Goal: Task Accomplishment & Management: Manage account settings

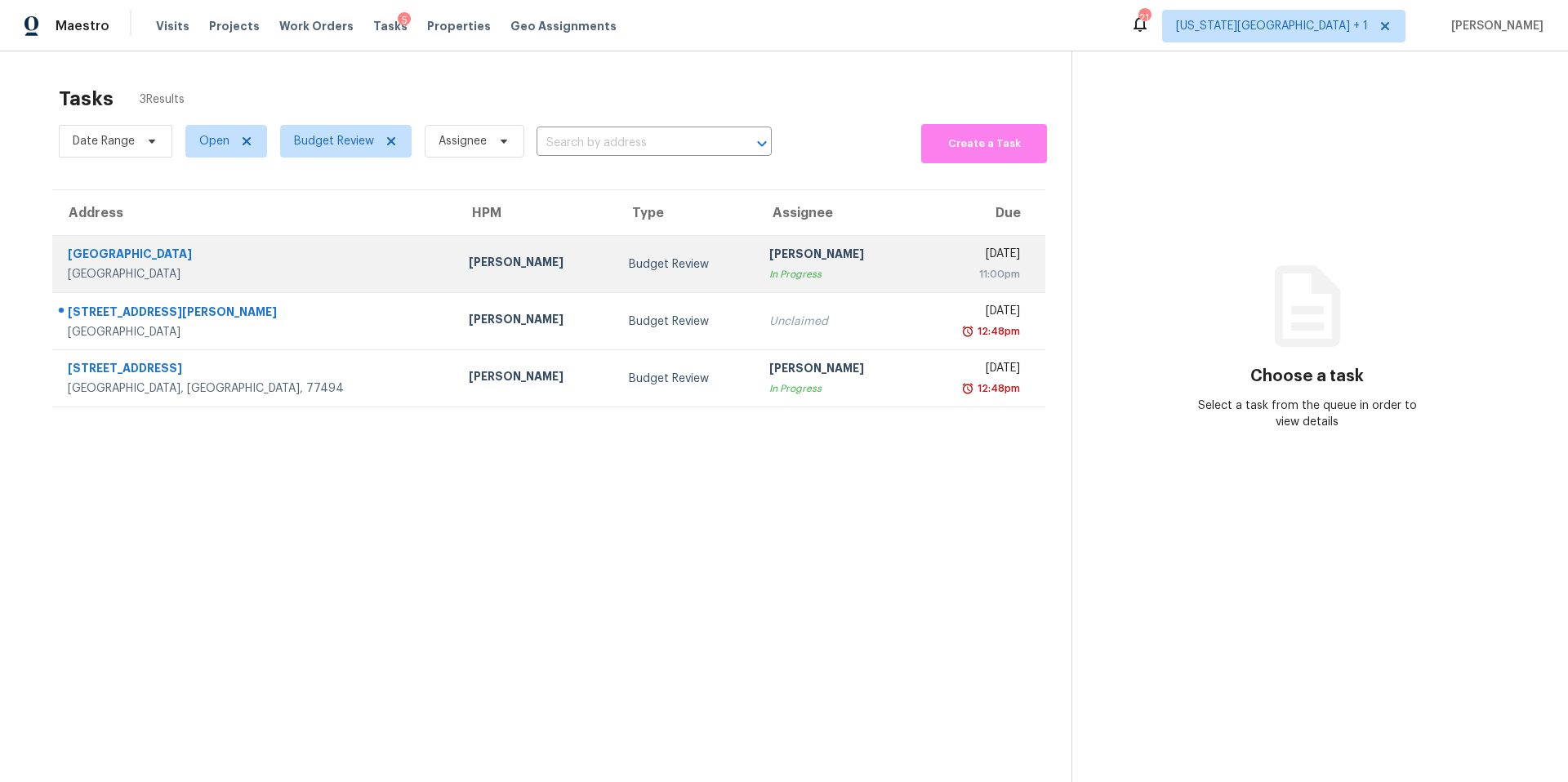
click at [291, 273] on td "712 NW Rosaceae Dr Blue Springs, MO, 64015" at bounding box center [254, 265] width 403 height 57
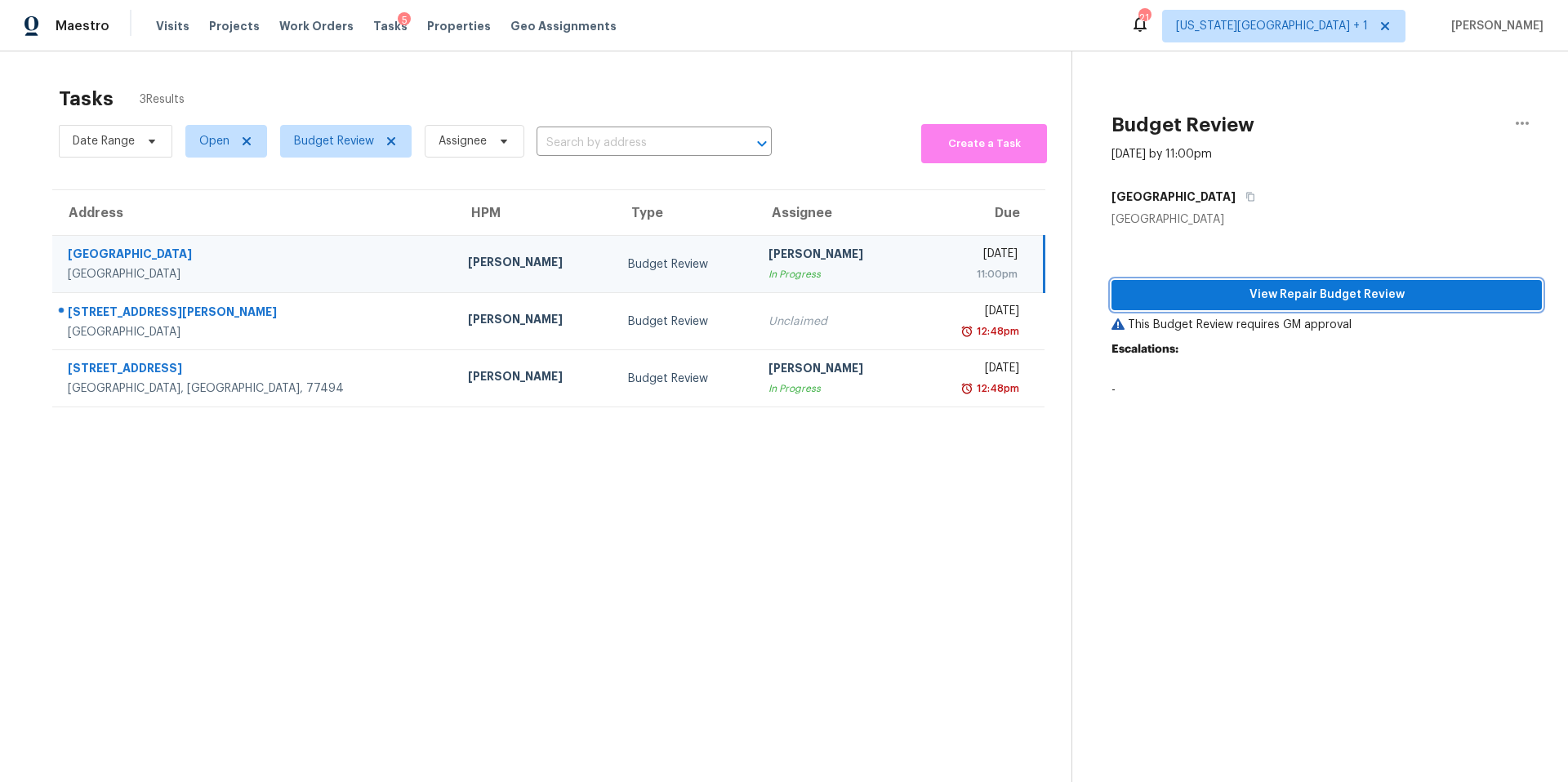
click at [1263, 296] on span "View Repair Budget Review" at bounding box center [1326, 296] width 404 height 21
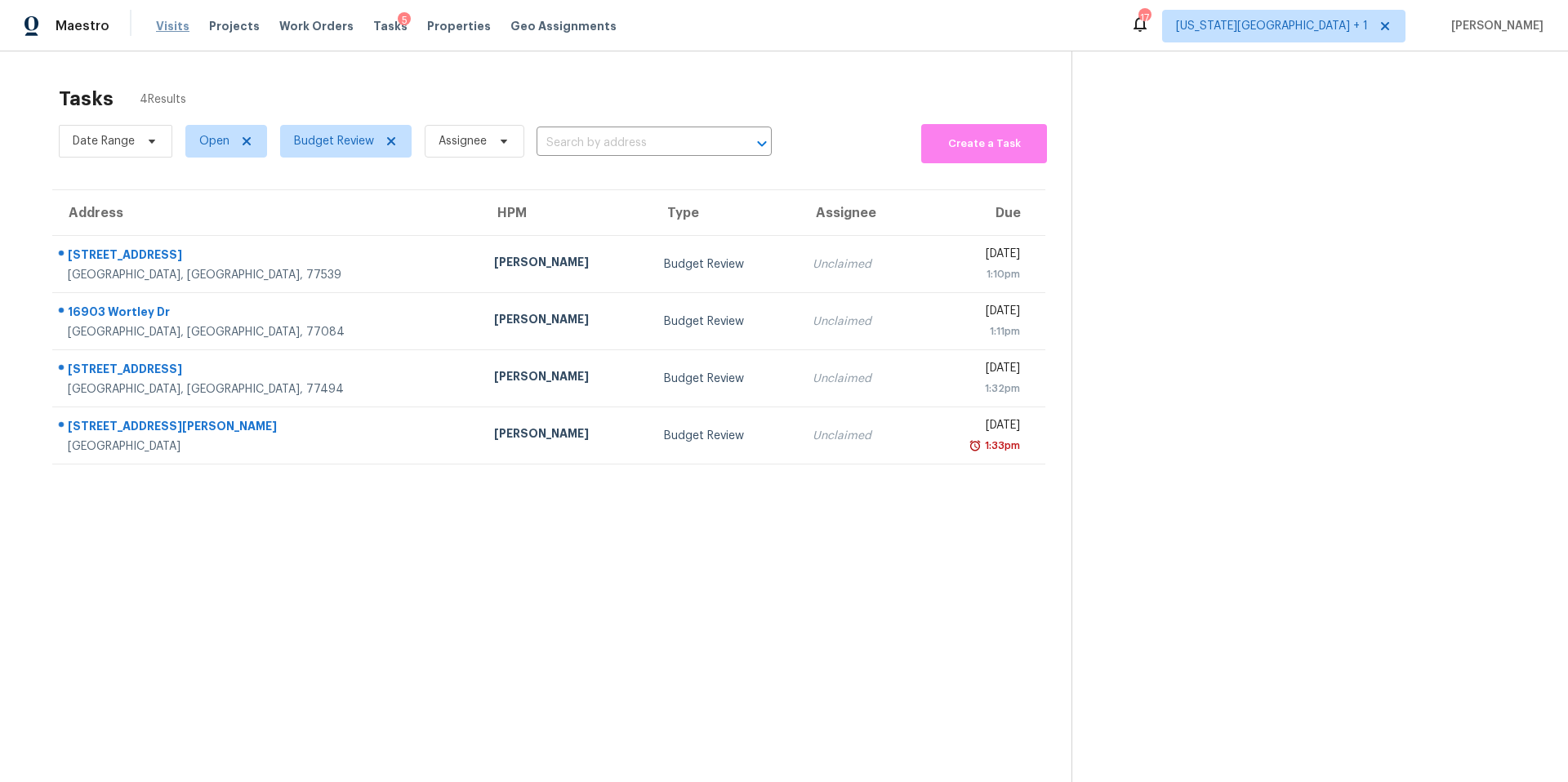
click at [165, 28] on span "Visits" at bounding box center [172, 26] width 34 height 16
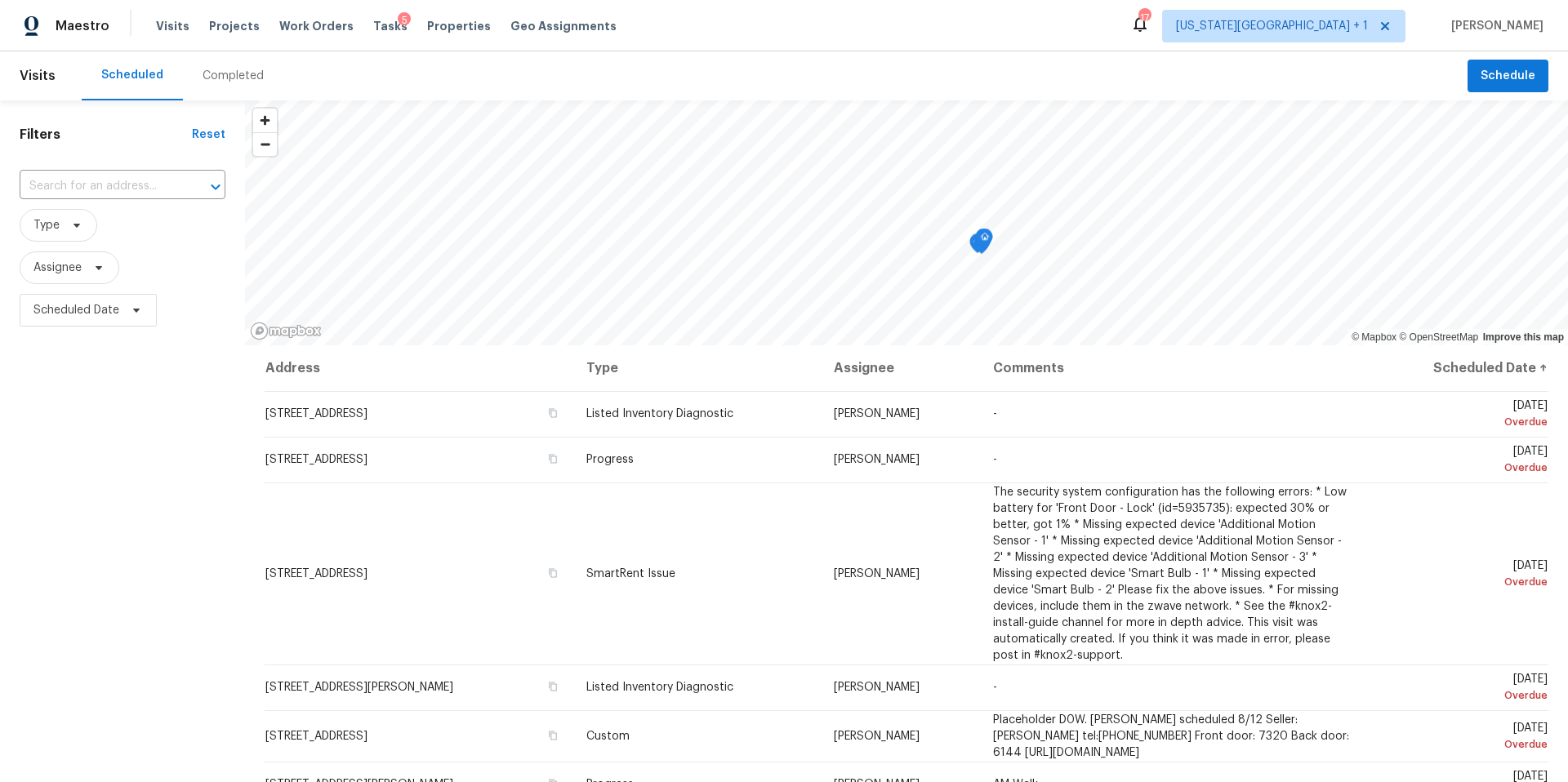
click at [211, 68] on div "Completed" at bounding box center [233, 76] width 61 height 16
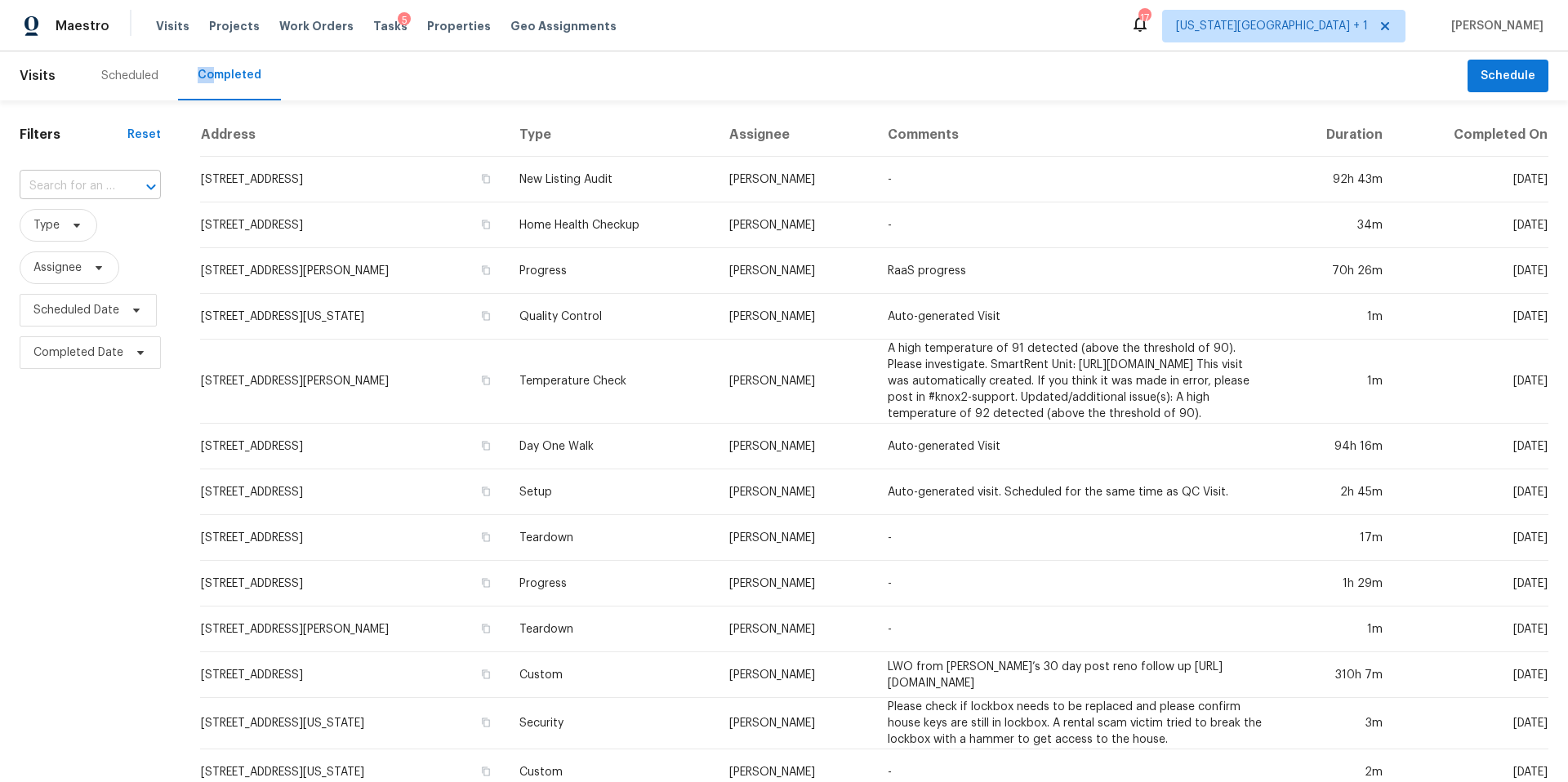
click at [85, 187] on input "text" at bounding box center [67, 186] width 96 height 25
paste input "1614 Morton League Rd, Richmond, TX 77406"
type input "1614 Morton League Rd, Richmond, TX 77406"
click at [79, 251] on li "1614 Morton League Rd, Richmond, TX 77406" at bounding box center [89, 231] width 139 height 44
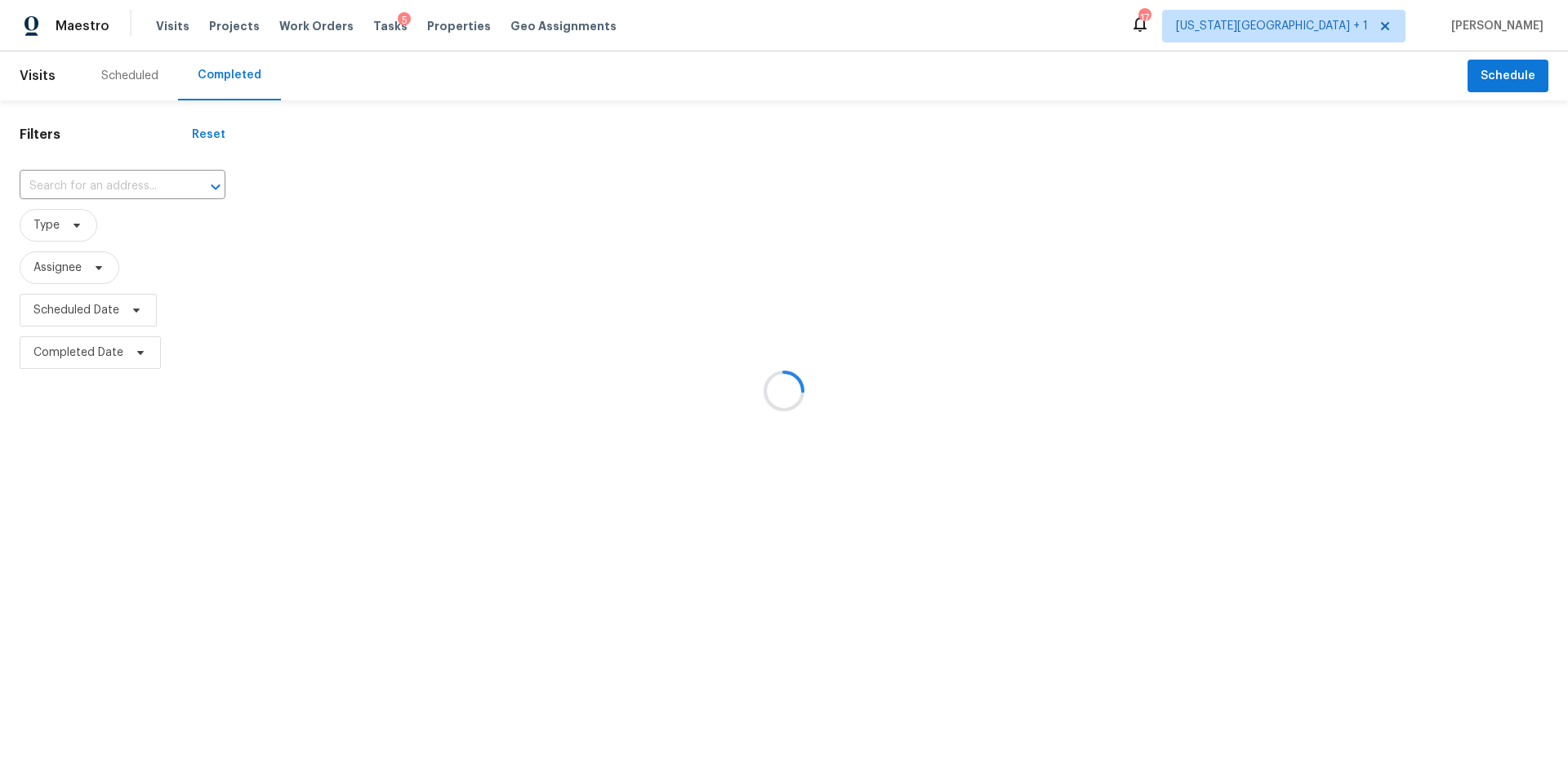
type input "1614 Morton League Rd, Richmond, TX 77406"
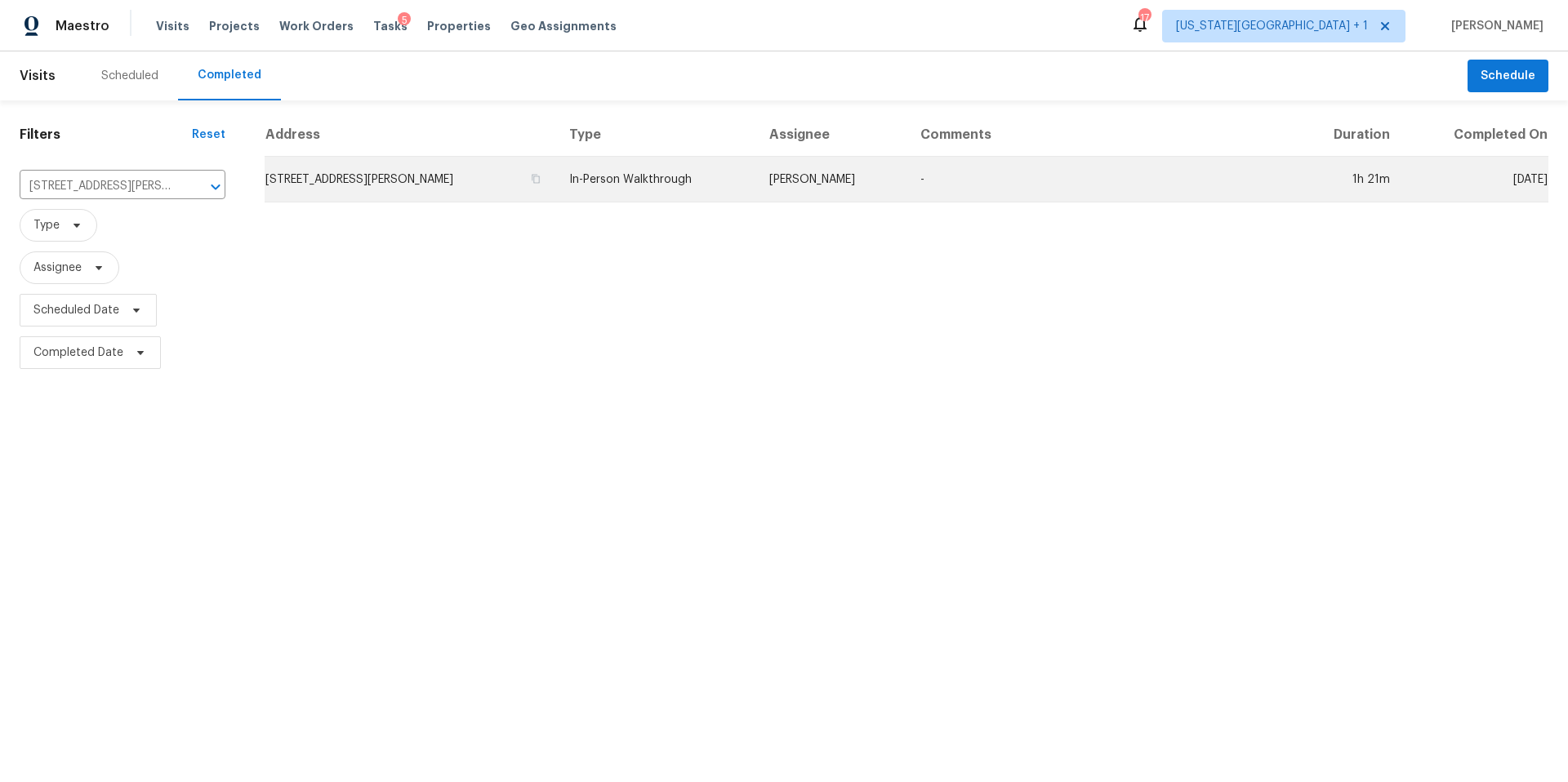
click at [337, 181] on td "1614 Morton League Rd, Richmond, TX 77406" at bounding box center [410, 179] width 291 height 46
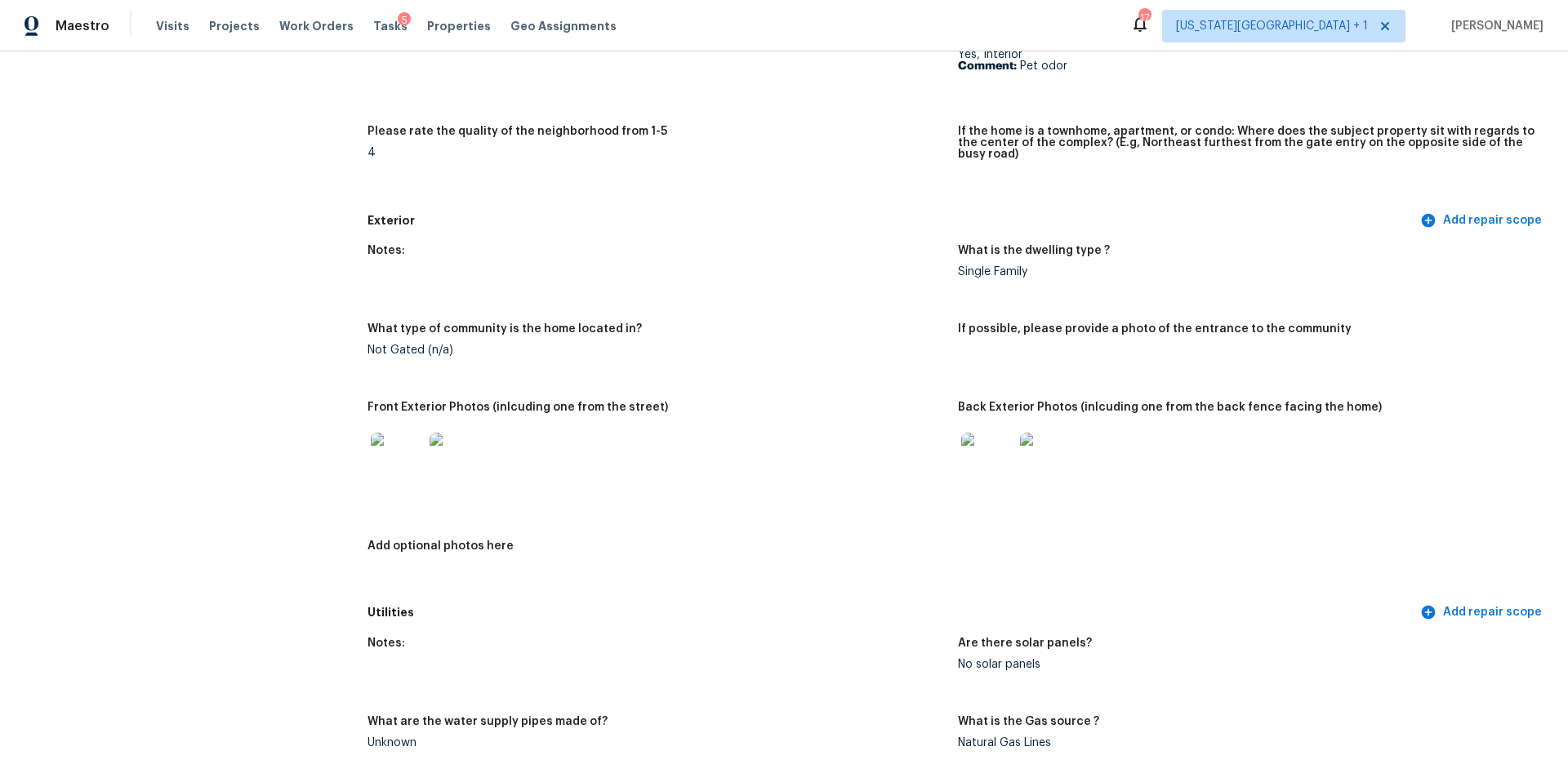
scroll to position [481, 0]
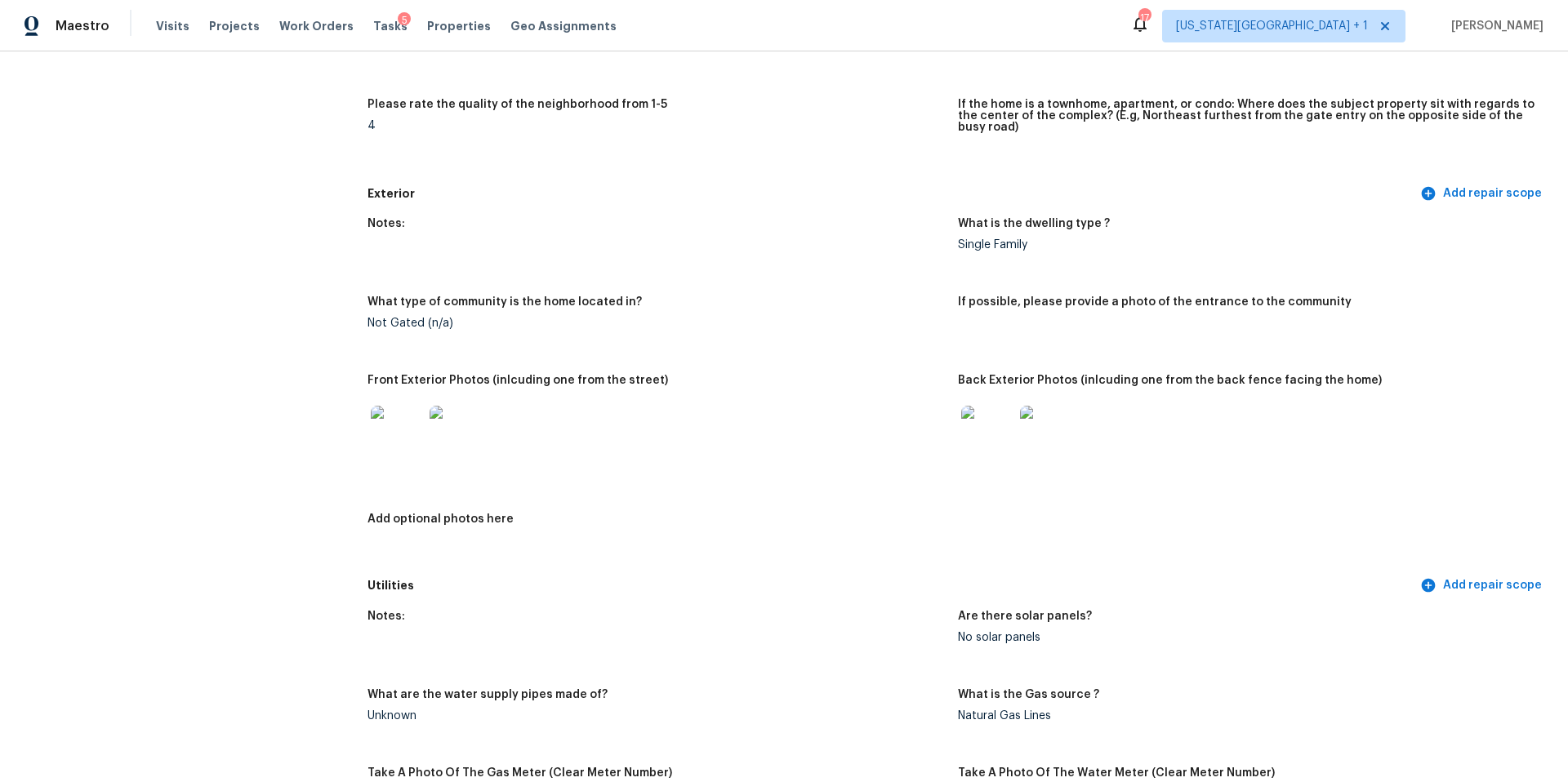
click at [389, 433] on img at bounding box center [397, 432] width 53 height 53
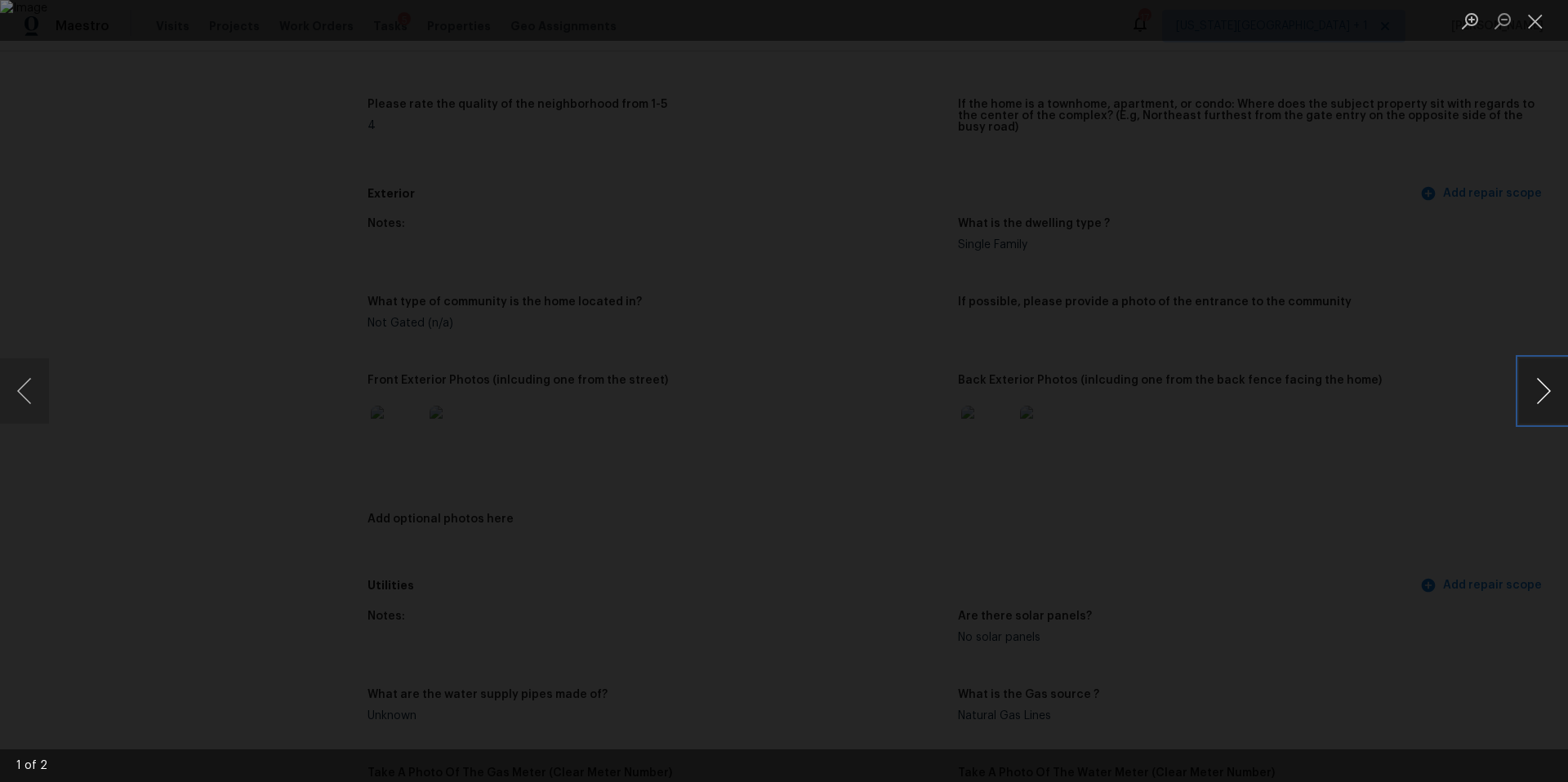
click at [1543, 398] on button "Next image" at bounding box center [1543, 391] width 49 height 66
click at [1455, 364] on div "Lightbox" at bounding box center [784, 391] width 1568 height 782
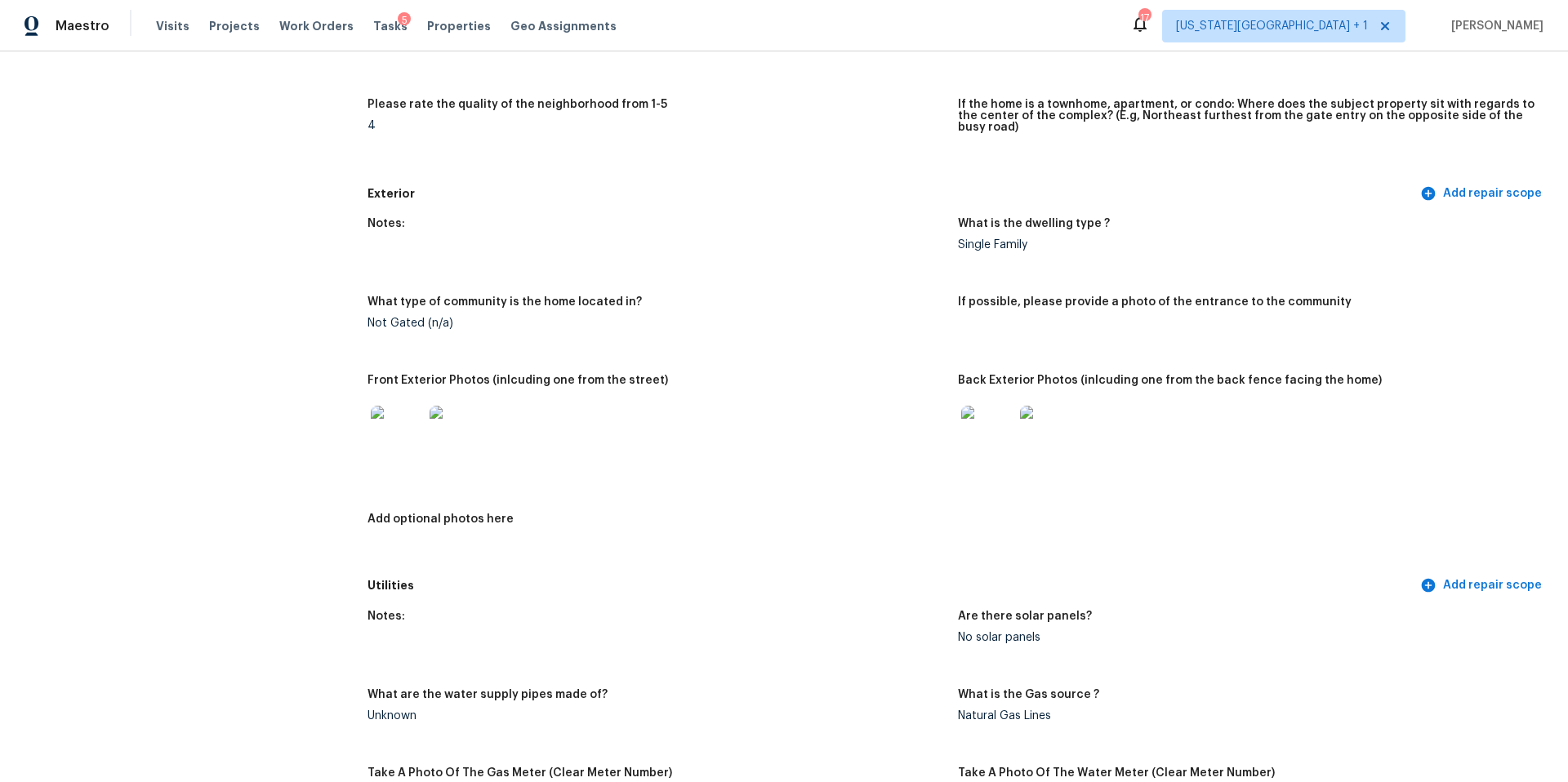
click at [988, 422] on img at bounding box center [987, 432] width 53 height 53
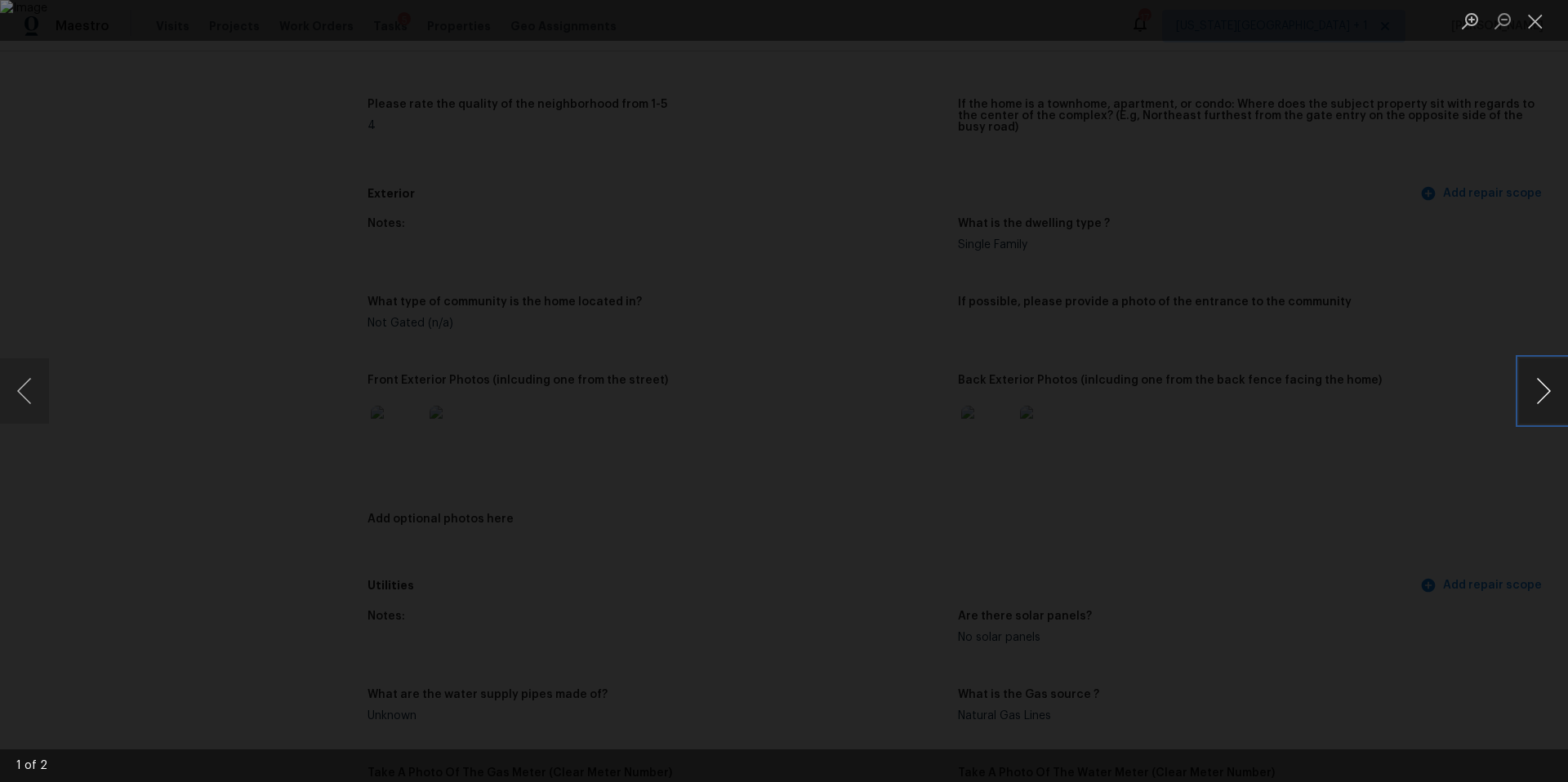
click at [1540, 396] on button "Next image" at bounding box center [1543, 391] width 49 height 66
click at [177, 138] on div "Lightbox" at bounding box center [784, 391] width 1568 height 782
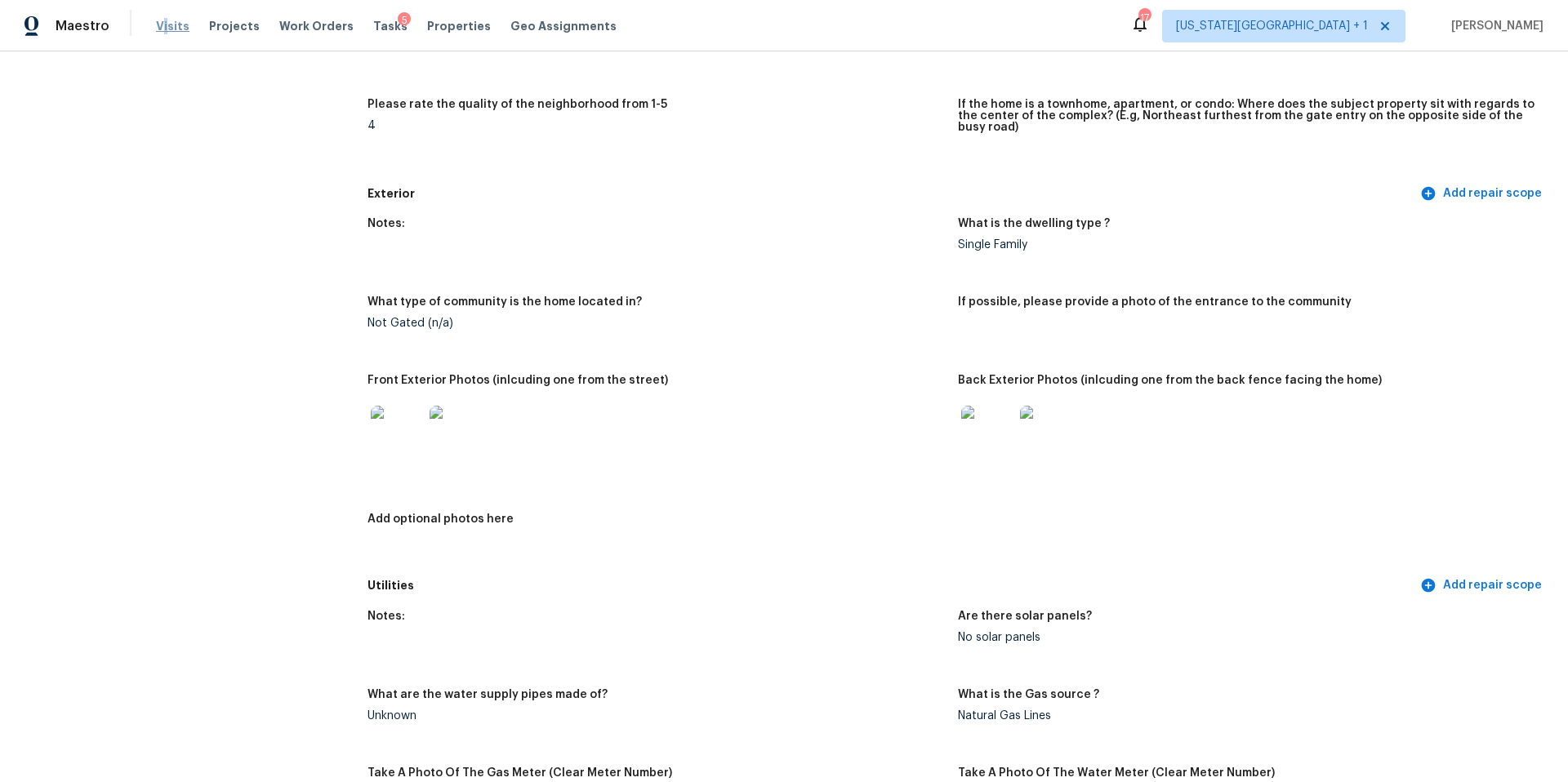
click at [162, 32] on span "Visits" at bounding box center [172, 26] width 34 height 16
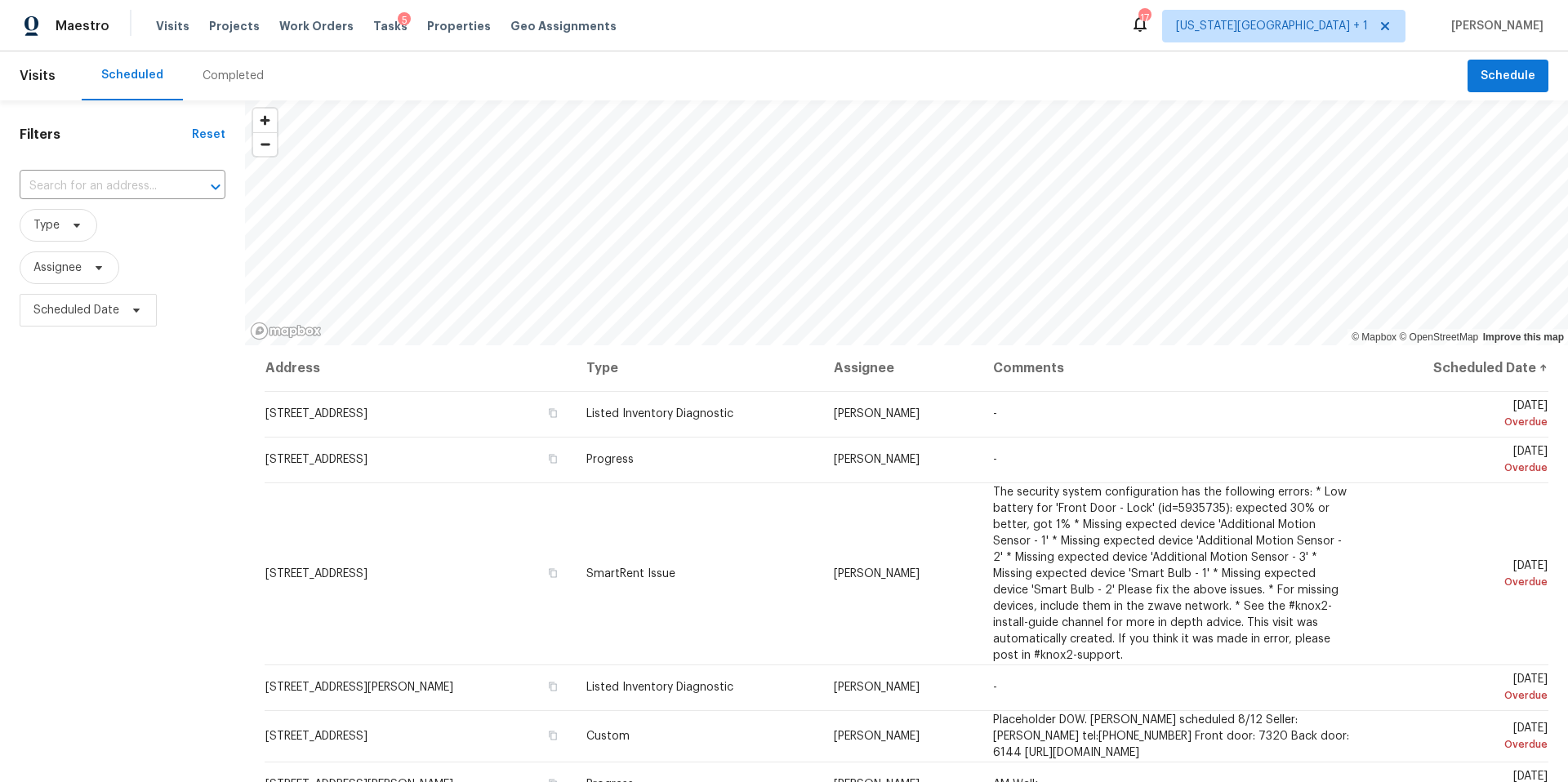
click at [216, 77] on div "Completed" at bounding box center [233, 76] width 61 height 16
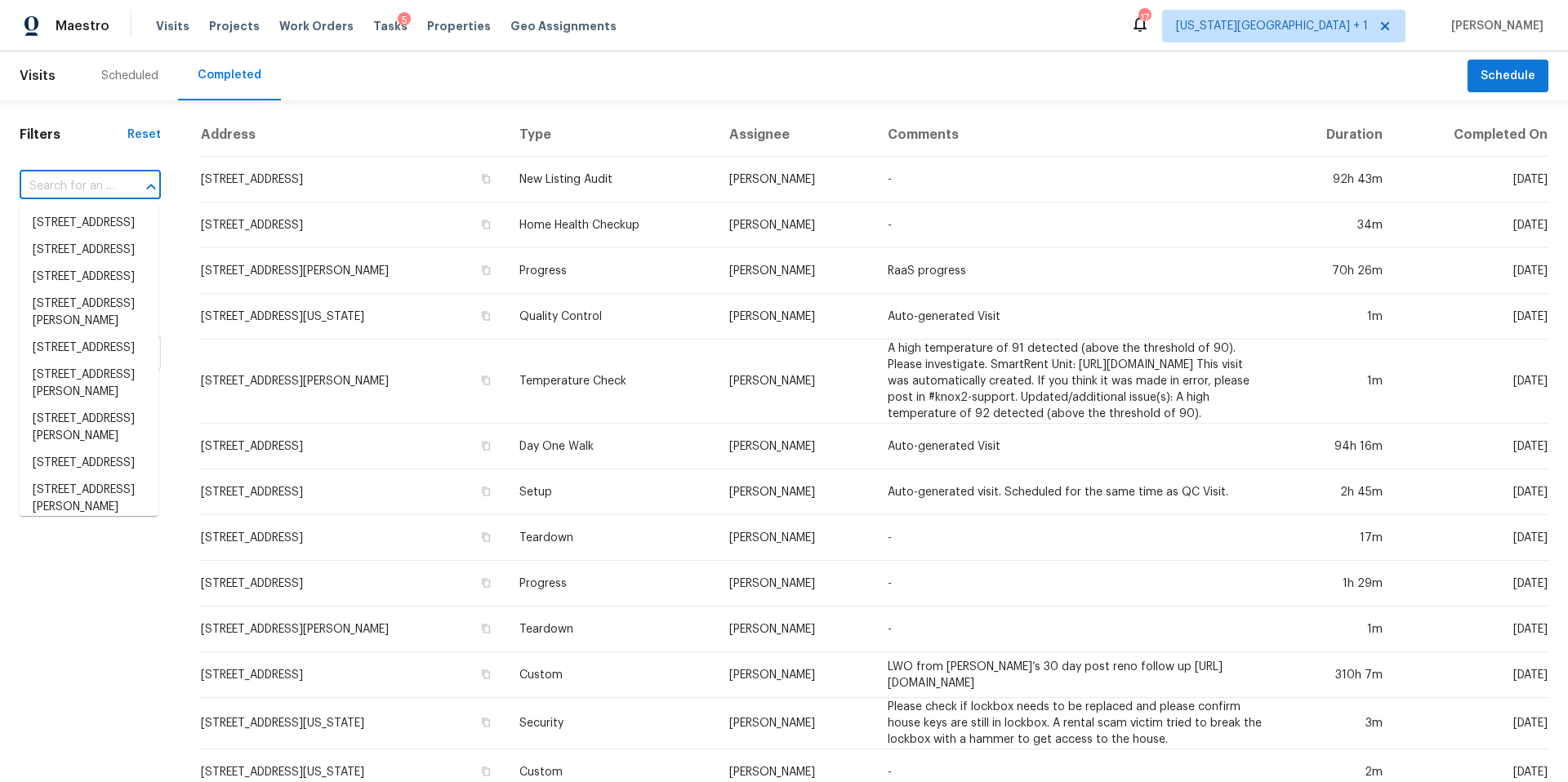
click at [103, 188] on input "text" at bounding box center [67, 186] width 96 height 25
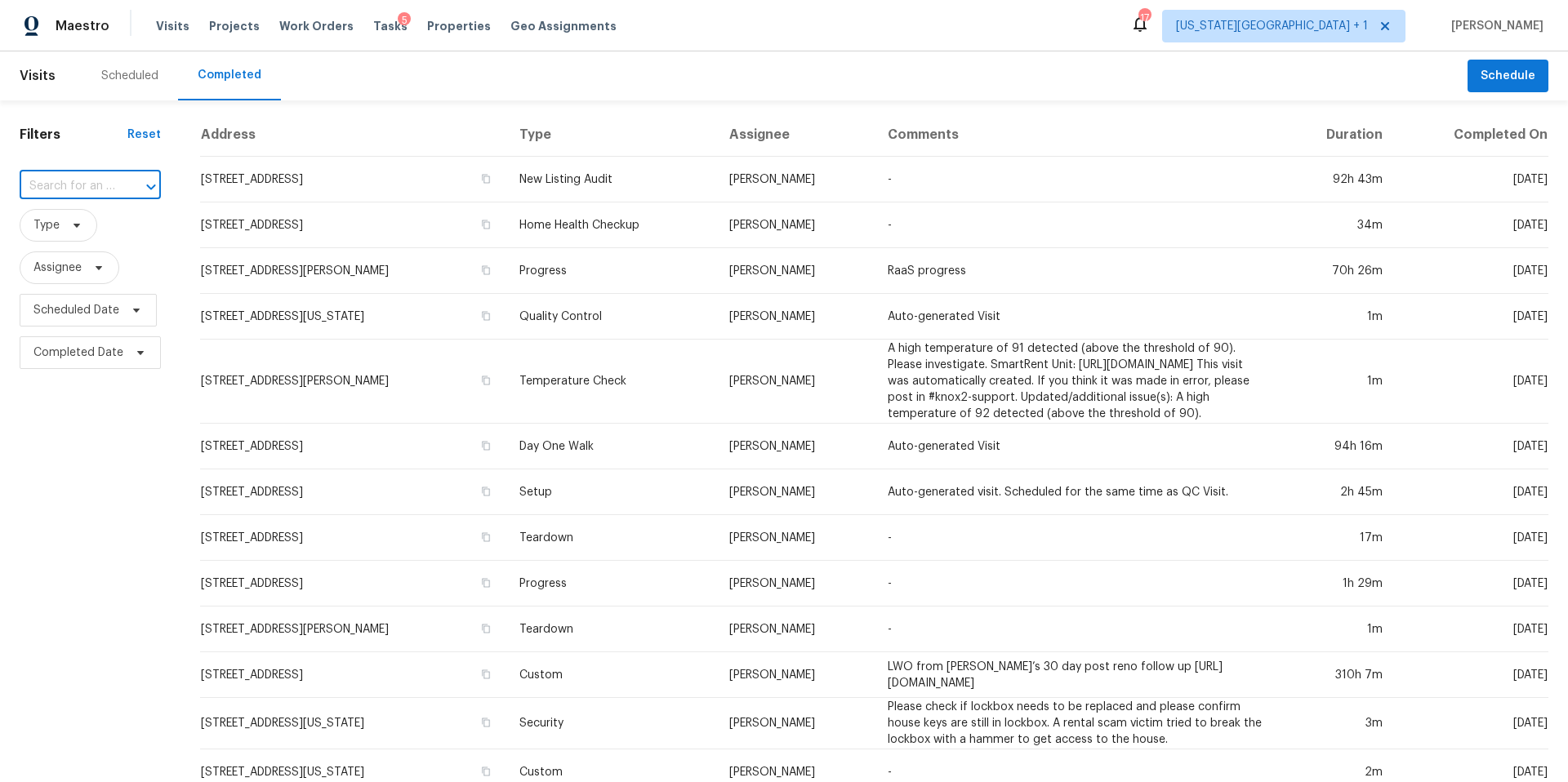
paste input "6605 Fallen Breeze Ln, Dickinson, TX 77539"
type input "6605 Fallen Breeze Ln, Dickinson, TX 77539"
click at [92, 224] on li "6605 Fallen Breeze Ln, Dickinson, TX 77539" at bounding box center [89, 222] width 139 height 27
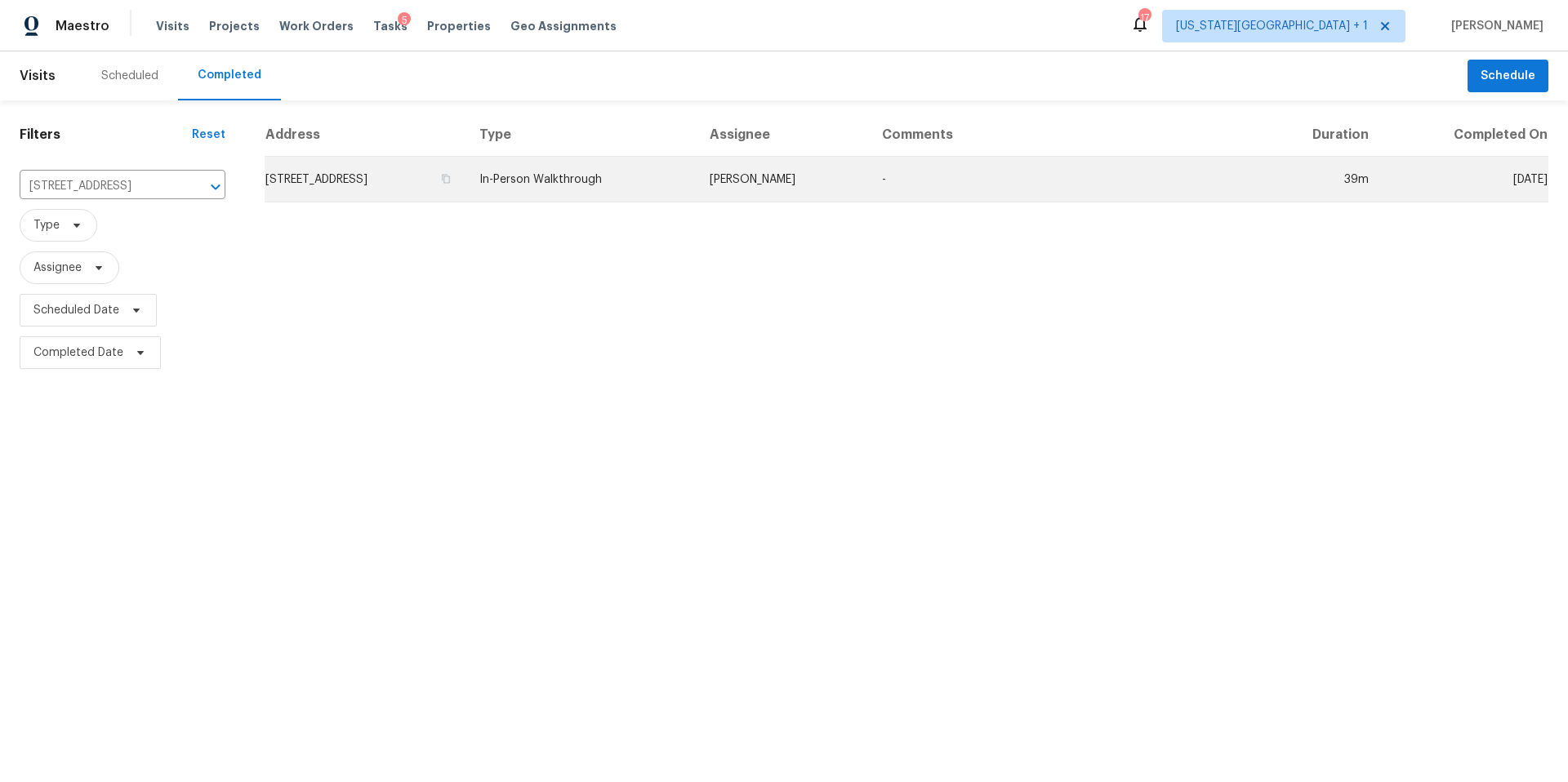
click at [345, 180] on td "6605 Fallen Breeze Ln, Dickinson, TX 77539" at bounding box center [365, 179] width 202 height 46
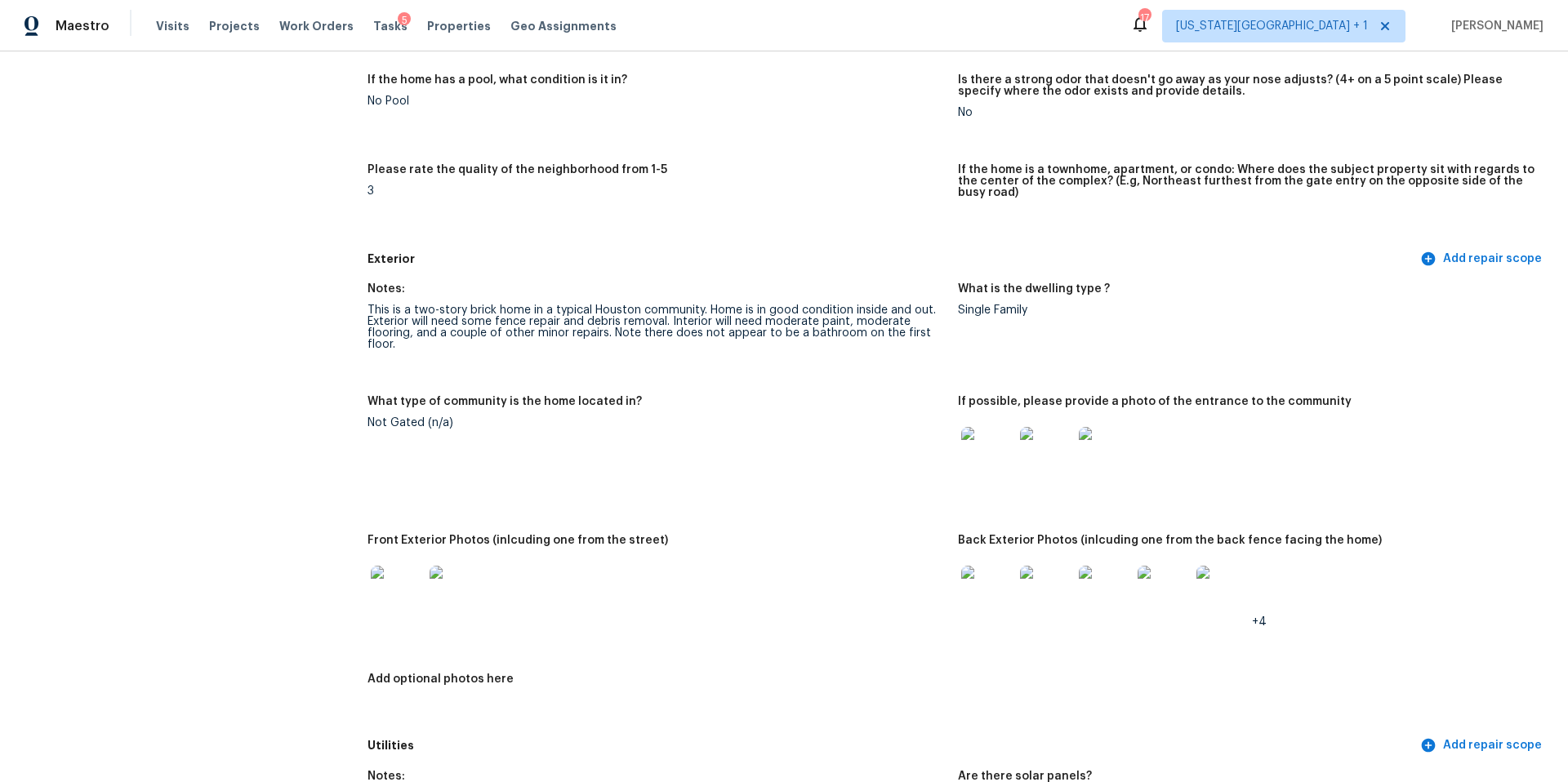
scroll to position [422, 0]
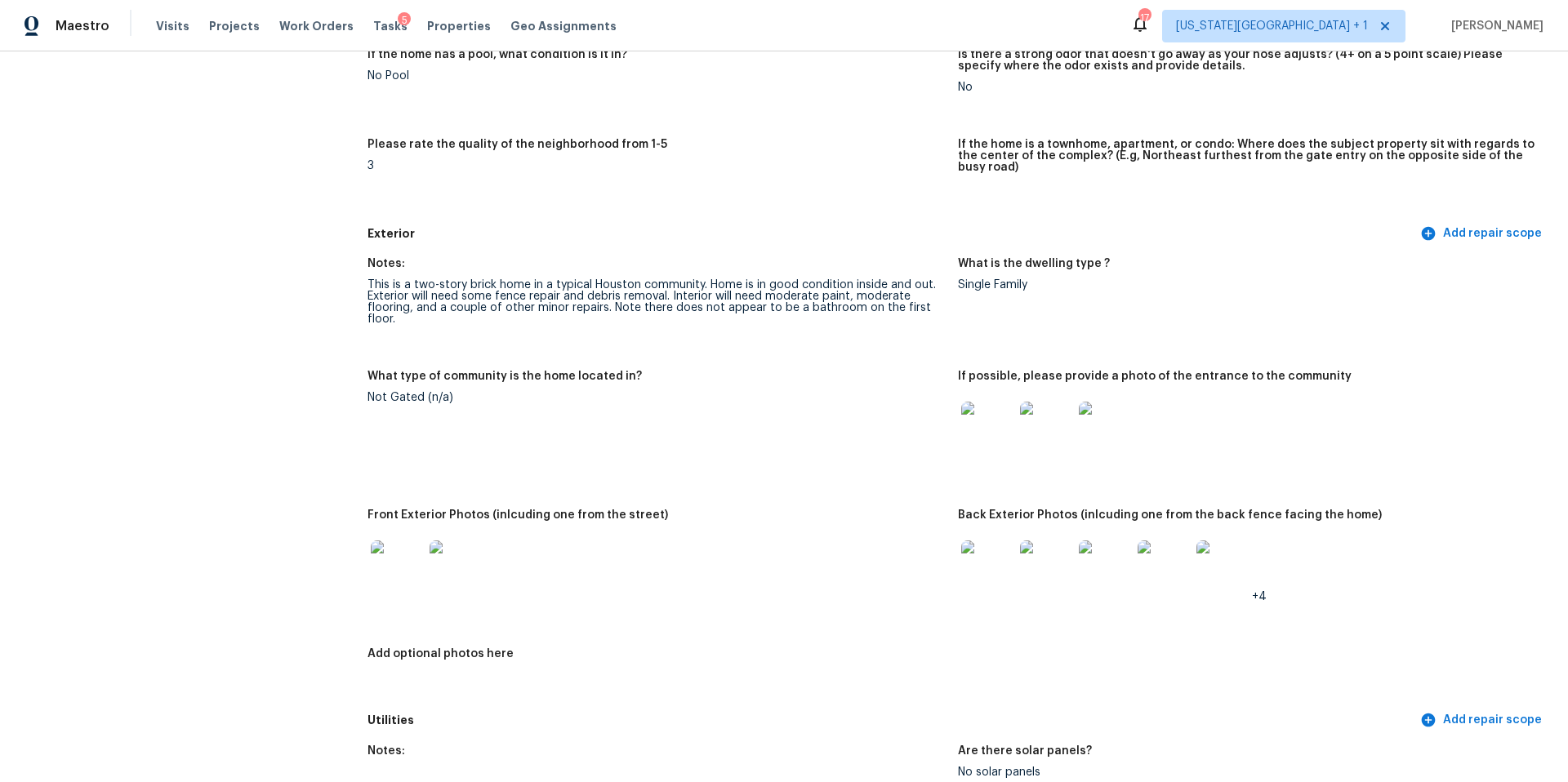
click at [401, 550] on img at bounding box center [397, 566] width 53 height 53
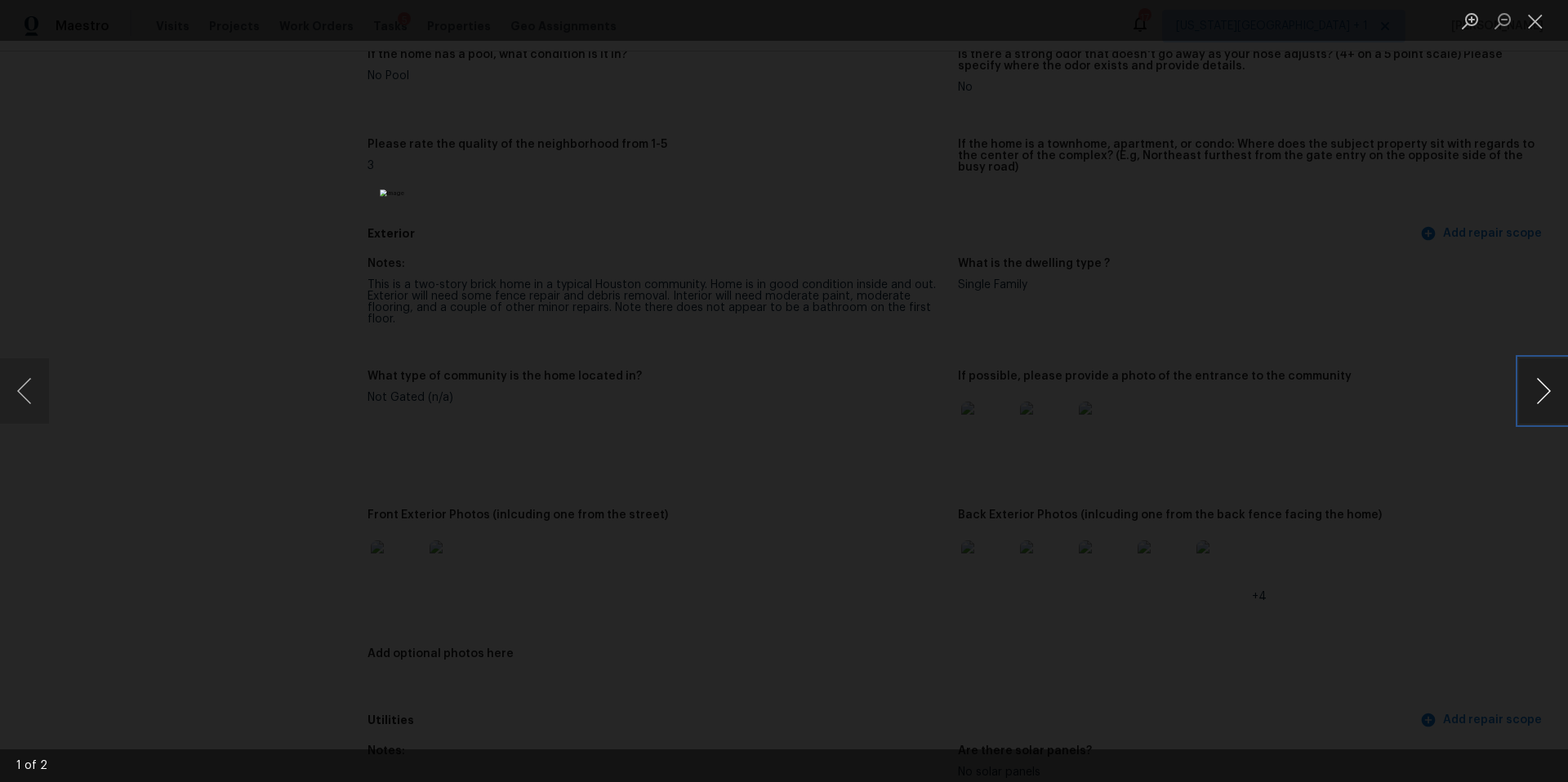
click at [1542, 390] on button "Next image" at bounding box center [1543, 391] width 49 height 66
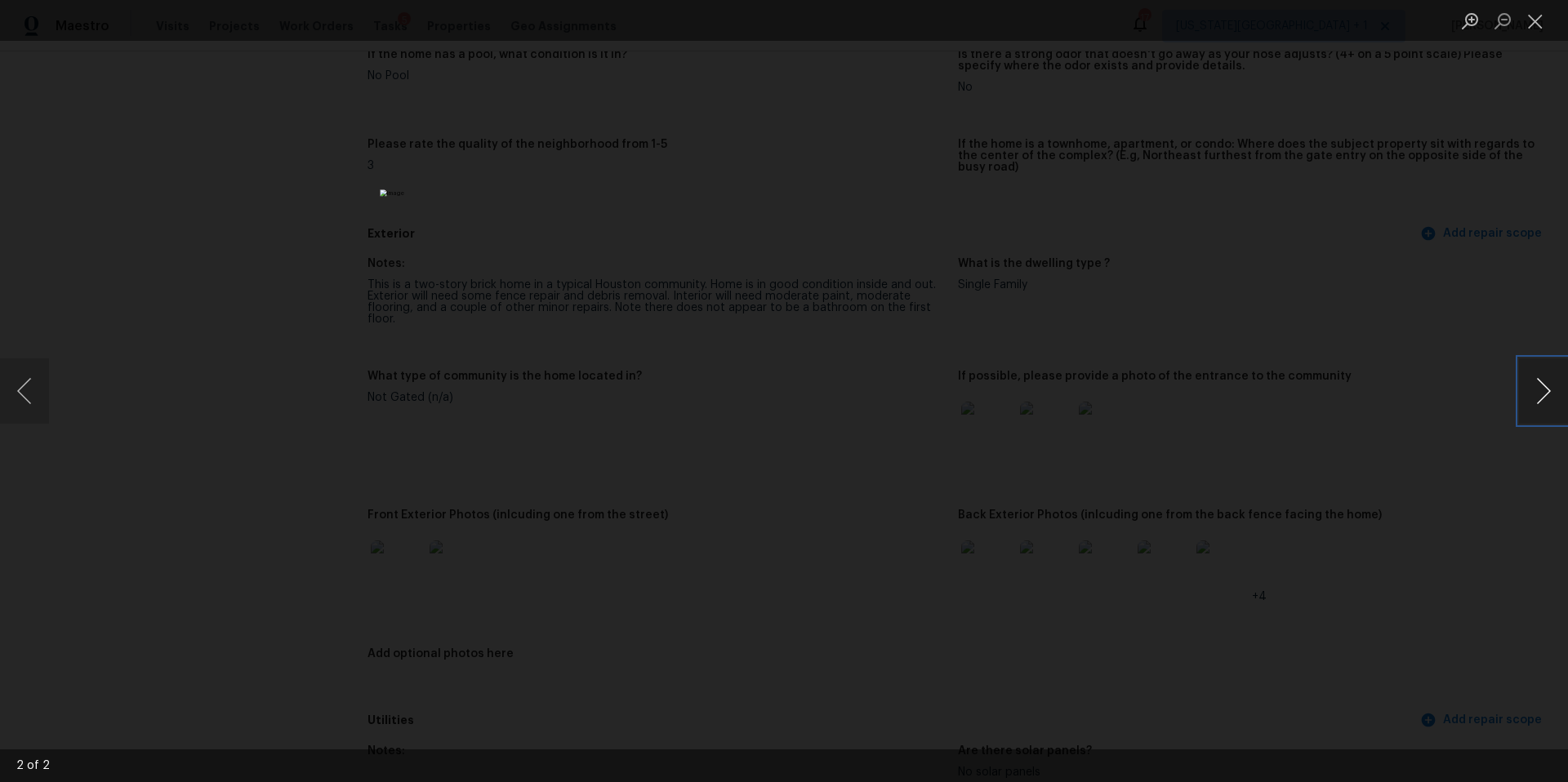
click at [1542, 390] on button "Next image" at bounding box center [1543, 391] width 49 height 66
click at [1253, 413] on div "Lightbox" at bounding box center [784, 391] width 1568 height 782
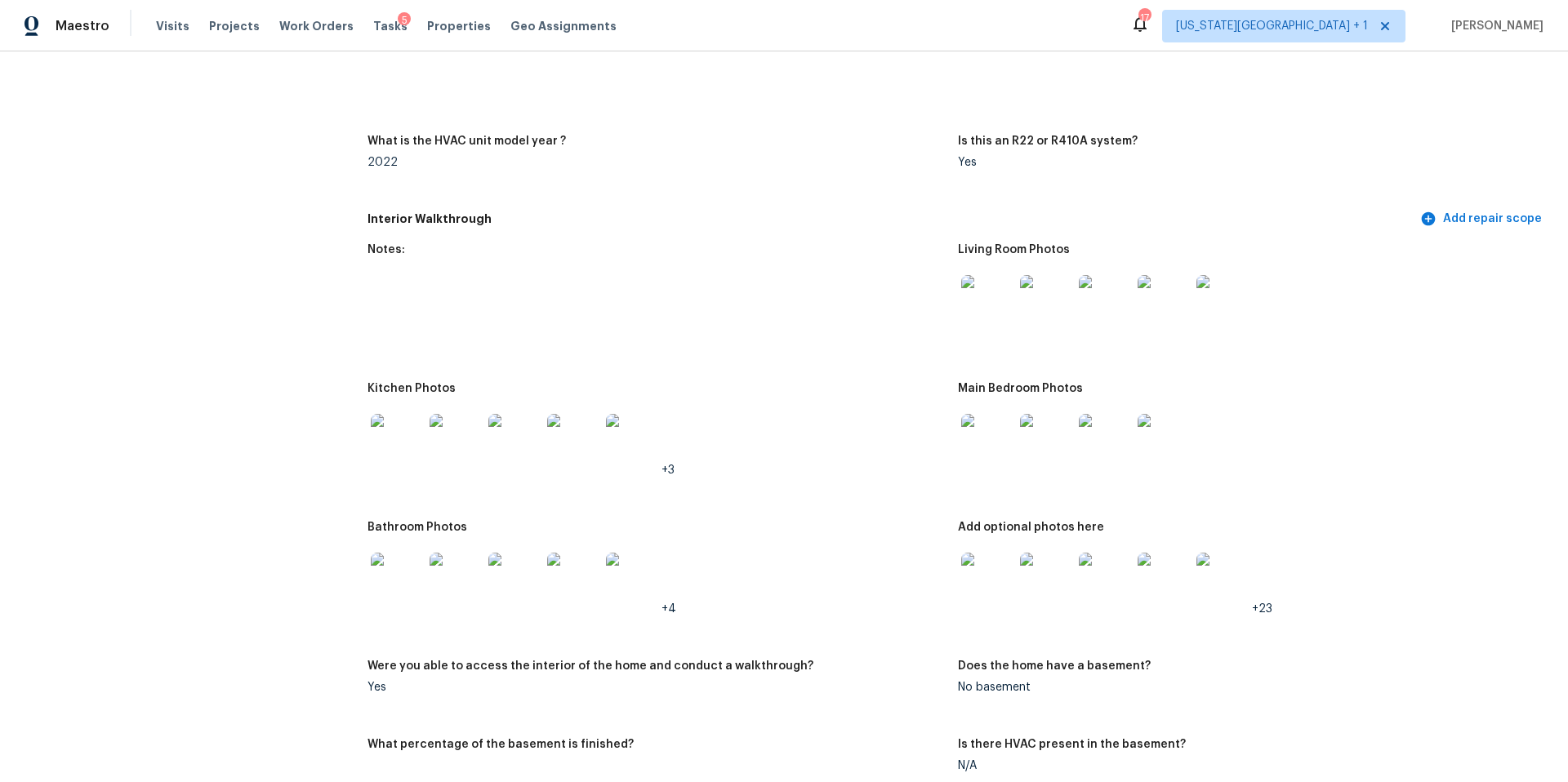
scroll to position [1809, 0]
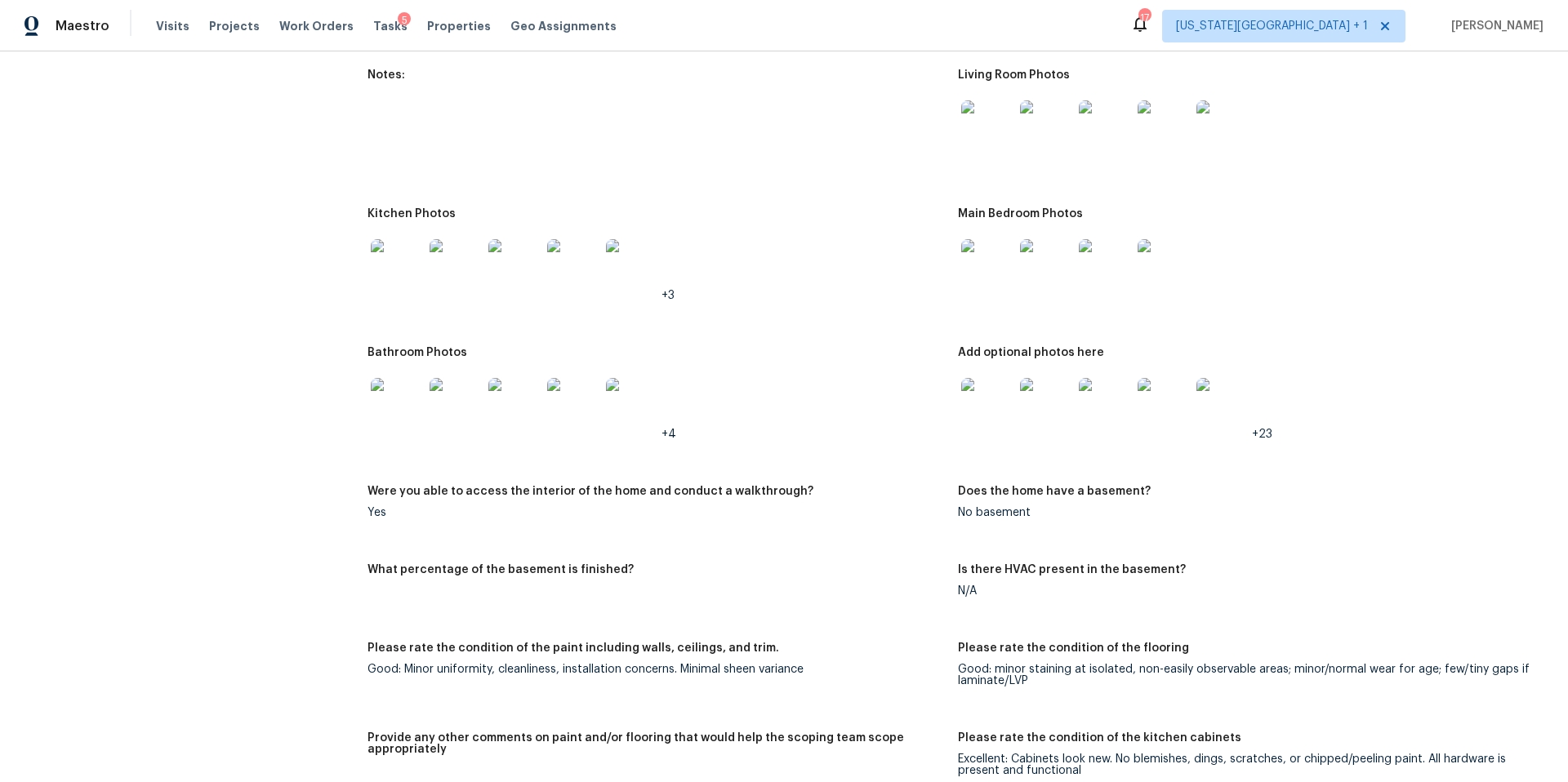
click at [390, 378] on img at bounding box center [397, 404] width 53 height 53
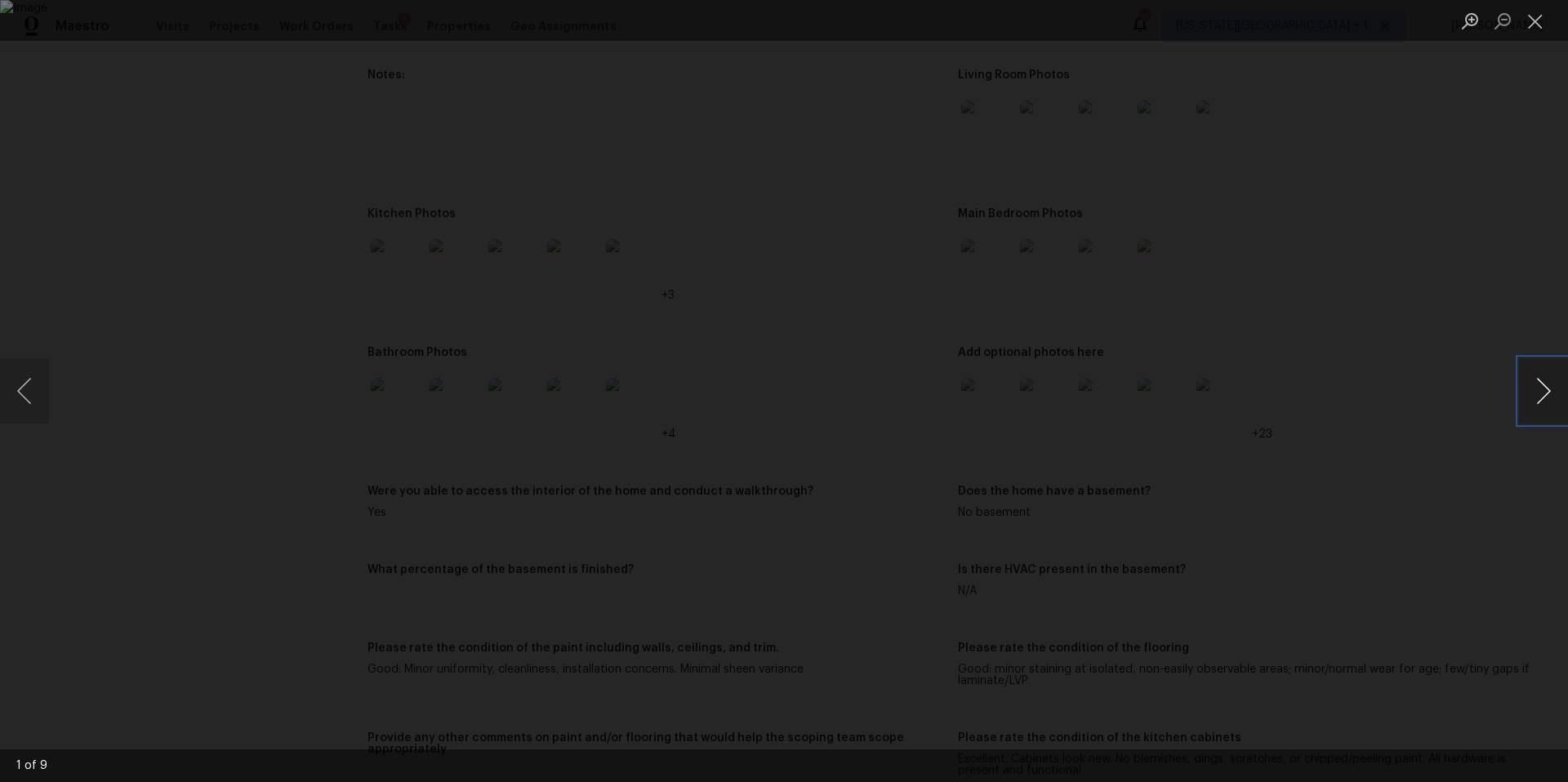
click at [1548, 397] on button "Next image" at bounding box center [1543, 391] width 49 height 66
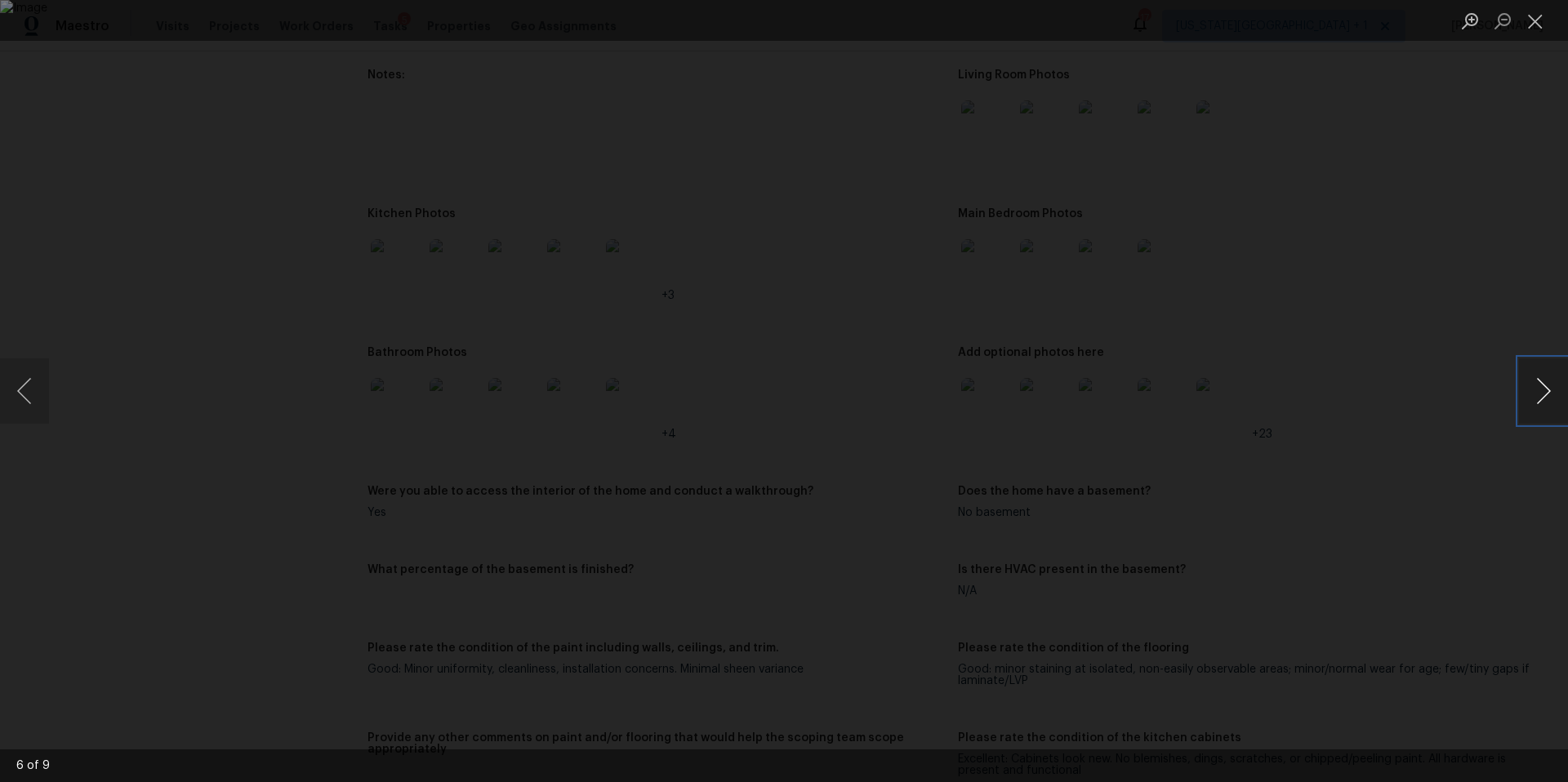
click at [1548, 397] on button "Next image" at bounding box center [1543, 391] width 49 height 66
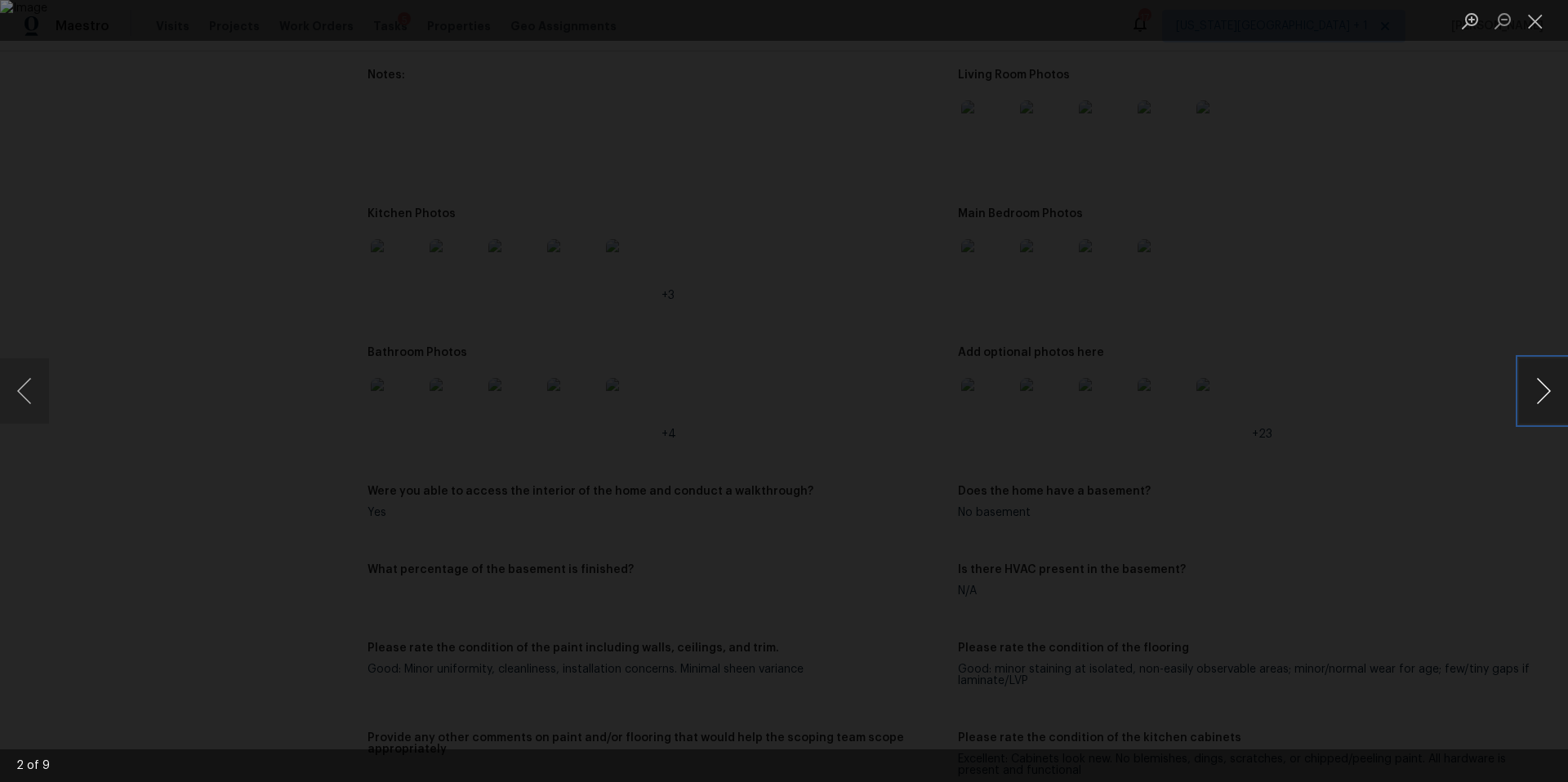
click at [1548, 397] on button "Next image" at bounding box center [1543, 391] width 49 height 66
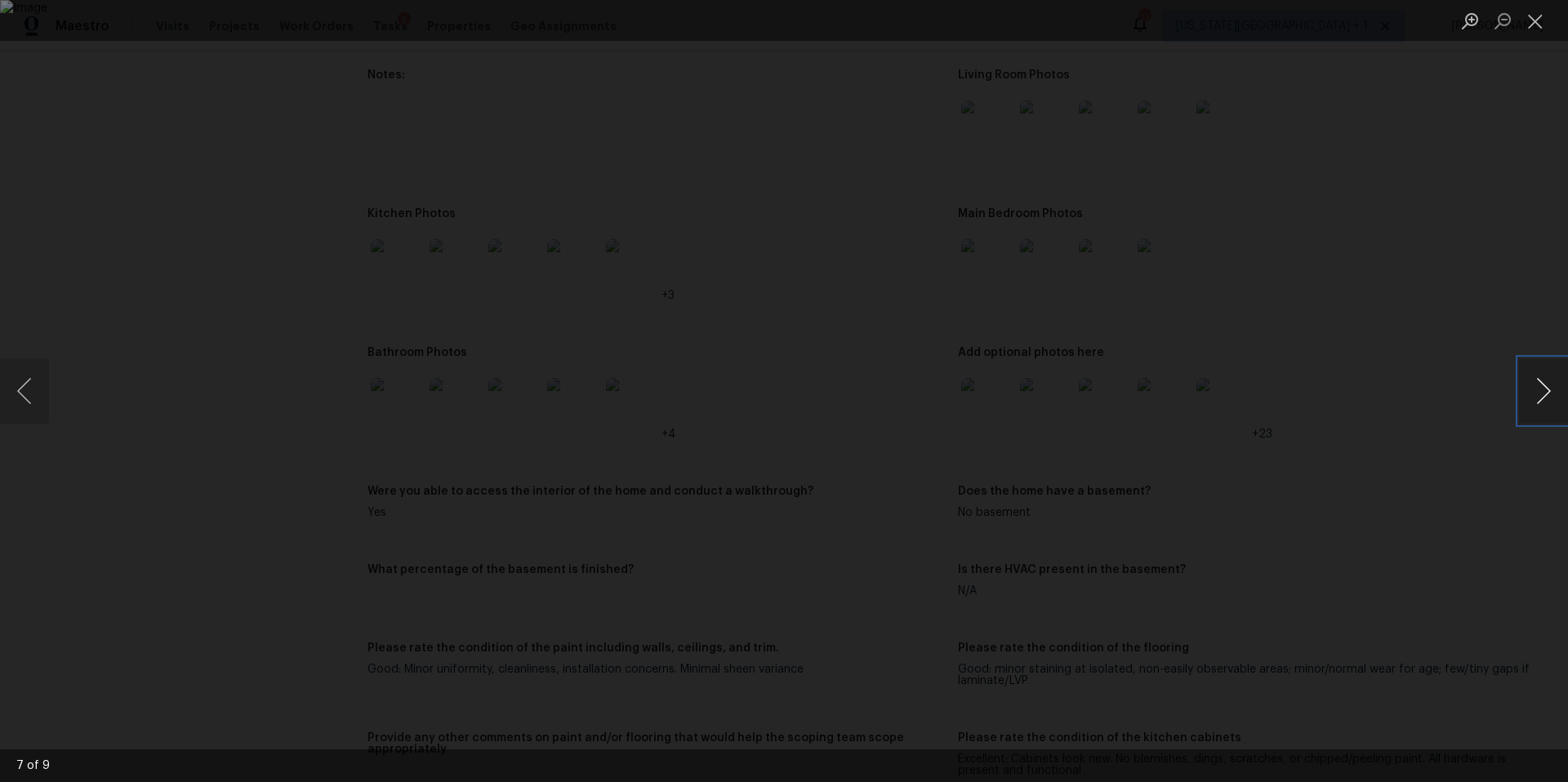
click at [1548, 397] on button "Next image" at bounding box center [1543, 391] width 49 height 66
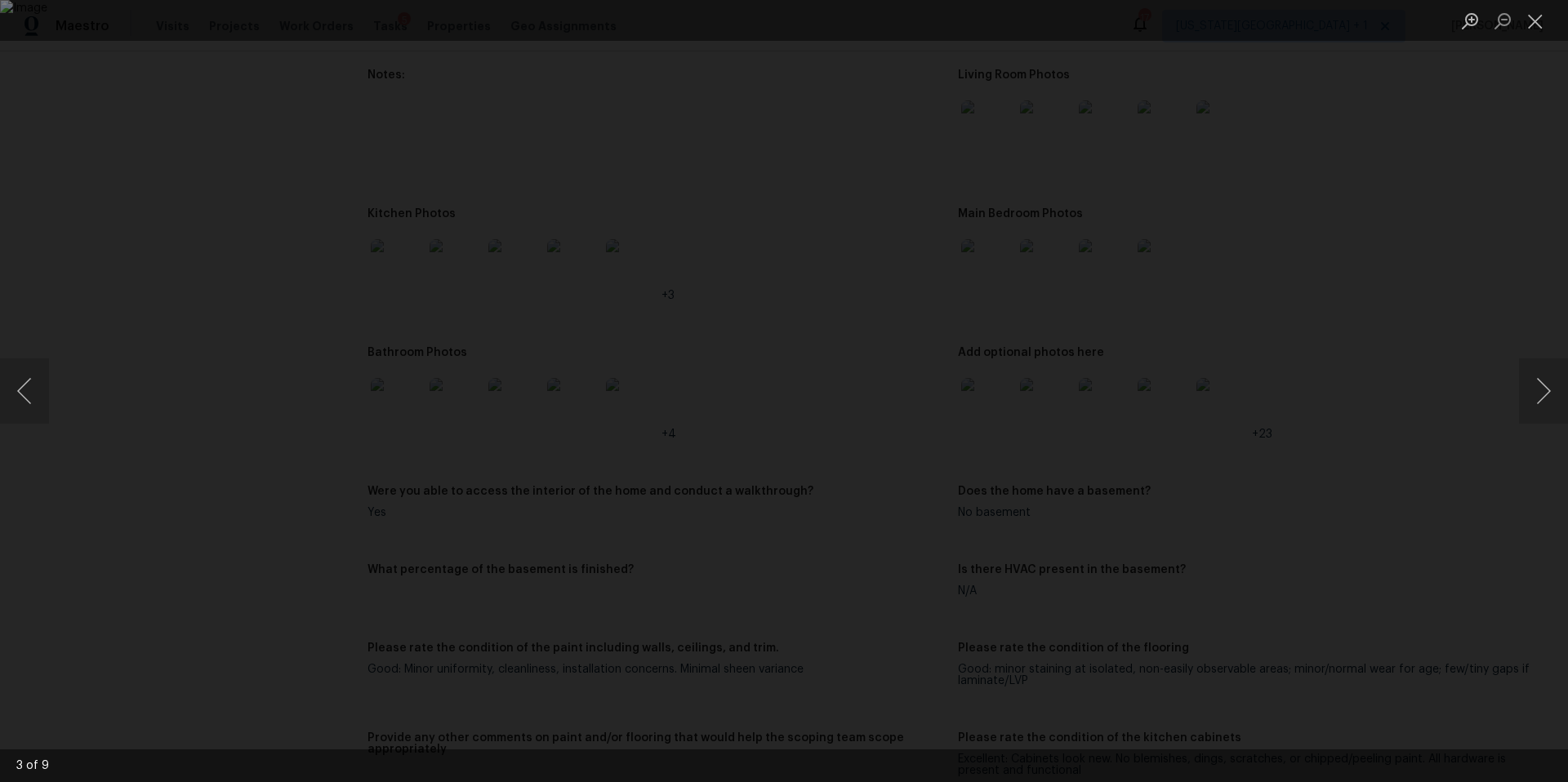
click at [372, 82] on div "Lightbox" at bounding box center [784, 391] width 1568 height 782
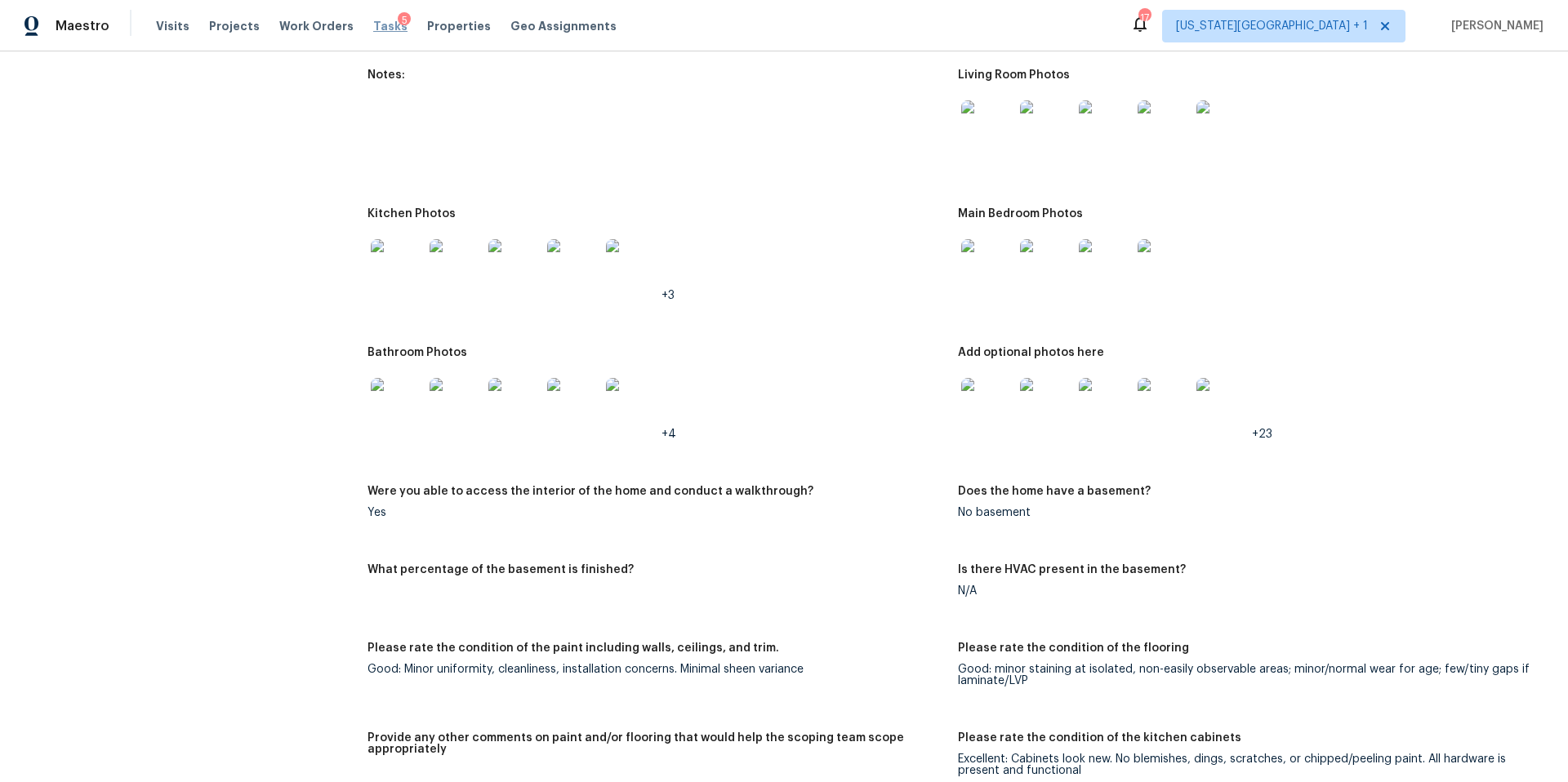
click at [373, 28] on span "Tasks" at bounding box center [390, 26] width 34 height 11
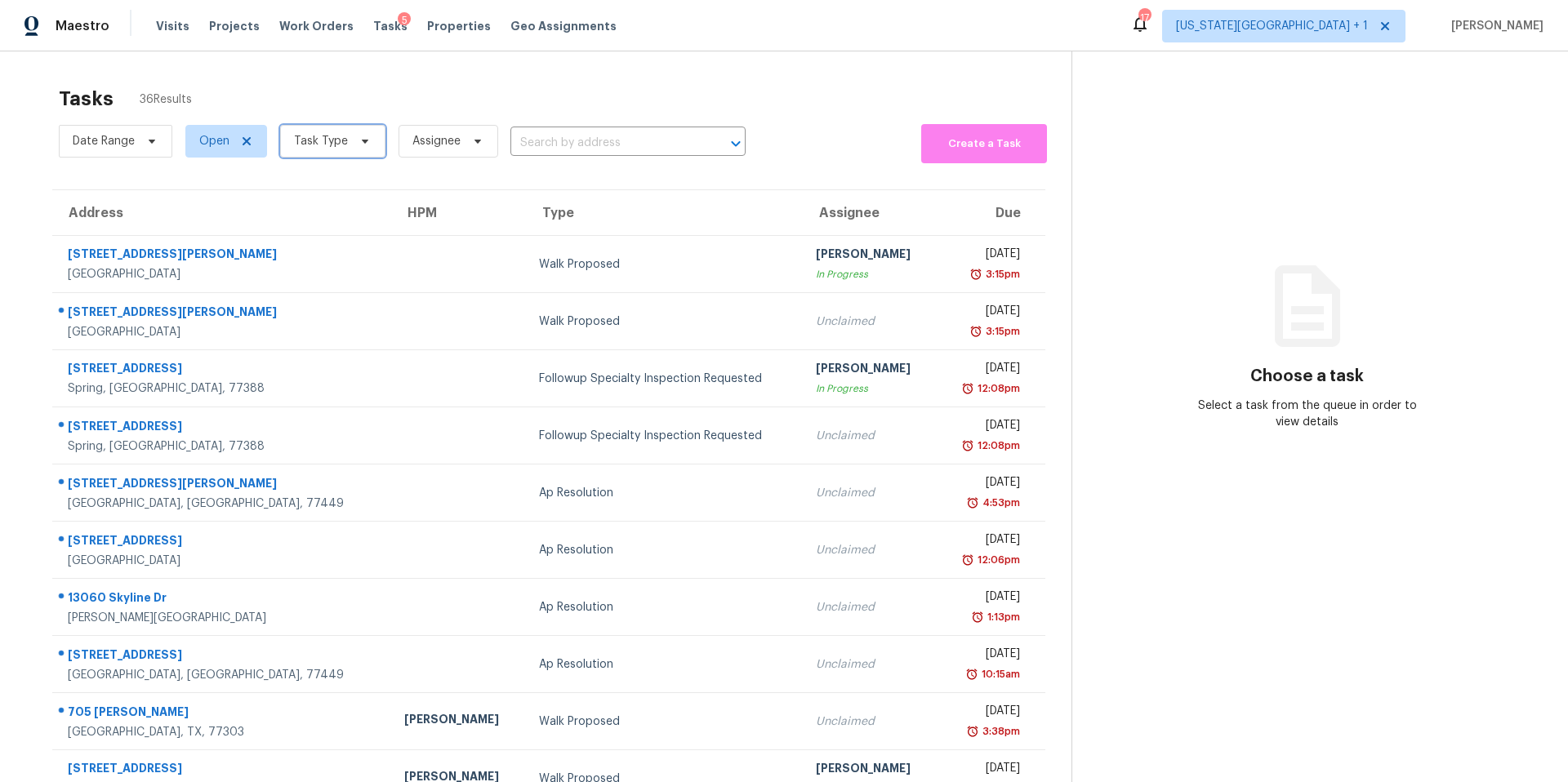
click at [343, 140] on span "Task Type" at bounding box center [321, 141] width 54 height 16
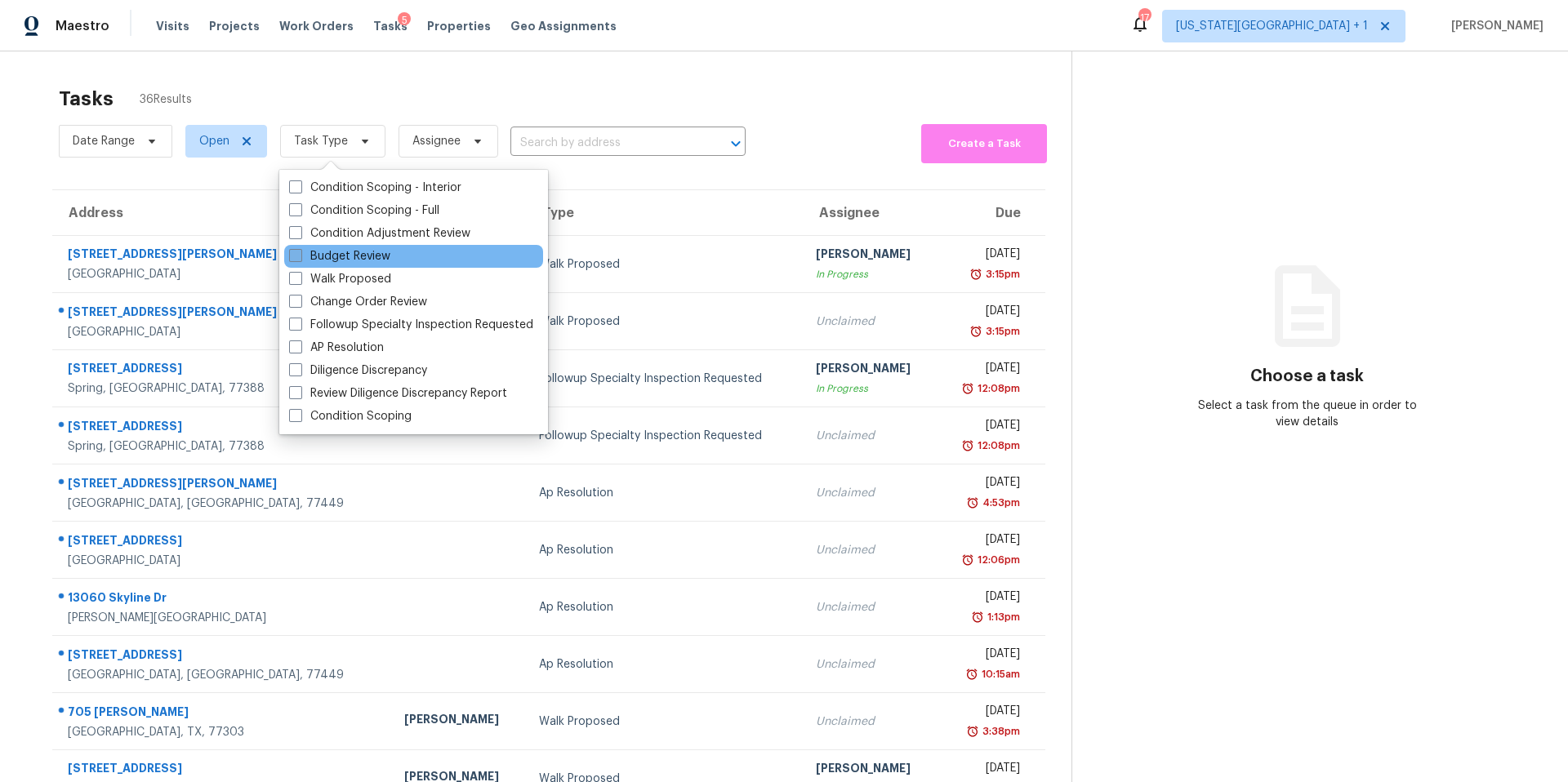
click at [342, 253] on label "Budget Review" at bounding box center [339, 256] width 101 height 16
click at [300, 253] on input "Budget Review" at bounding box center [294, 253] width 10 height 10
checkbox input "true"
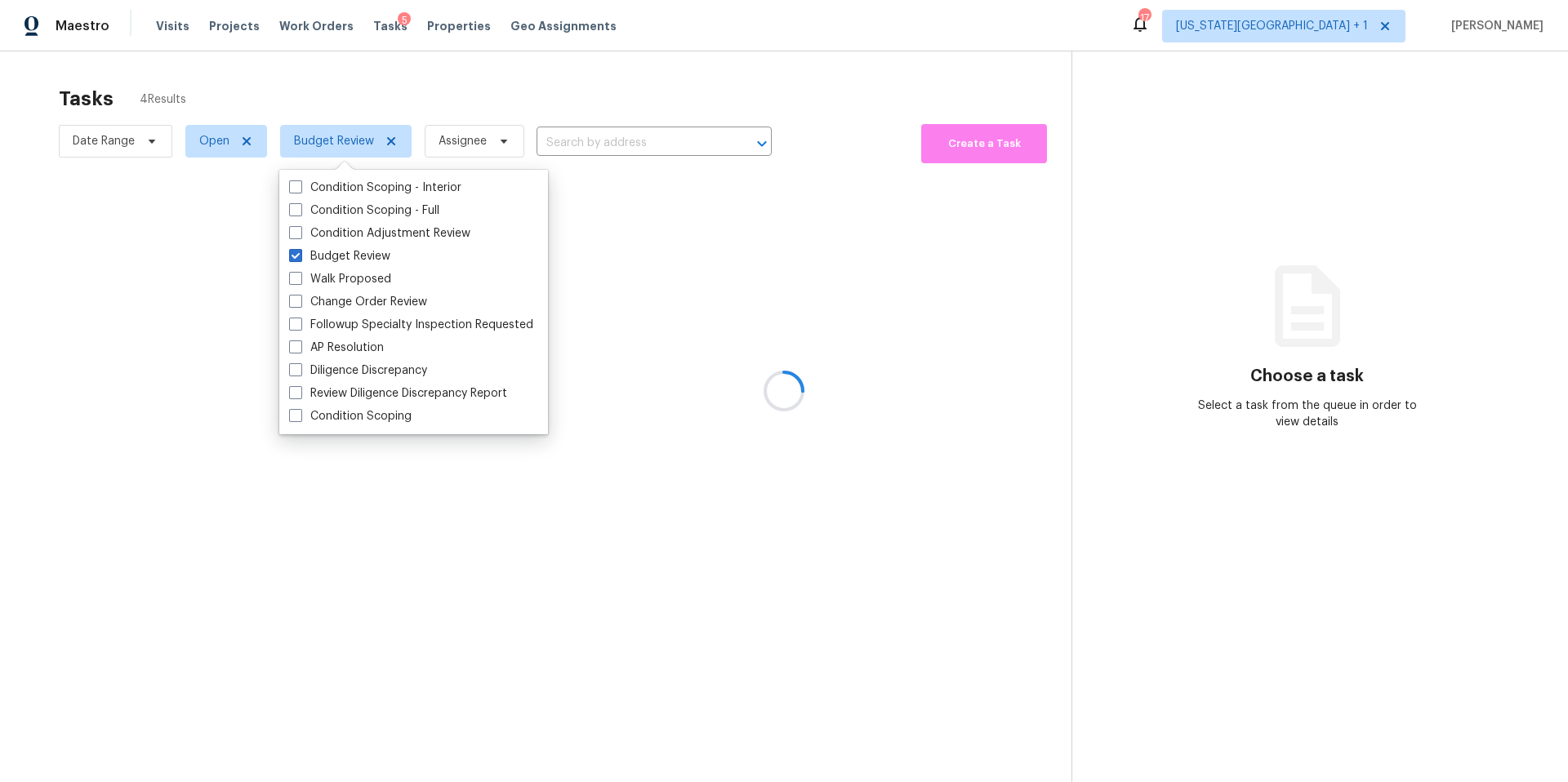
click at [386, 105] on div at bounding box center [784, 391] width 1568 height 782
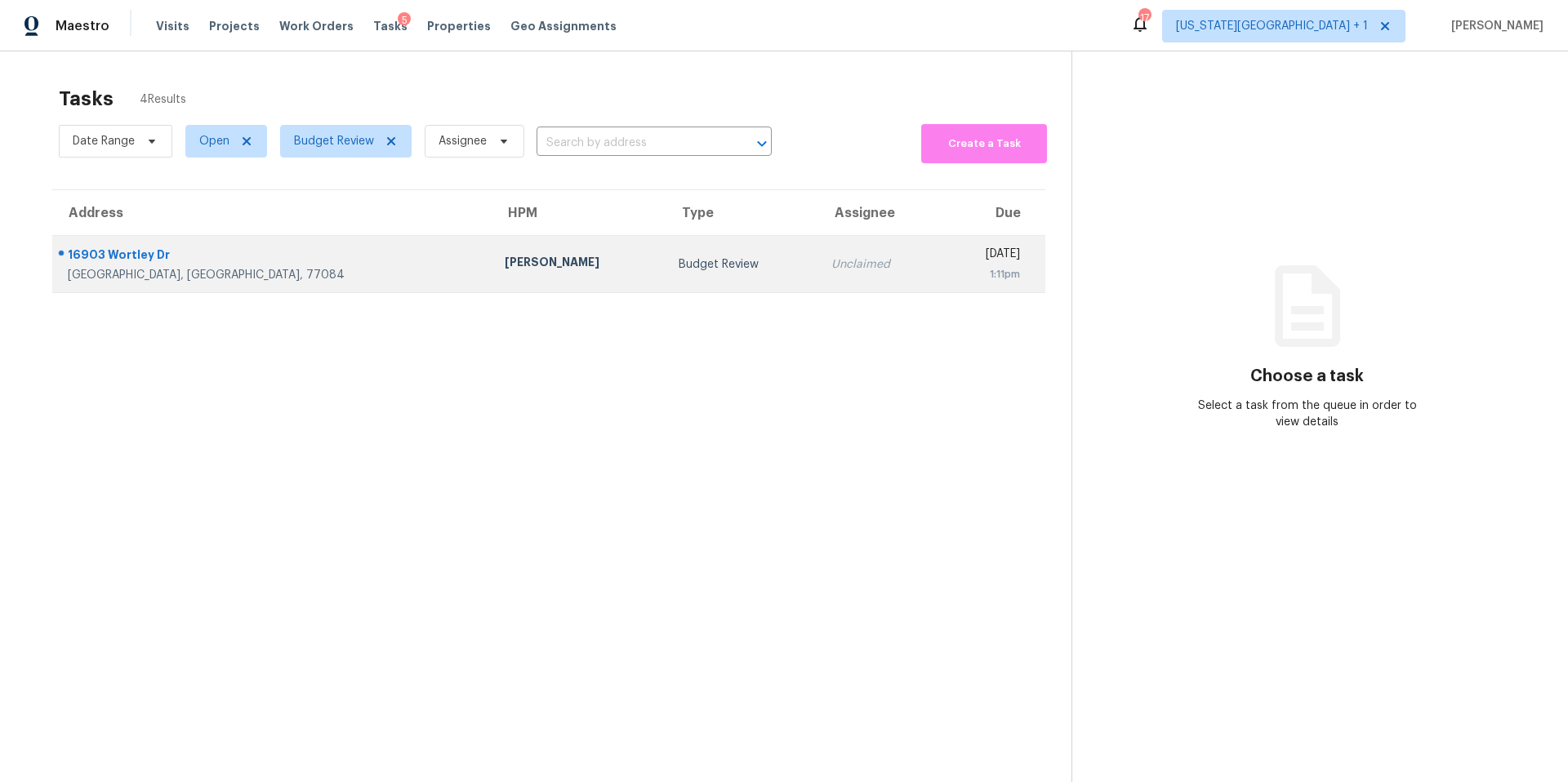
click at [504, 274] on div "[PERSON_NAME]" at bounding box center [578, 265] width 147 height 21
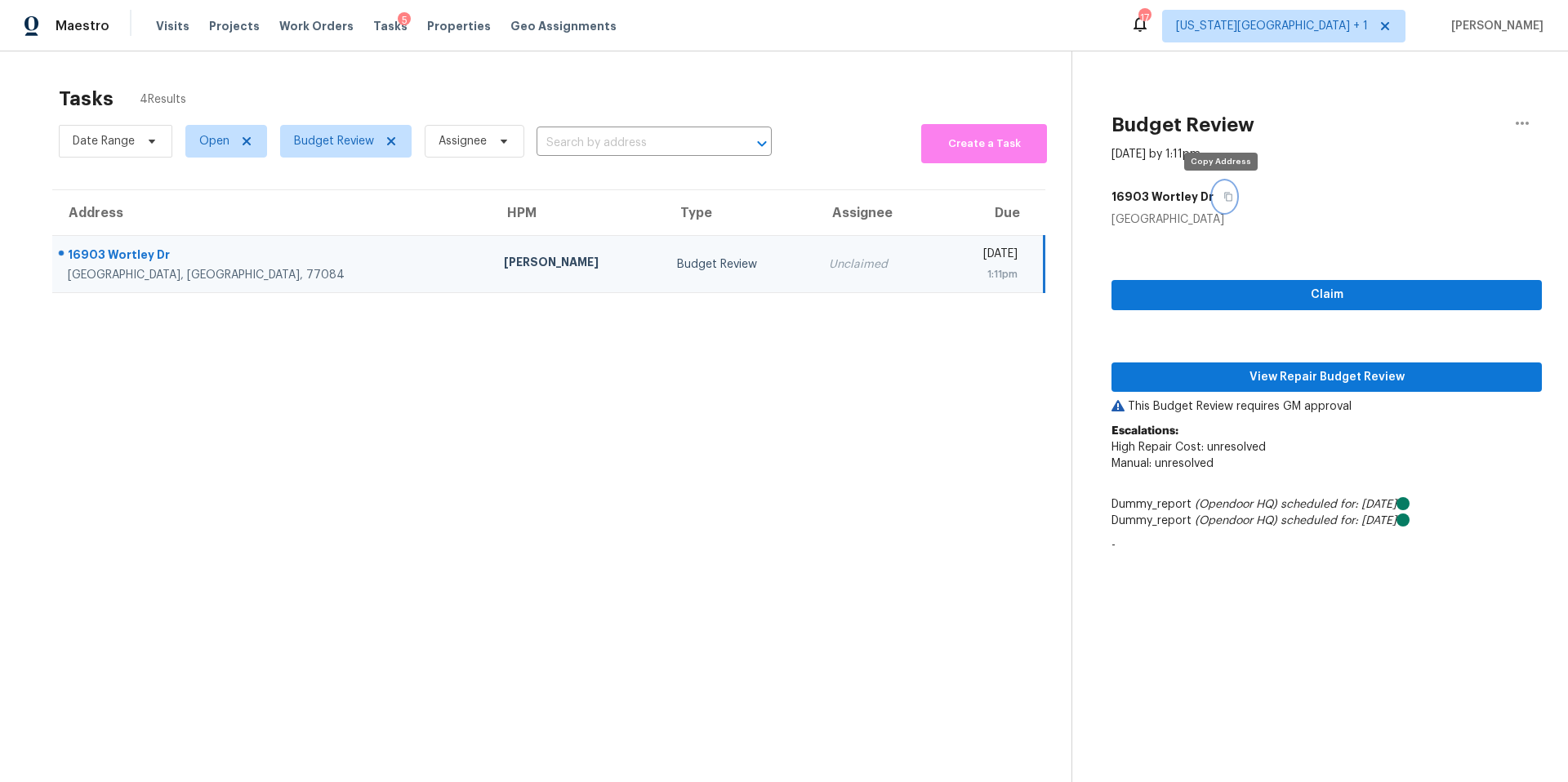
click at [1224, 196] on icon "button" at bounding box center [1228, 197] width 8 height 9
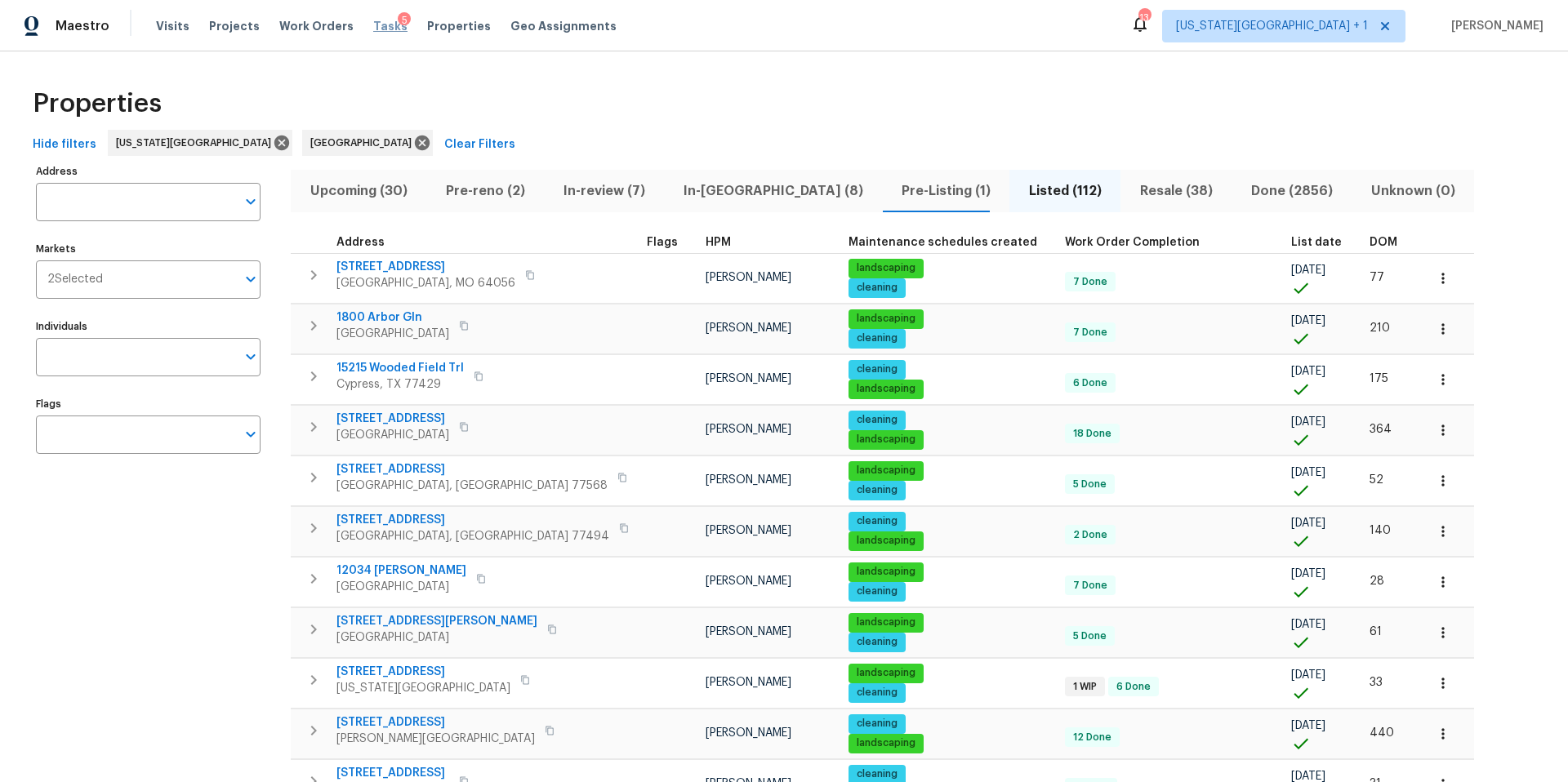
click at [373, 29] on span "Tasks" at bounding box center [390, 26] width 34 height 11
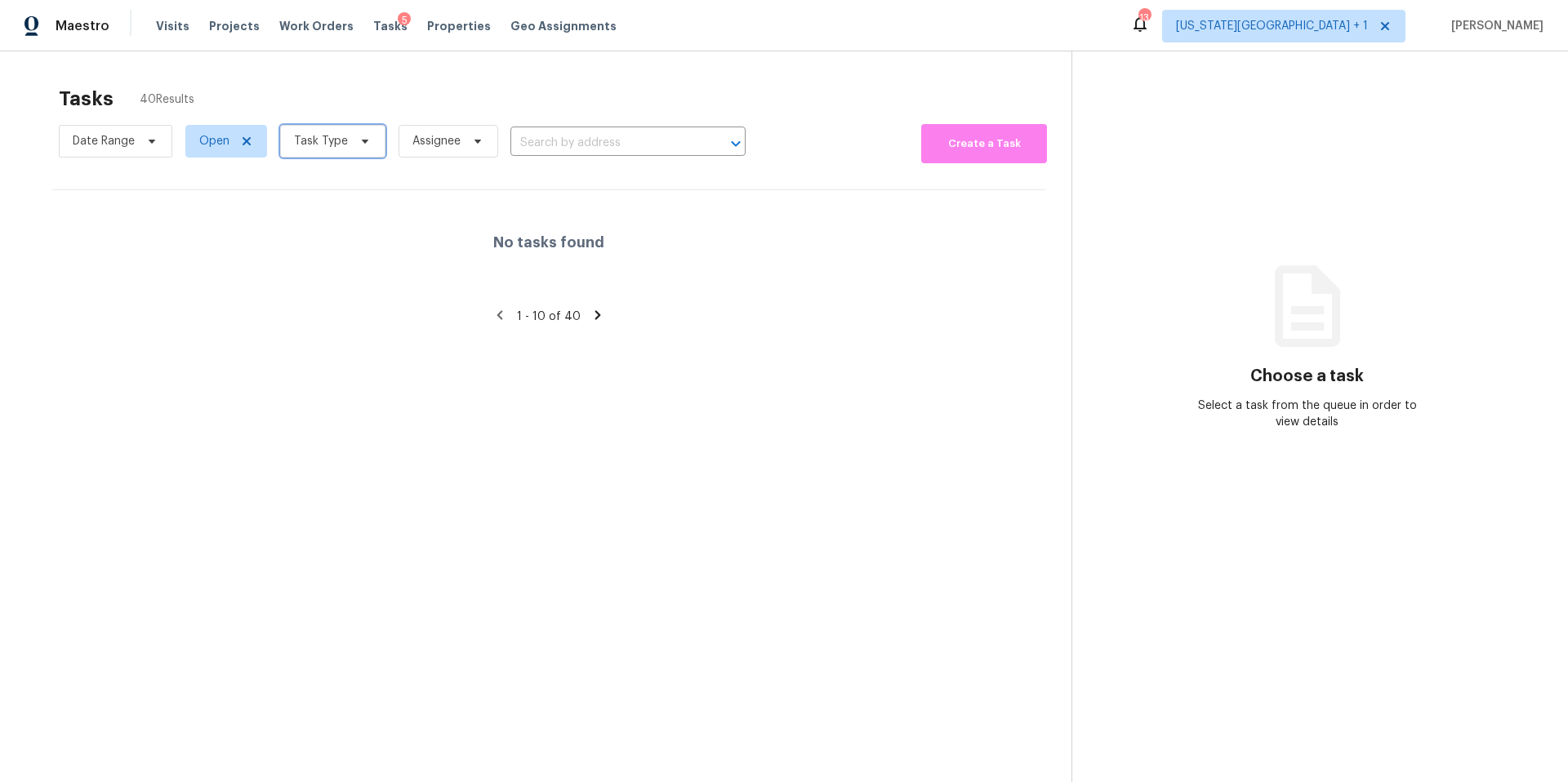
click at [315, 139] on span "Task Type" at bounding box center [321, 141] width 54 height 16
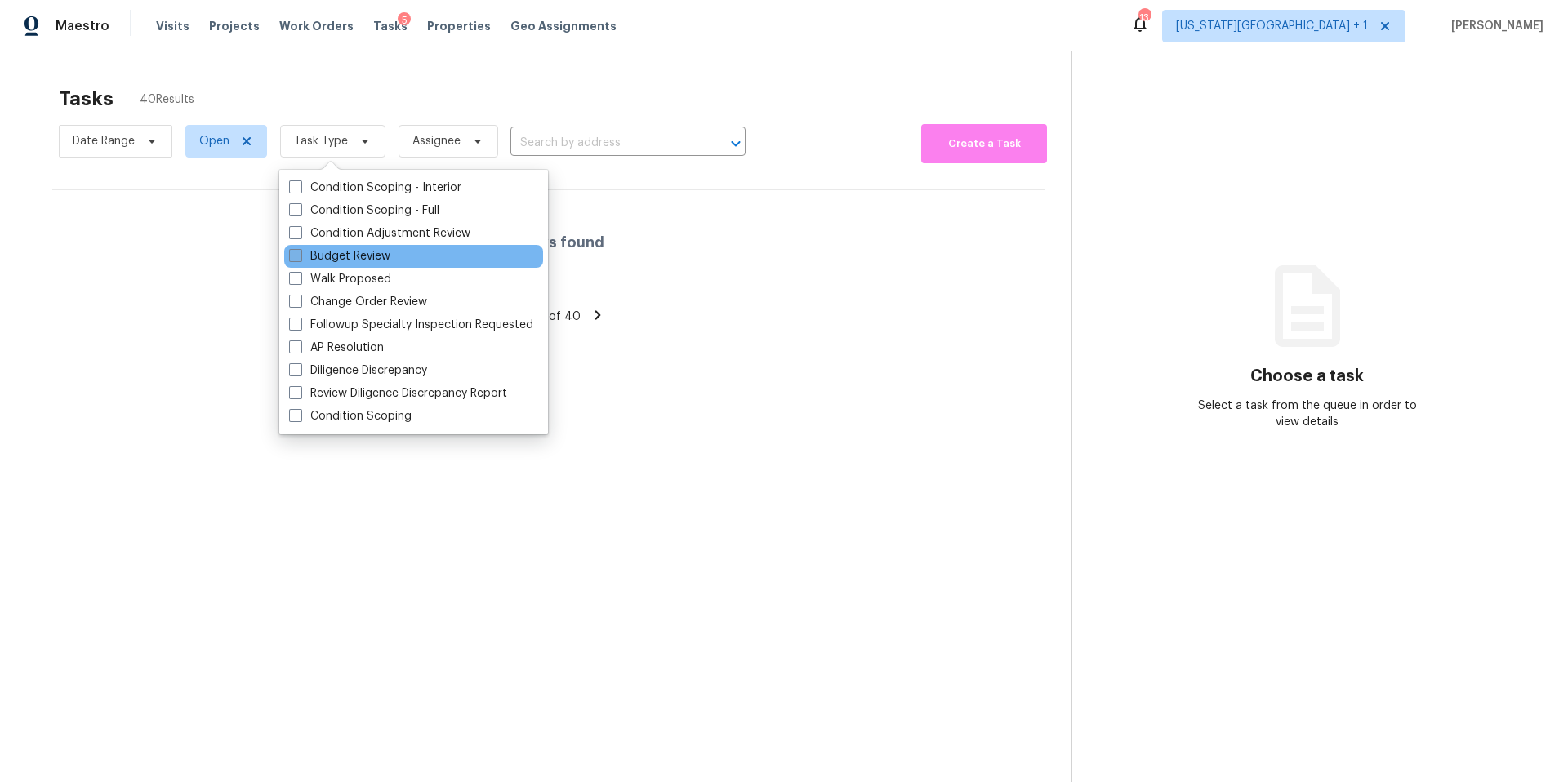
click at [328, 255] on label "Budget Review" at bounding box center [339, 256] width 101 height 16
click at [300, 255] on input "Budget Review" at bounding box center [294, 253] width 10 height 10
checkbox input "true"
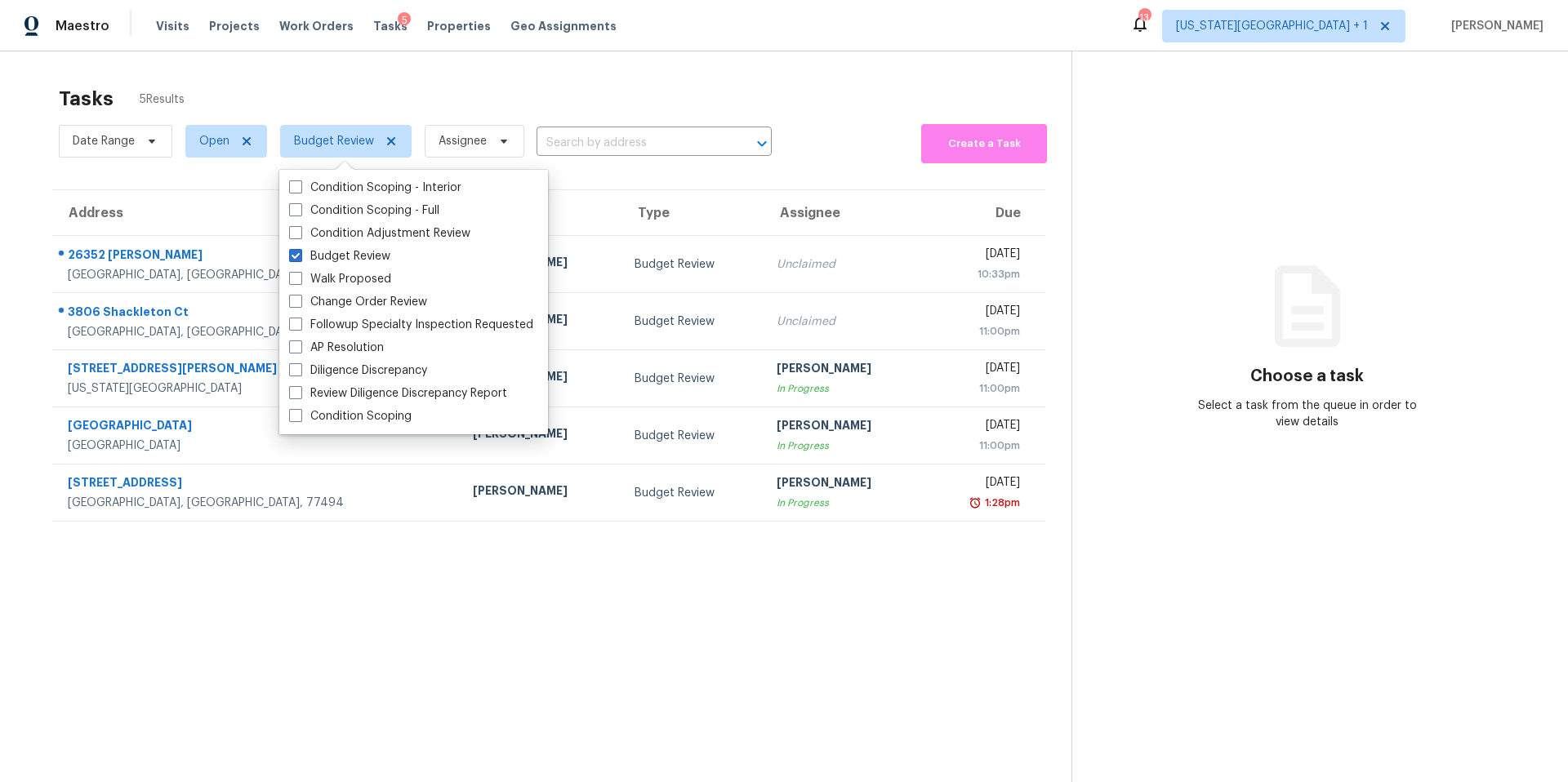
click at [554, 73] on div "Tasks 5 Results Date Range Open Budget Review Assignee ​ Create a Task Address …" at bounding box center [784, 442] width 1568 height 782
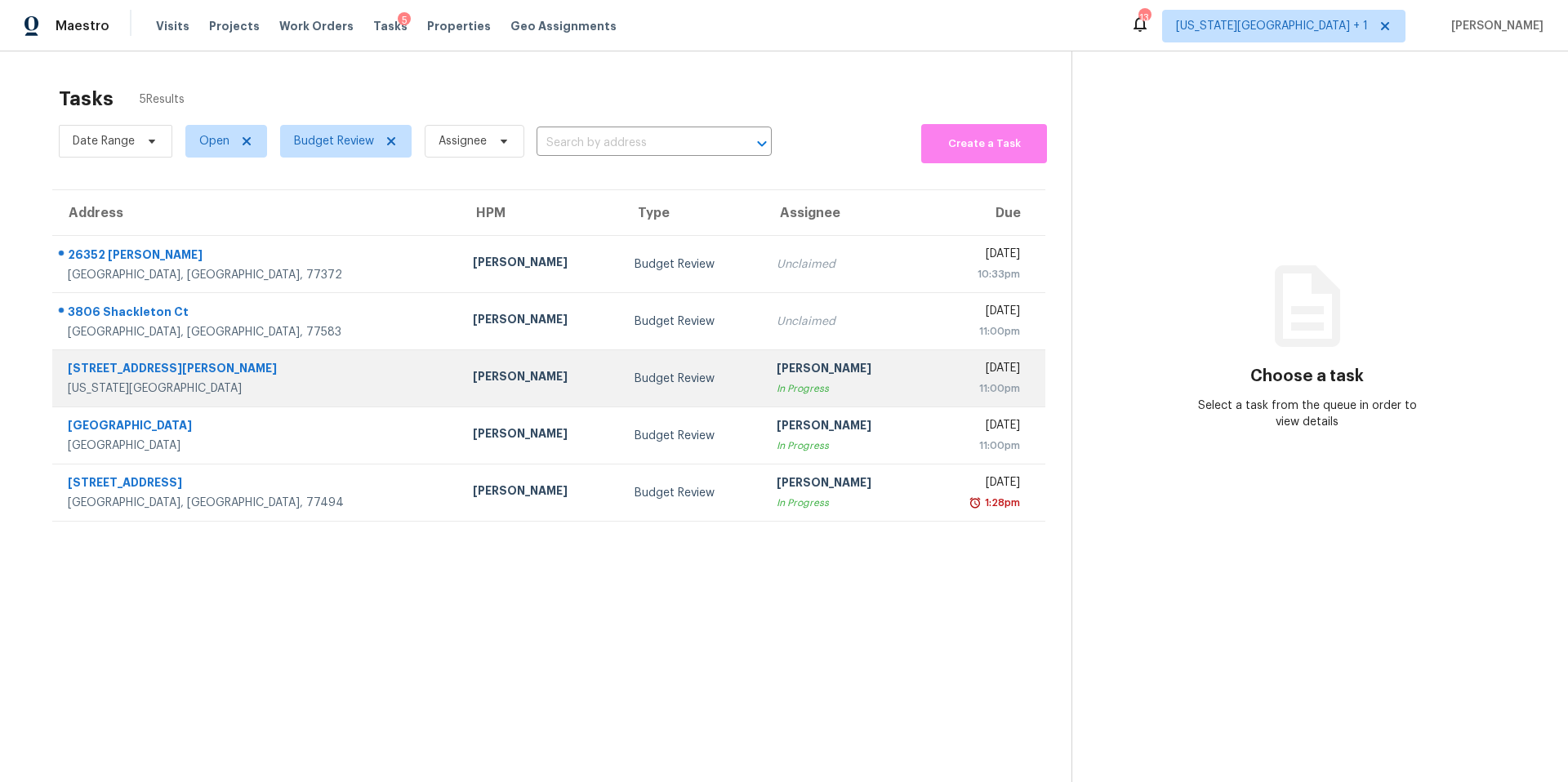
click at [472, 374] on div "Joshua Beatty" at bounding box center [540, 378] width 135 height 21
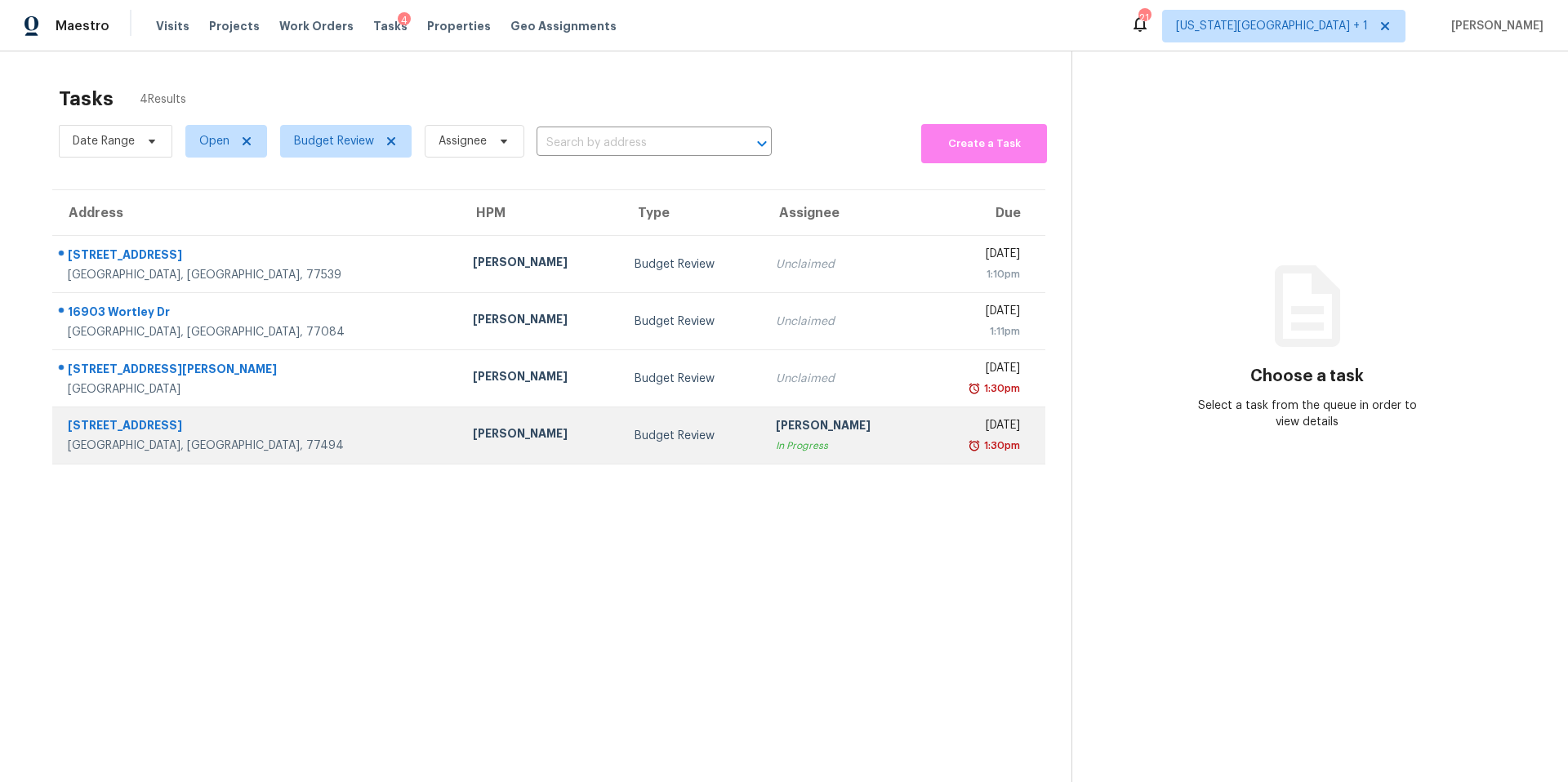
click at [459, 425] on td "[PERSON_NAME]" at bounding box center [540, 436] width 162 height 57
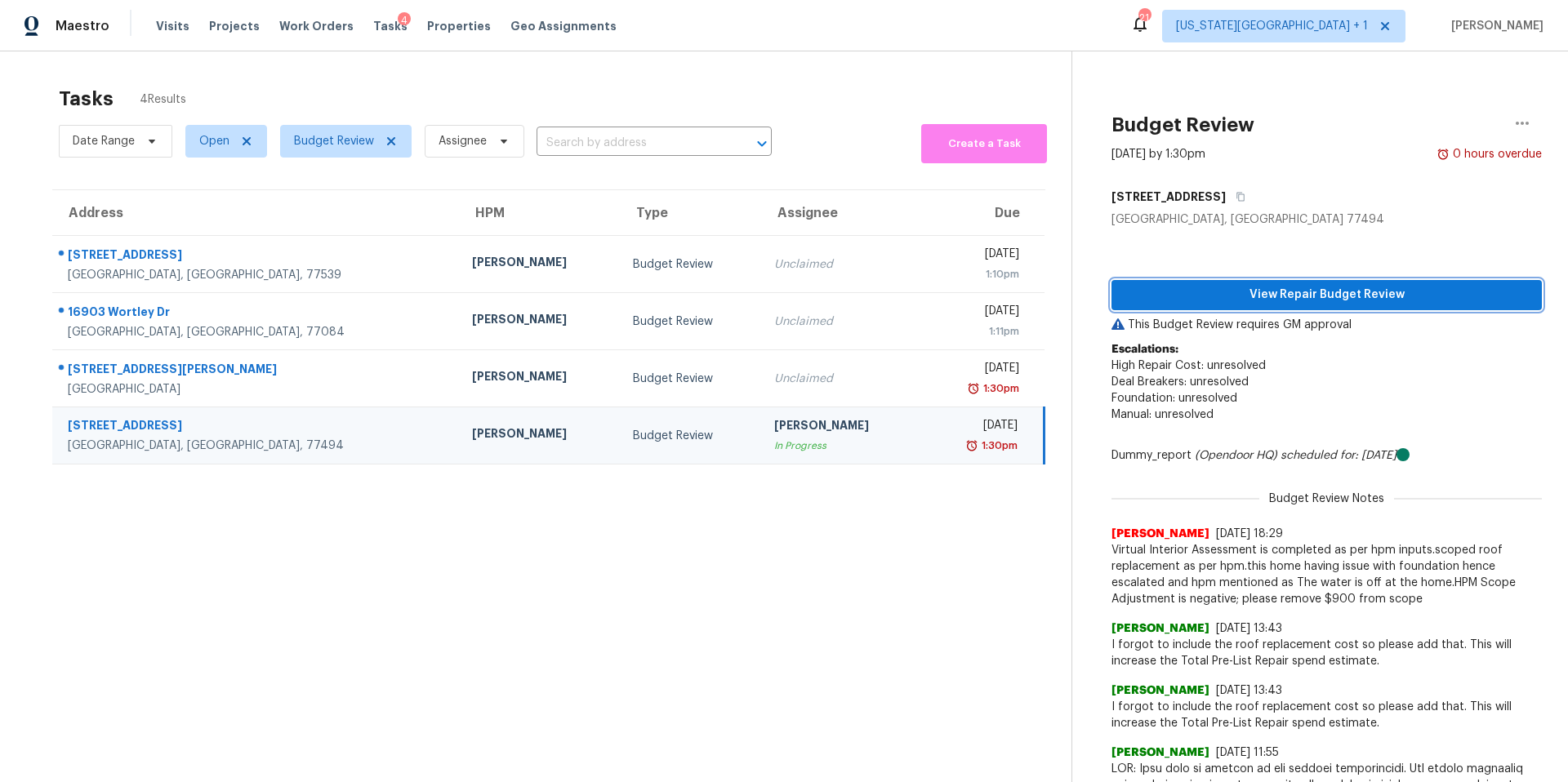
click at [1198, 302] on span "View Repair Budget Review" at bounding box center [1326, 296] width 404 height 21
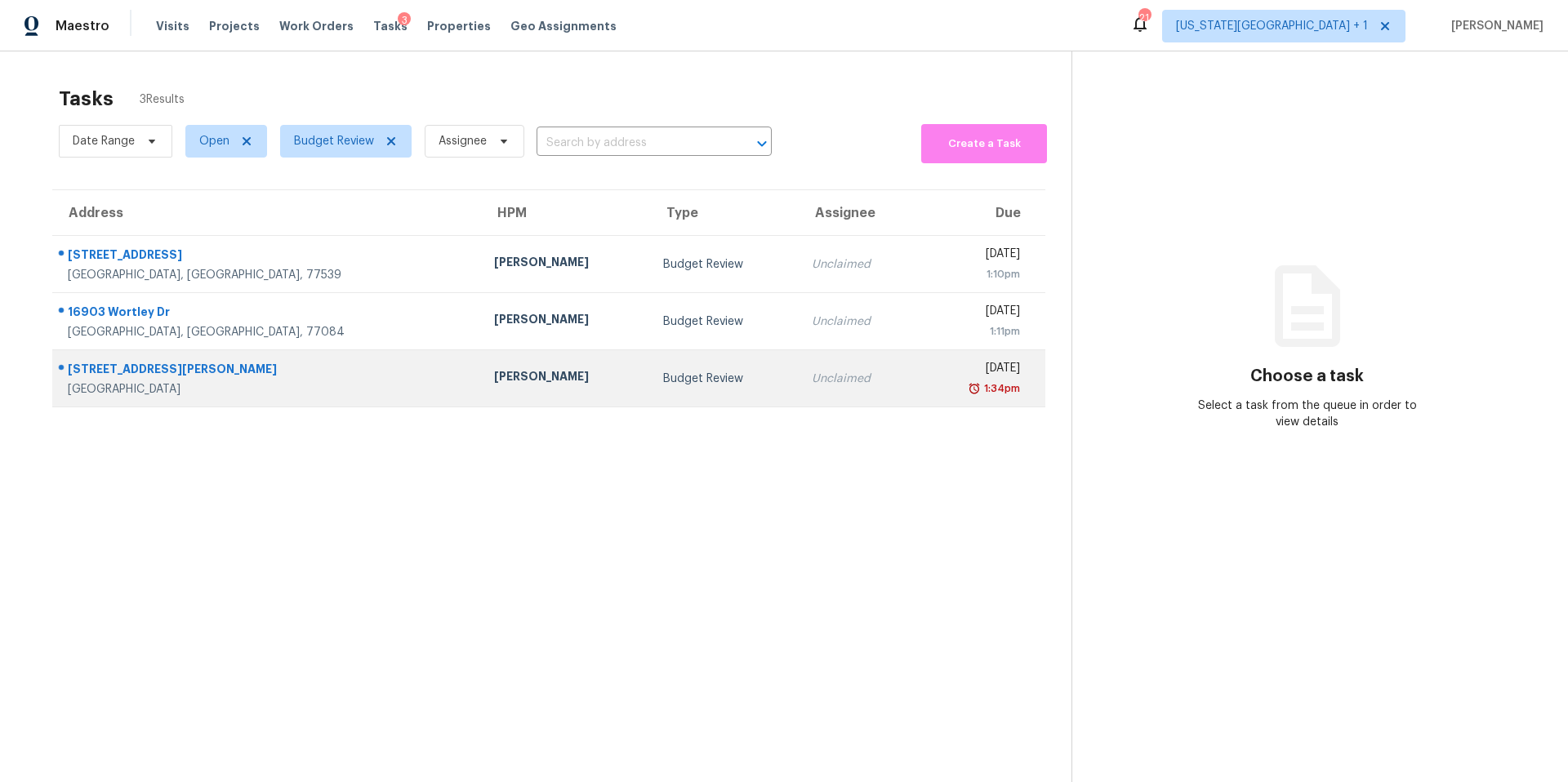
click at [494, 382] on div "[PERSON_NAME]" at bounding box center [565, 378] width 144 height 21
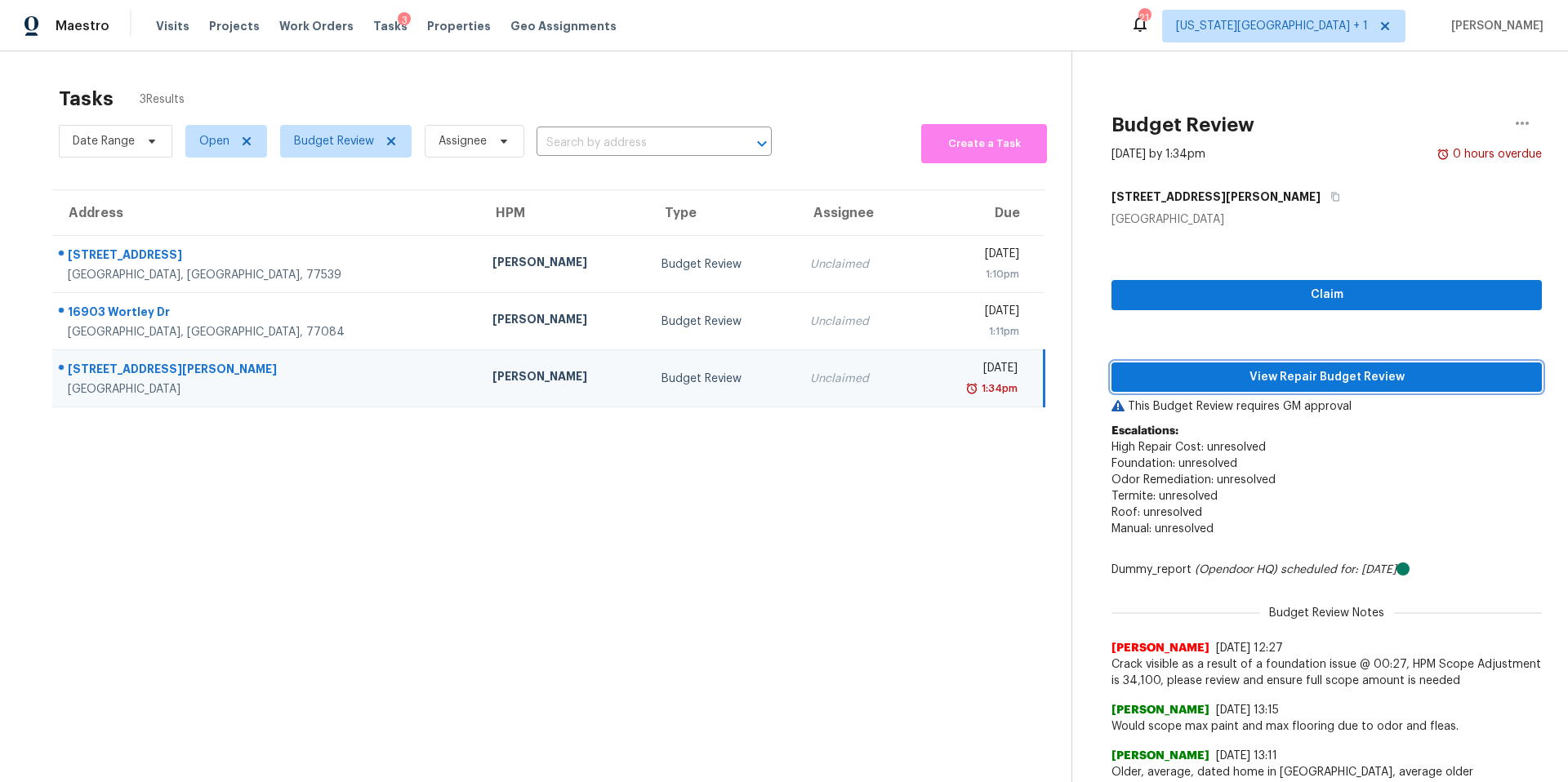
click at [1253, 370] on span "View Repair Budget Review" at bounding box center [1326, 378] width 404 height 21
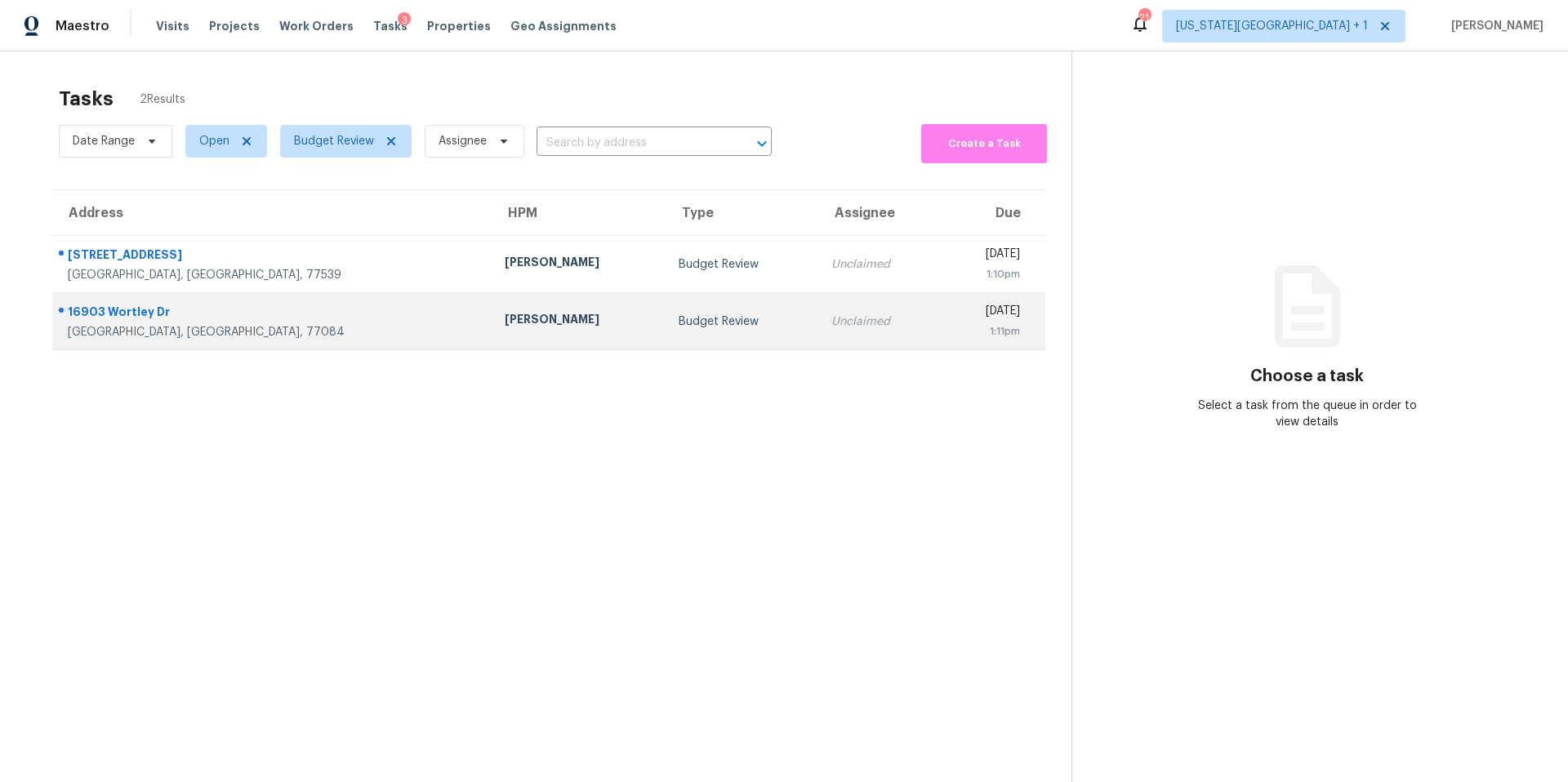
click at [504, 322] on div "[PERSON_NAME]" at bounding box center [578, 322] width 147 height 21
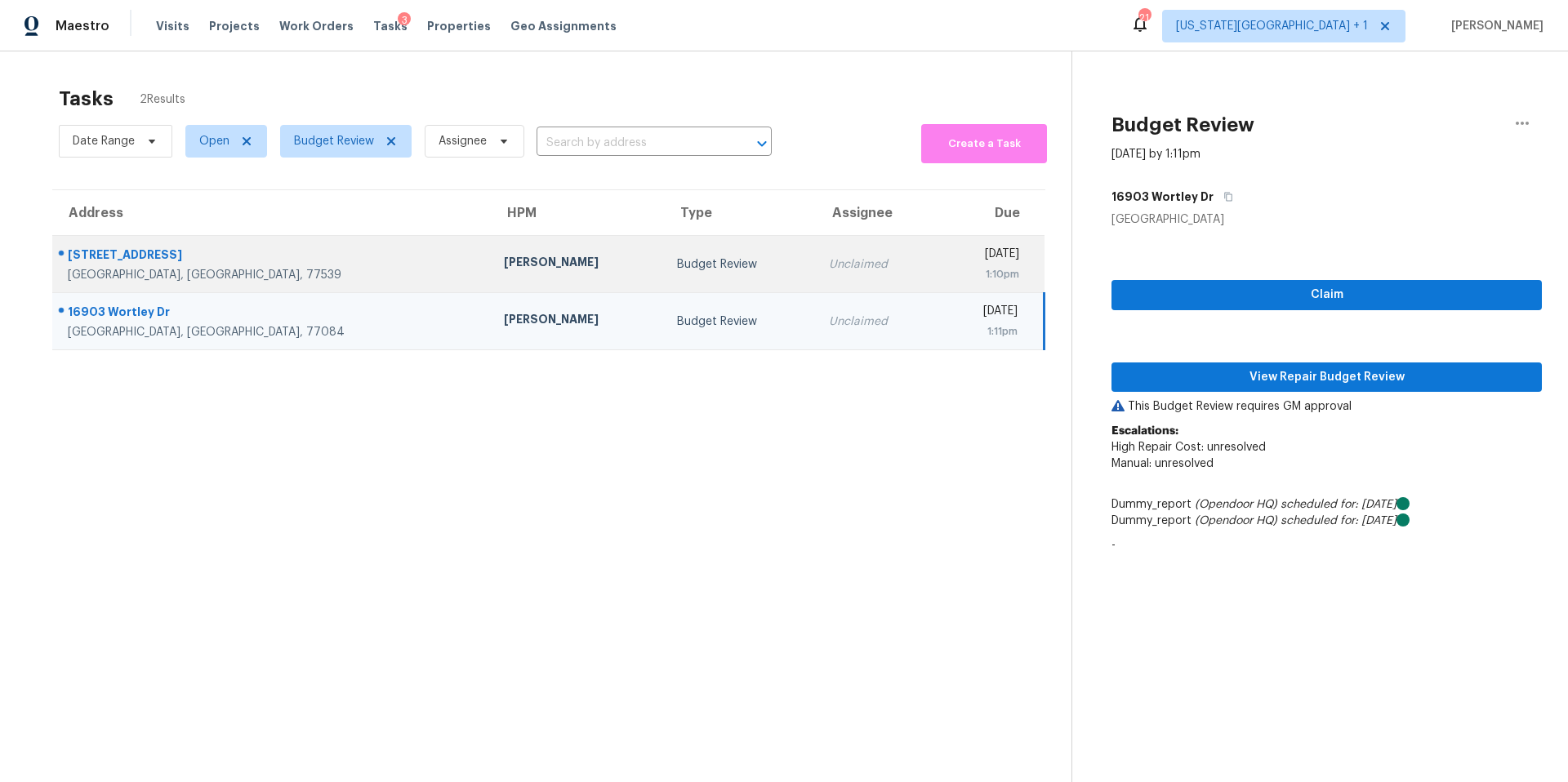
click at [490, 281] on td "[PERSON_NAME]" at bounding box center [577, 265] width 173 height 57
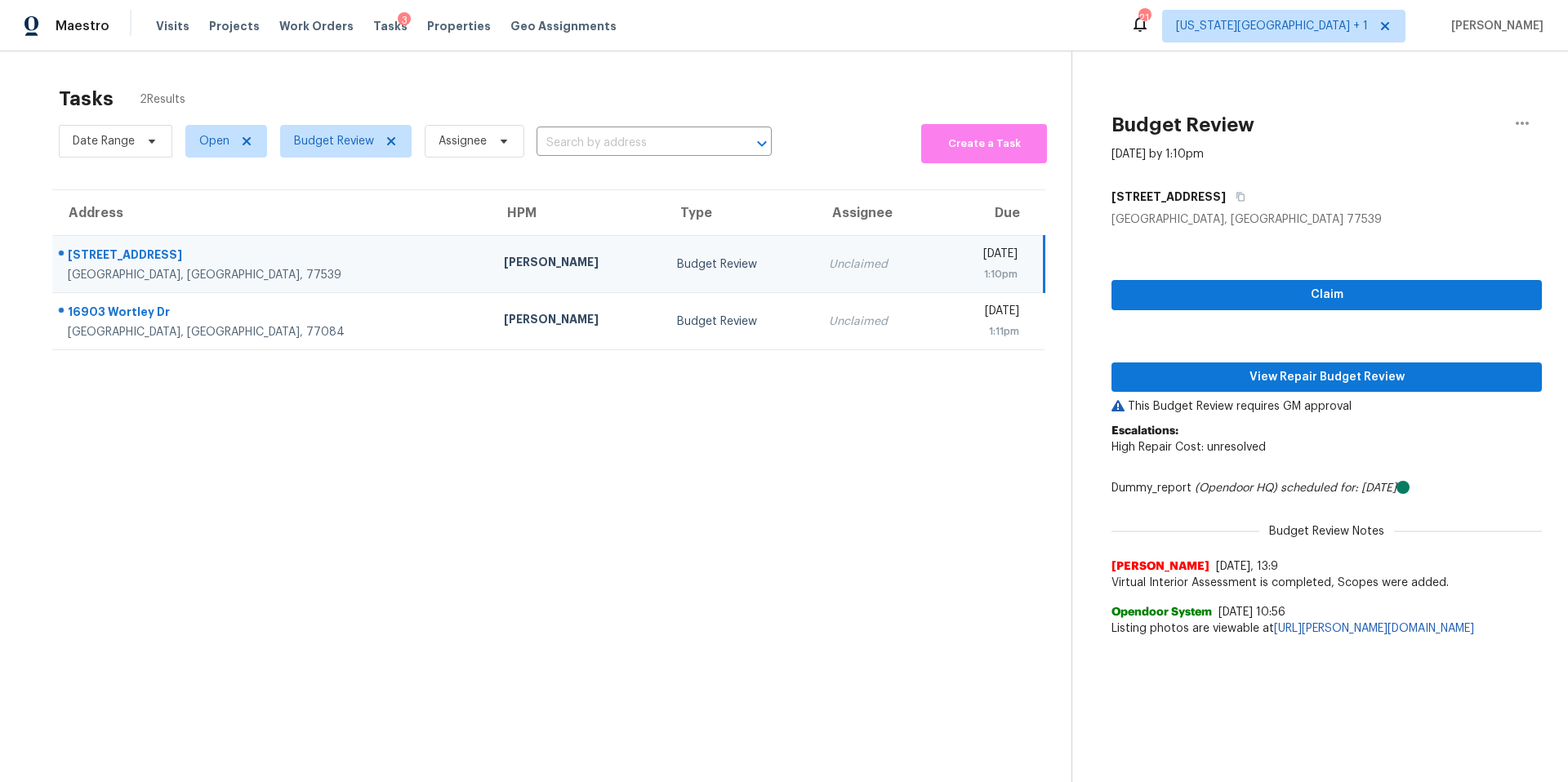
click at [1195, 362] on div "Claim View Repair Budget Review This Budget Review requires GM approval Escalat…" at bounding box center [1326, 436] width 430 height 417
click at [1212, 379] on span "View Repair Budget Review" at bounding box center [1326, 378] width 404 height 21
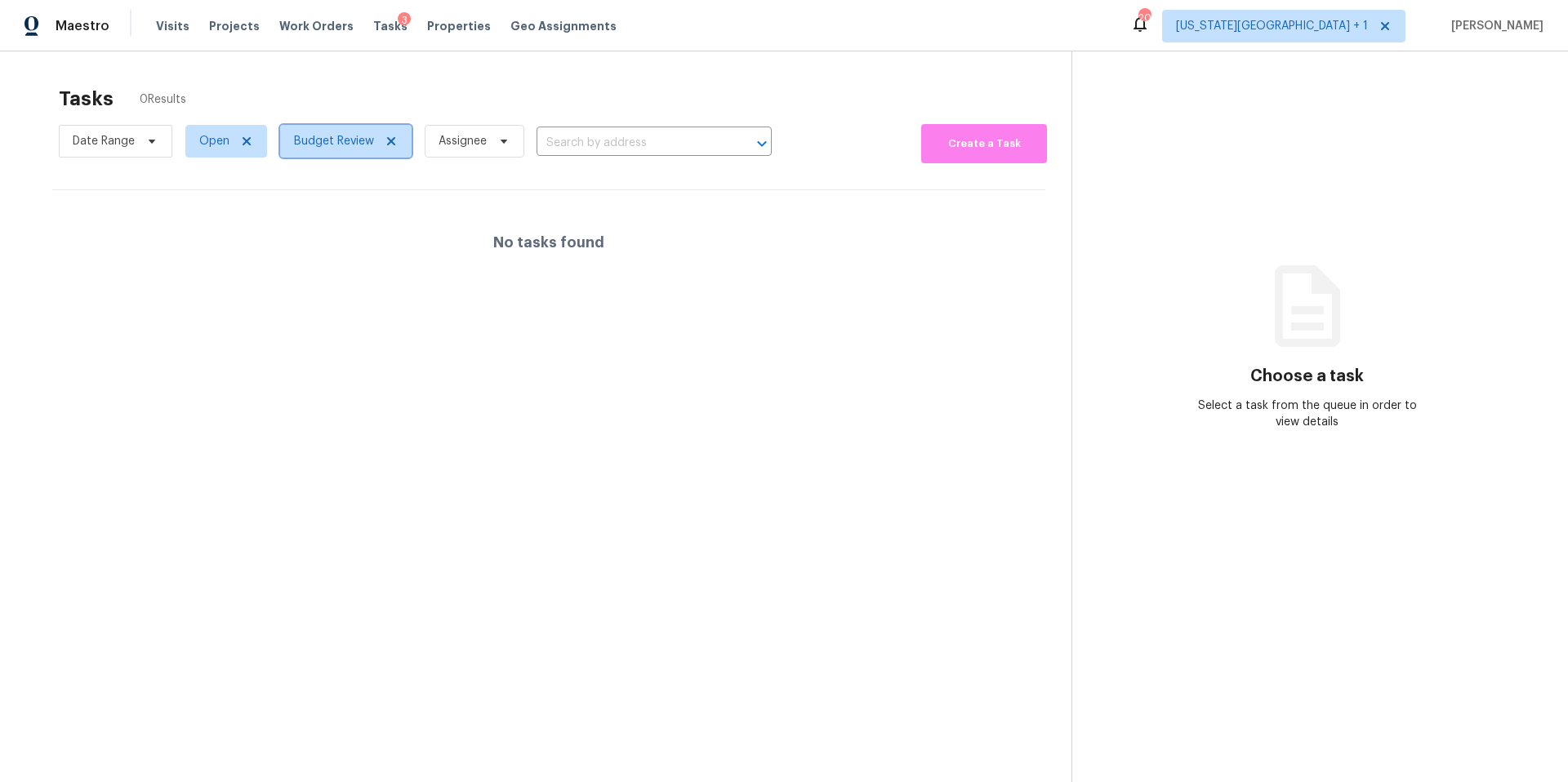
click at [325, 128] on span "Budget Review" at bounding box center [346, 141] width 132 height 33
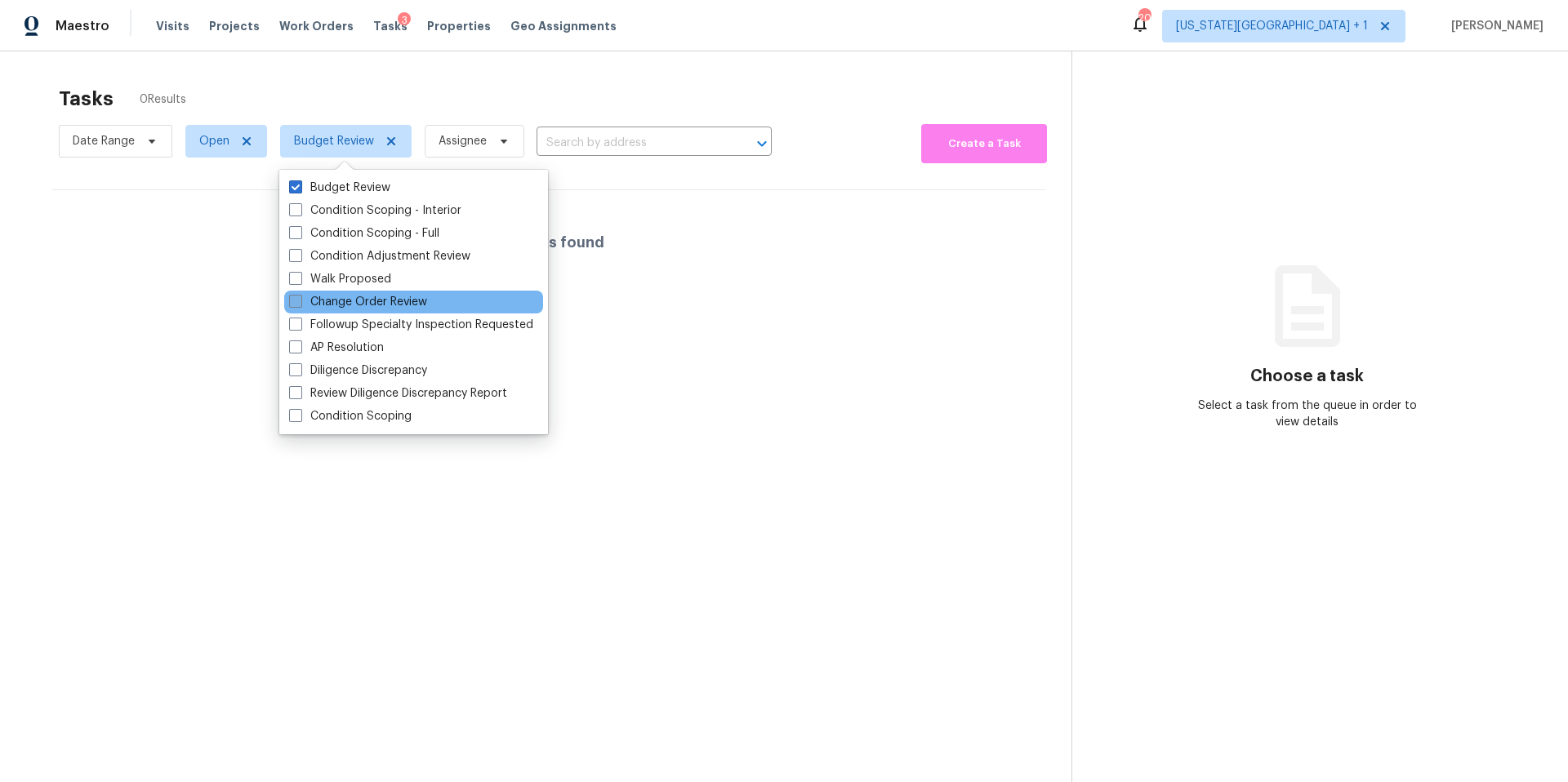
click at [312, 300] on label "Change Order Review" at bounding box center [358, 302] width 138 height 16
click at [300, 300] on input "Change Order Review" at bounding box center [294, 299] width 10 height 10
checkbox input "true"
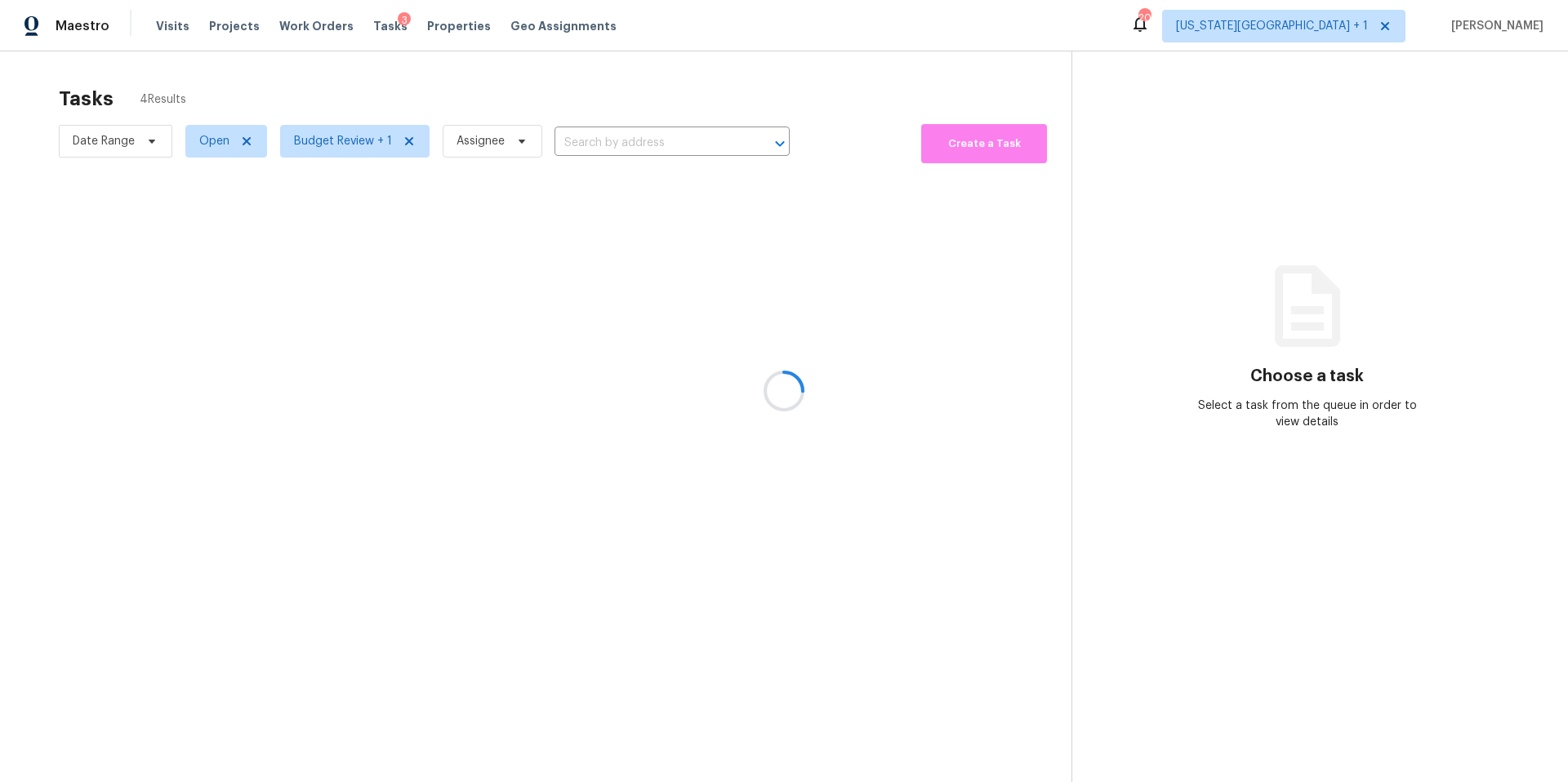
click at [350, 80] on div at bounding box center [784, 391] width 1568 height 782
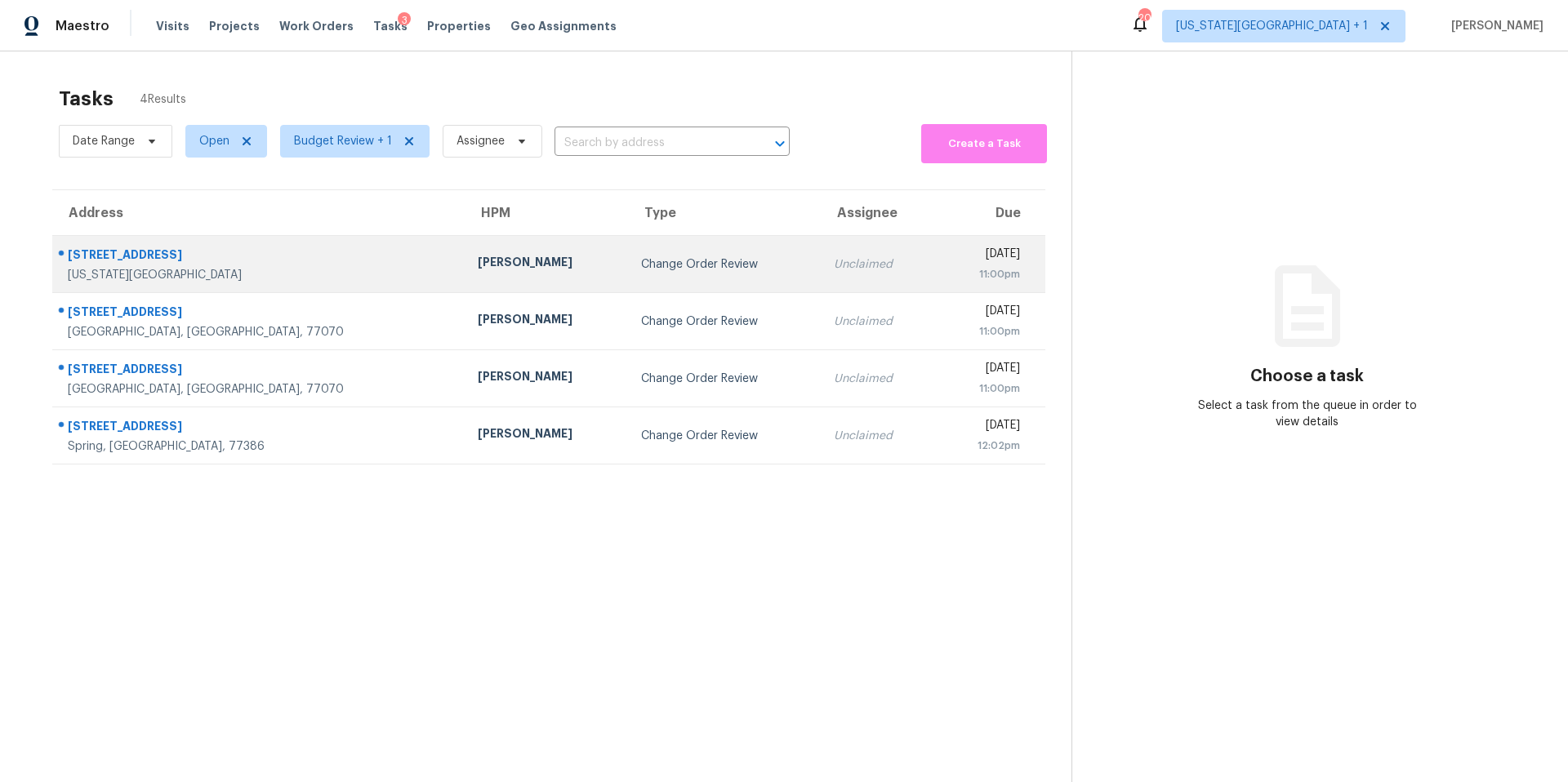
click at [478, 260] on div "Joshua Beatty" at bounding box center [546, 265] width 137 height 21
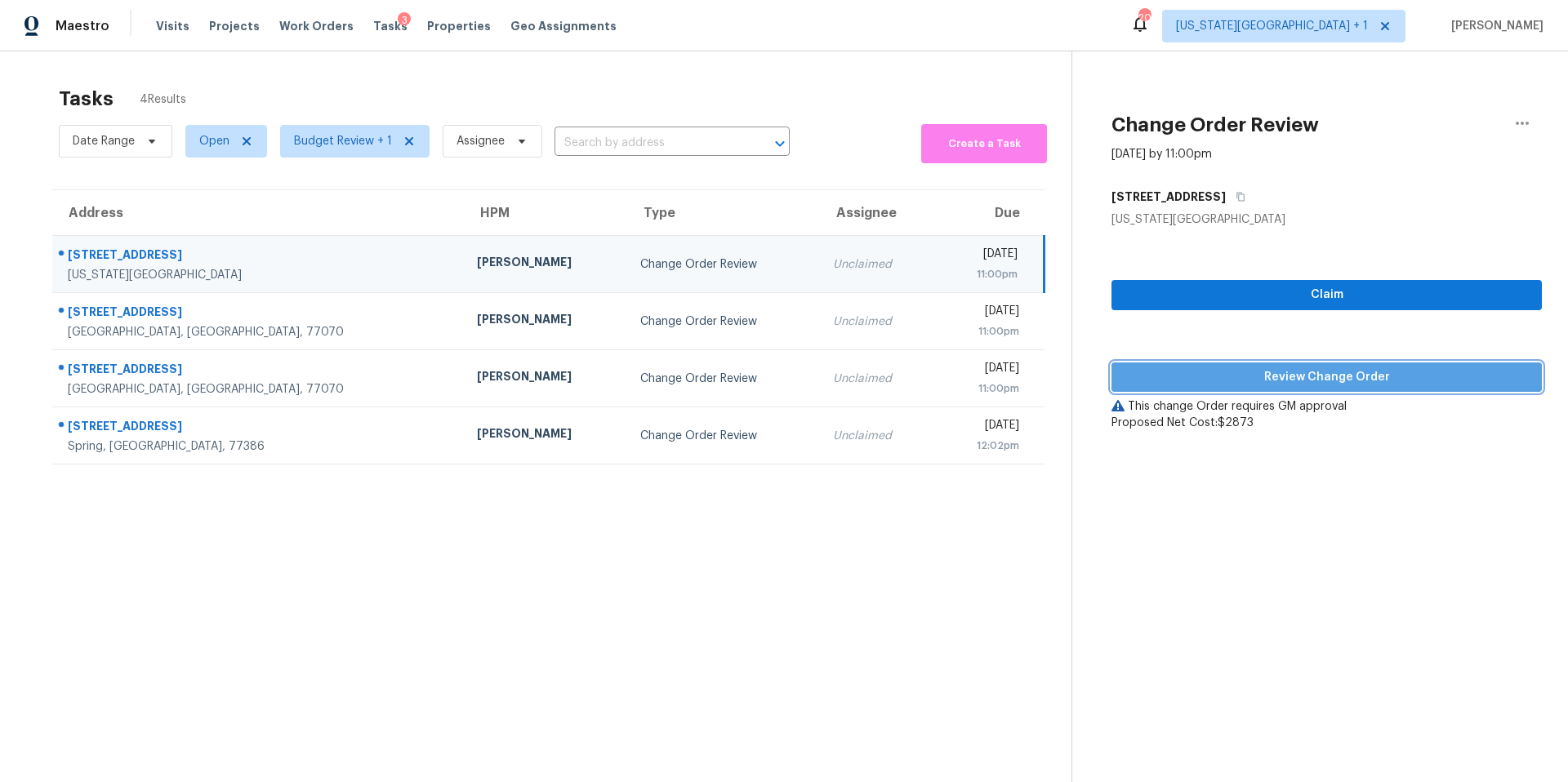
click at [1141, 372] on span "Review Change Order" at bounding box center [1326, 378] width 404 height 21
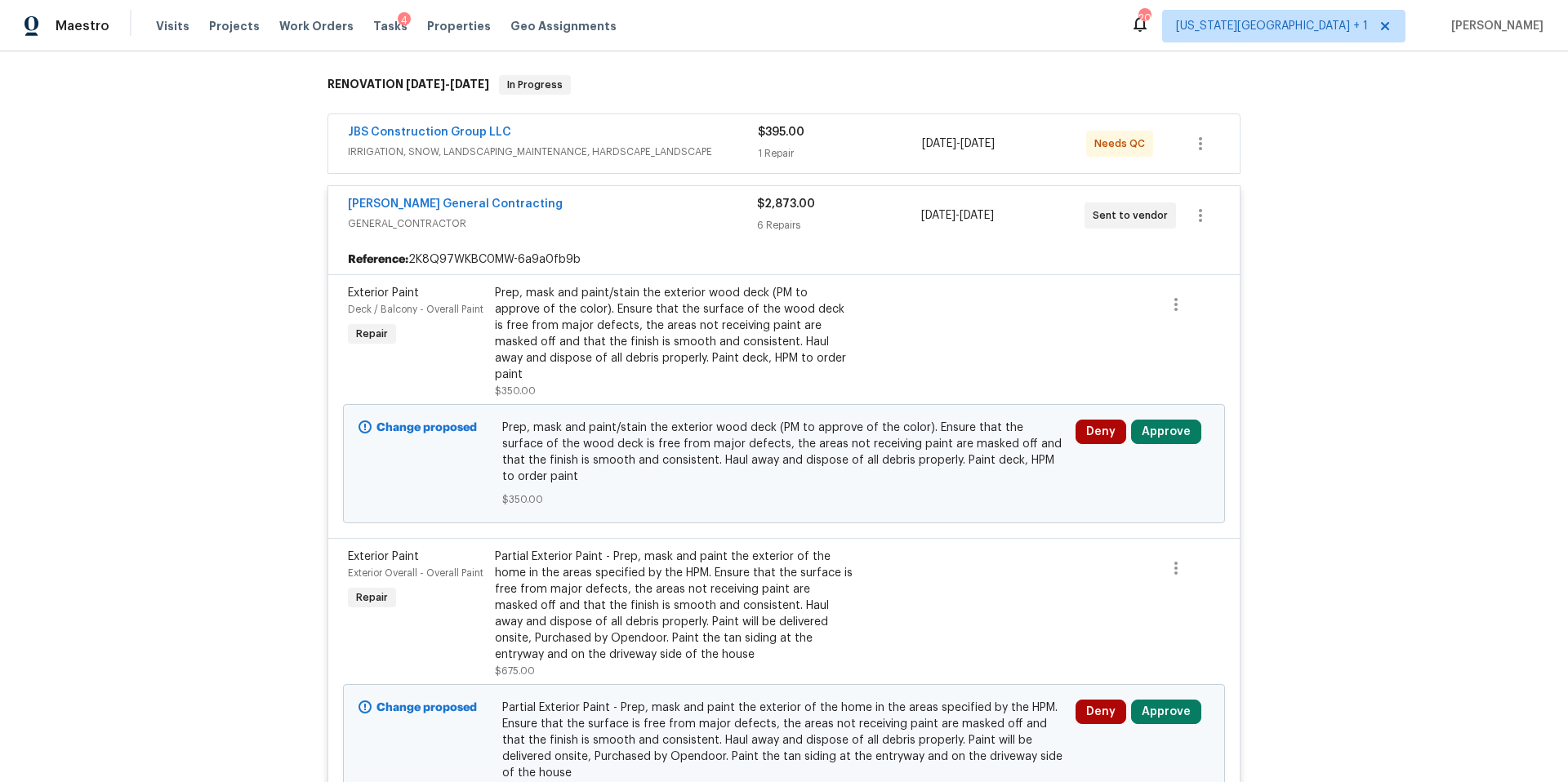
scroll to position [255, 0]
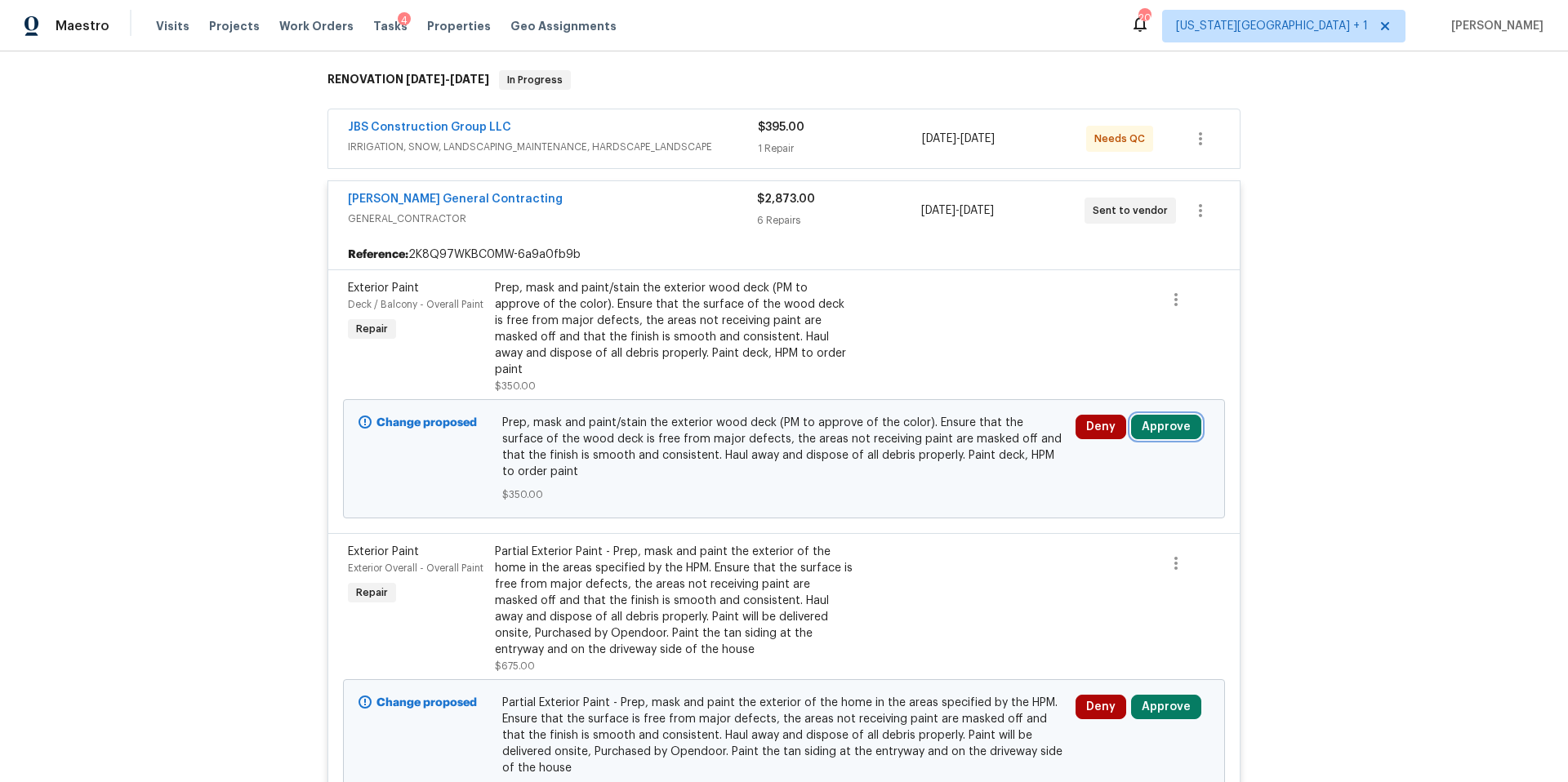
click at [1171, 415] on button "Approve" at bounding box center [1165, 427] width 70 height 24
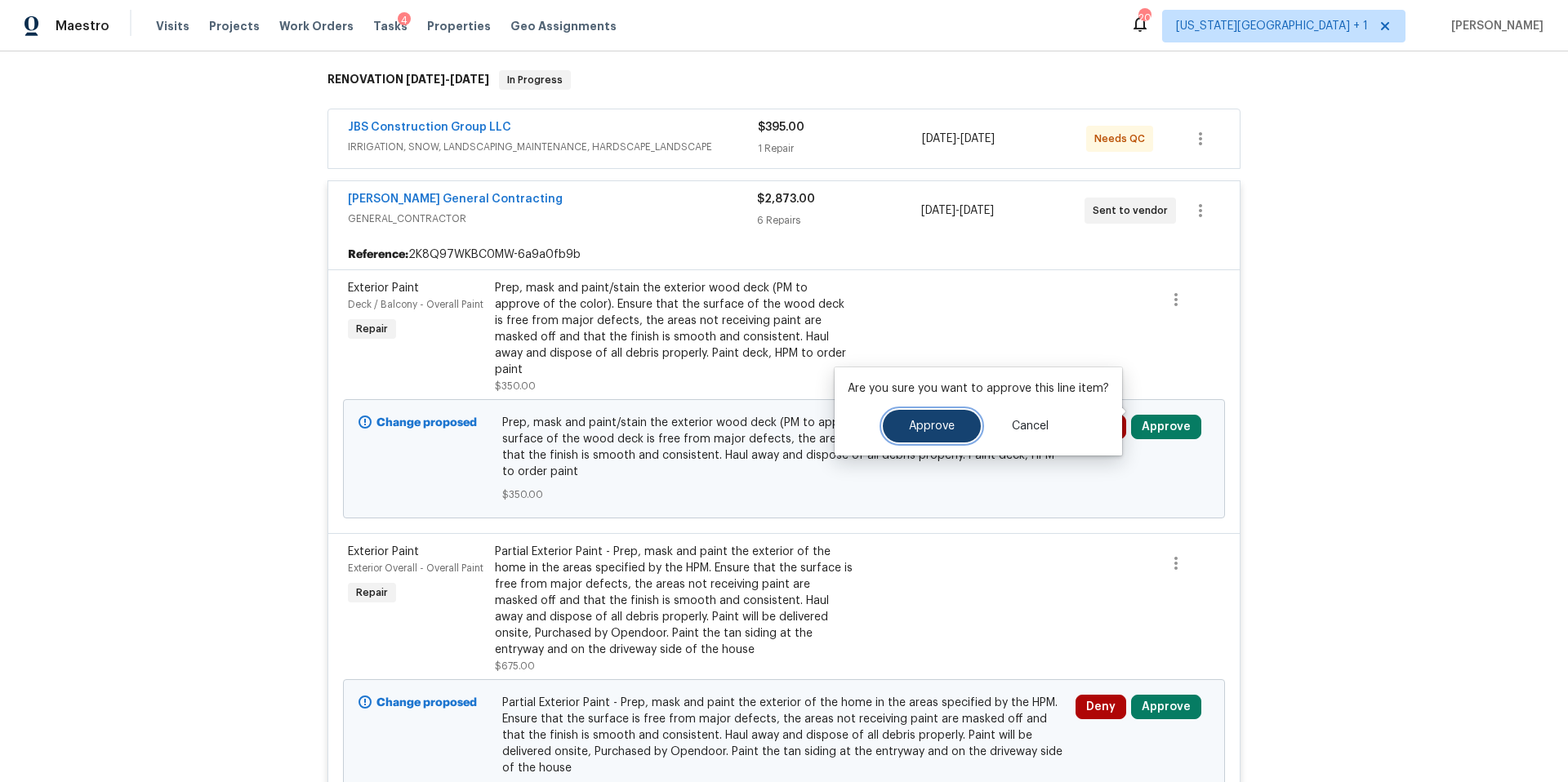
click at [917, 438] on button "Approve" at bounding box center [932, 427] width 98 height 33
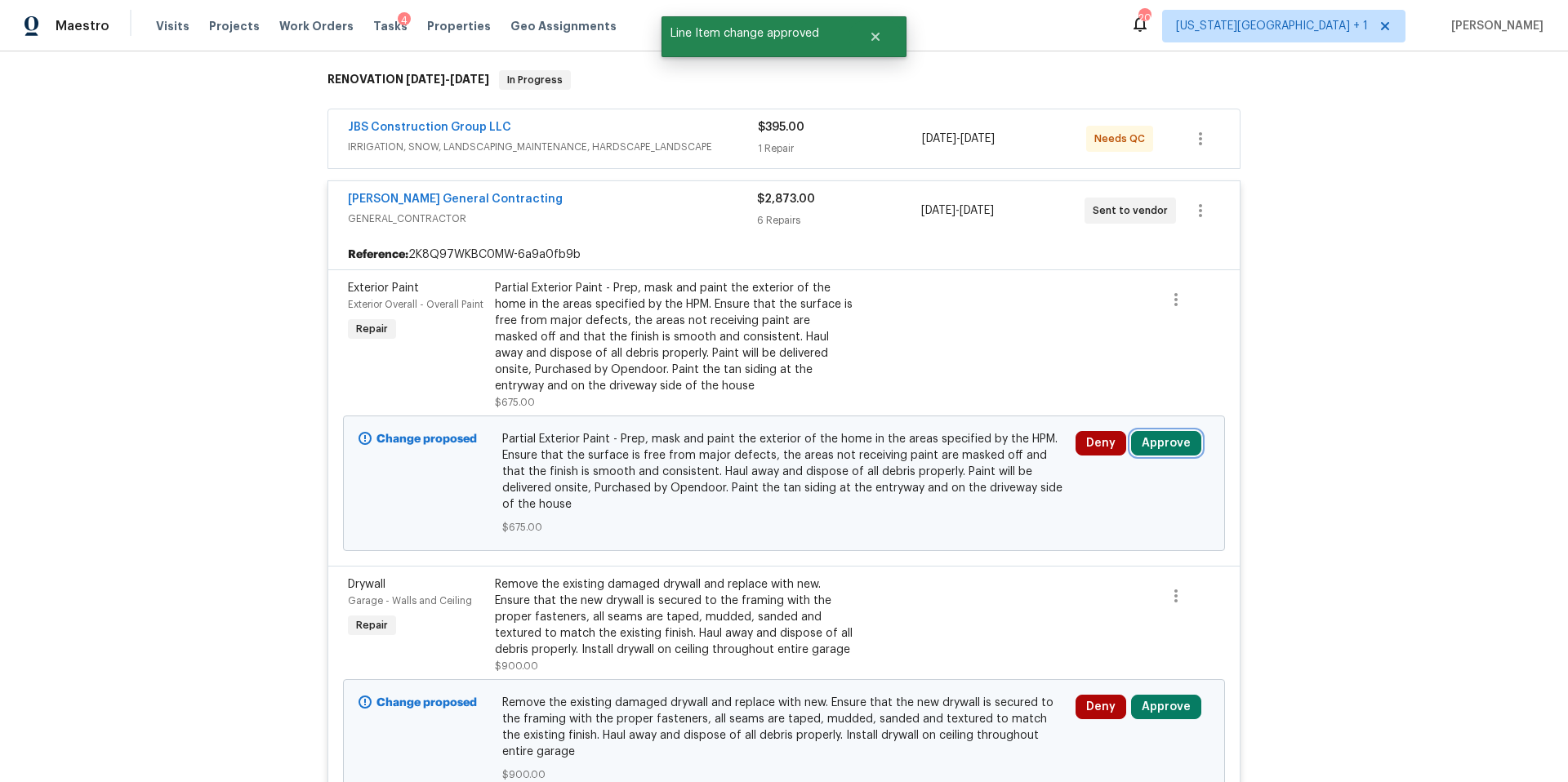
click at [1161, 441] on button "Approve" at bounding box center [1165, 443] width 70 height 24
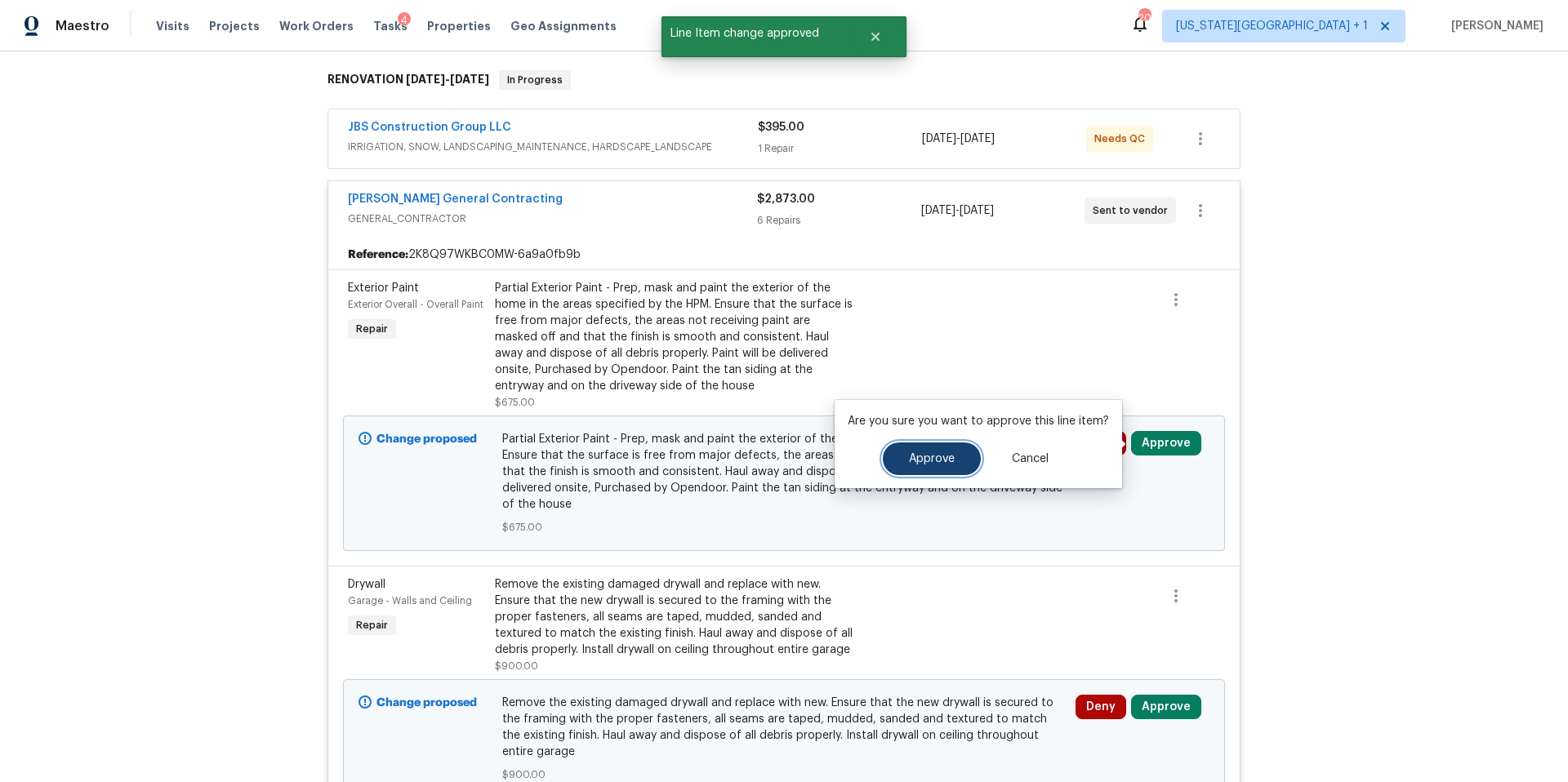
click at [911, 459] on span "Approve" at bounding box center [931, 460] width 46 height 12
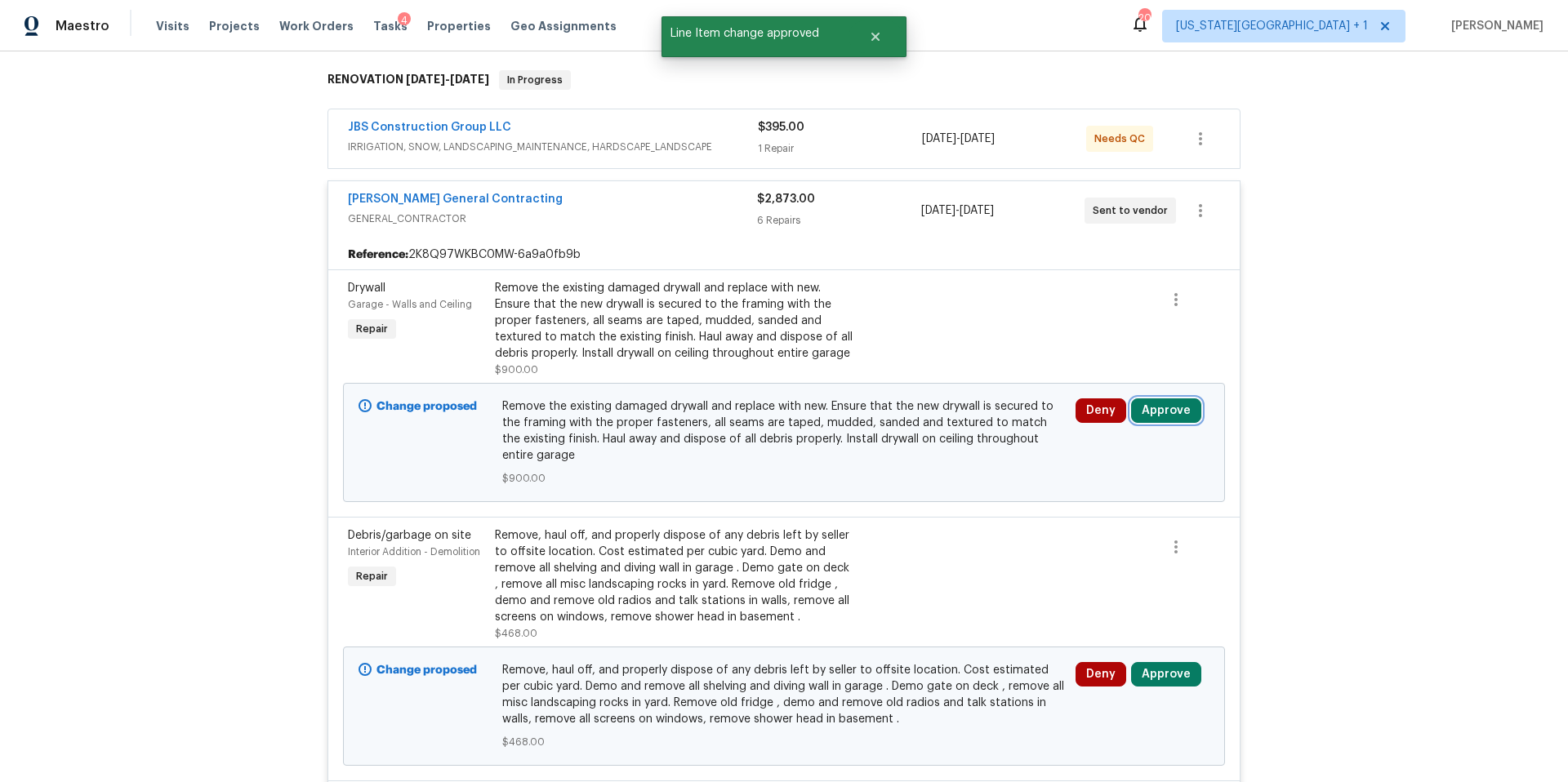
click at [1144, 410] on button "Approve" at bounding box center [1165, 410] width 70 height 24
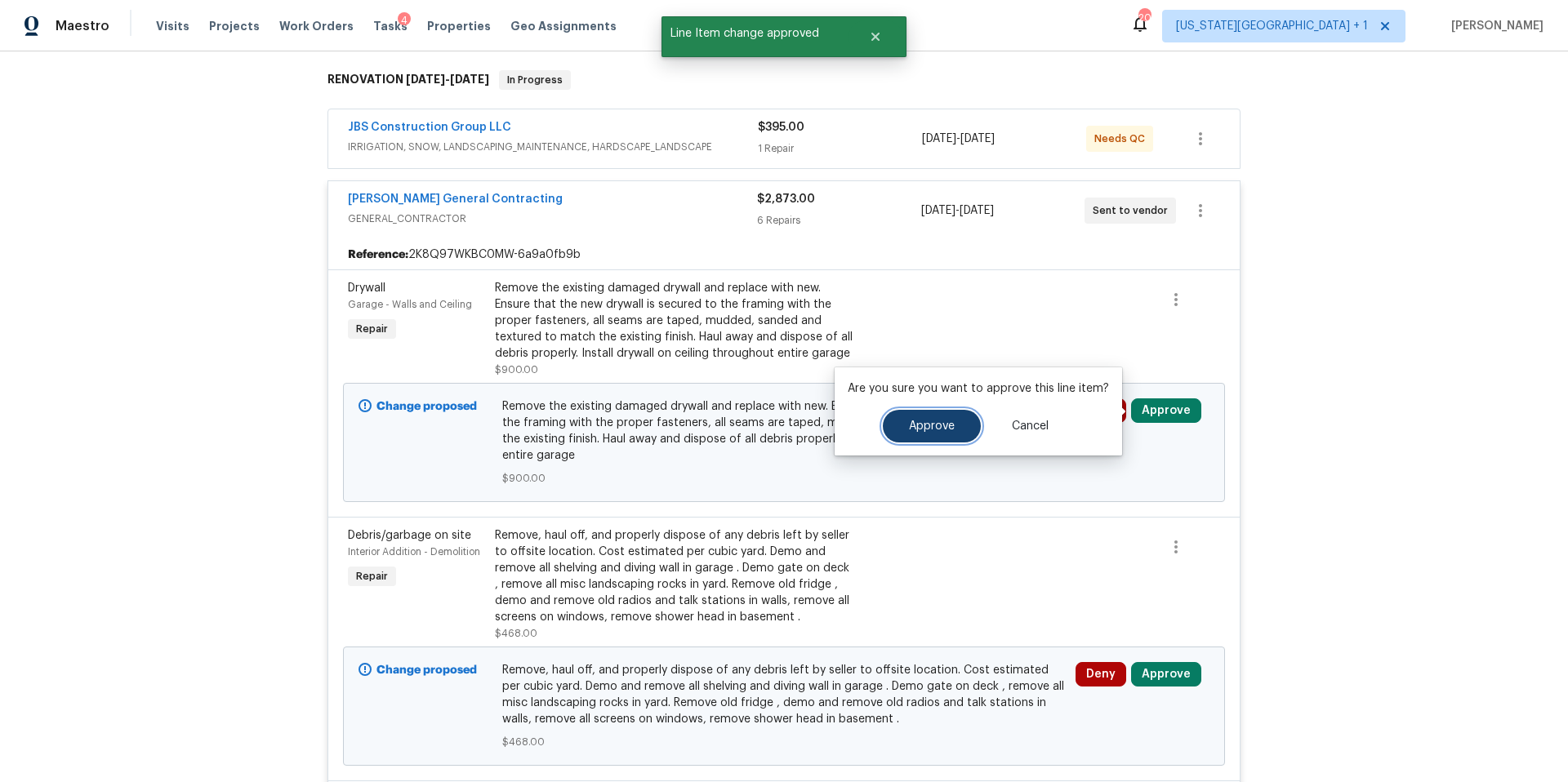
click at [940, 428] on span "Approve" at bounding box center [931, 427] width 46 height 12
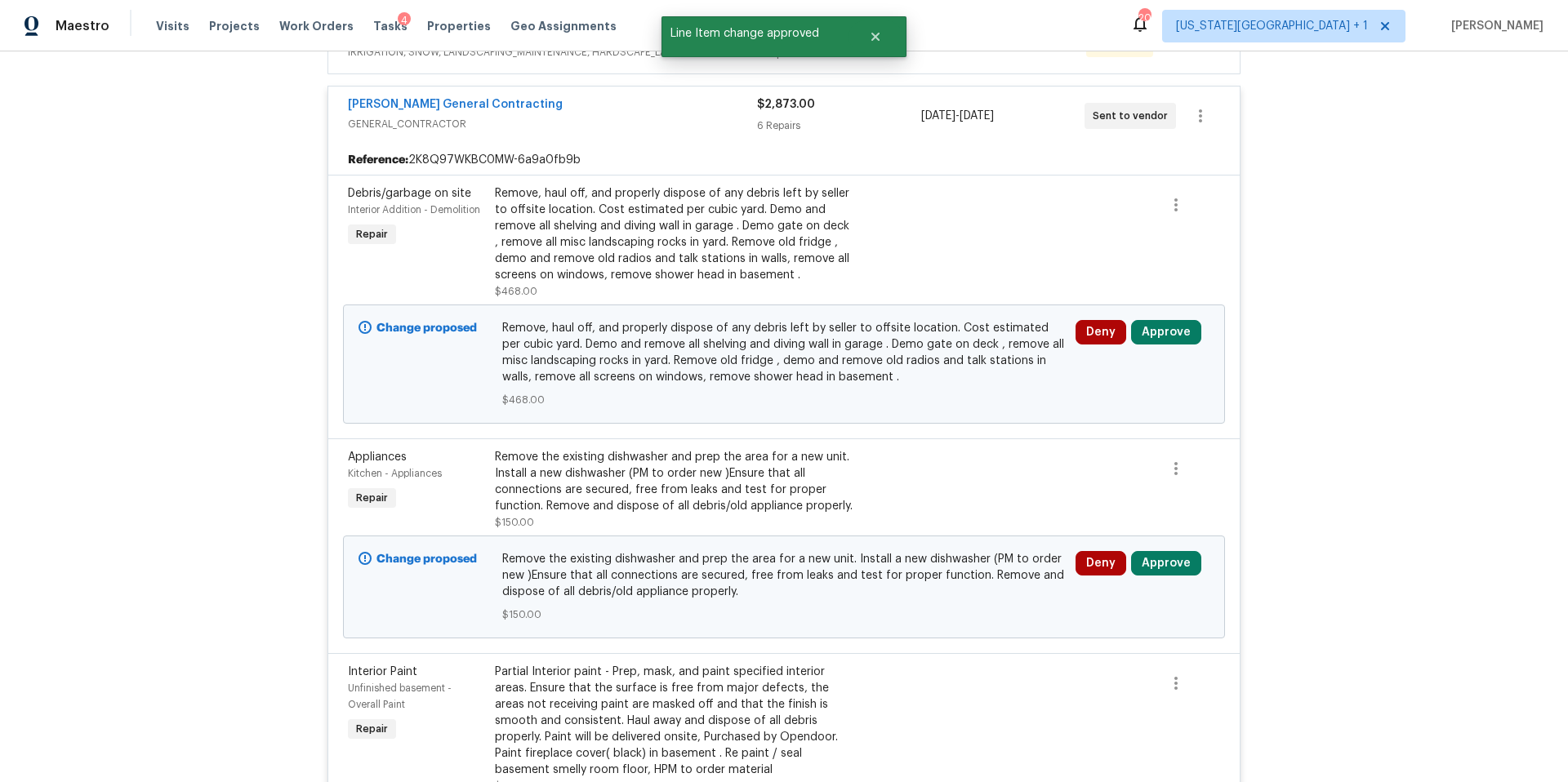
scroll to position [401, 0]
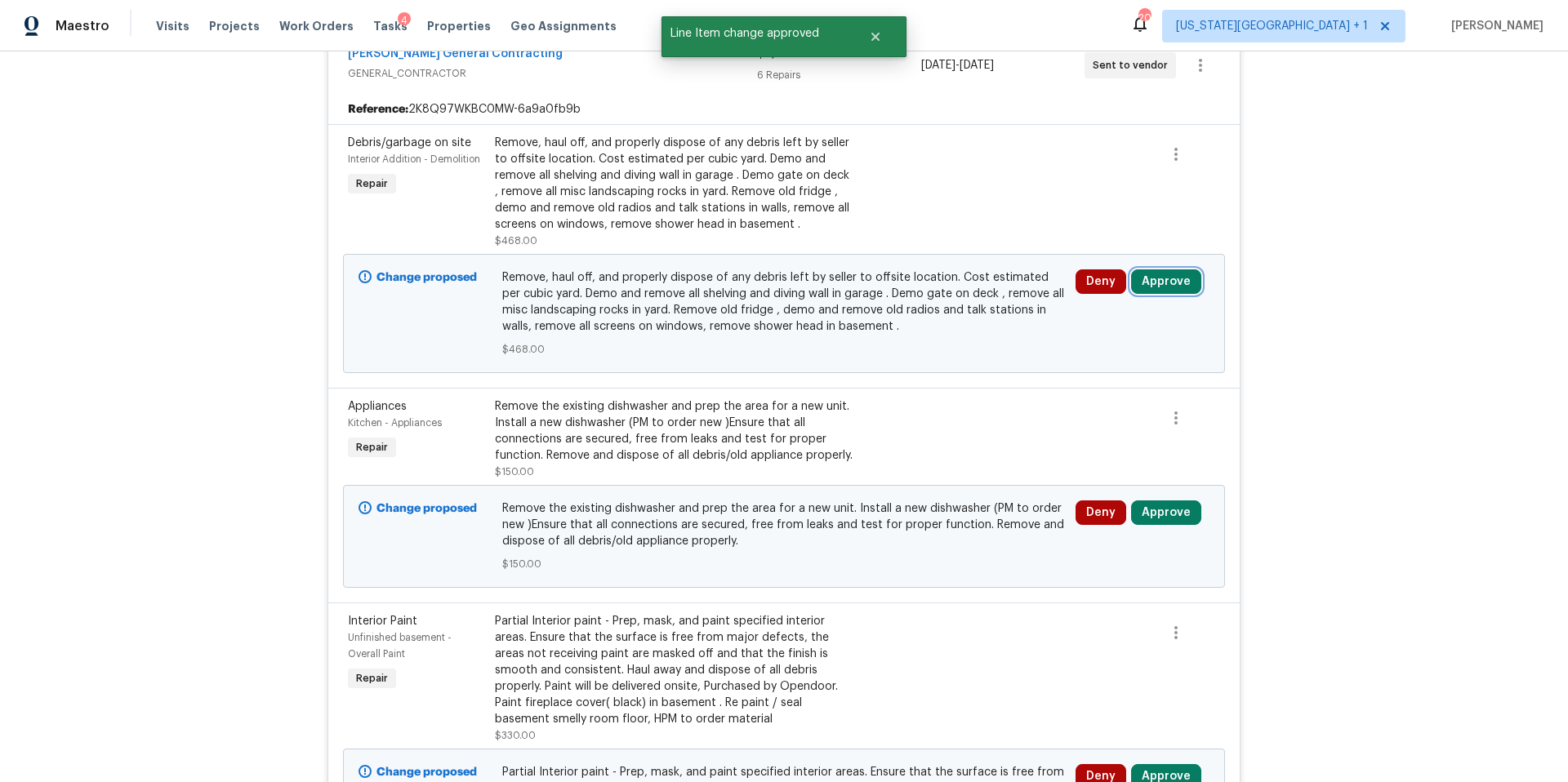
click at [1156, 285] on button "Approve" at bounding box center [1165, 282] width 70 height 24
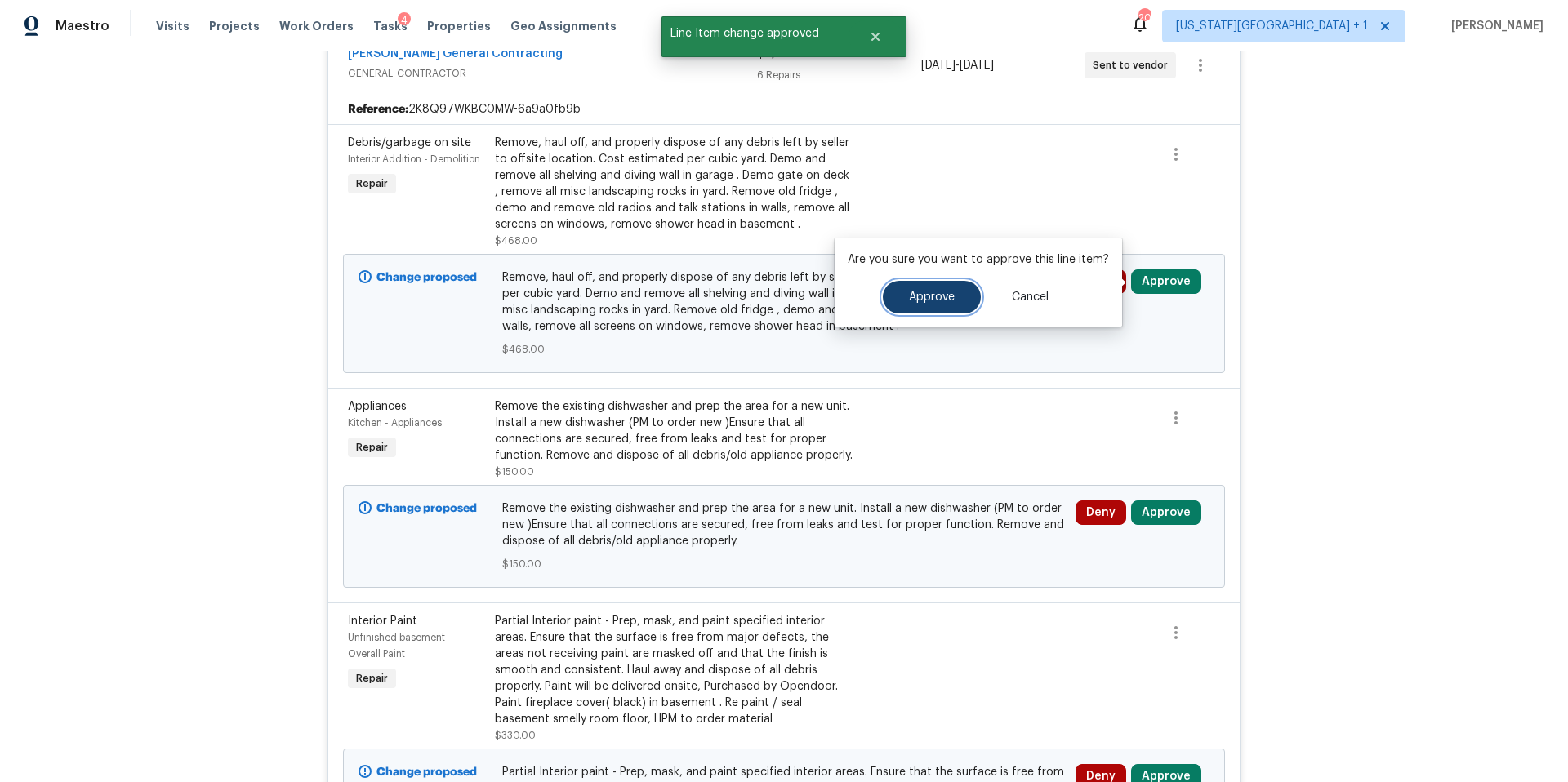
click at [944, 304] on button "Approve" at bounding box center [932, 297] width 98 height 33
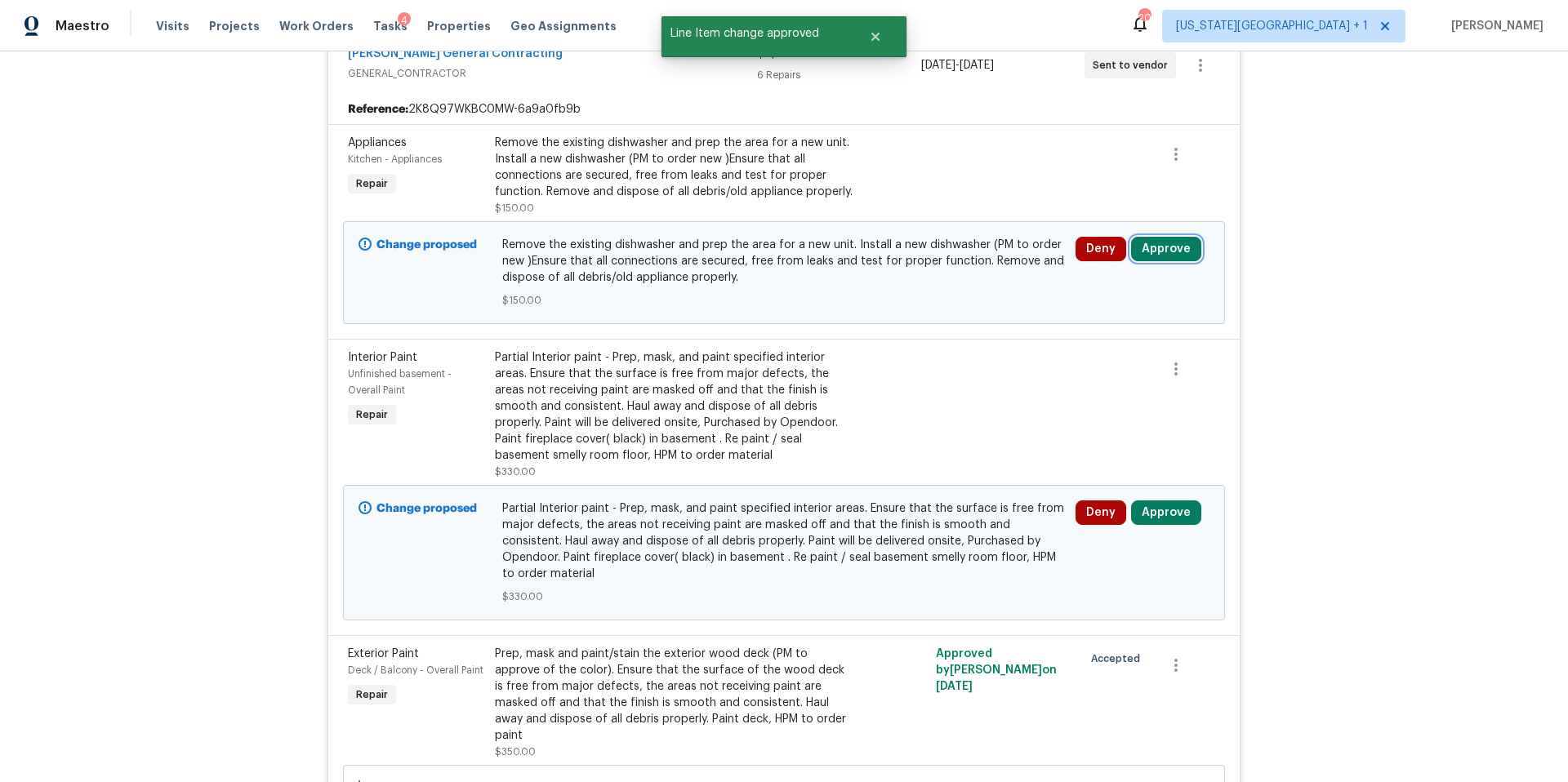
click at [1150, 252] on button "Approve" at bounding box center [1165, 249] width 70 height 24
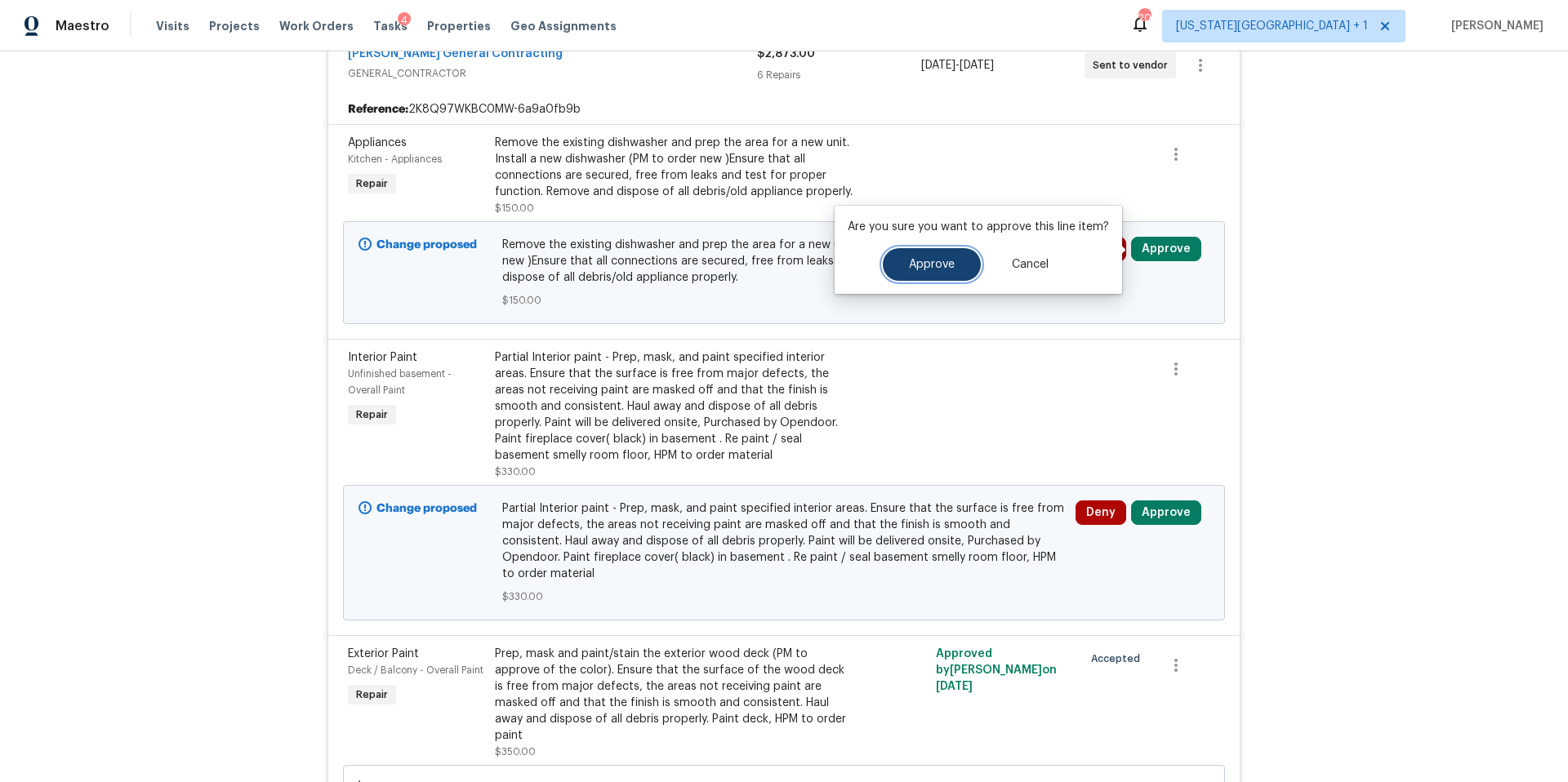
click at [928, 263] on span "Approve" at bounding box center [931, 265] width 46 height 12
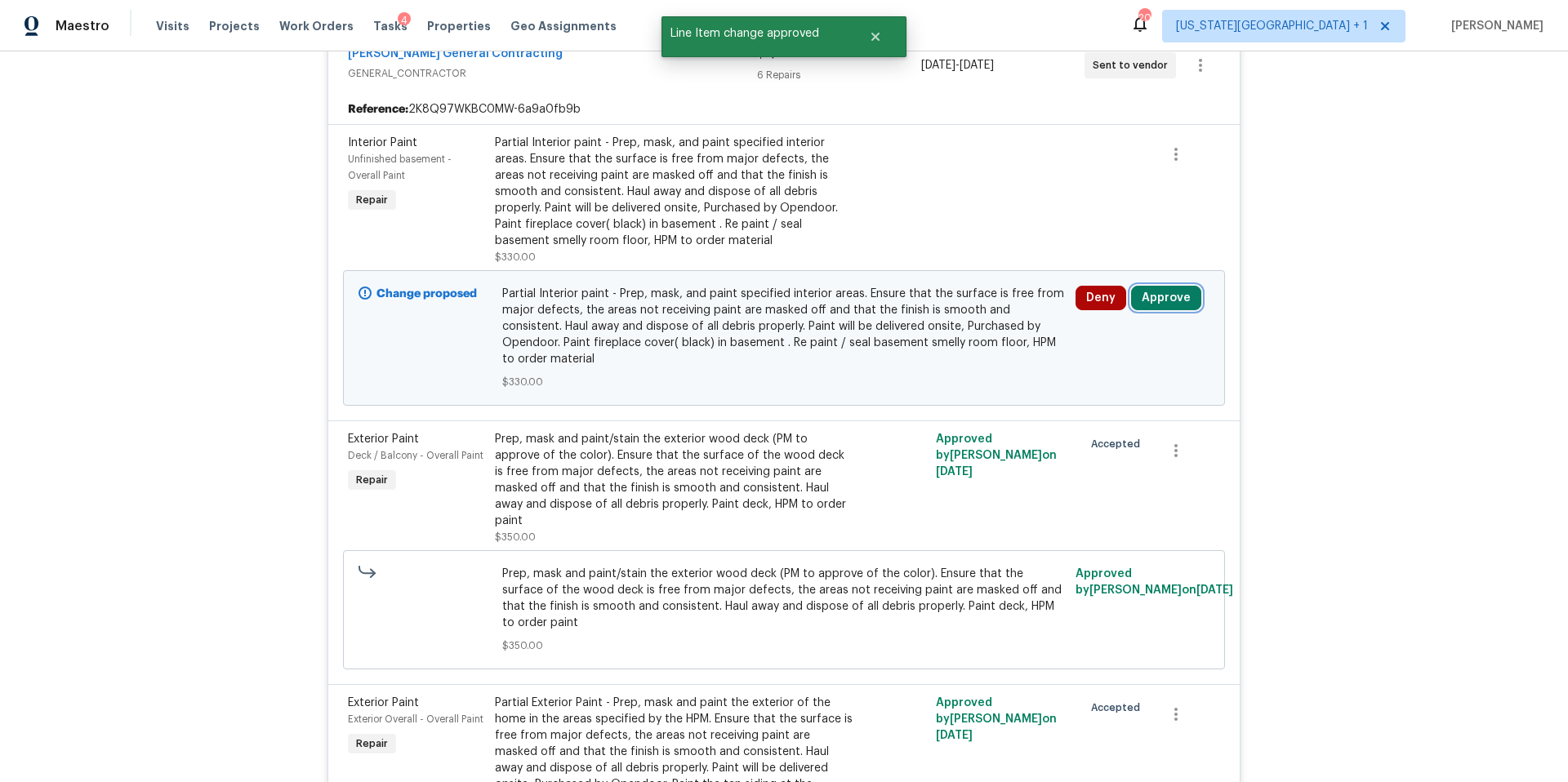
click at [1168, 297] on button "Approve" at bounding box center [1165, 298] width 70 height 24
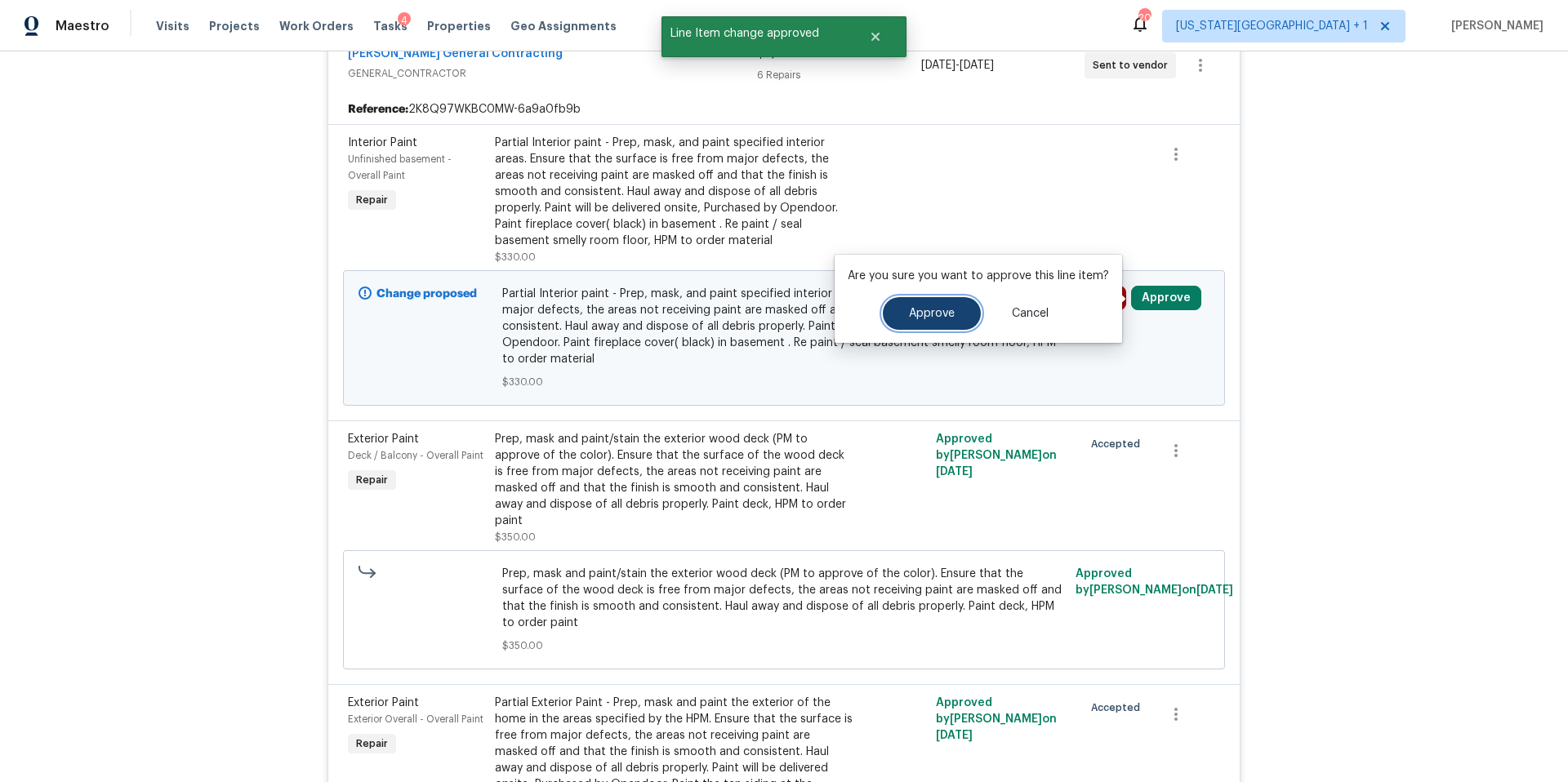
click at [922, 310] on span "Approve" at bounding box center [931, 314] width 46 height 12
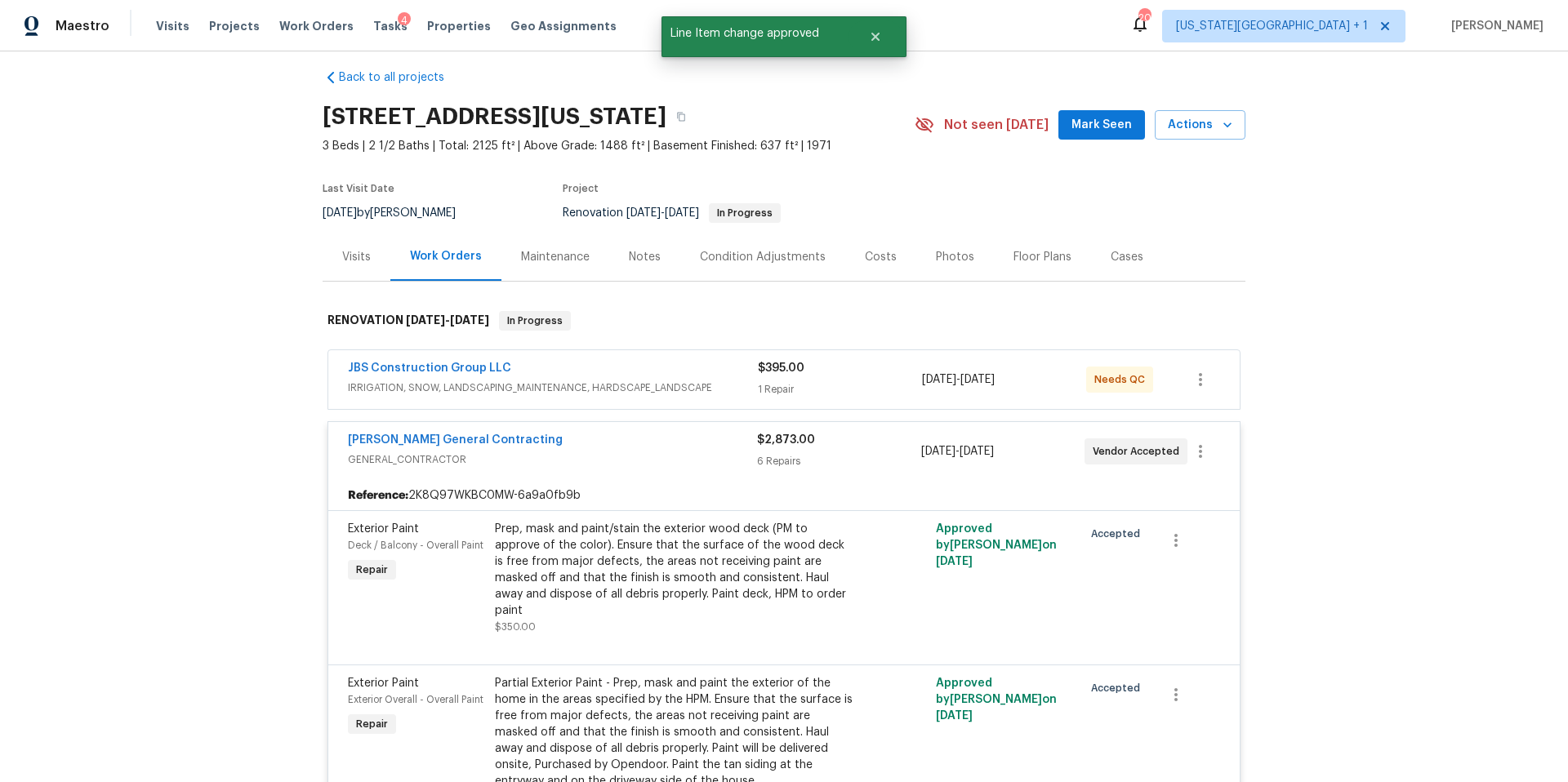
scroll to position [0, 0]
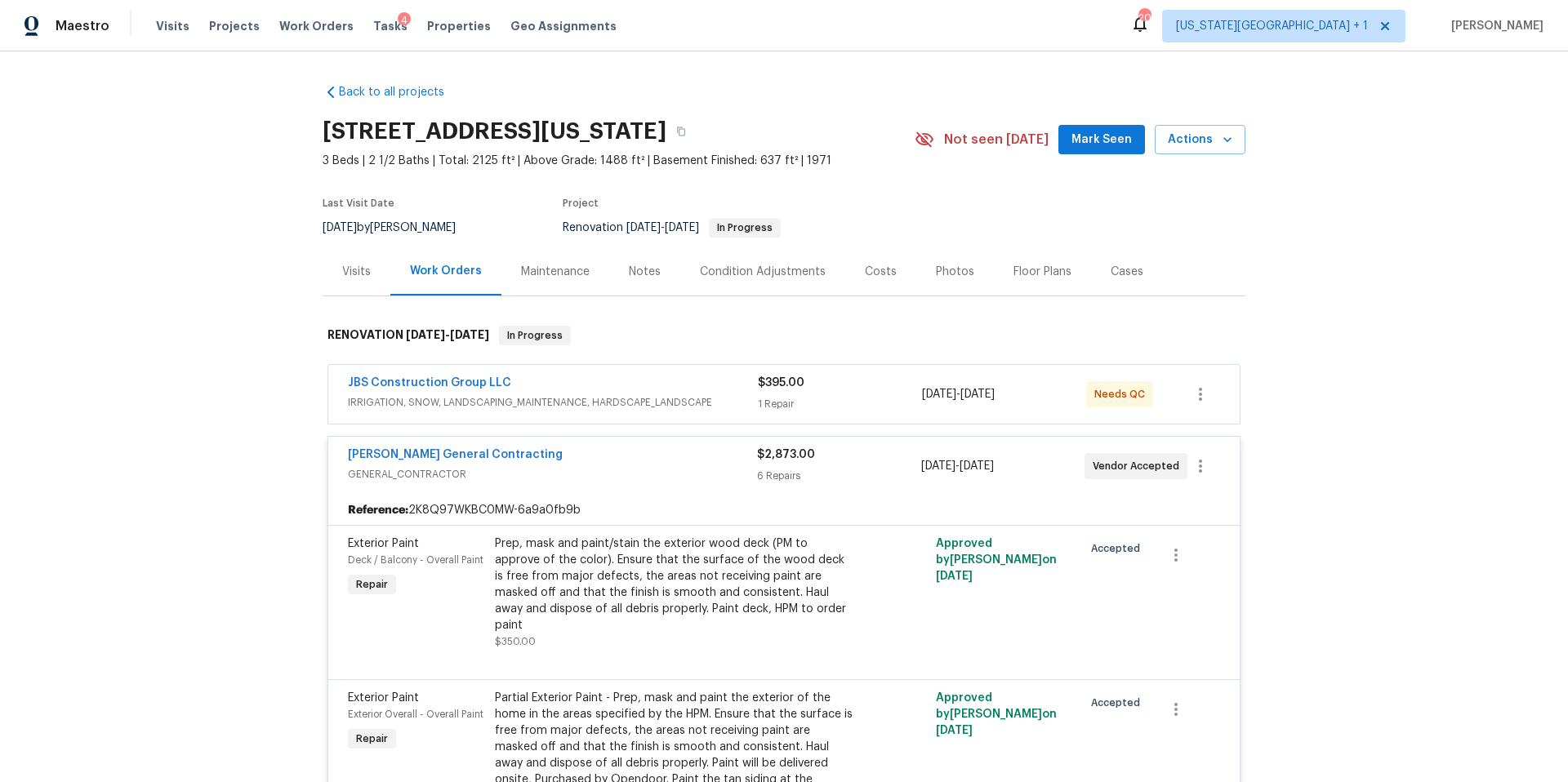
click at [377, 33] on div "Tasks 4" at bounding box center [390, 27] width 34 height 17
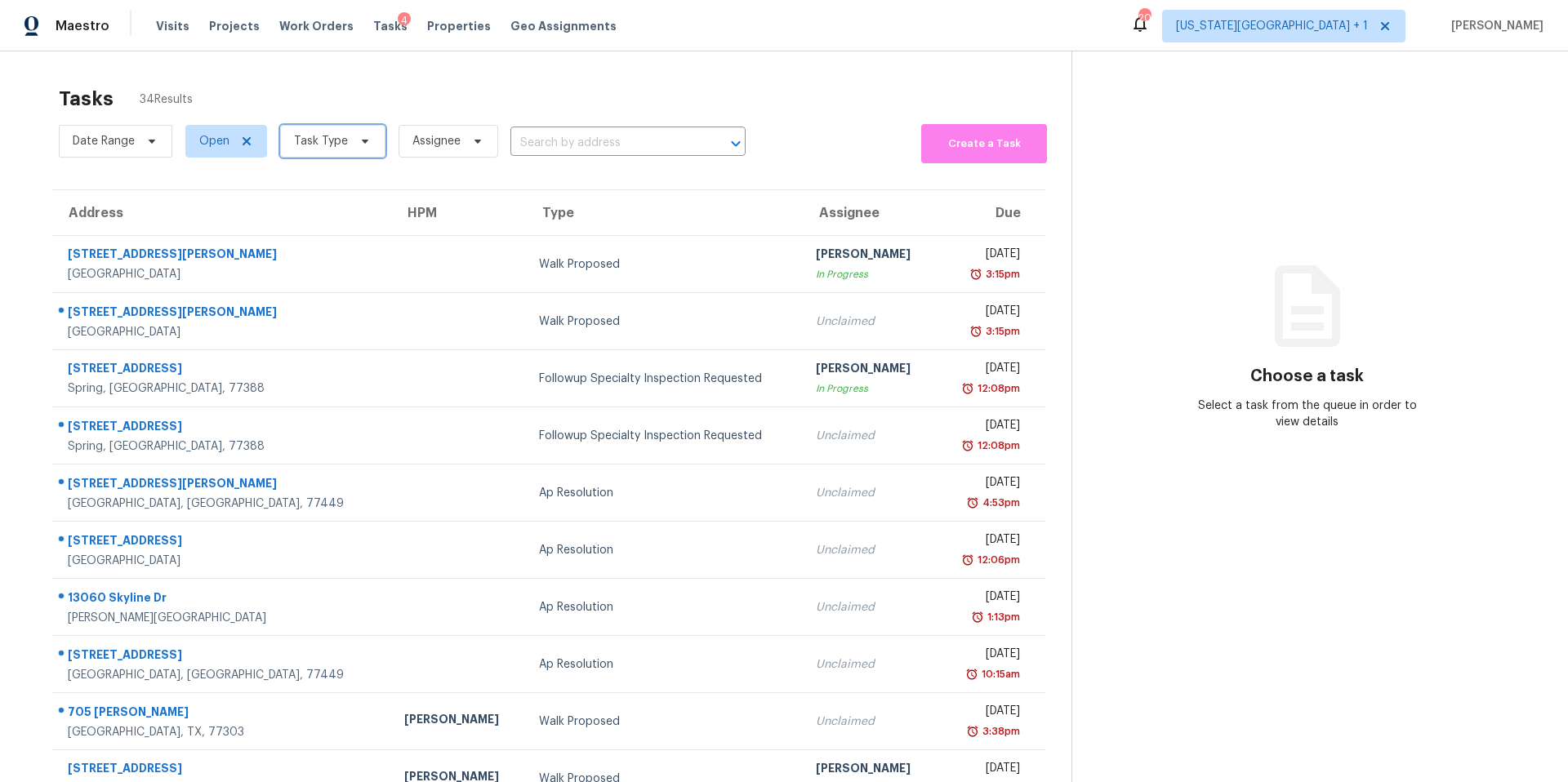
click at [340, 142] on span "Task Type" at bounding box center [321, 141] width 54 height 16
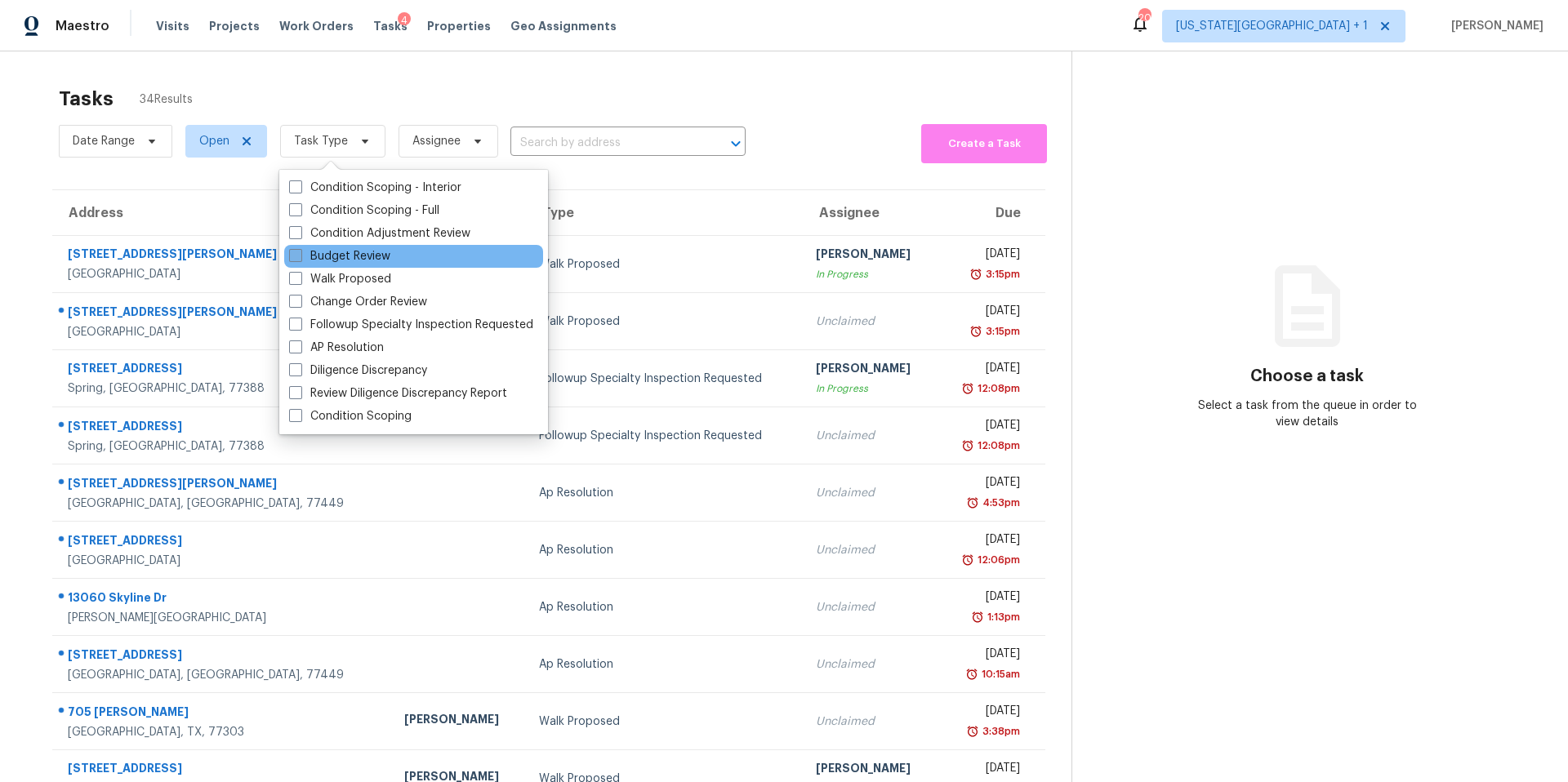
click at [329, 257] on label "Budget Review" at bounding box center [339, 256] width 101 height 16
click at [300, 257] on input "Budget Review" at bounding box center [294, 253] width 10 height 10
checkbox input "true"
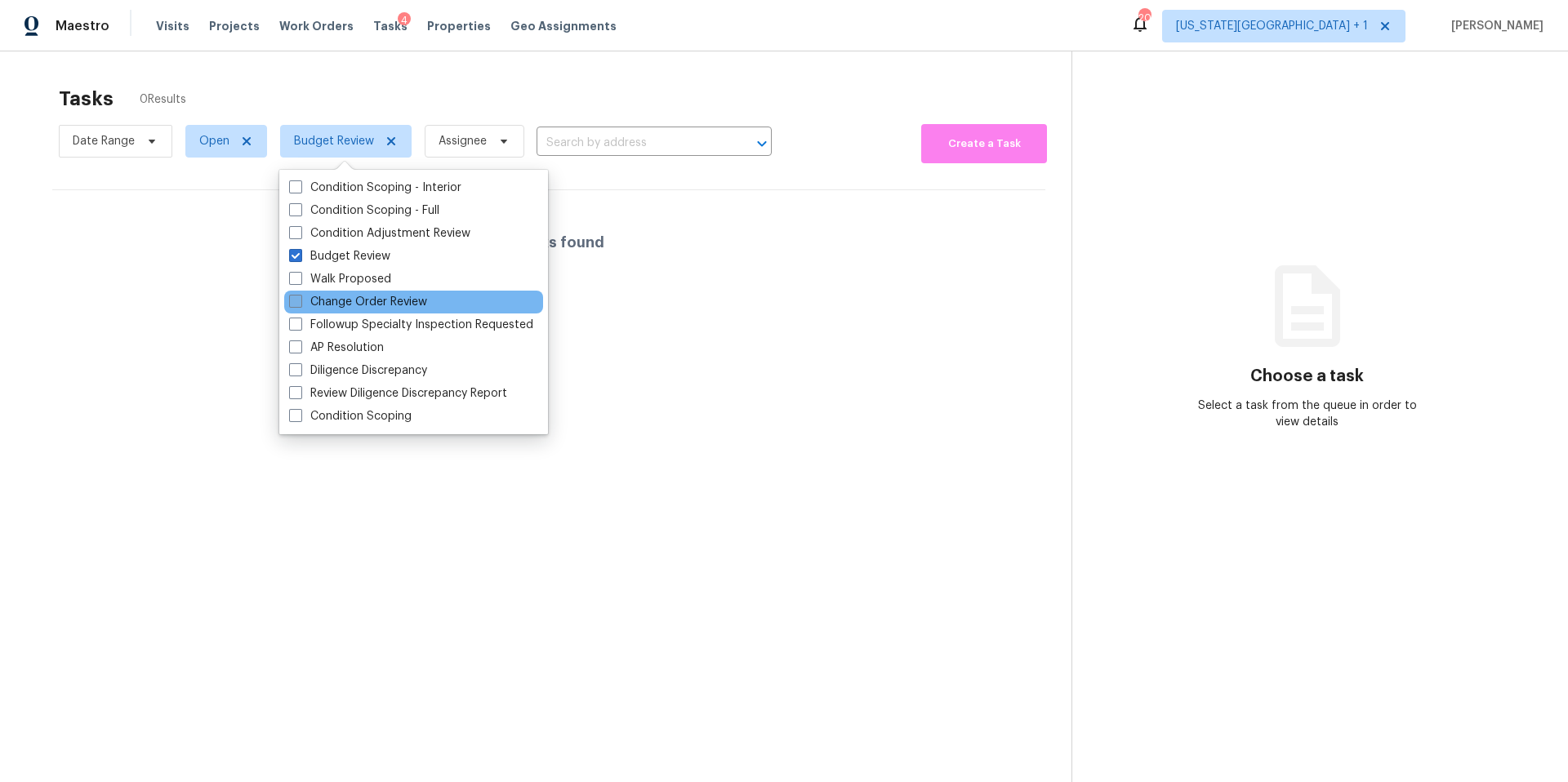
click at [317, 299] on label "Change Order Review" at bounding box center [358, 302] width 138 height 16
click at [300, 299] on input "Change Order Review" at bounding box center [294, 299] width 10 height 10
checkbox input "true"
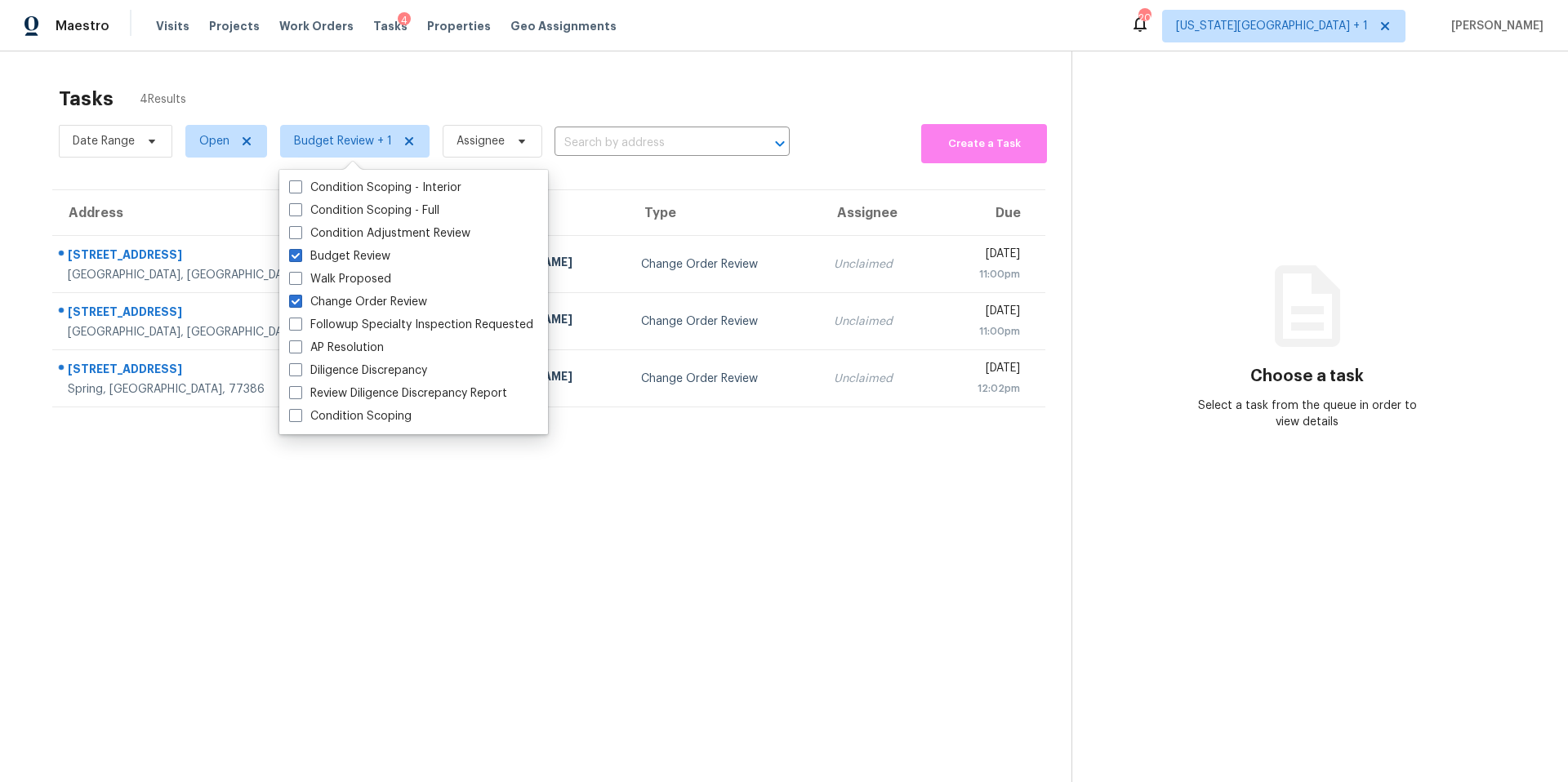
click at [440, 75] on div "Tasks 4 Results Date Range Open Budget Review + 1 Assignee ​ Create a Task Addr…" at bounding box center [784, 442] width 1568 height 782
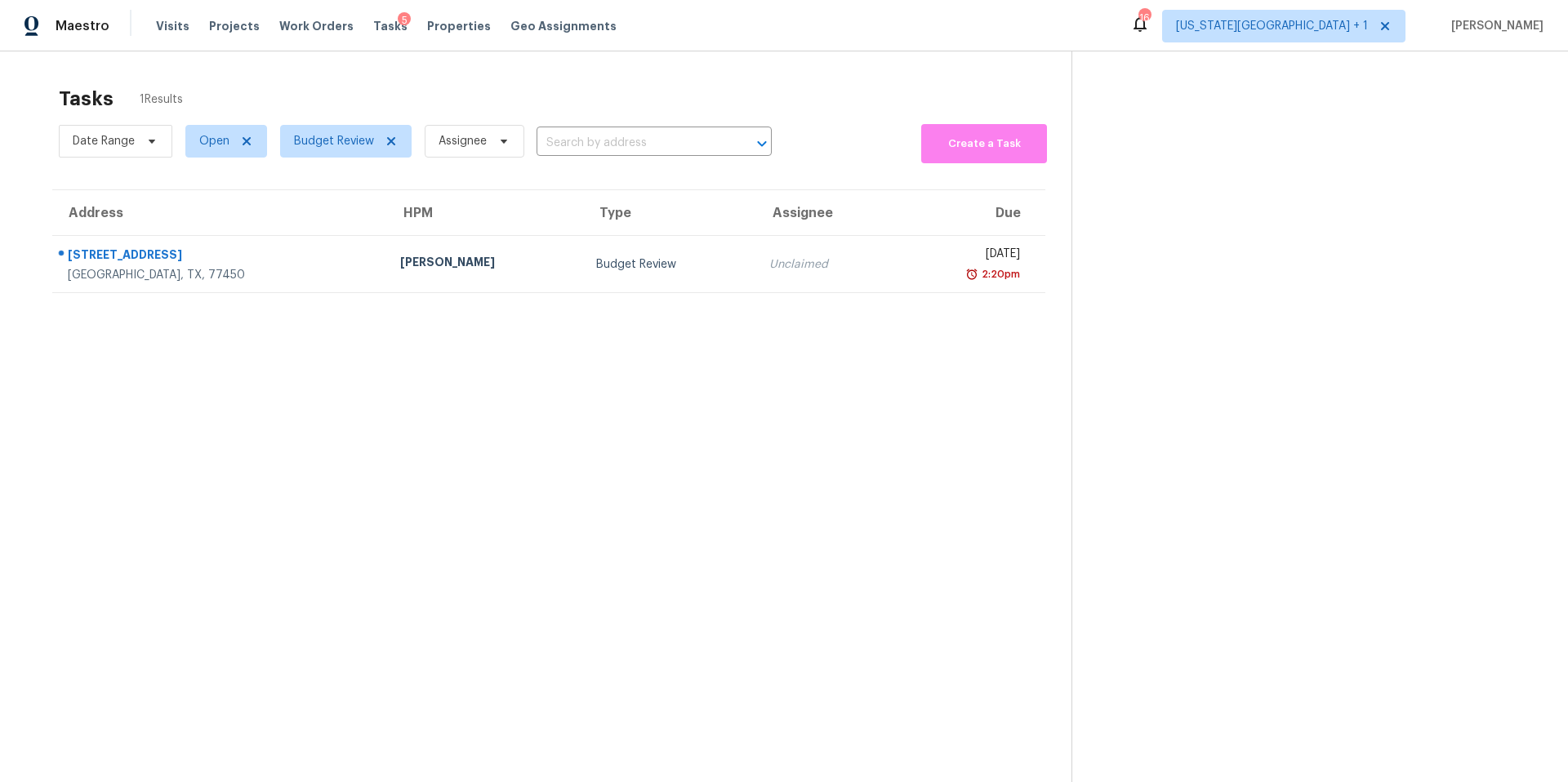
click at [430, 34] on div "Visits Projects Work Orders Tasks 5 Properties Geo Assignments" at bounding box center [396, 26] width 480 height 33
click at [432, 32] on span "Properties" at bounding box center [459, 26] width 64 height 16
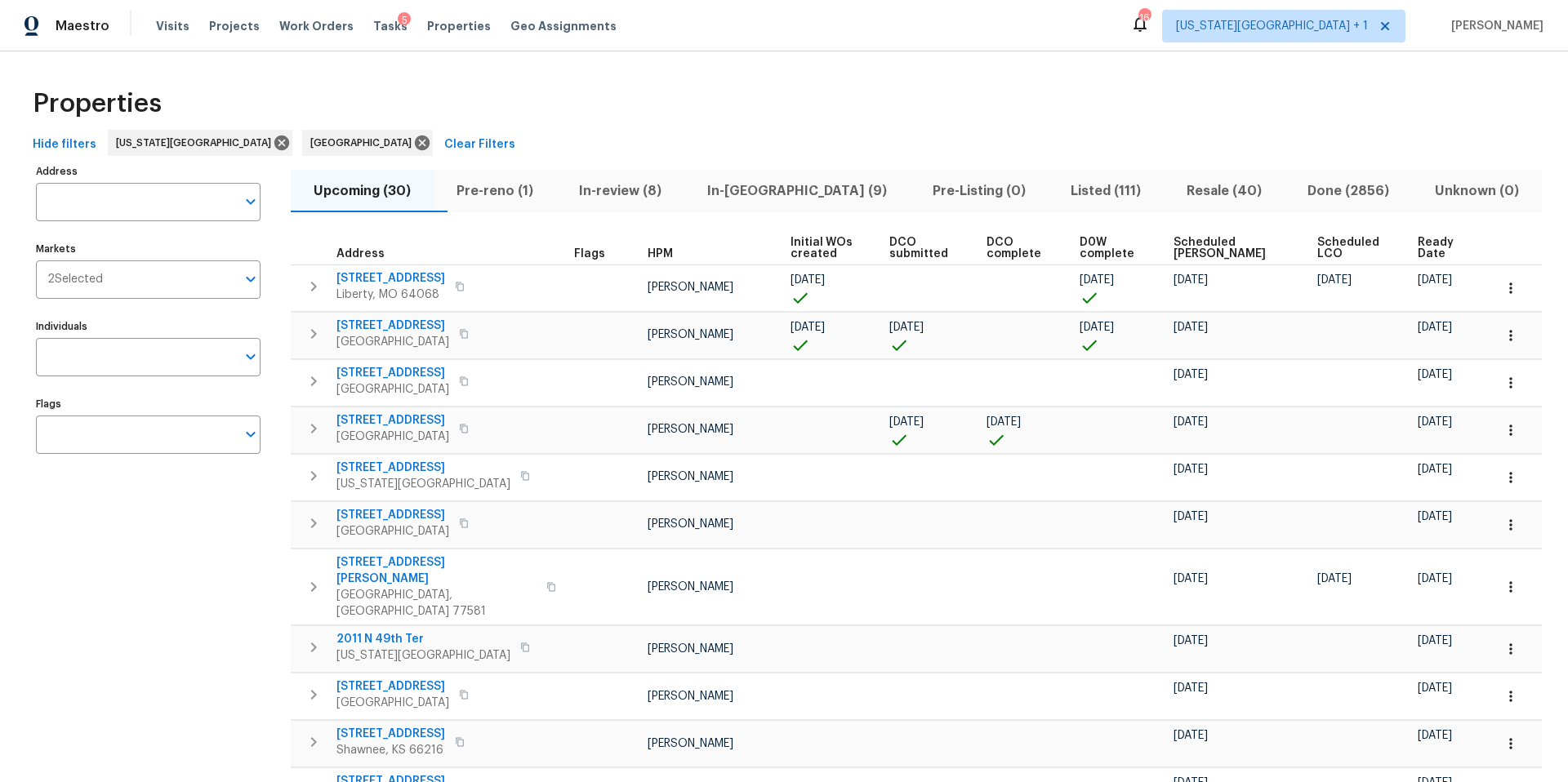
click at [84, 203] on input "Address" at bounding box center [136, 202] width 200 height 39
type input "1706 Regency"
click at [162, 242] on li "[STREET_ADDRESS][PERSON_NAME]" at bounding box center [147, 244] width 224 height 27
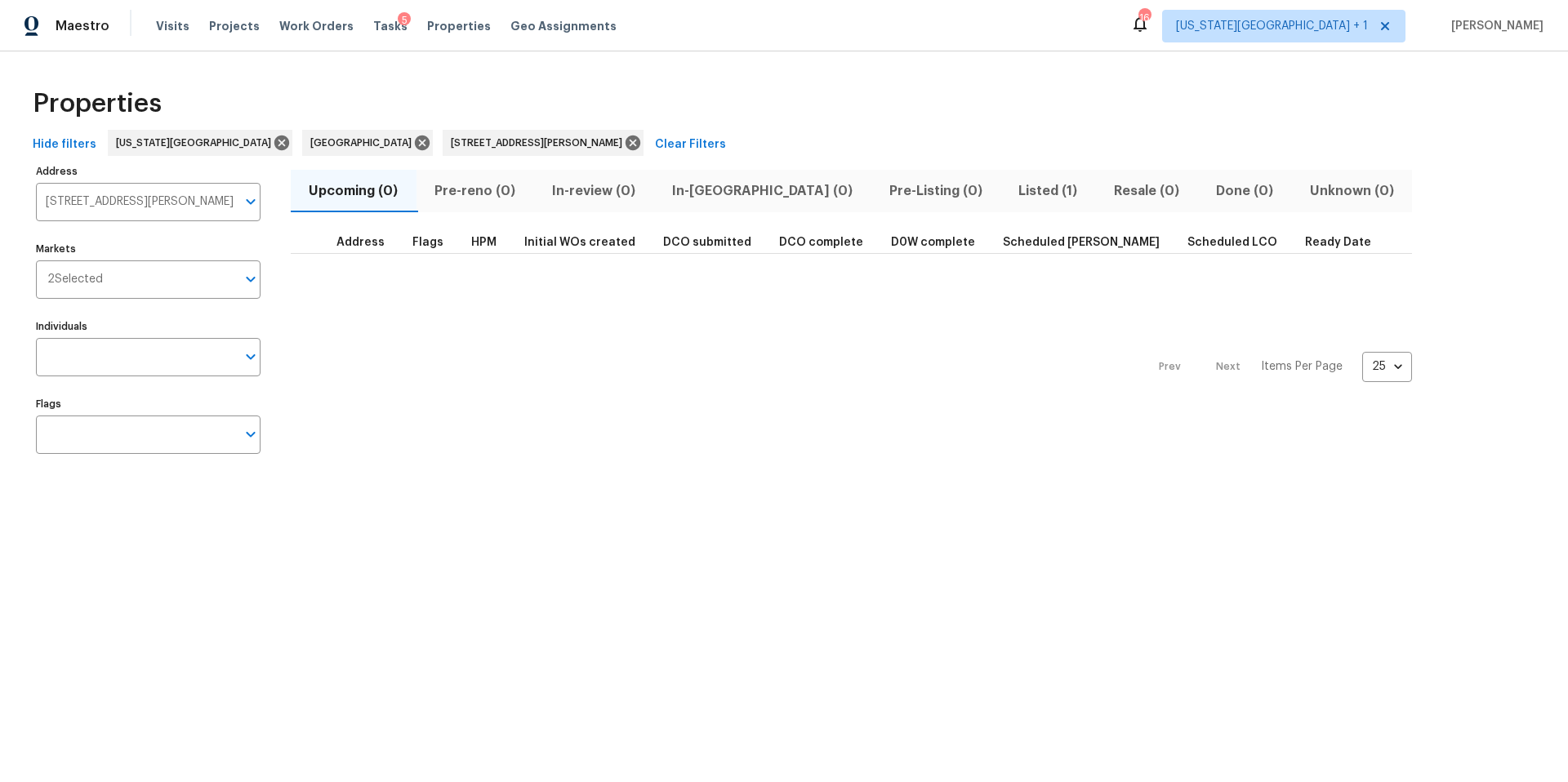
click at [1010, 191] on span "Listed (1)" at bounding box center [1048, 191] width 76 height 23
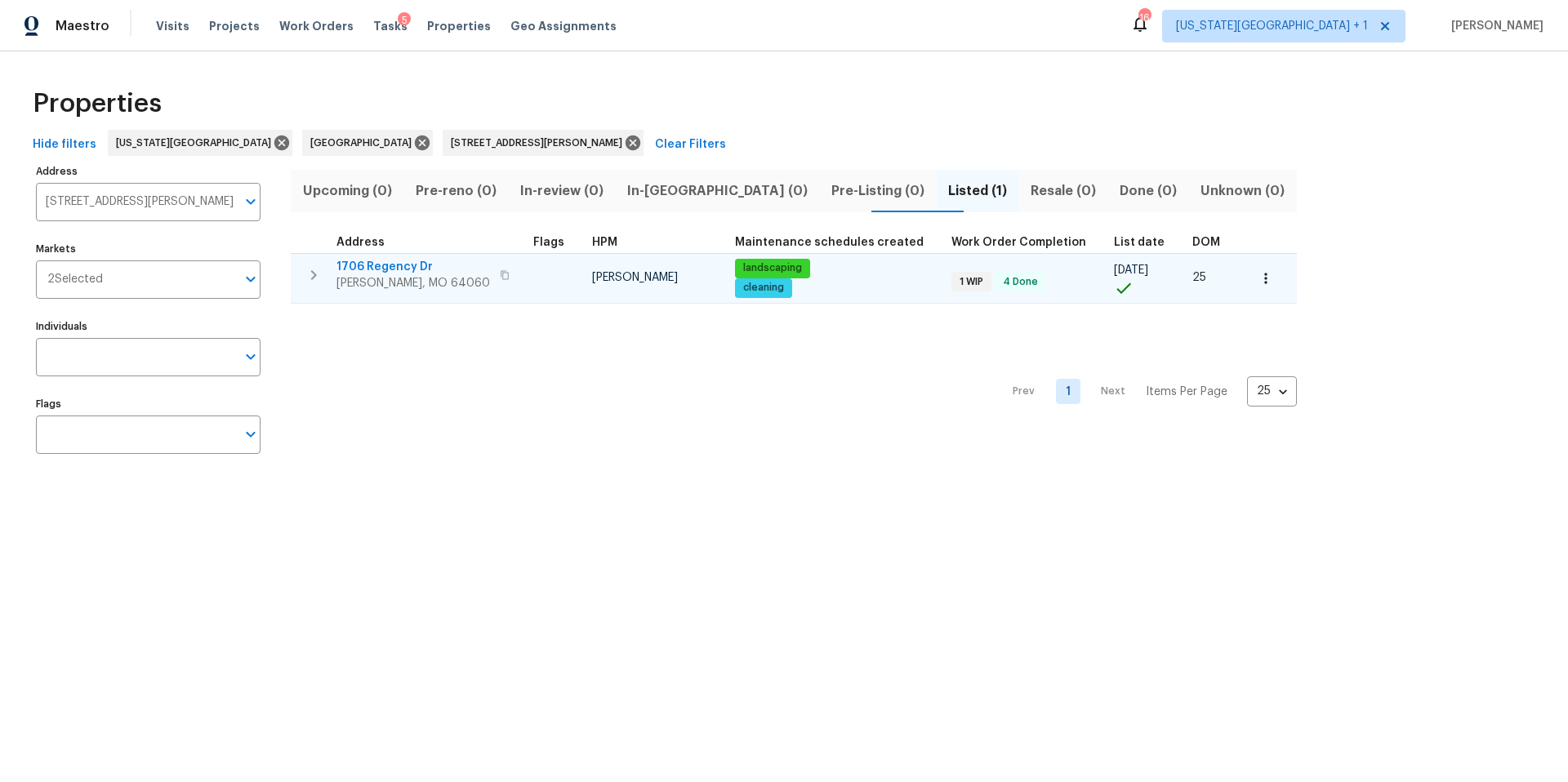
click at [388, 272] on span "1706 Regency Dr" at bounding box center [413, 266] width 153 height 16
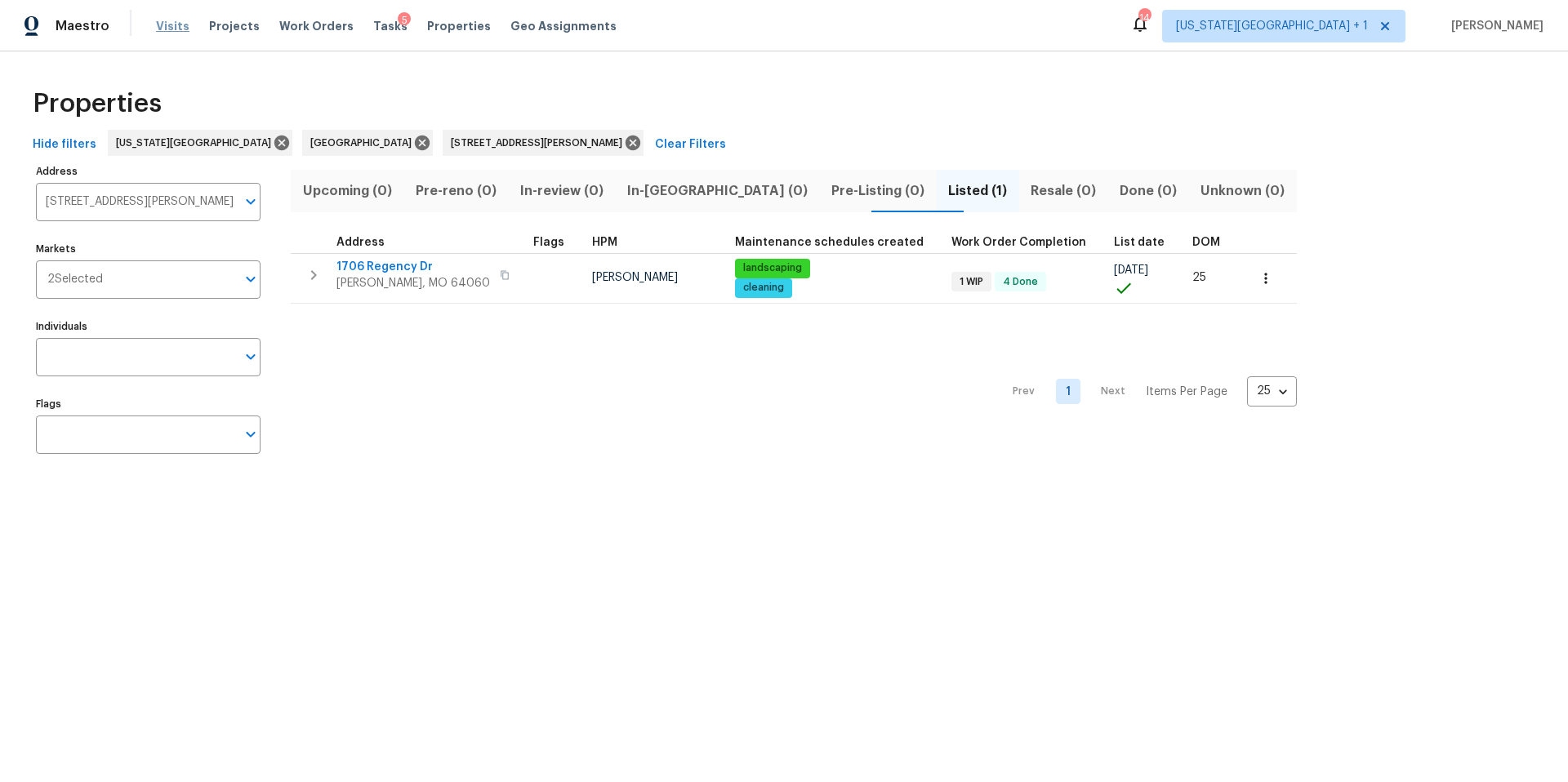
click at [172, 25] on span "Visits" at bounding box center [172, 26] width 34 height 16
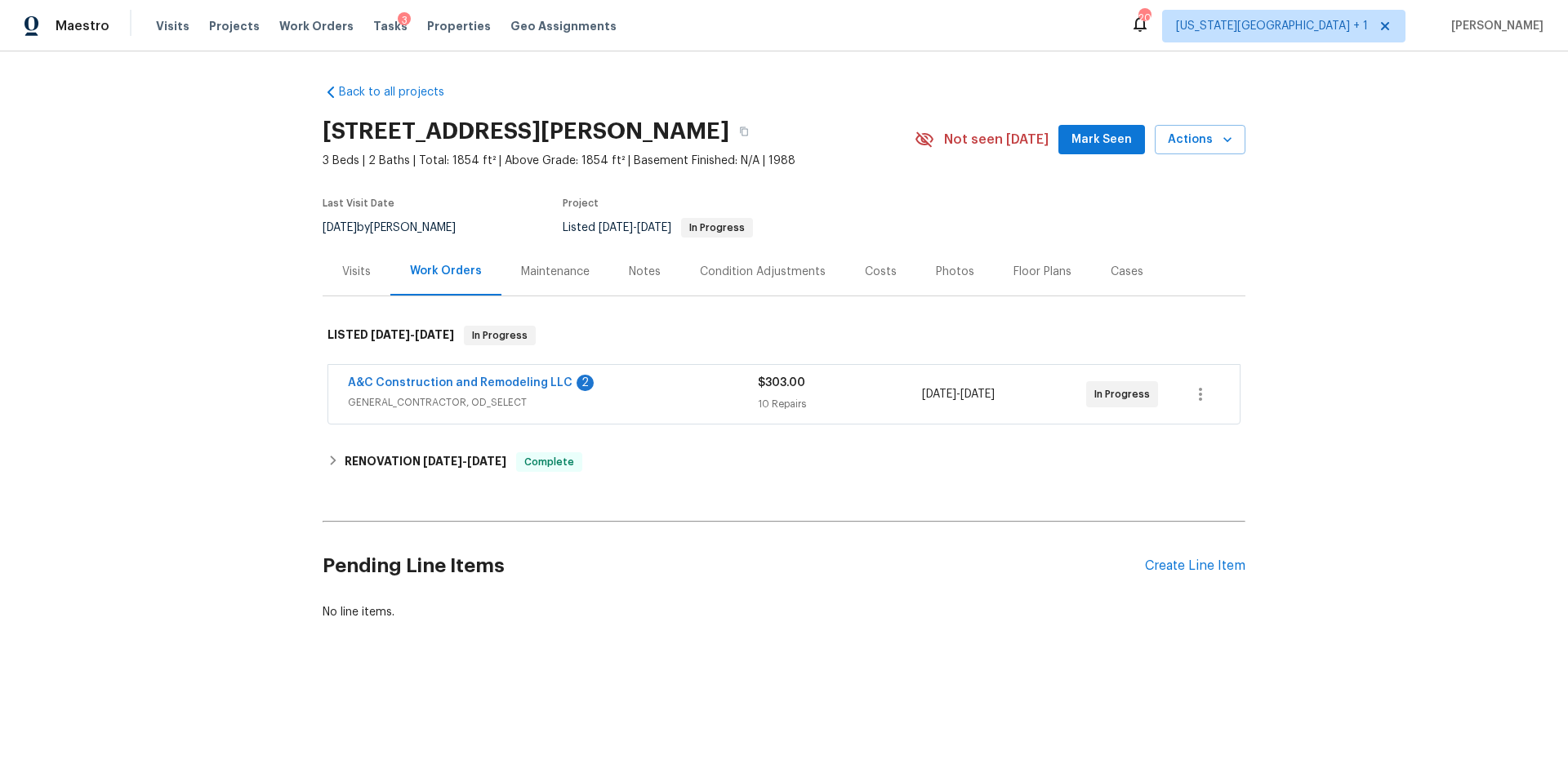
click at [354, 270] on div "Visits" at bounding box center [356, 272] width 28 height 16
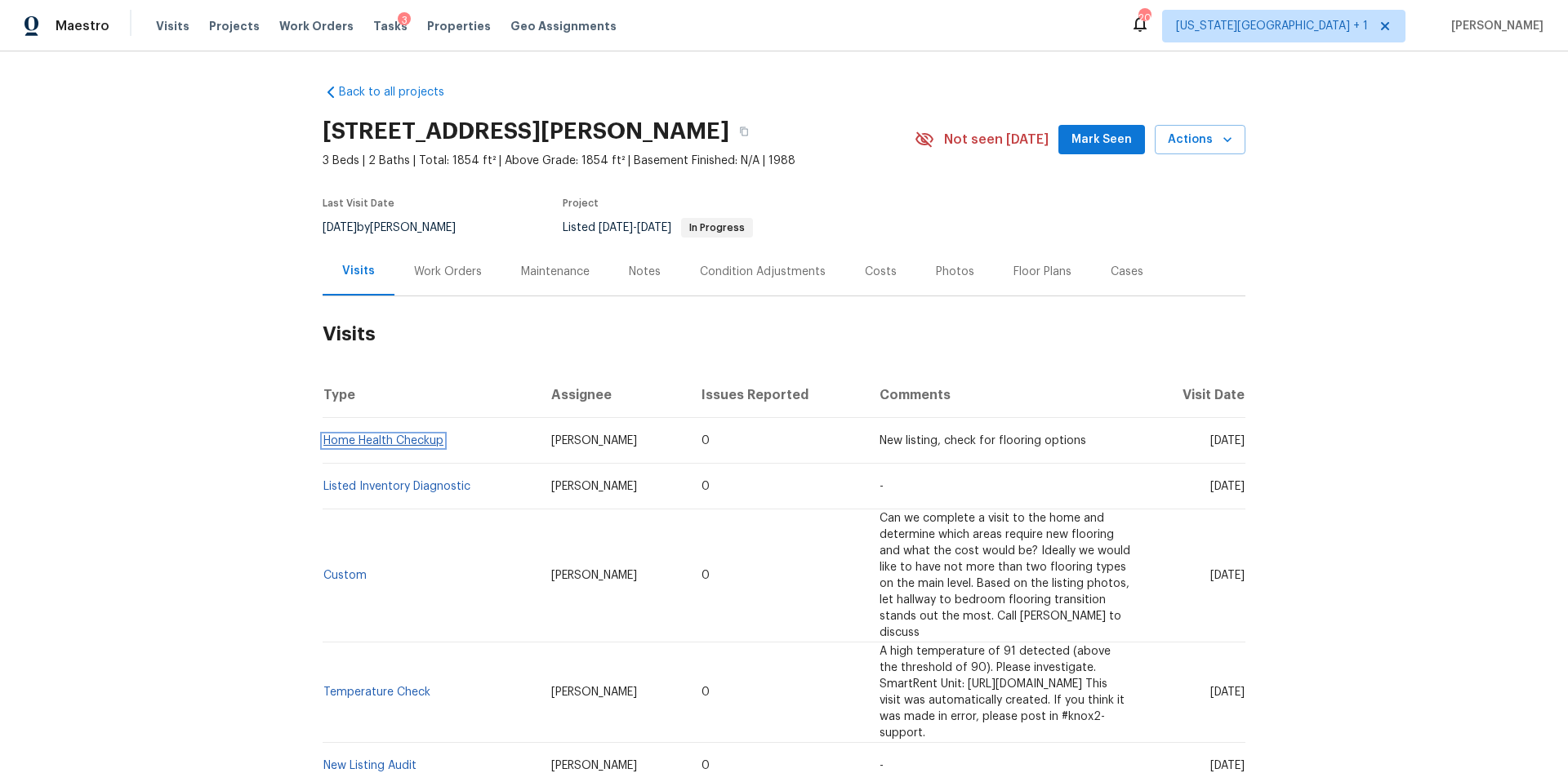
click at [385, 440] on link "Home Health Checkup" at bounding box center [383, 441] width 120 height 11
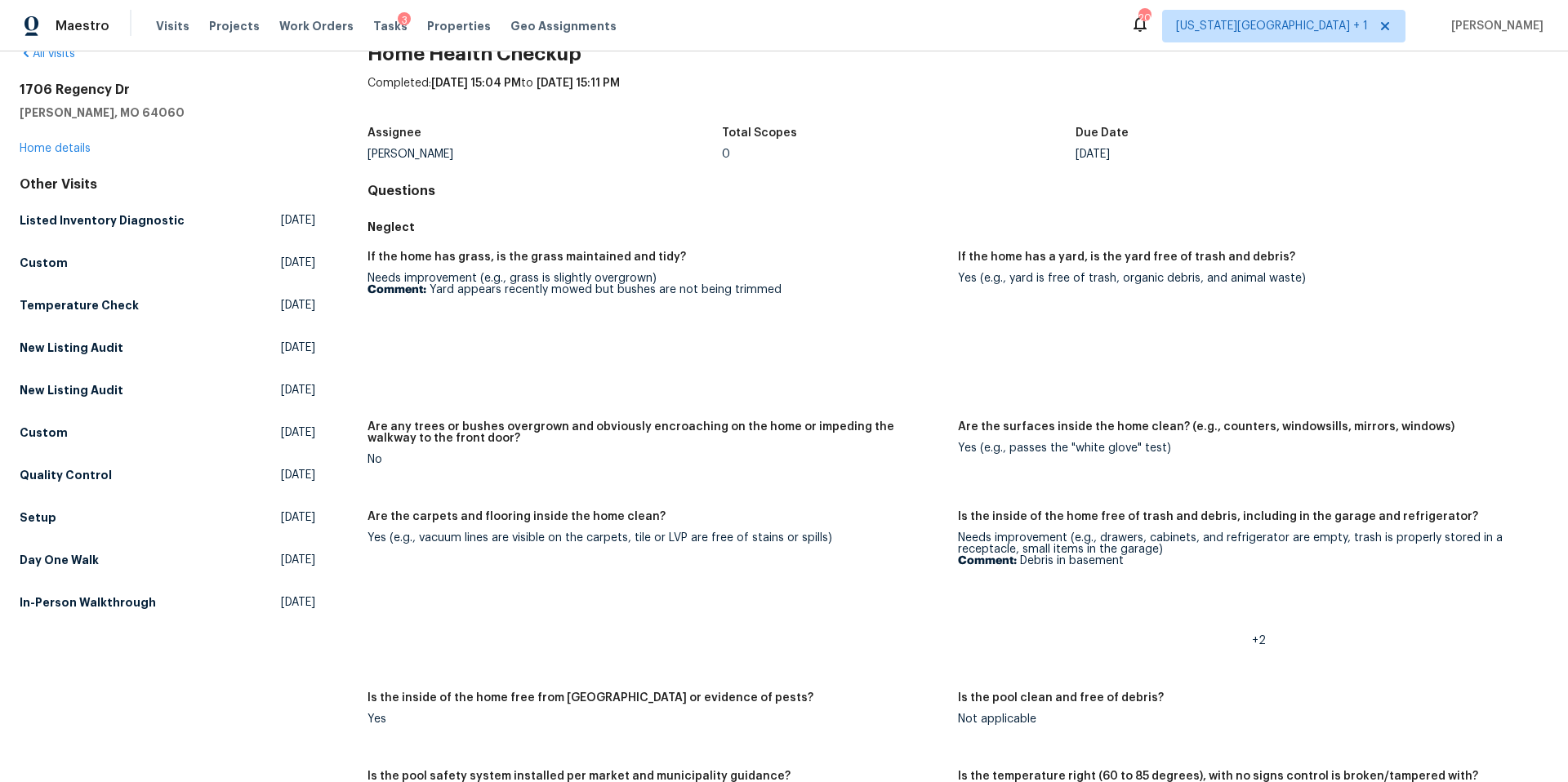
scroll to position [49, 0]
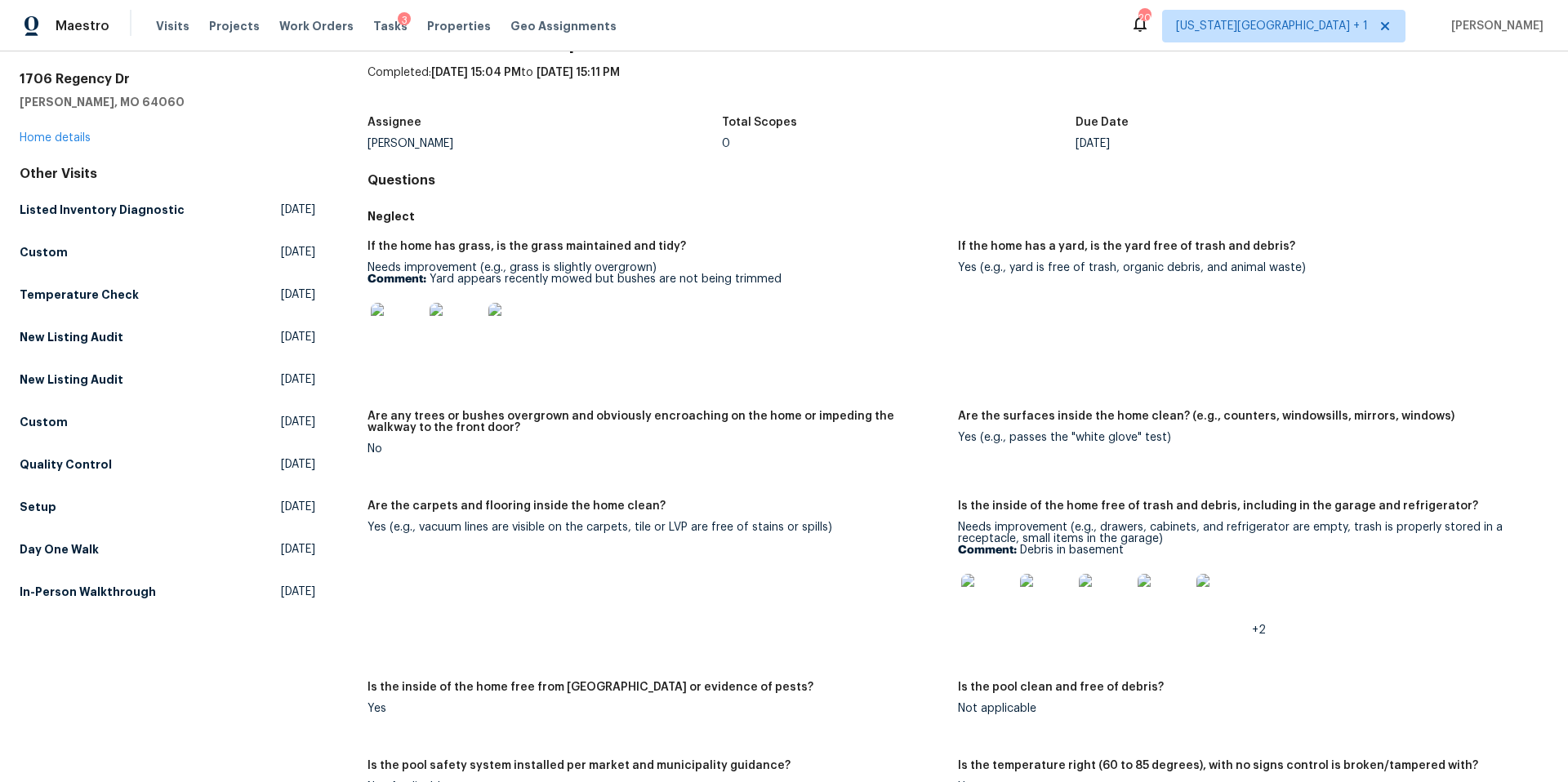
click at [993, 603] on img at bounding box center [987, 600] width 53 height 53
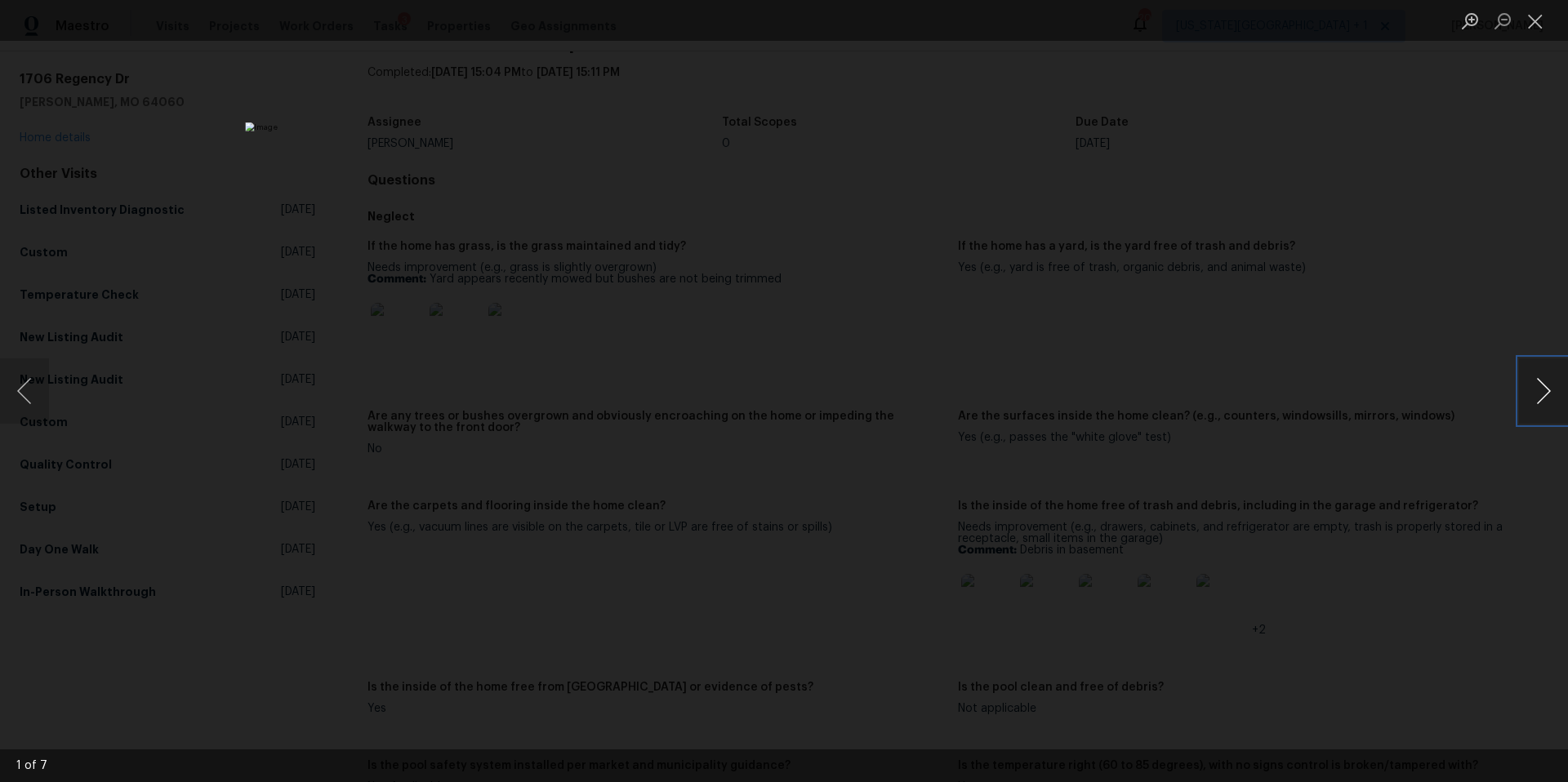
click at [1534, 396] on button "Next image" at bounding box center [1543, 391] width 49 height 66
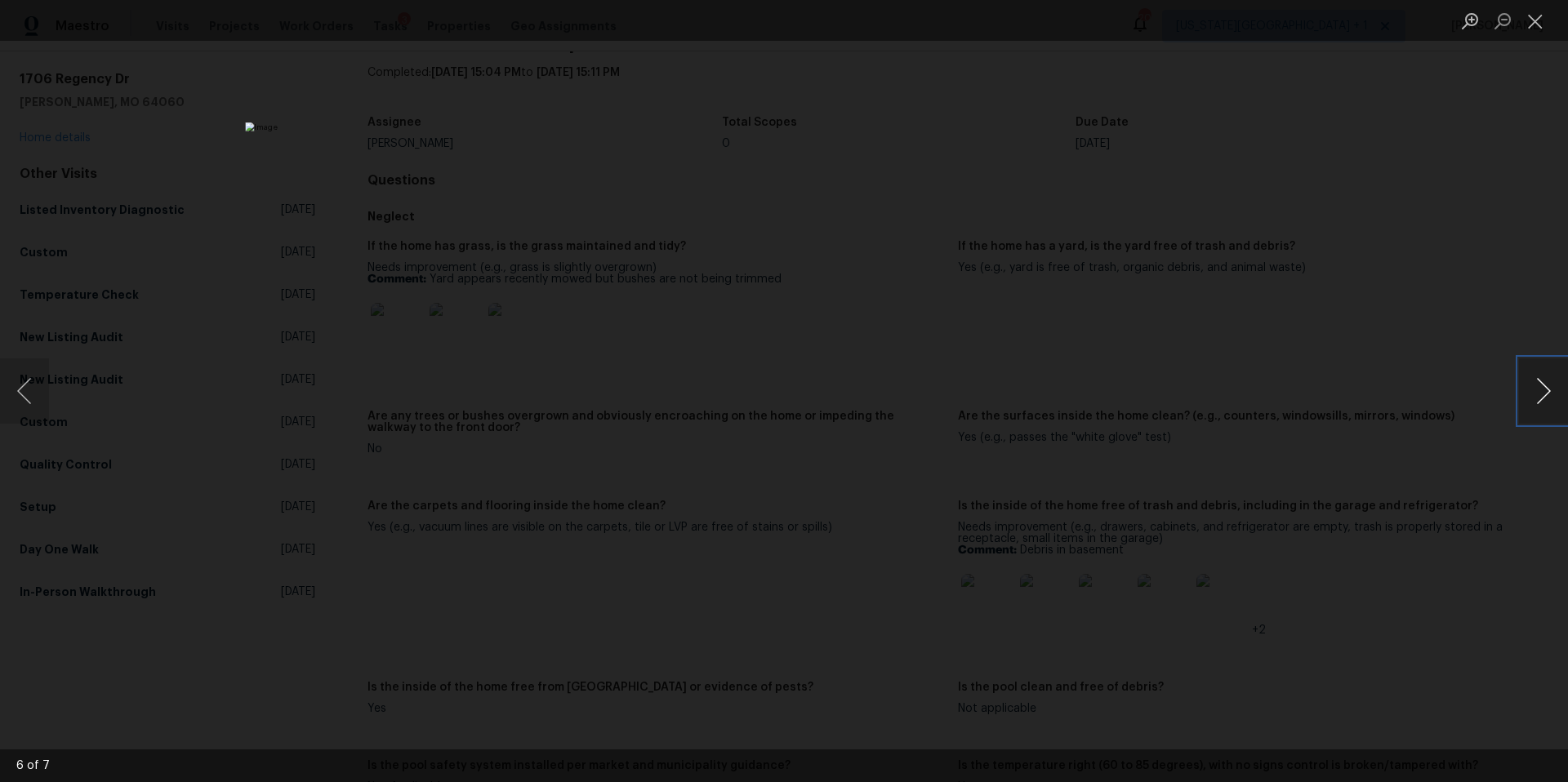
click at [1534, 396] on button "Next image" at bounding box center [1543, 391] width 49 height 66
click at [1373, 394] on div "Lightbox" at bounding box center [784, 391] width 1568 height 782
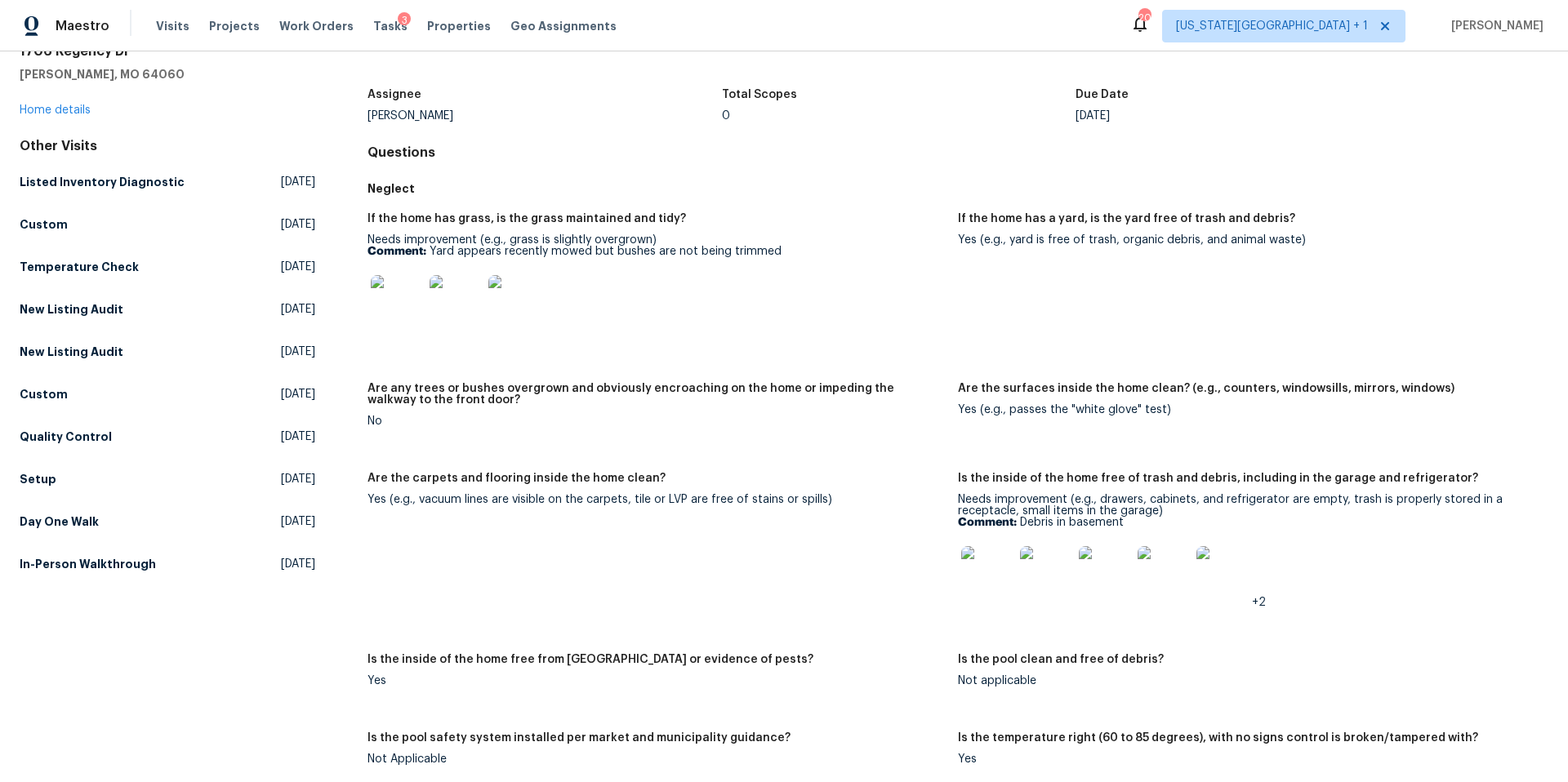
scroll to position [0, 0]
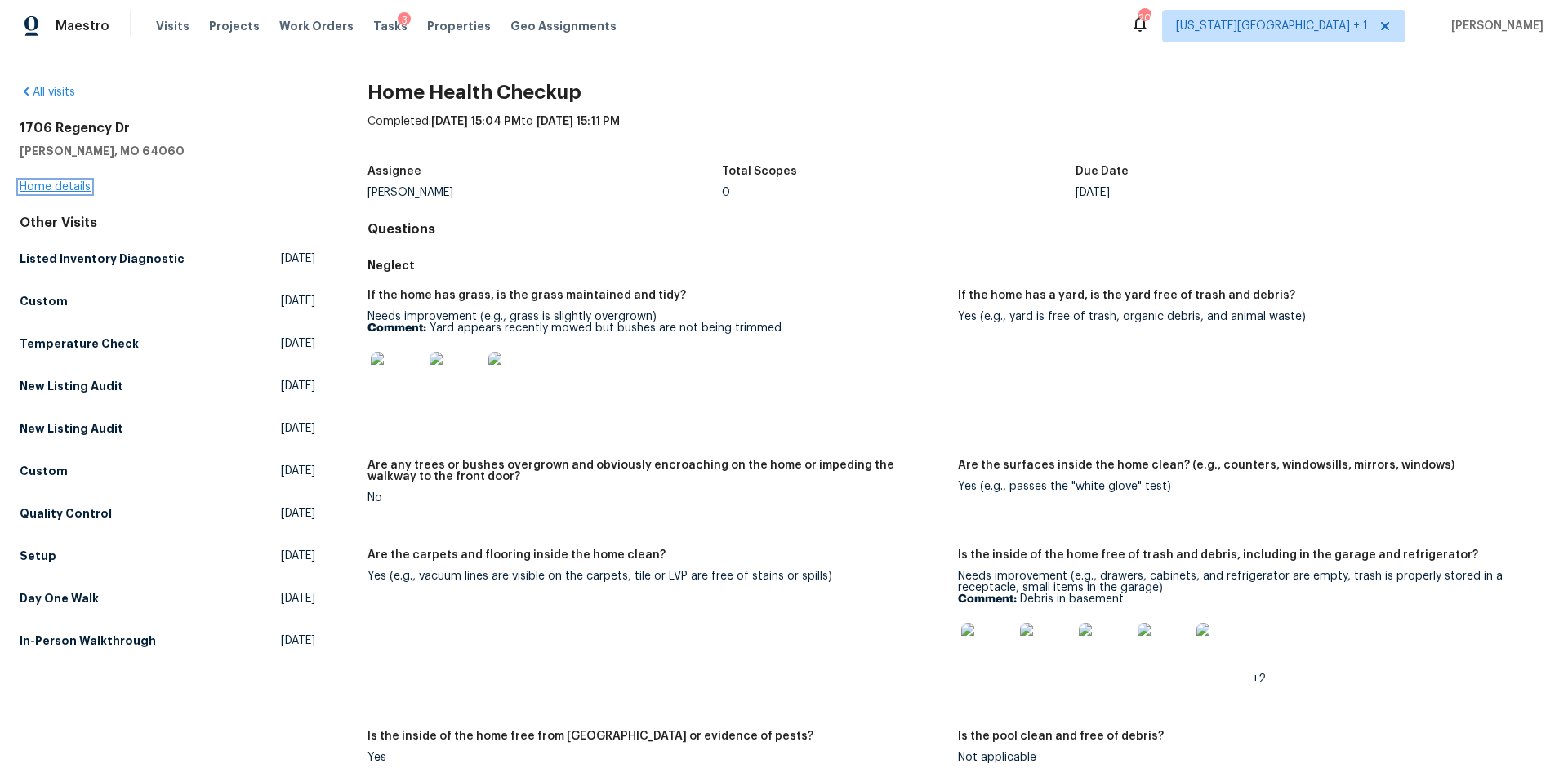
click at [75, 187] on link "Home details" at bounding box center [55, 186] width 71 height 11
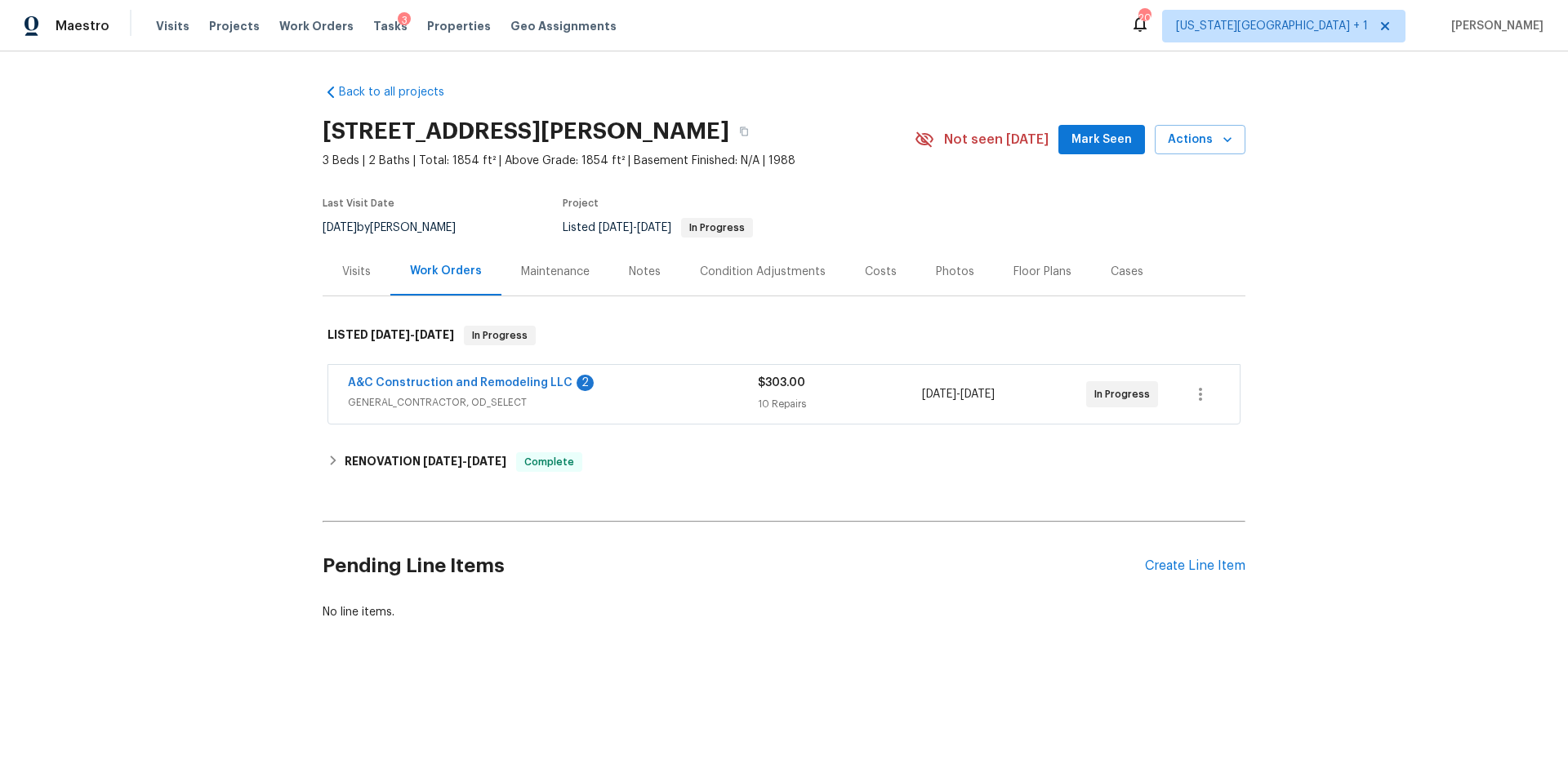
click at [1022, 272] on div "Floor Plans" at bounding box center [1042, 272] width 58 height 16
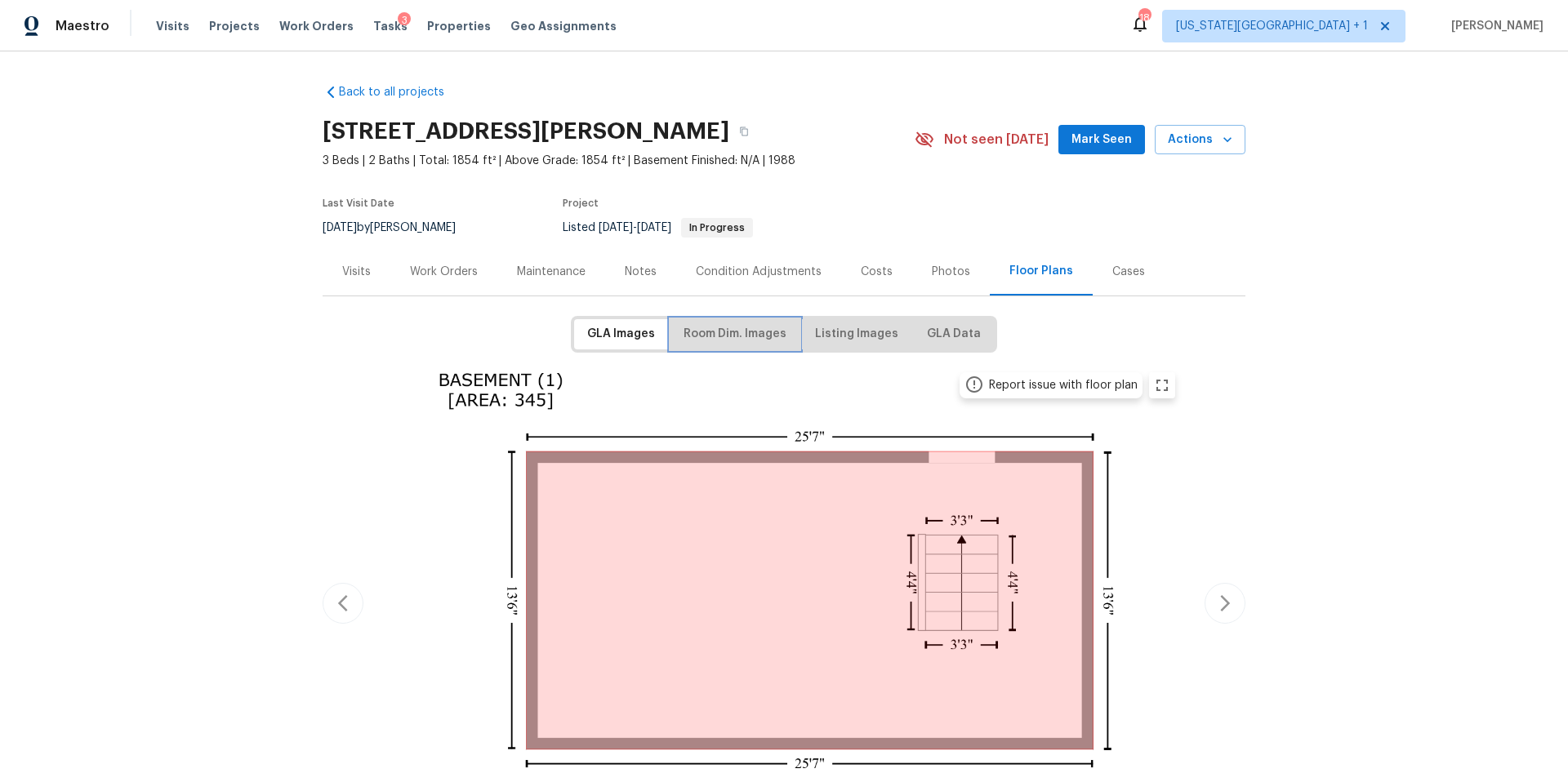
click at [753, 335] on span "Room Dim. Images" at bounding box center [734, 335] width 103 height 21
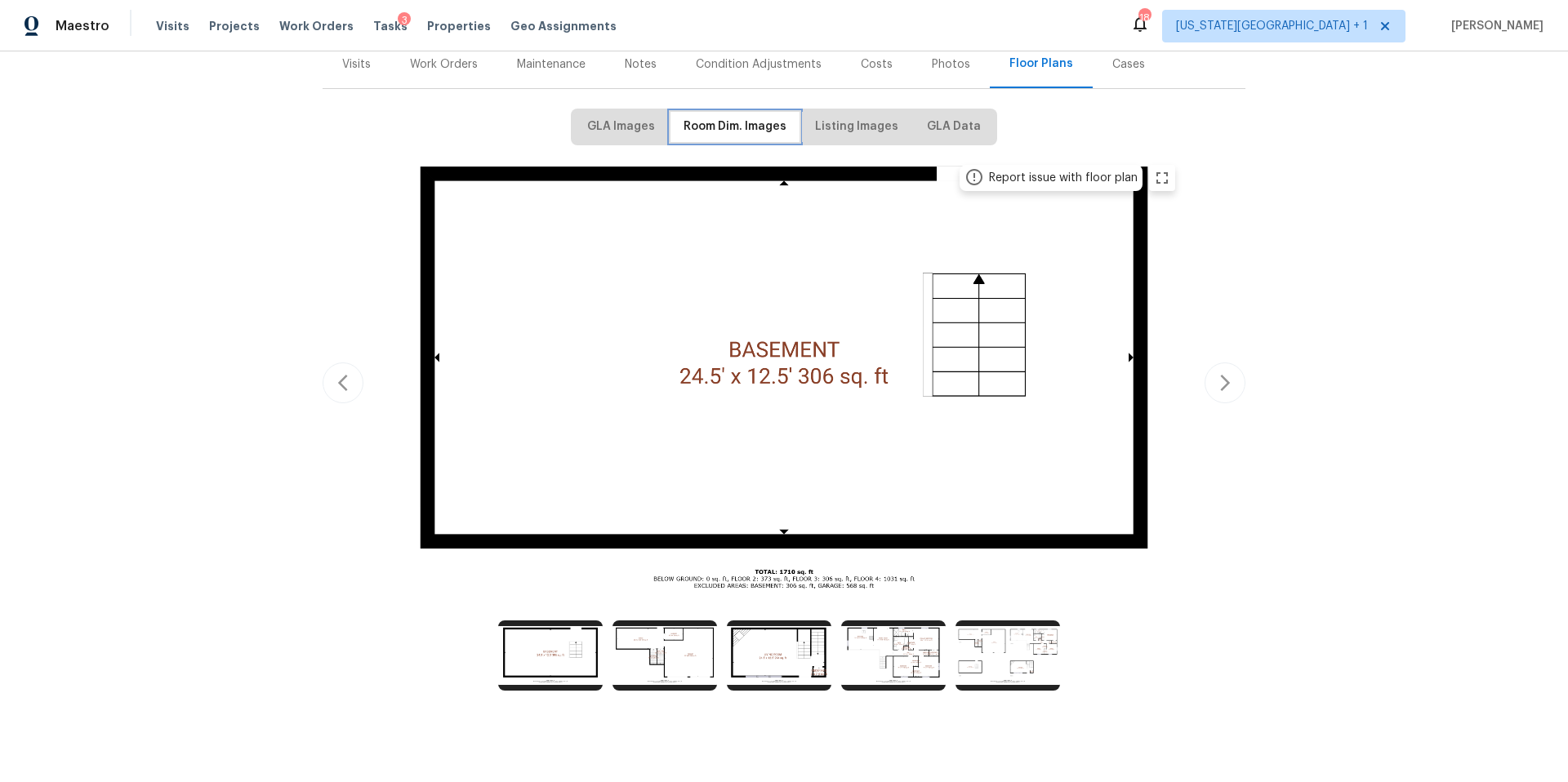
scroll to position [214, 0]
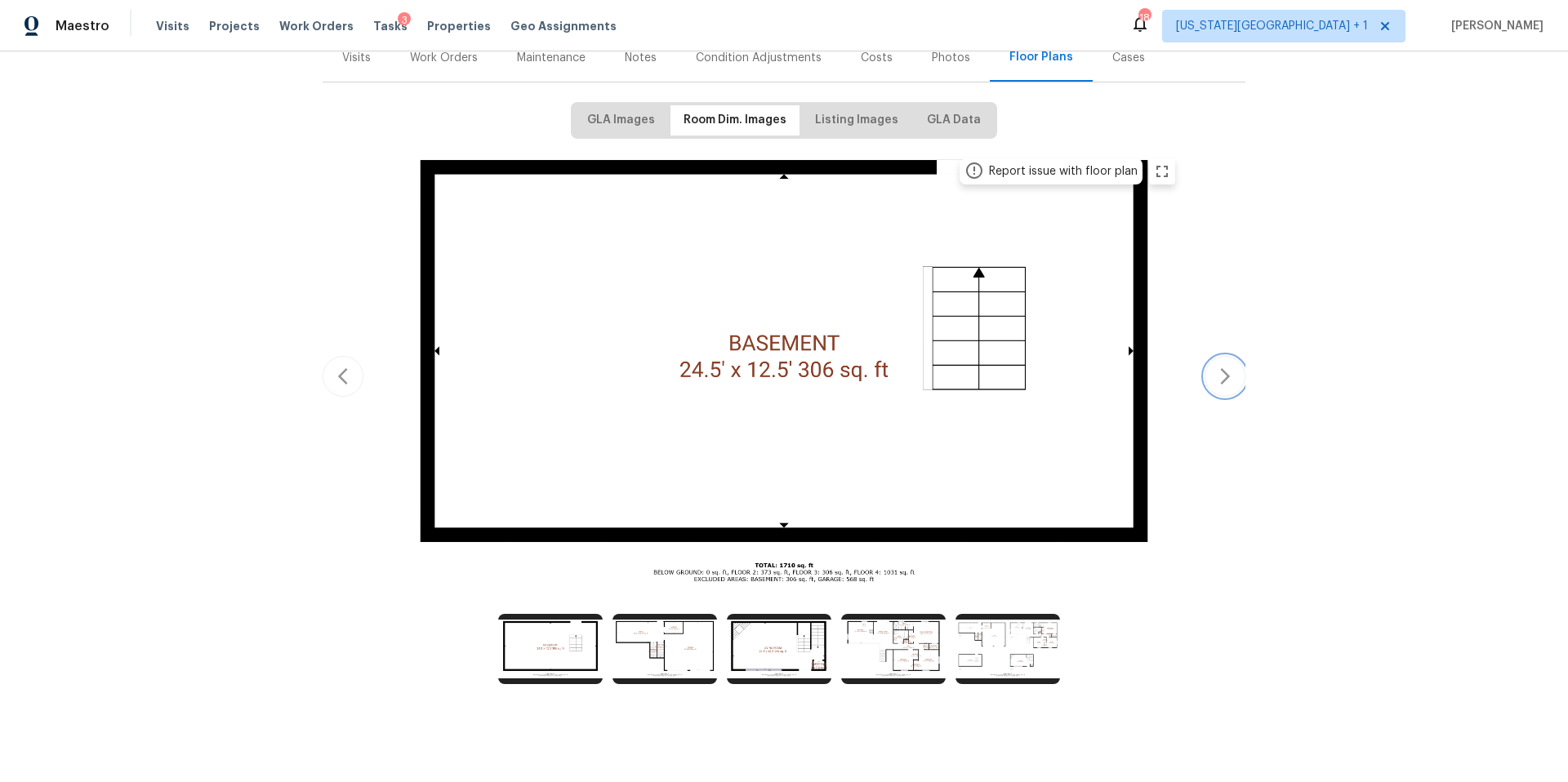
click at [1228, 366] on icon "button" at bounding box center [1225, 376] width 20 height 20
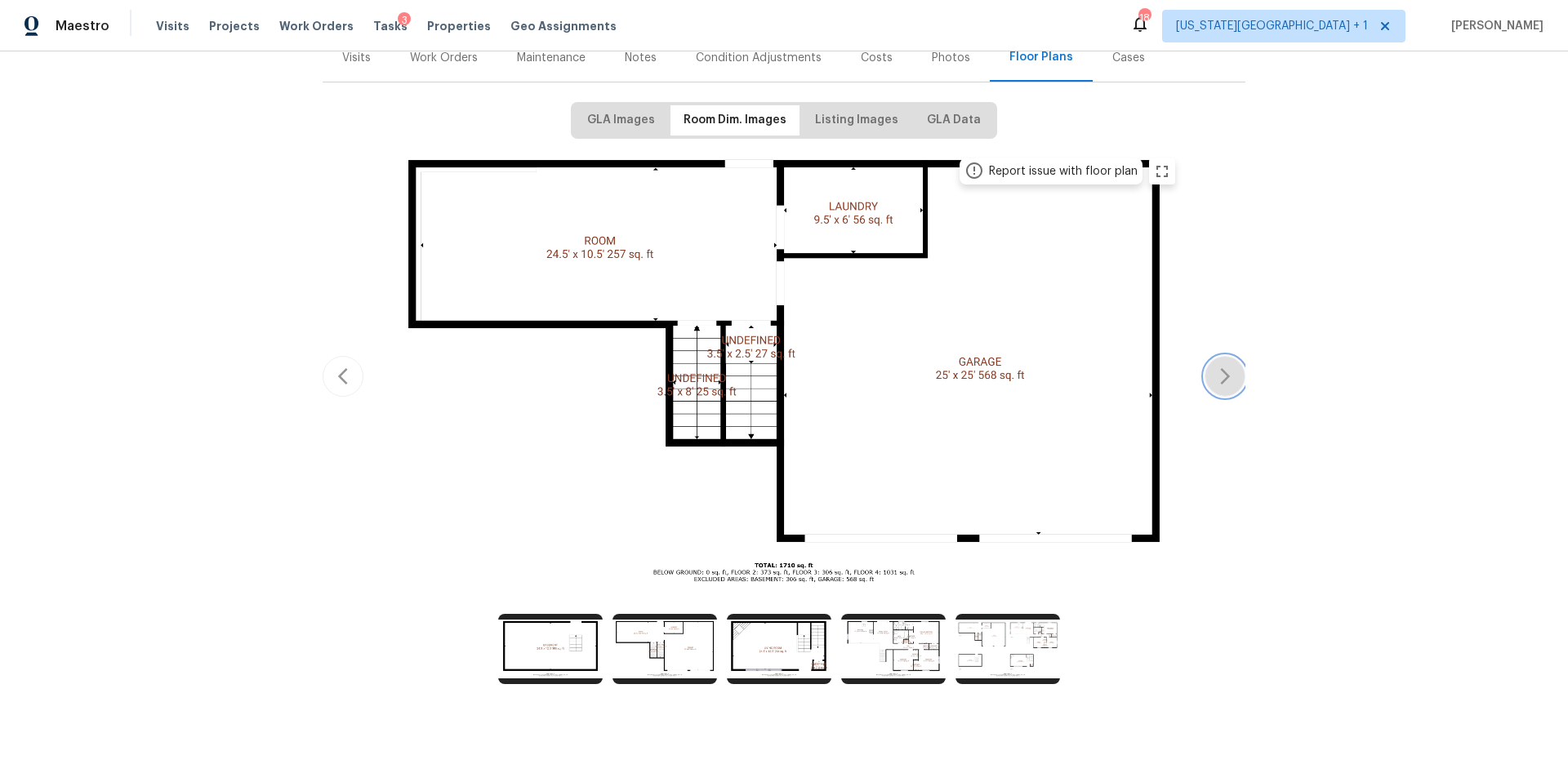
click at [1228, 366] on icon "button" at bounding box center [1225, 376] width 20 height 20
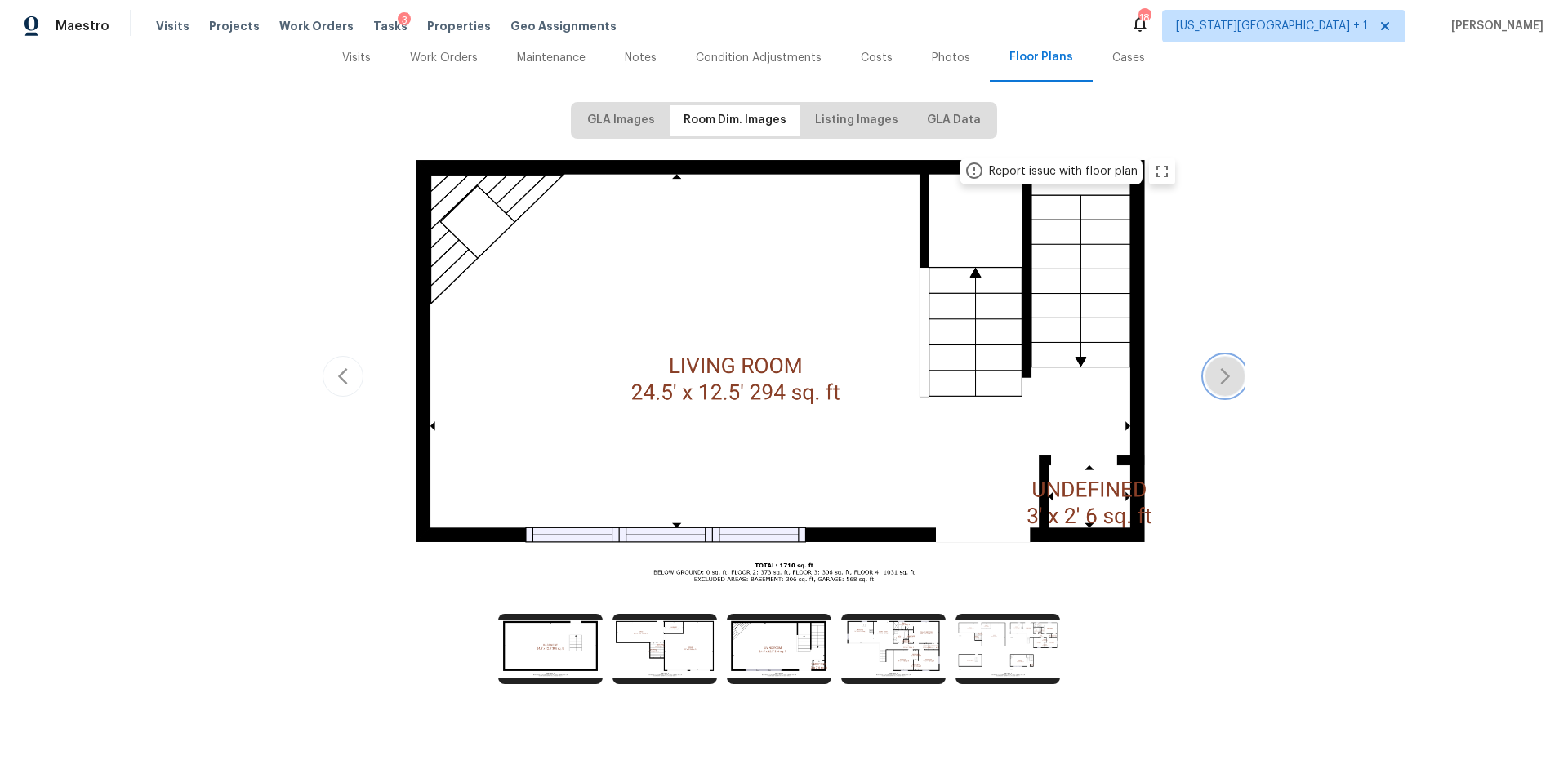
click at [1228, 366] on icon "button" at bounding box center [1225, 376] width 20 height 20
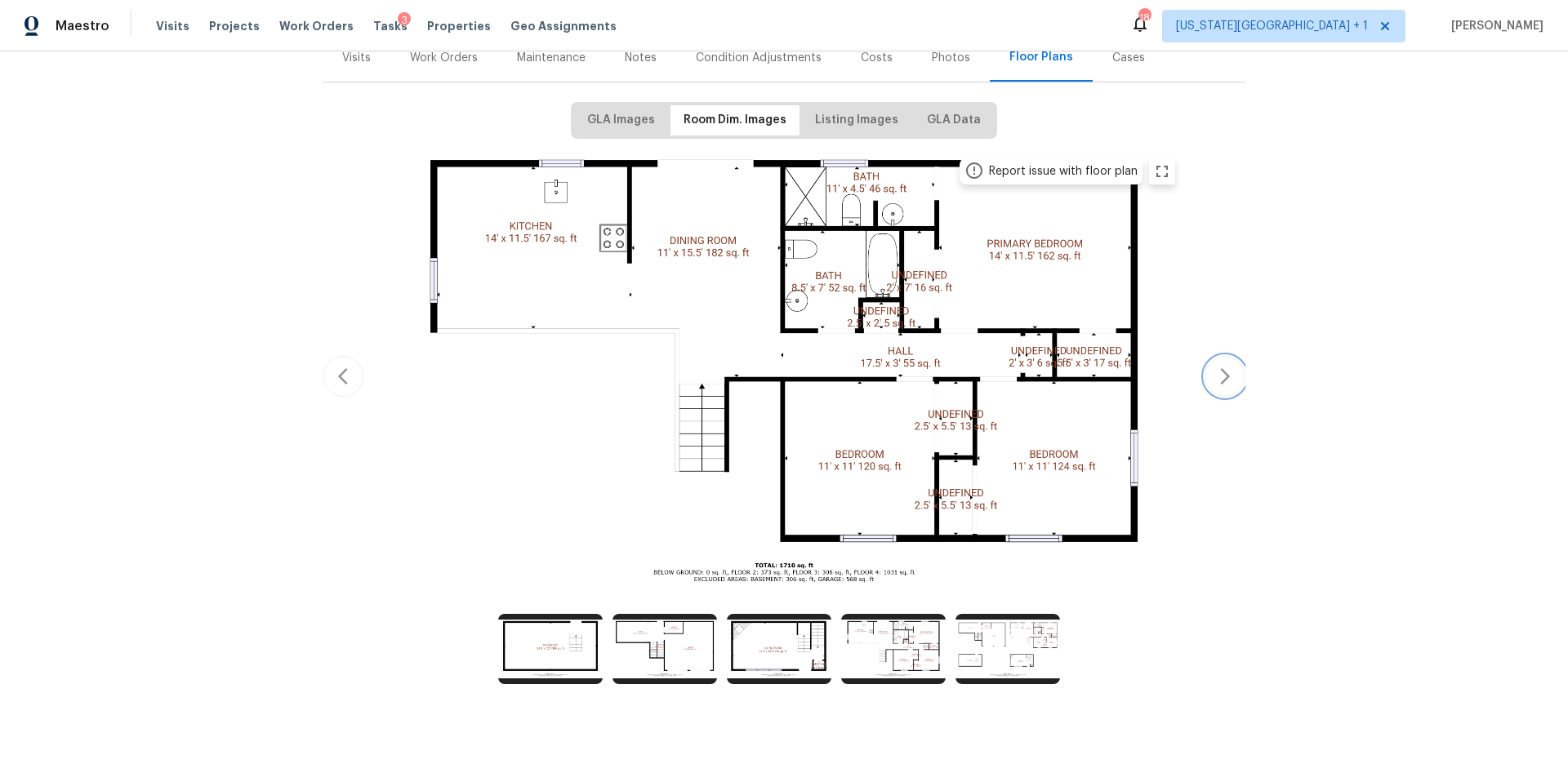
scroll to position [0, 0]
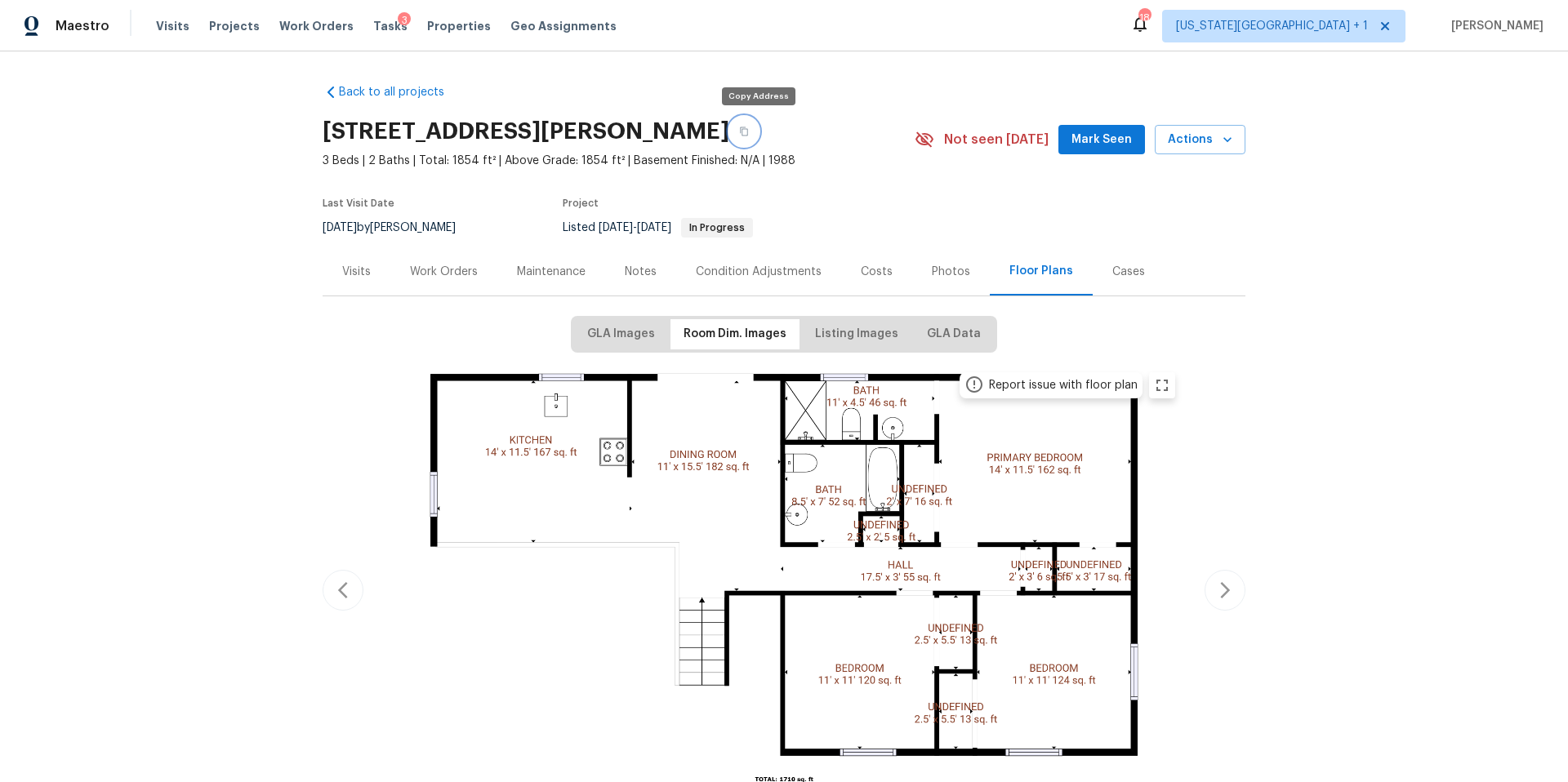
click at [749, 132] on icon "button" at bounding box center [743, 131] width 9 height 9
click at [427, 31] on span "Properties" at bounding box center [459, 26] width 64 height 16
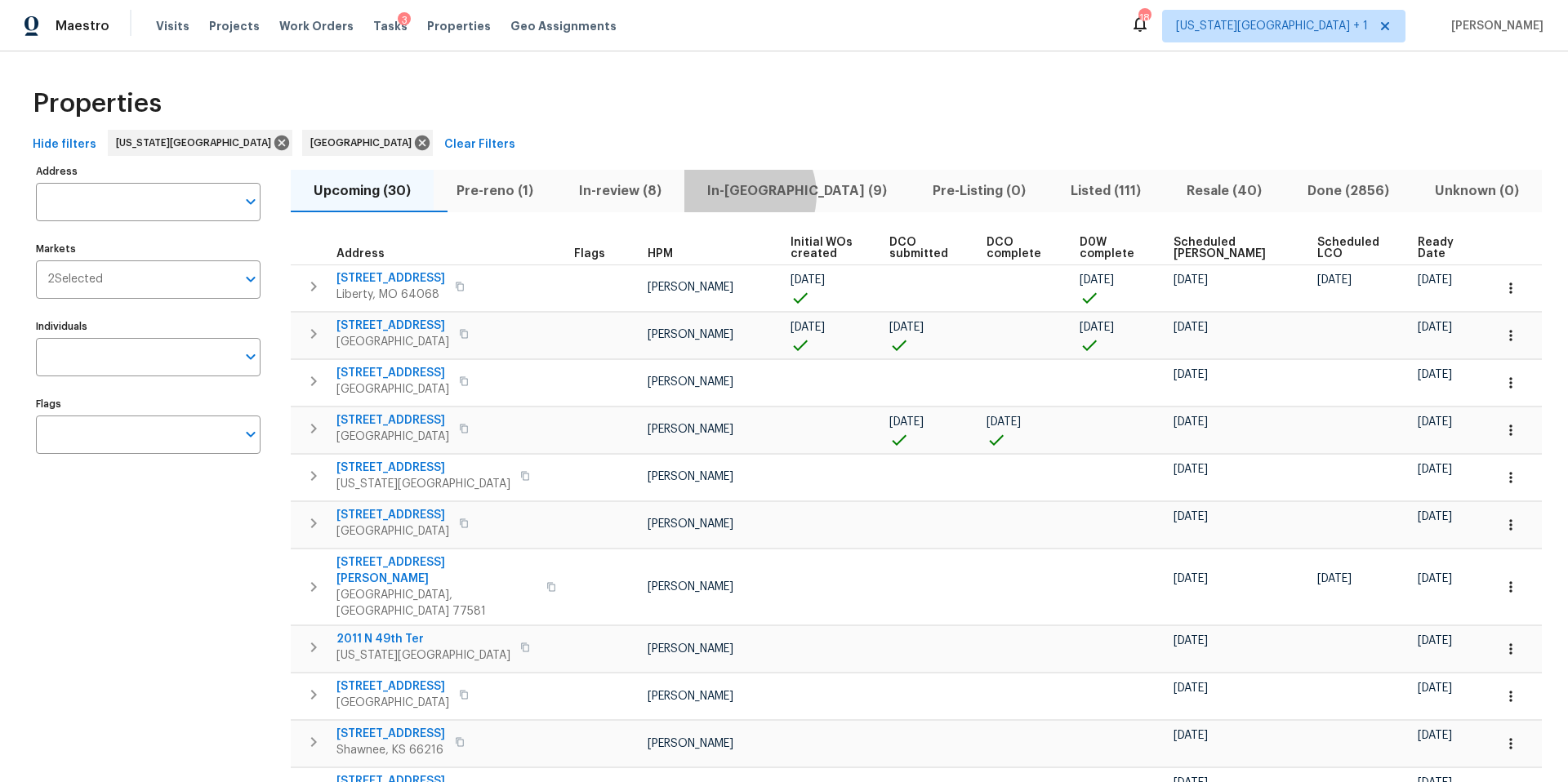
click at [775, 194] on span "In-reno (9)" at bounding box center [796, 191] width 206 height 23
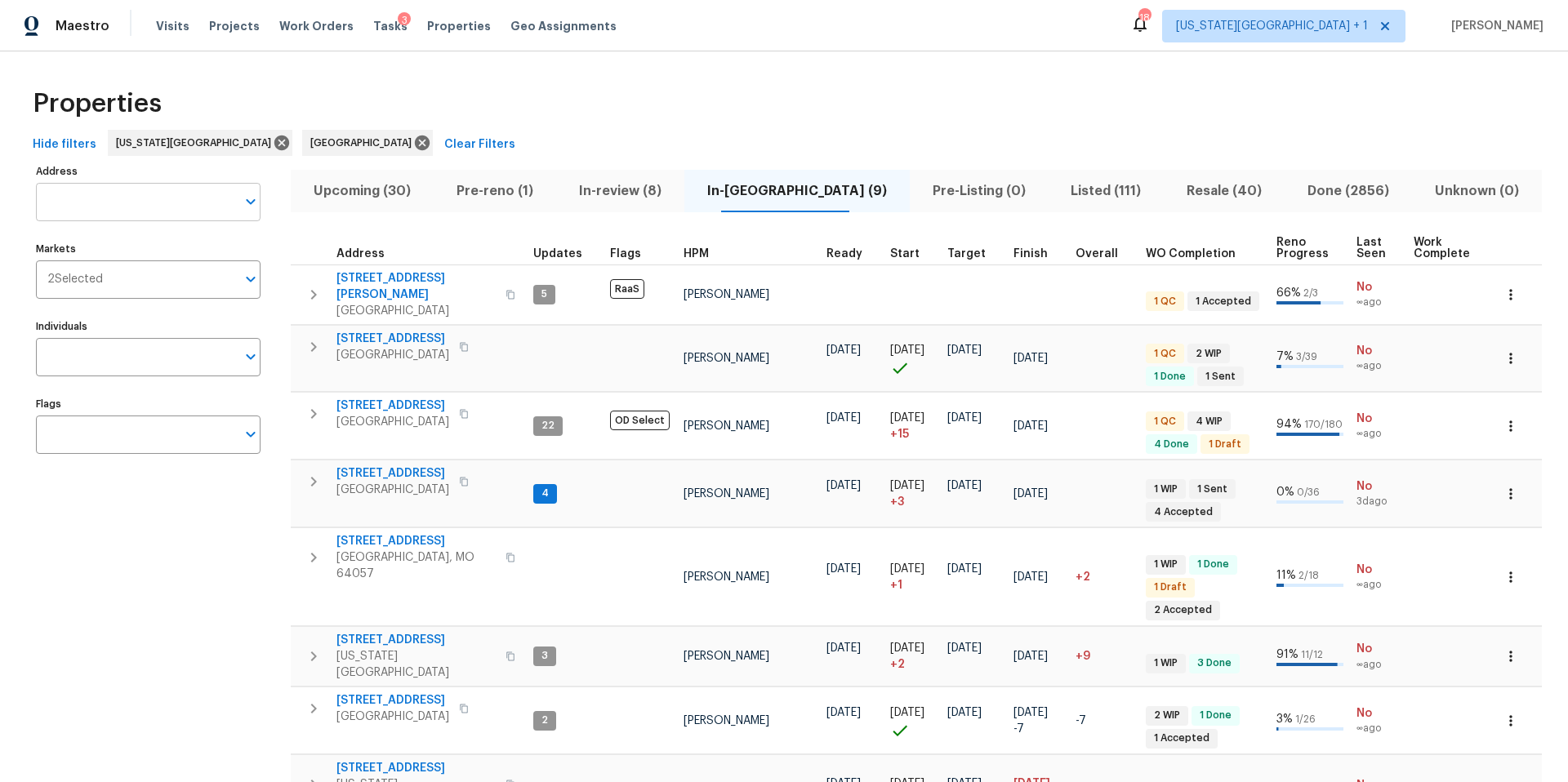
click at [76, 203] on input "Address" at bounding box center [136, 202] width 200 height 39
type input "18109"
click at [92, 241] on li "18109 E 31st Terrace Dr S Independence MO 64057" at bounding box center [147, 244] width 224 height 27
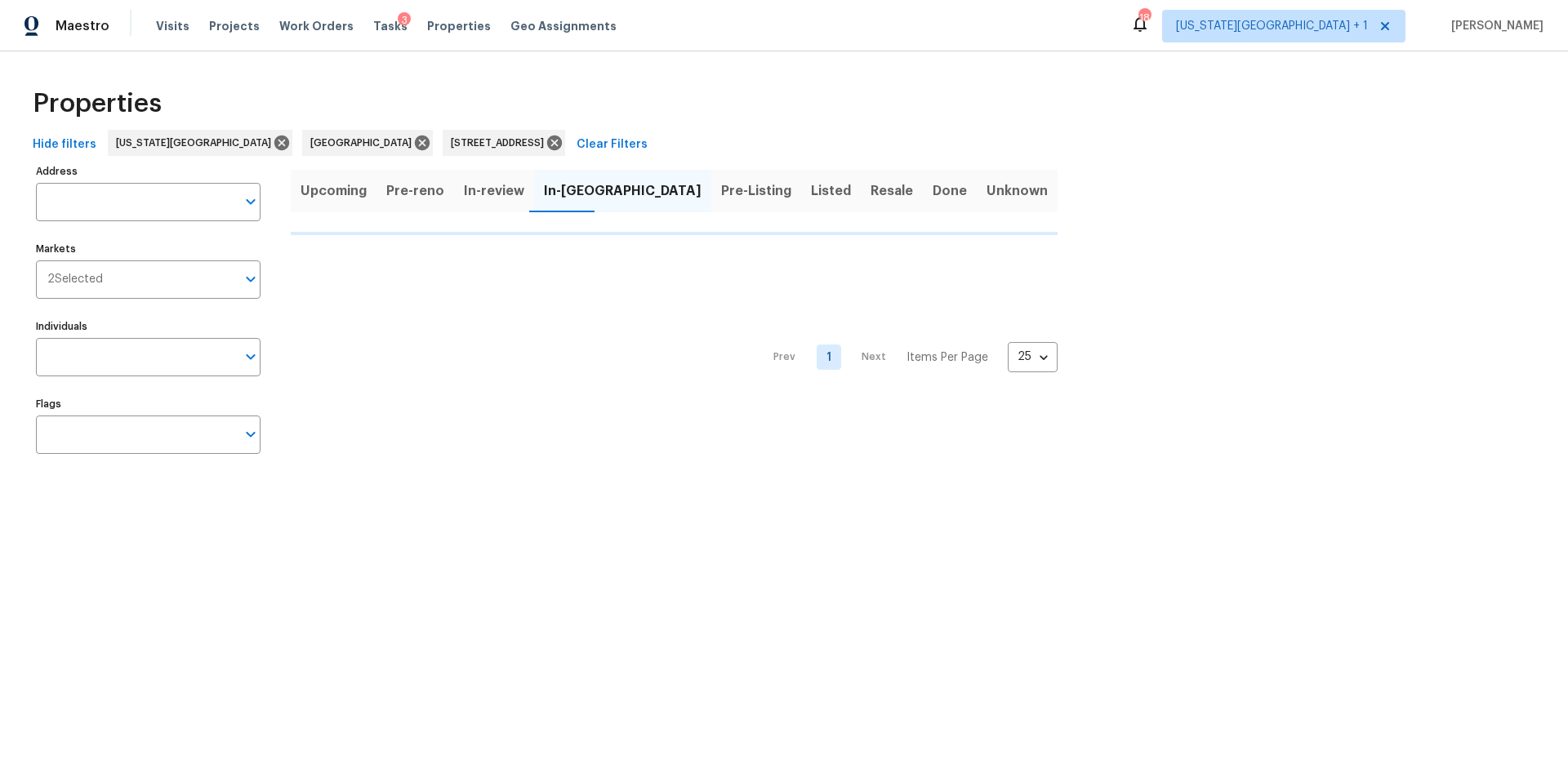
type input "18109 E 31st Terrace Dr S Independence MO 64057"
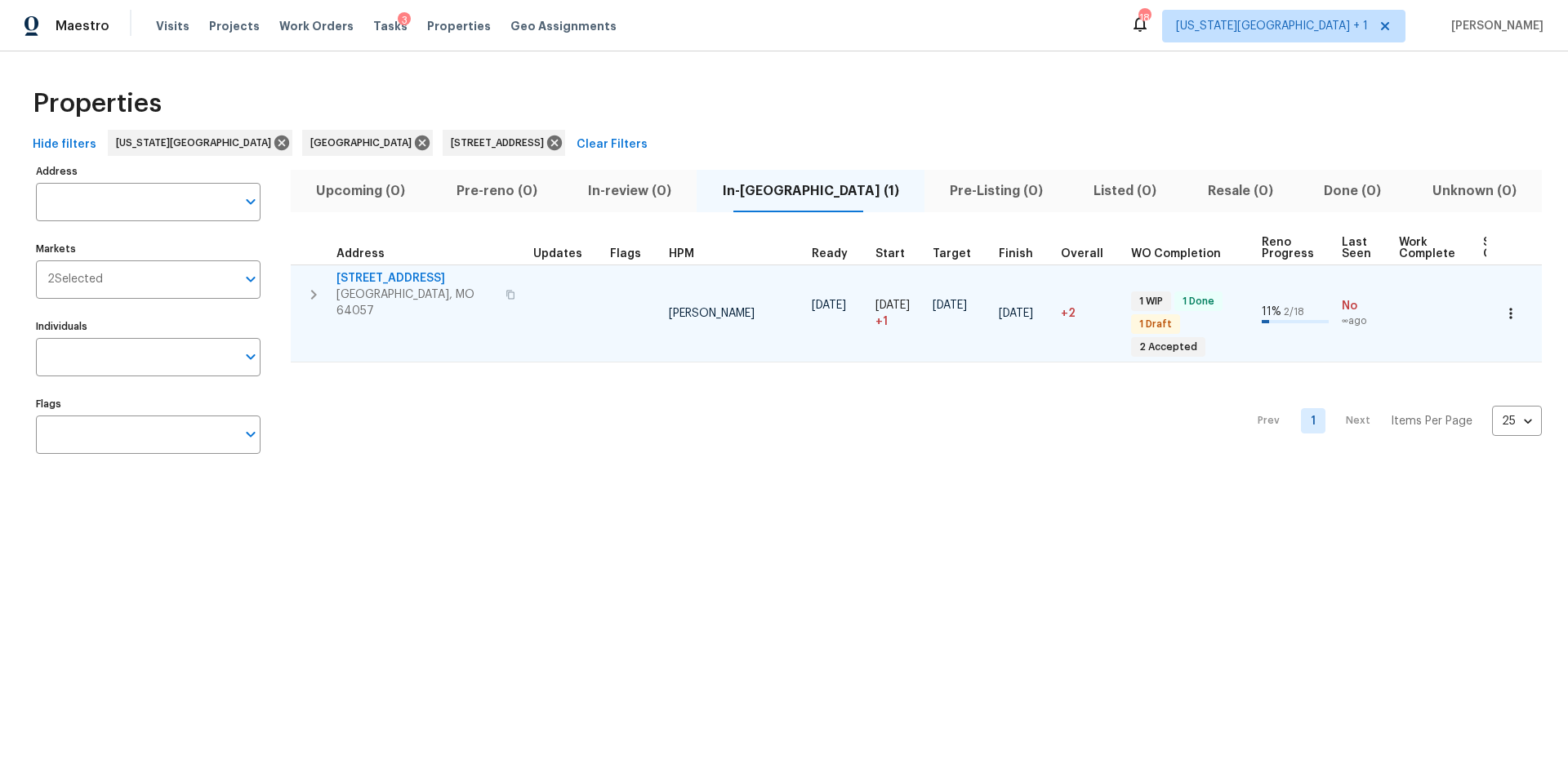
type input "18109 E 31st Terrace Dr S Independence MO 64057"
click at [416, 288] on span "Independence, MO 64057" at bounding box center [415, 303] width 159 height 33
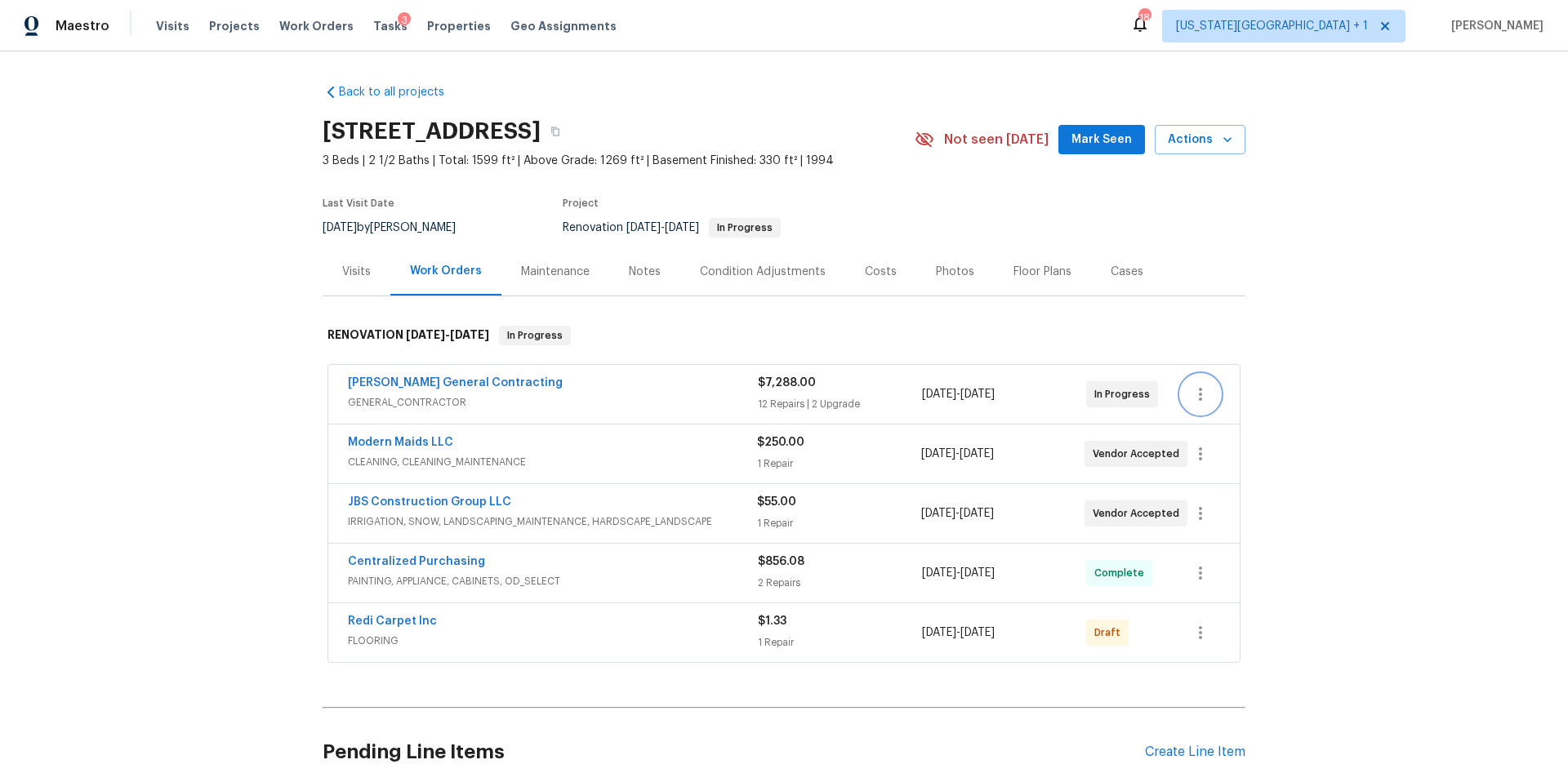
click at [1202, 397] on icon "button" at bounding box center [1200, 394] width 20 height 20
click at [1202, 397] on li "Edit" at bounding box center [1269, 394] width 177 height 27
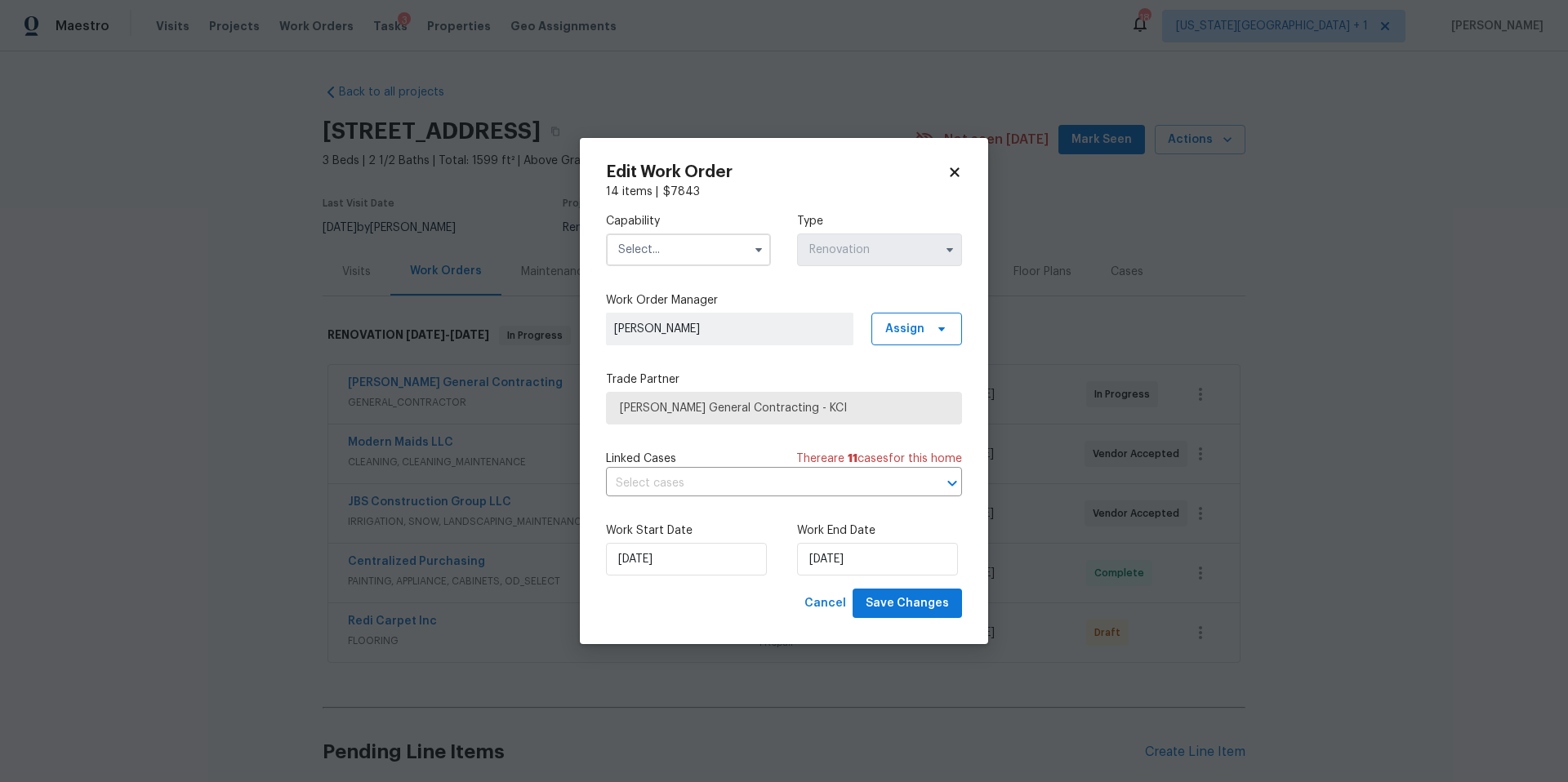
click at [725, 255] on input "text" at bounding box center [688, 250] width 165 height 33
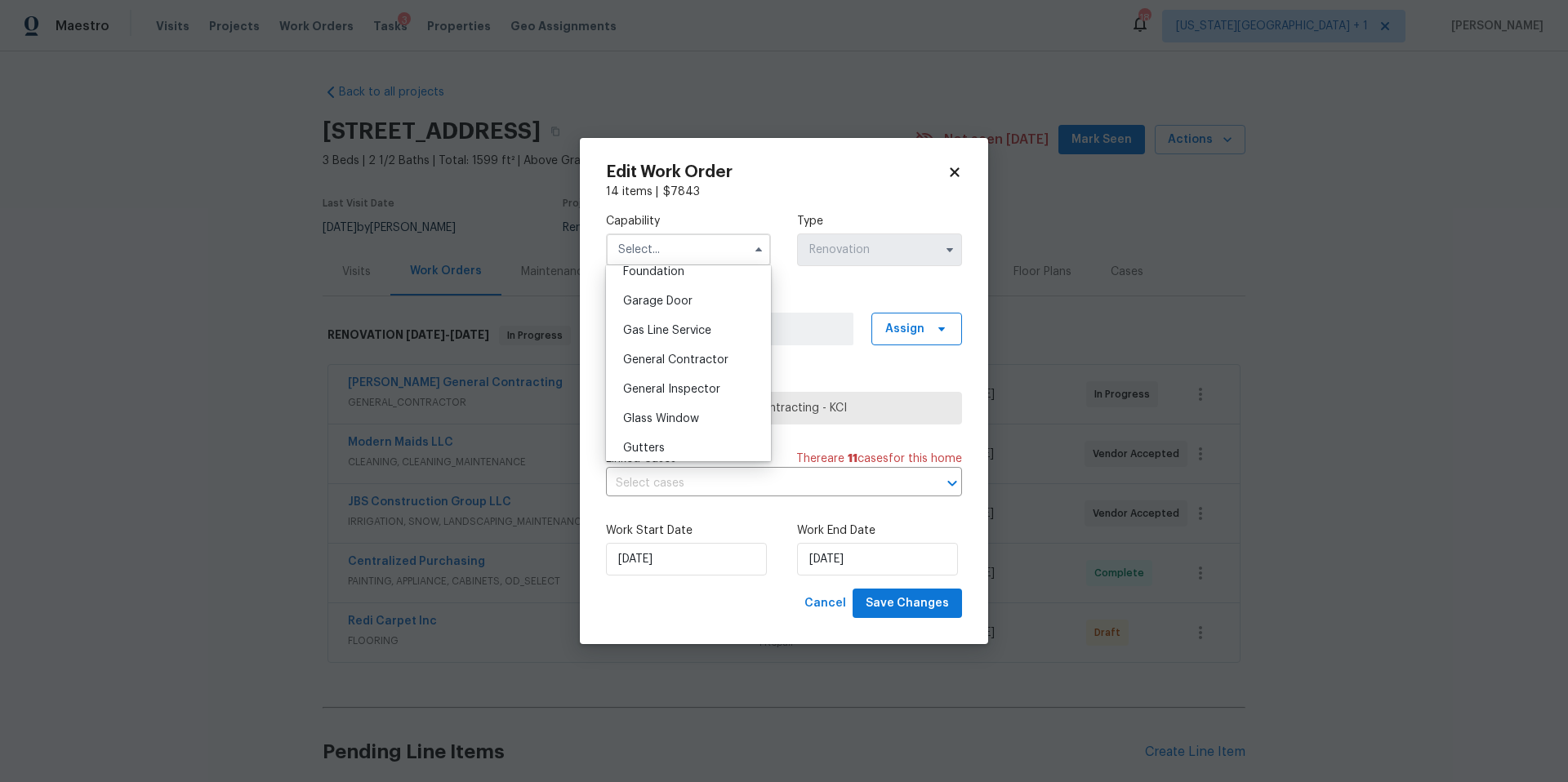
scroll to position [708, 0]
click at [667, 364] on div "General Contractor" at bounding box center [689, 357] width 157 height 29
type input "General Contractor"
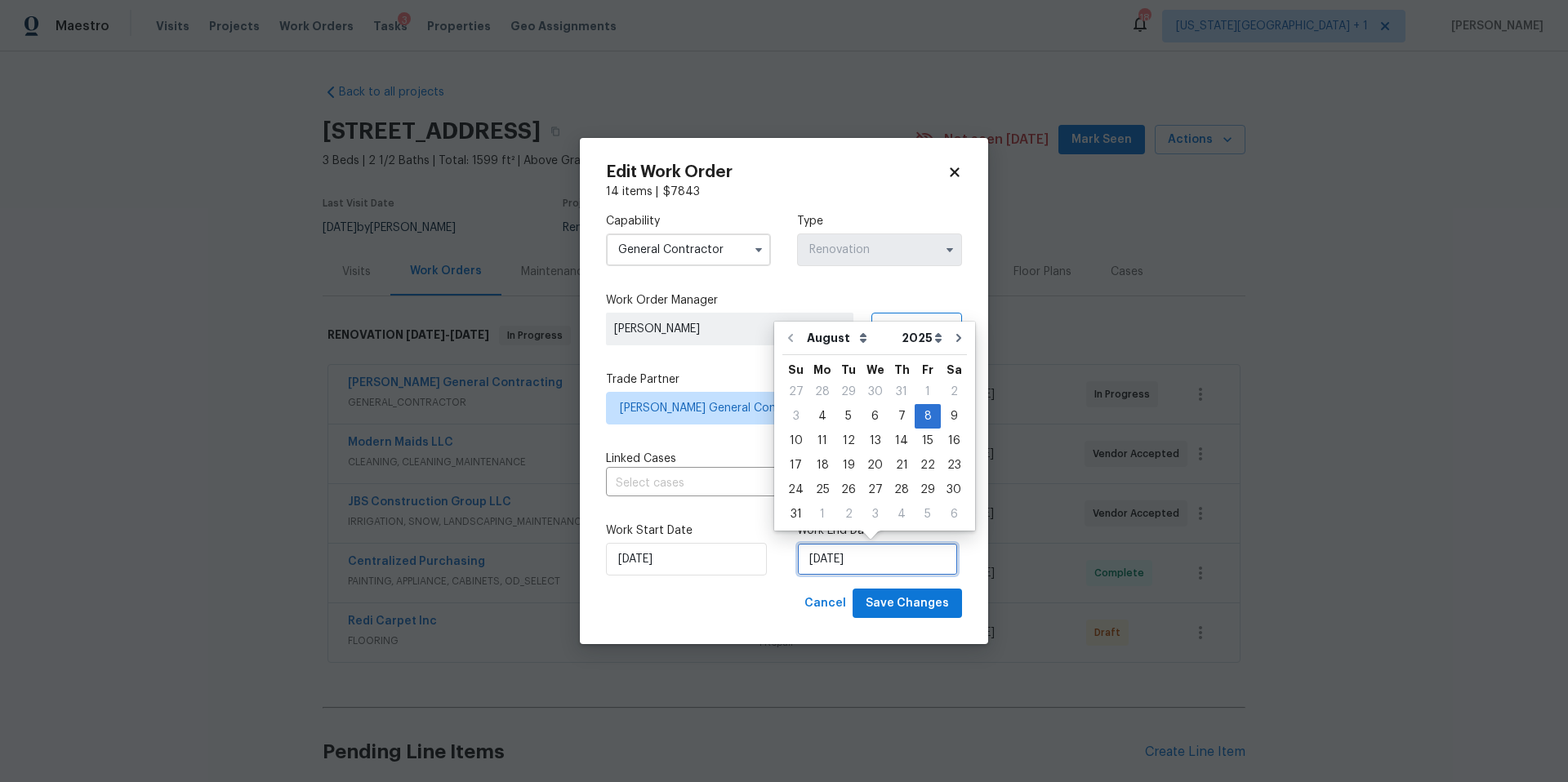
click at [869, 558] on input "[DATE]" at bounding box center [878, 560] width 161 height 33
click at [896, 444] on div "14" at bounding box center [902, 441] width 26 height 23
type input "[DATE]"
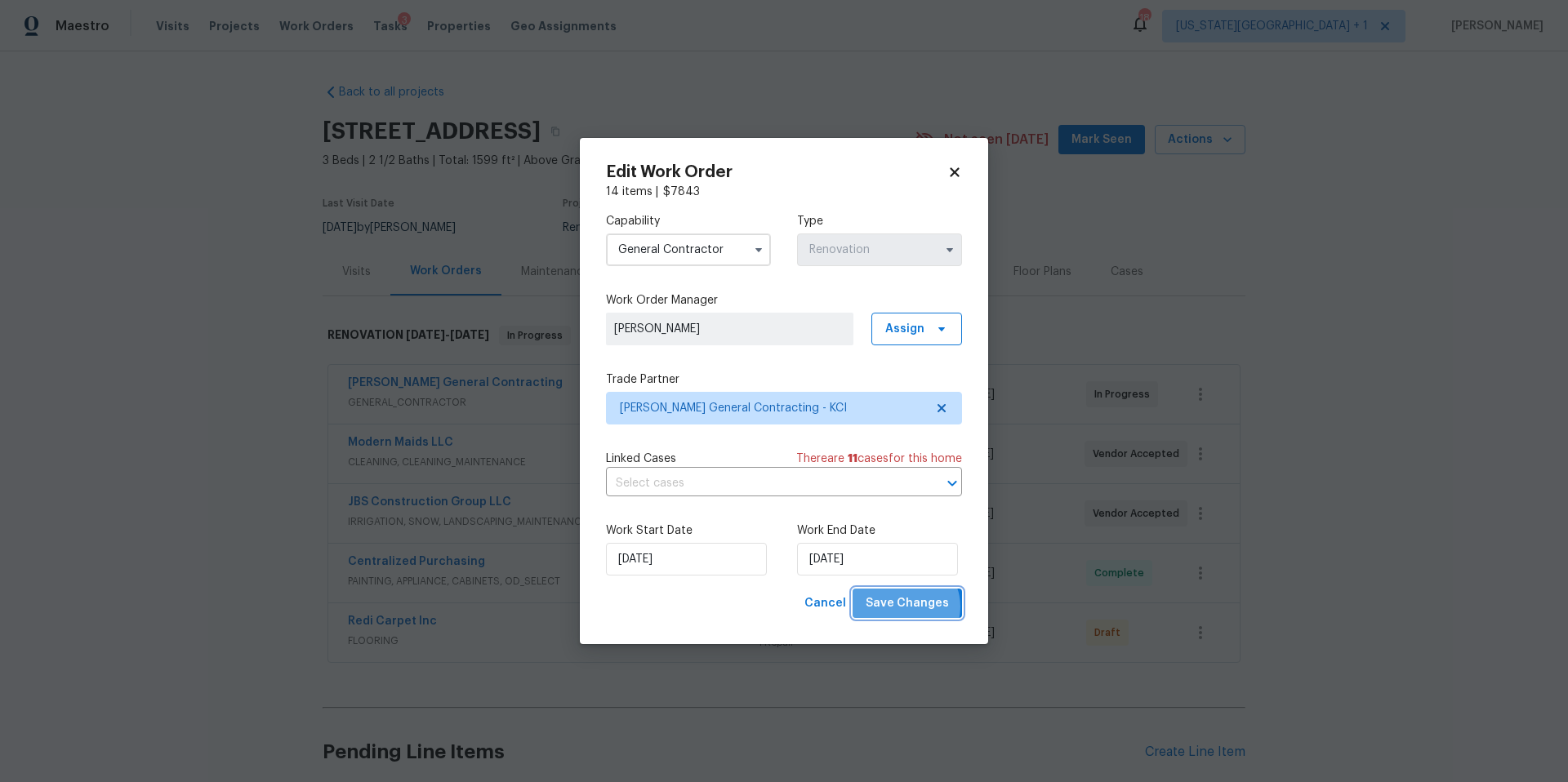
click at [909, 607] on span "Save Changes" at bounding box center [907, 604] width 84 height 21
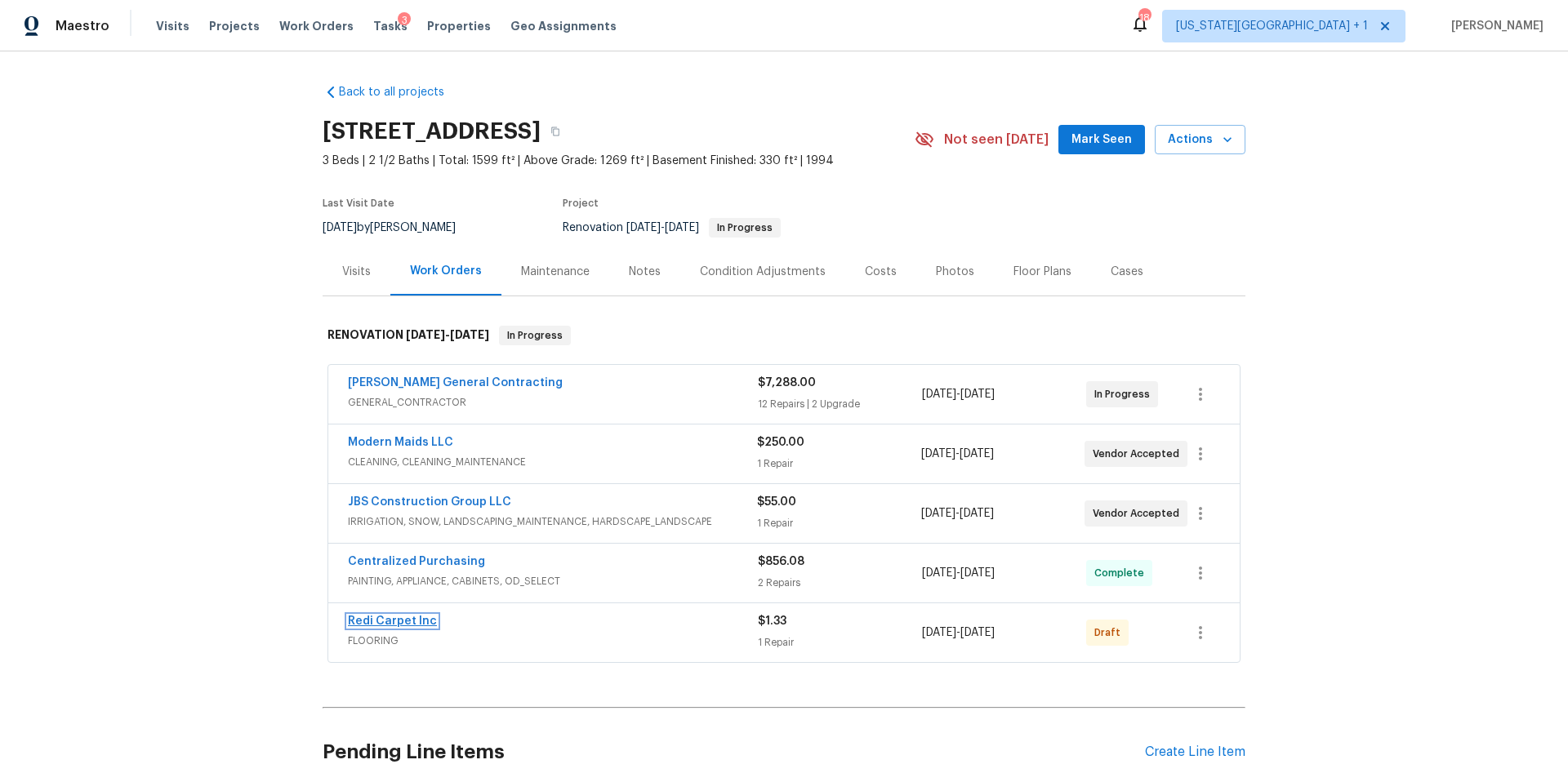
click at [414, 622] on link "Redi Carpet Inc" at bounding box center [392, 621] width 89 height 11
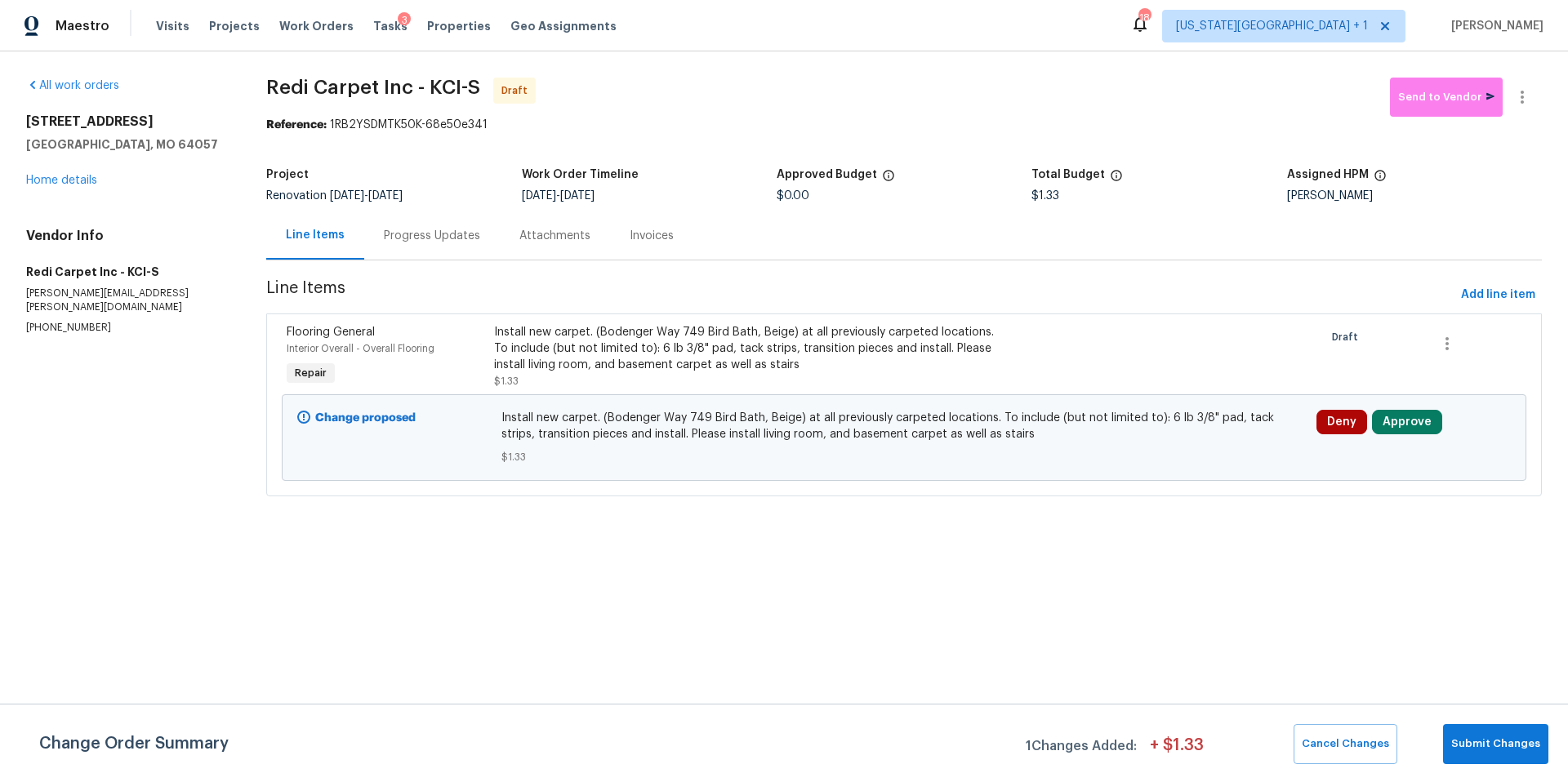
click at [414, 237] on div "Progress Updates" at bounding box center [432, 235] width 97 height 16
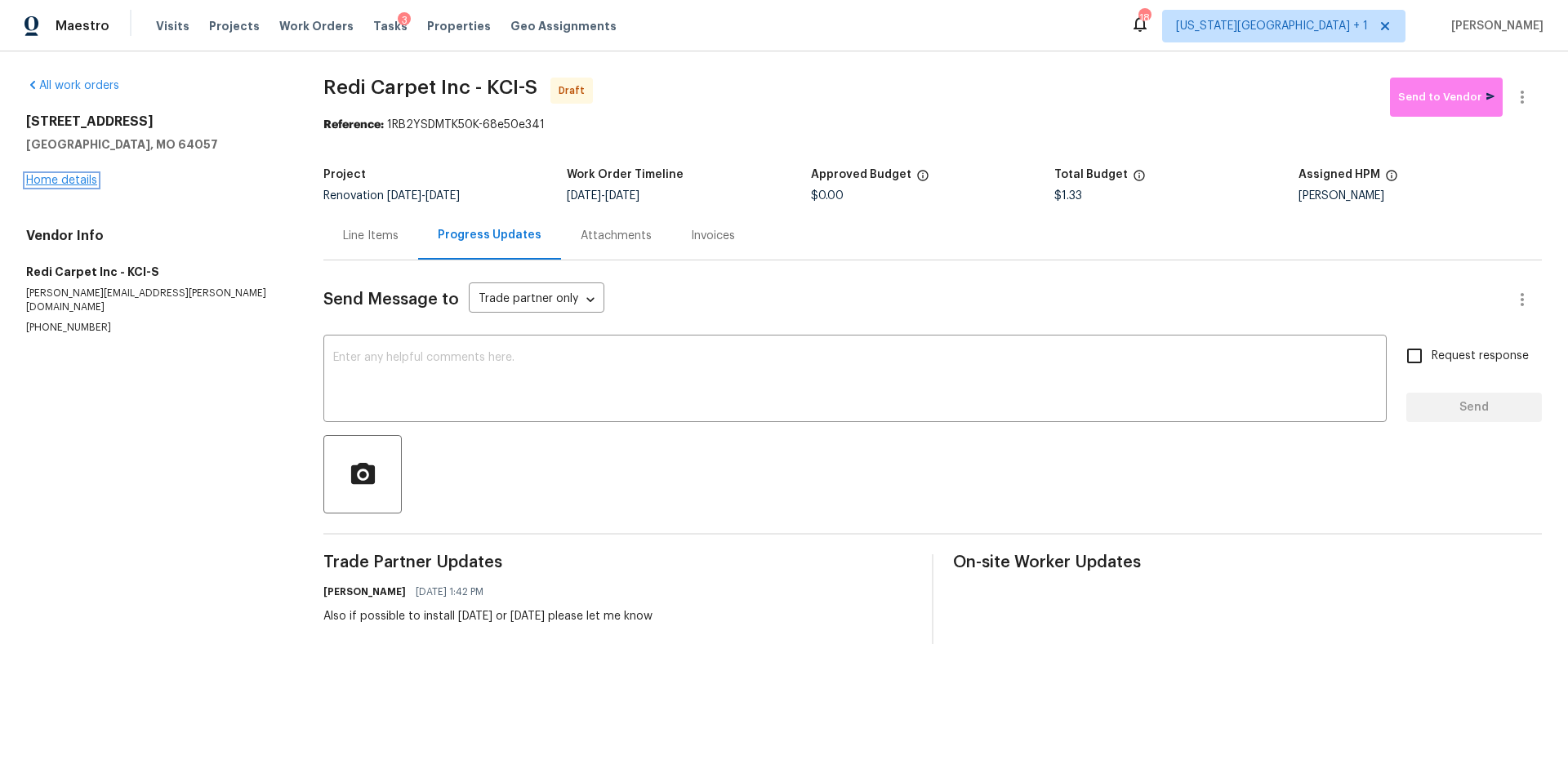
click at [77, 185] on link "Home details" at bounding box center [61, 180] width 71 height 11
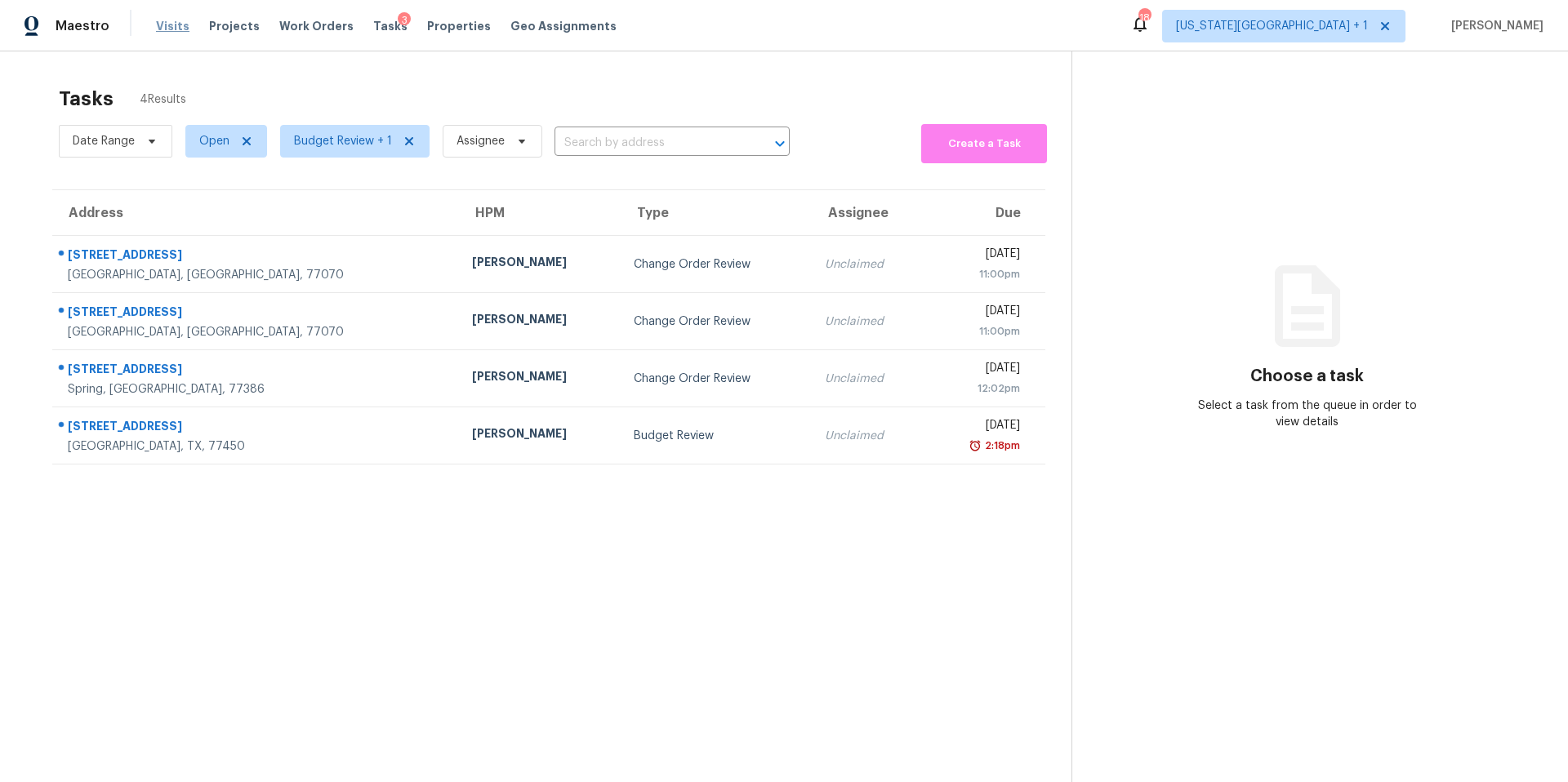
click at [161, 25] on span "Visits" at bounding box center [172, 26] width 34 height 16
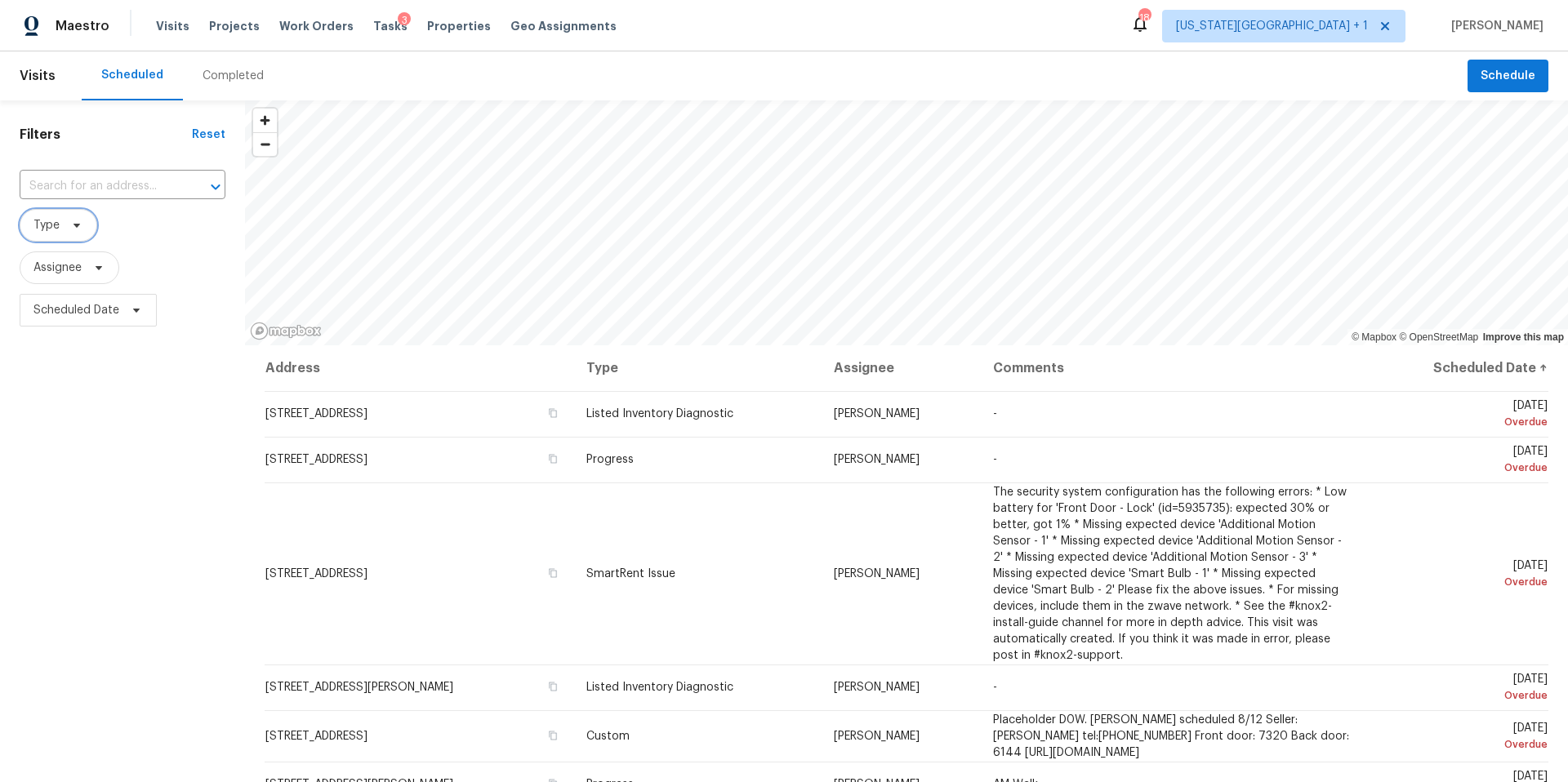
click at [70, 236] on span "Type" at bounding box center [59, 225] width 78 height 33
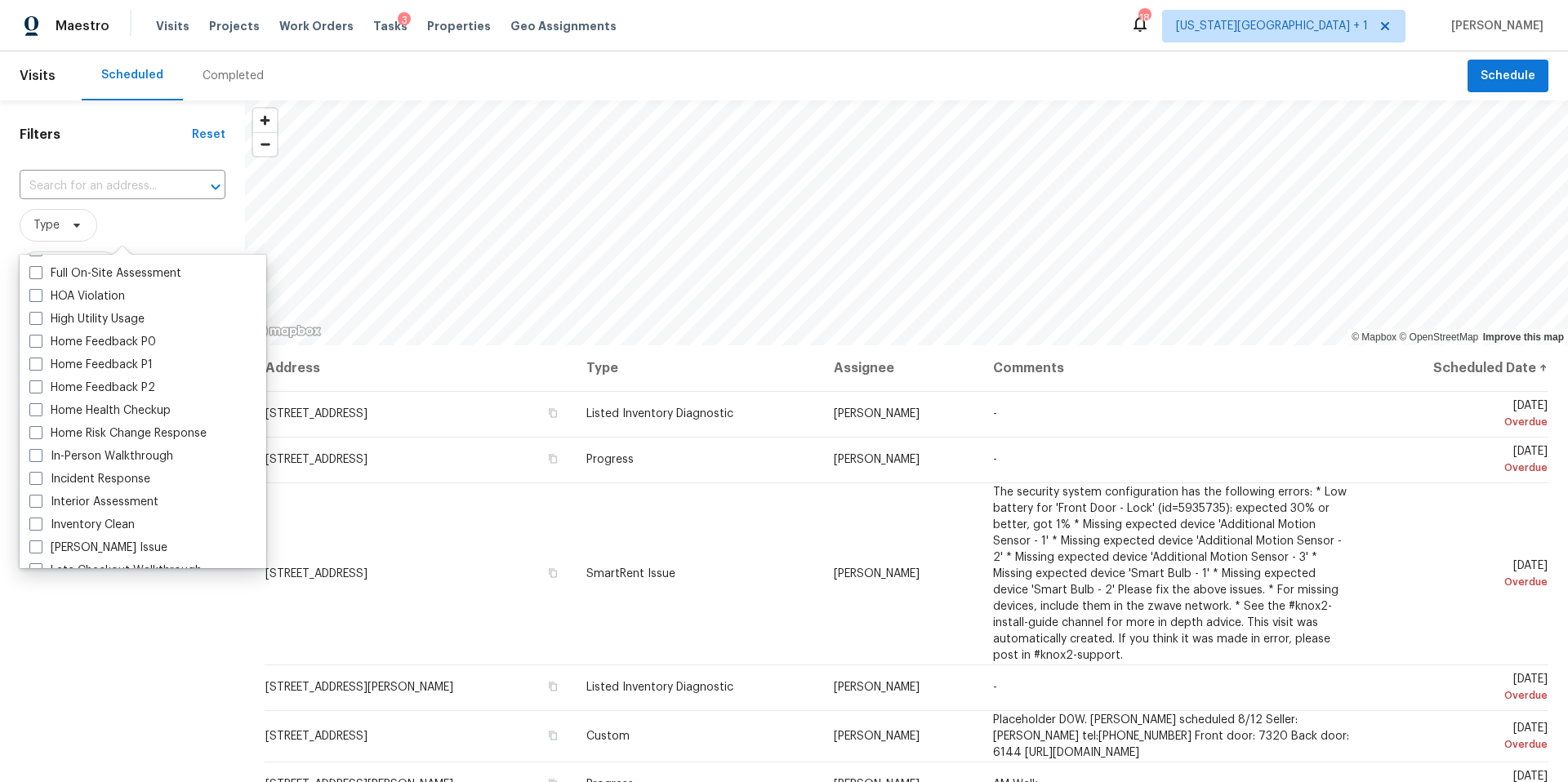
scroll to position [455, 0]
click at [95, 458] on label "In-Person Walkthrough" at bounding box center [101, 454] width 144 height 16
click at [40, 457] on input "In-Person Walkthrough" at bounding box center [34, 452] width 10 height 10
checkbox input "true"
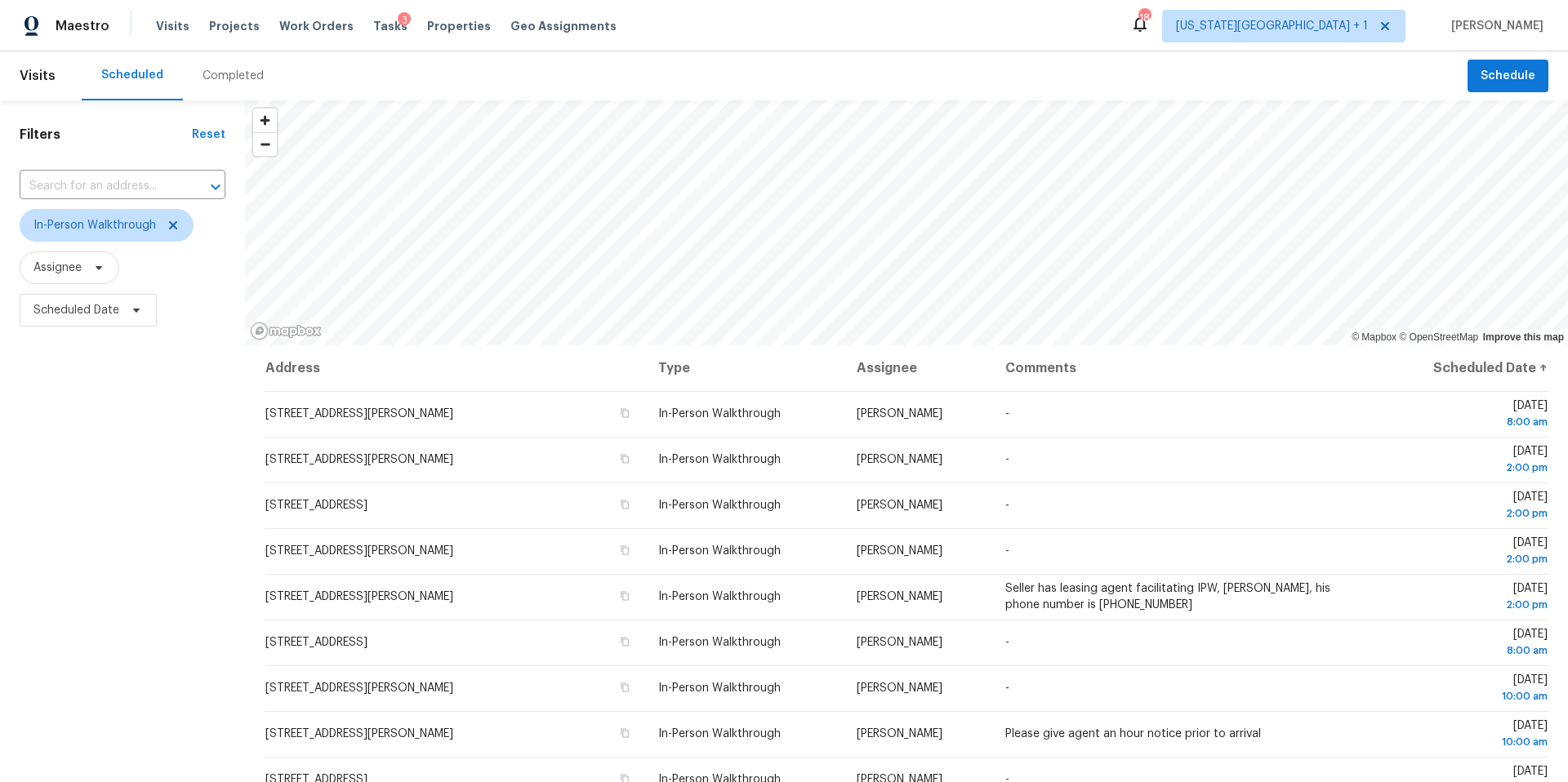
click at [103, 647] on div "Filters Reset ​ In-Person Walkthrough Assignee Scheduled Date" at bounding box center [122, 536] width 245 height 871
click at [132, 315] on icon at bounding box center [136, 310] width 13 height 13
select select "7"
select select "2025"
select select "8"
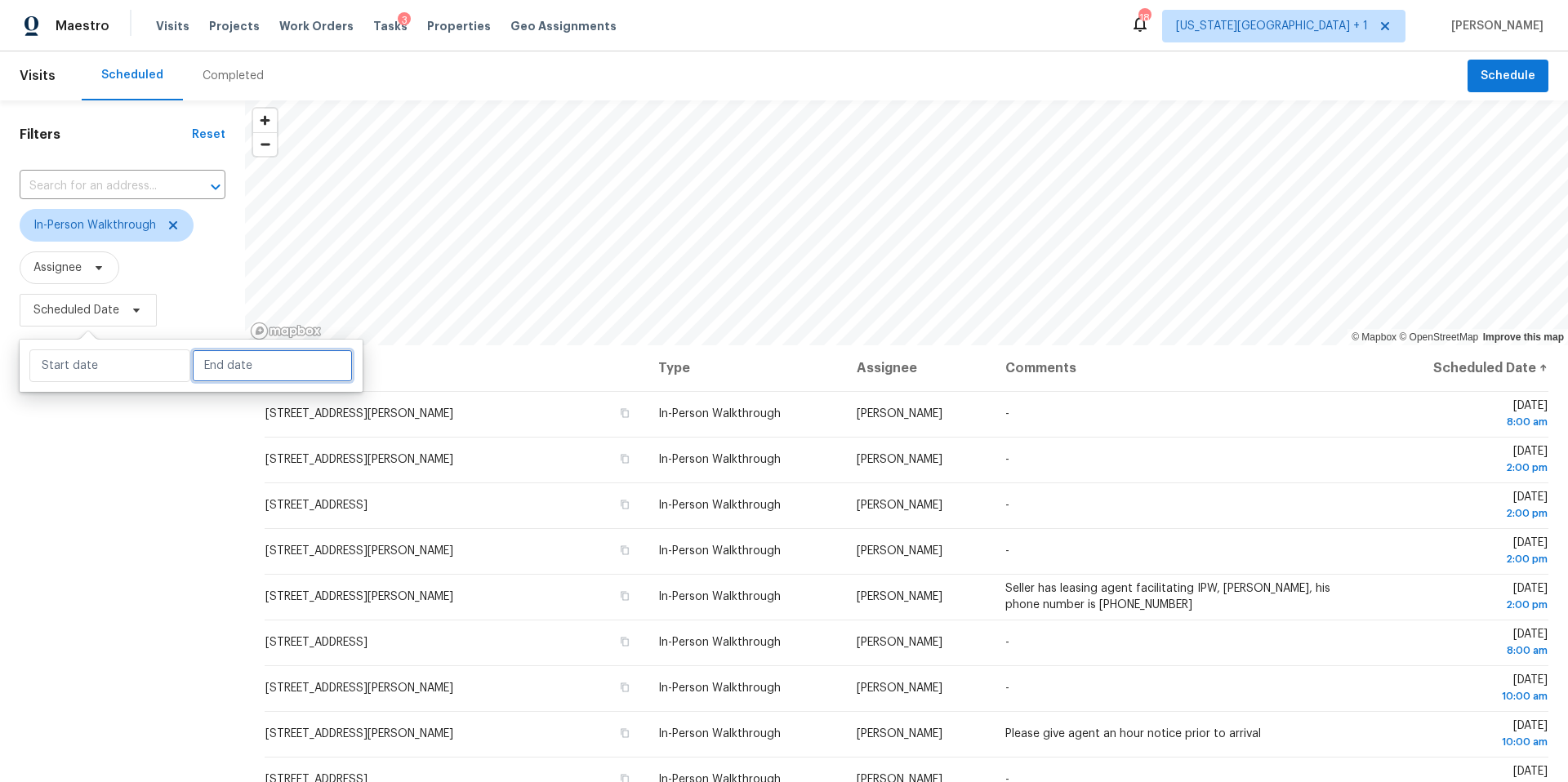
select select "2025"
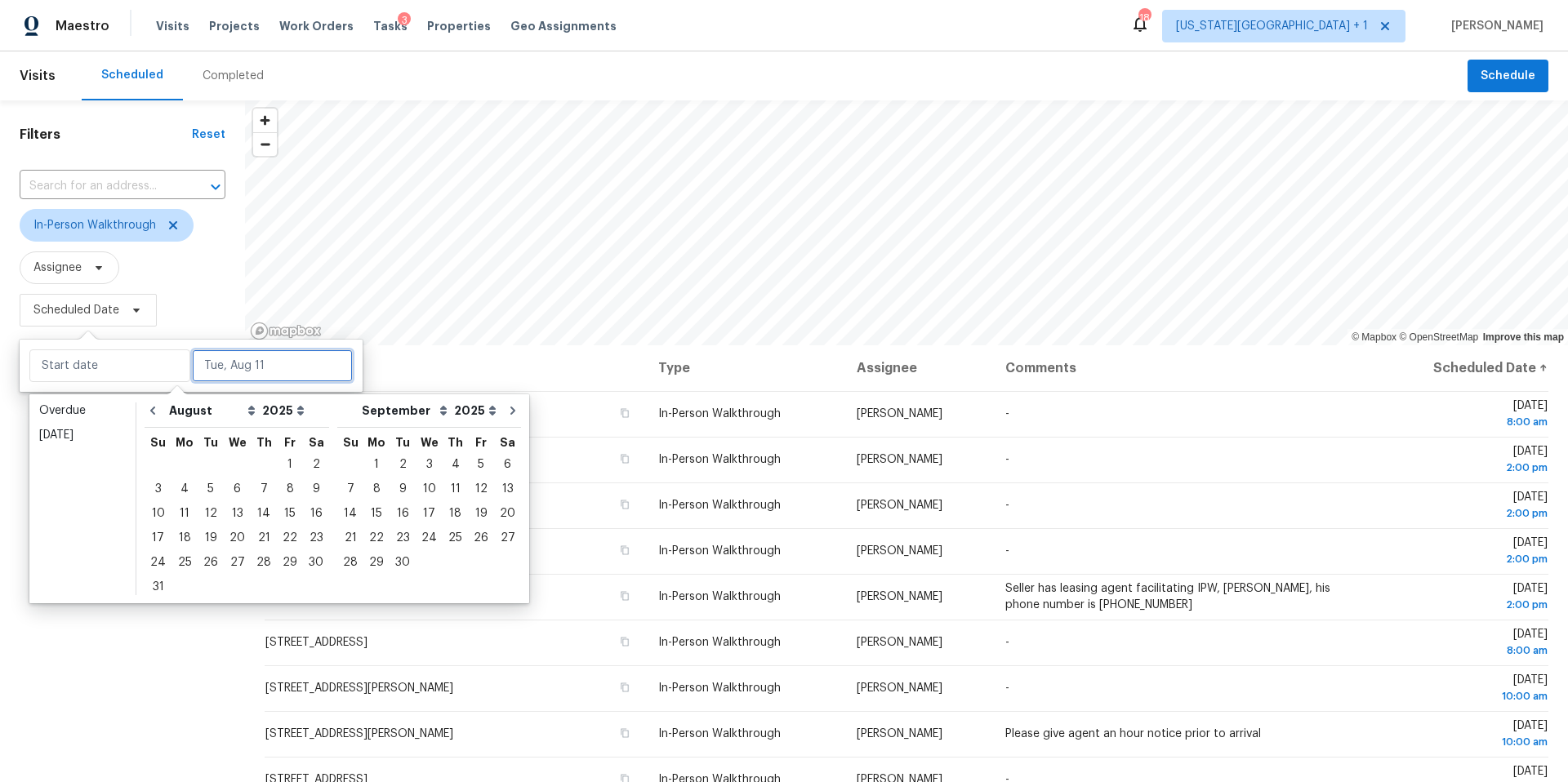
click at [210, 371] on input "text" at bounding box center [272, 366] width 161 height 33
click at [204, 516] on div "12" at bounding box center [210, 514] width 26 height 23
type input "[DATE]"
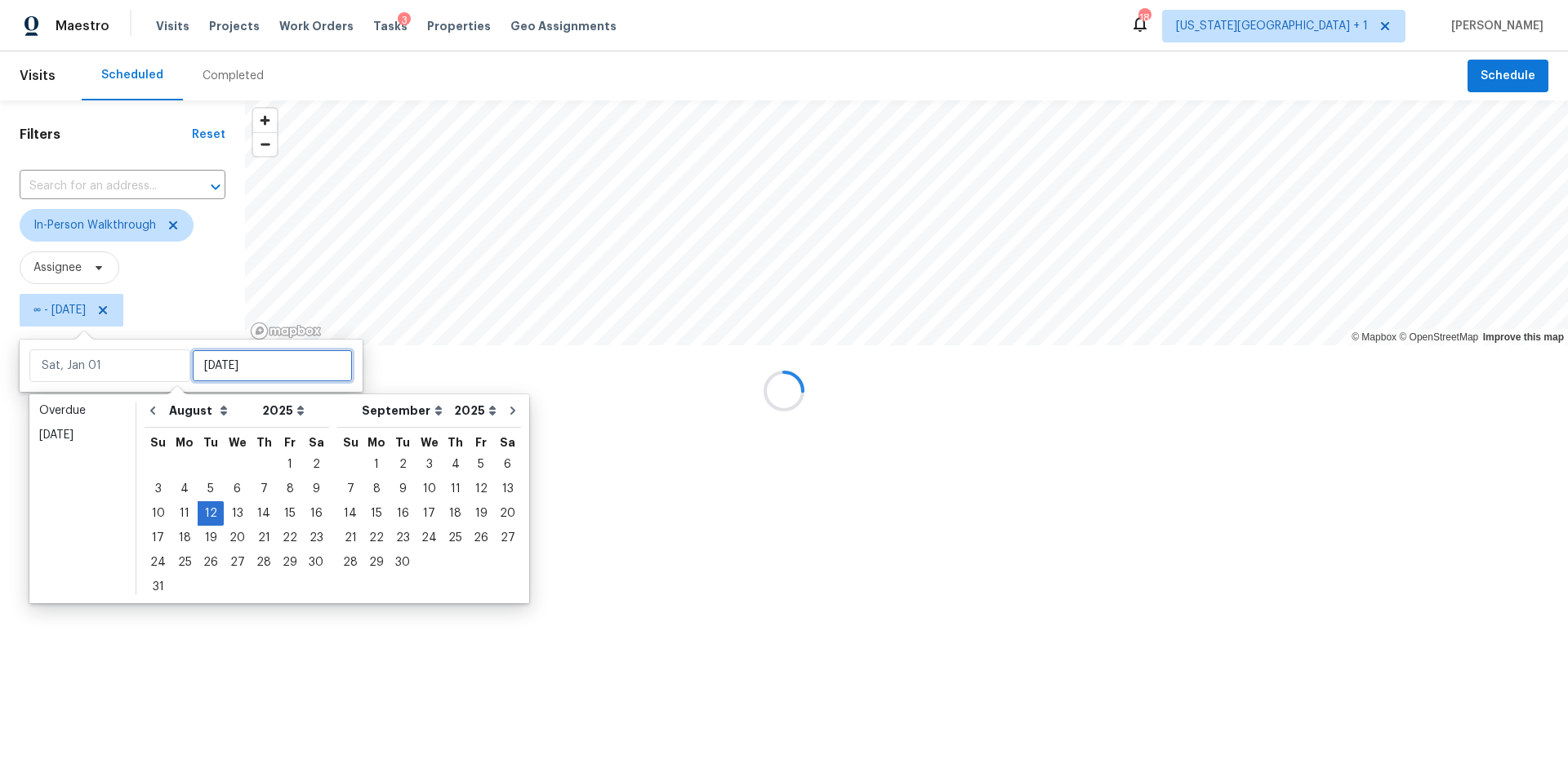
type input "[DATE]"
type input "Sun, Aug 24"
type input "[DATE]"
click at [107, 635] on div at bounding box center [784, 391] width 1568 height 782
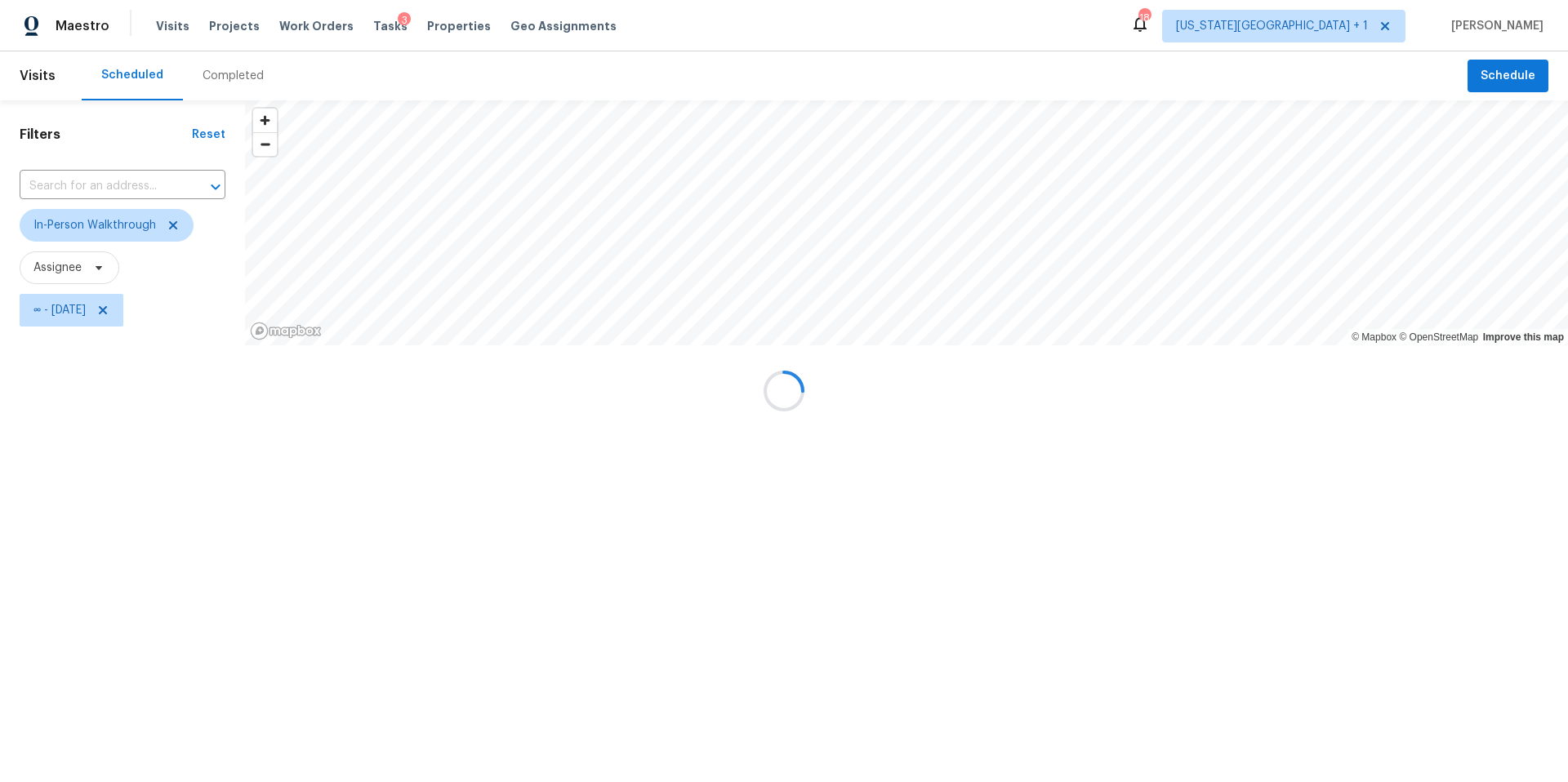
click at [1342, 21] on div at bounding box center [784, 391] width 1568 height 782
click at [1341, 28] on div at bounding box center [784, 391] width 1568 height 782
click at [171, 225] on div at bounding box center [784, 391] width 1568 height 782
click at [1358, 20] on div at bounding box center [784, 391] width 1568 height 782
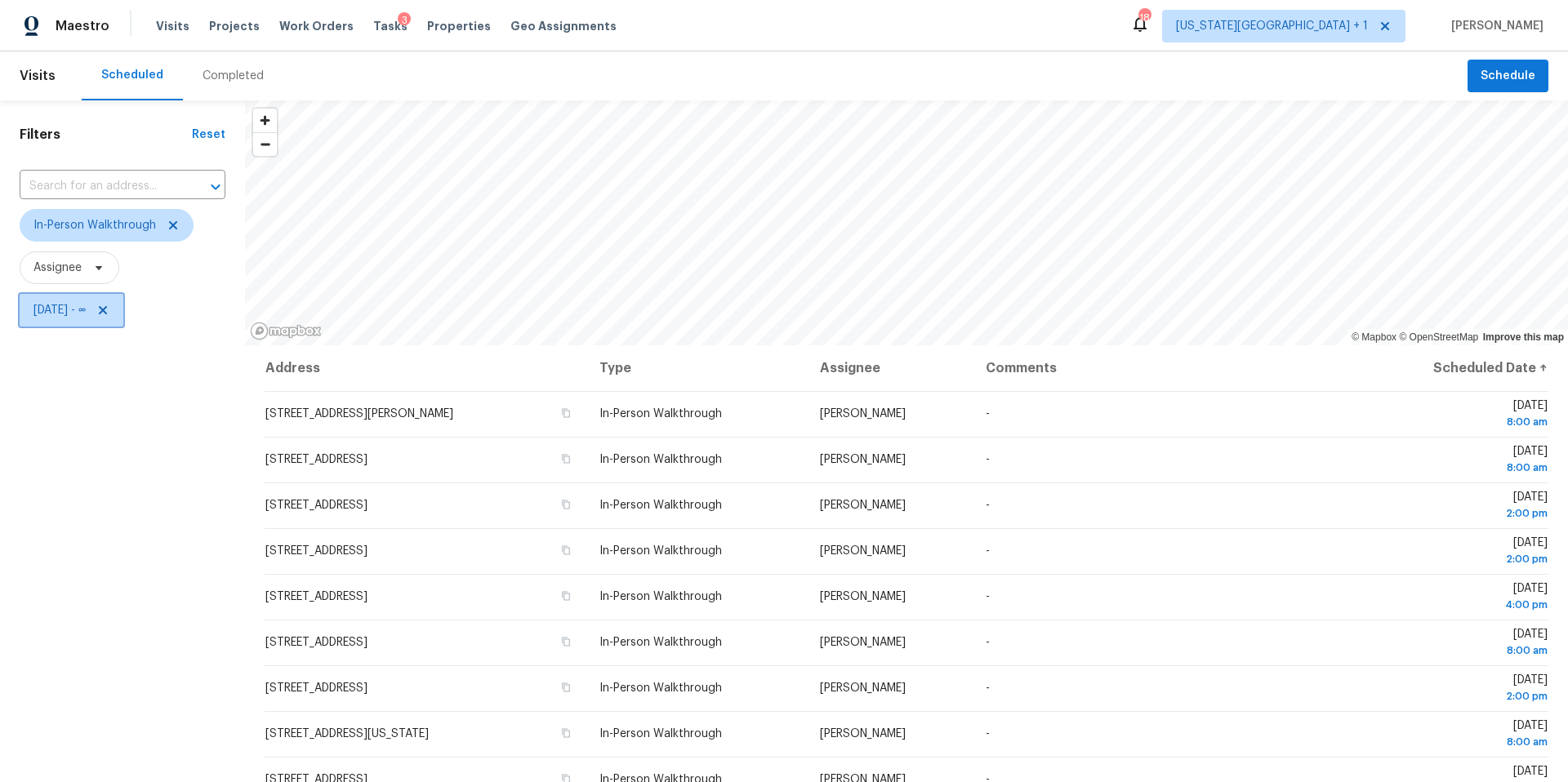
click at [61, 322] on span "[DATE] - ∞" at bounding box center [72, 310] width 103 height 33
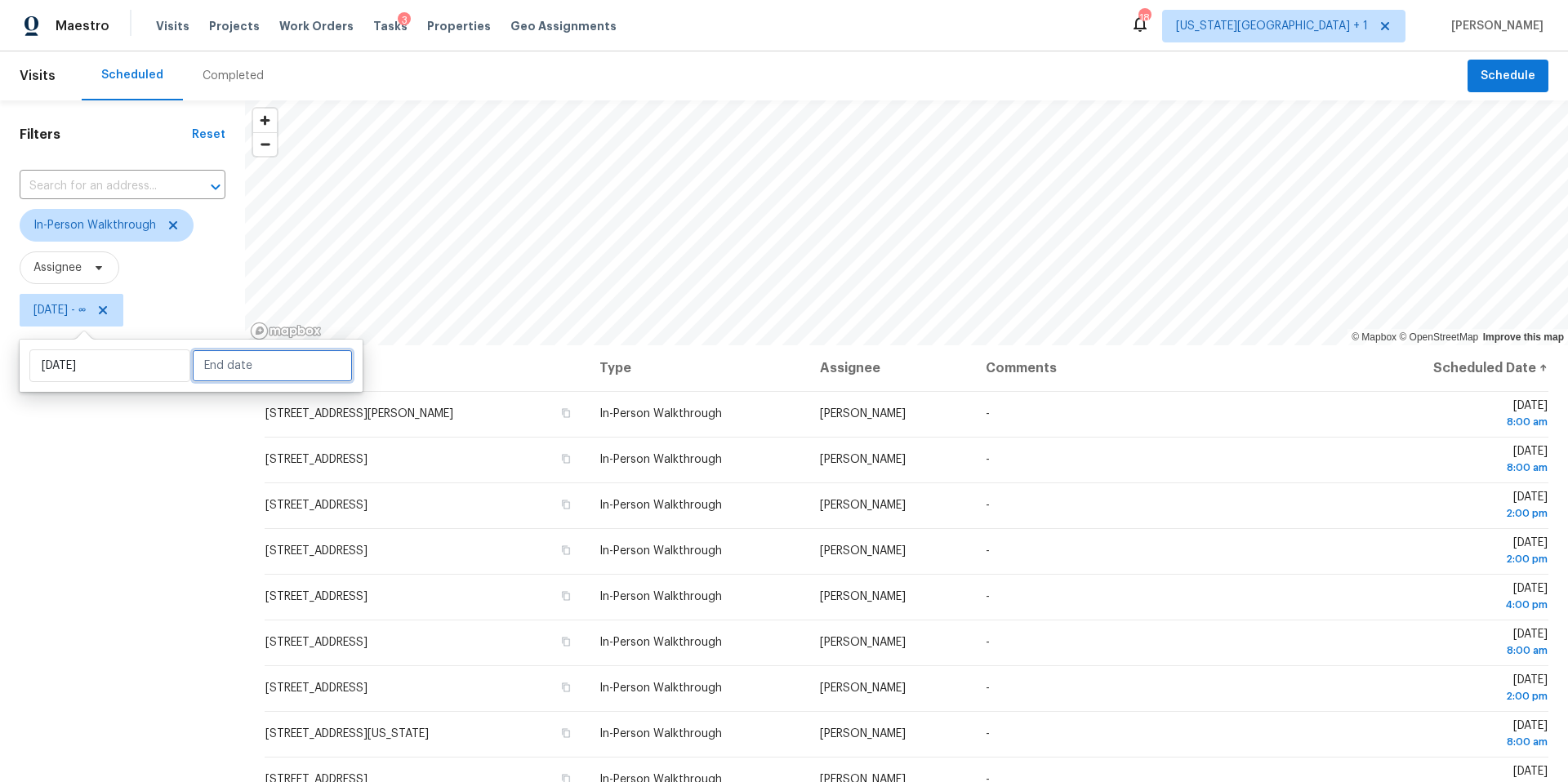
click at [228, 370] on input "text" at bounding box center [272, 366] width 161 height 33
select select "7"
select select "2025"
select select "8"
select select "2025"
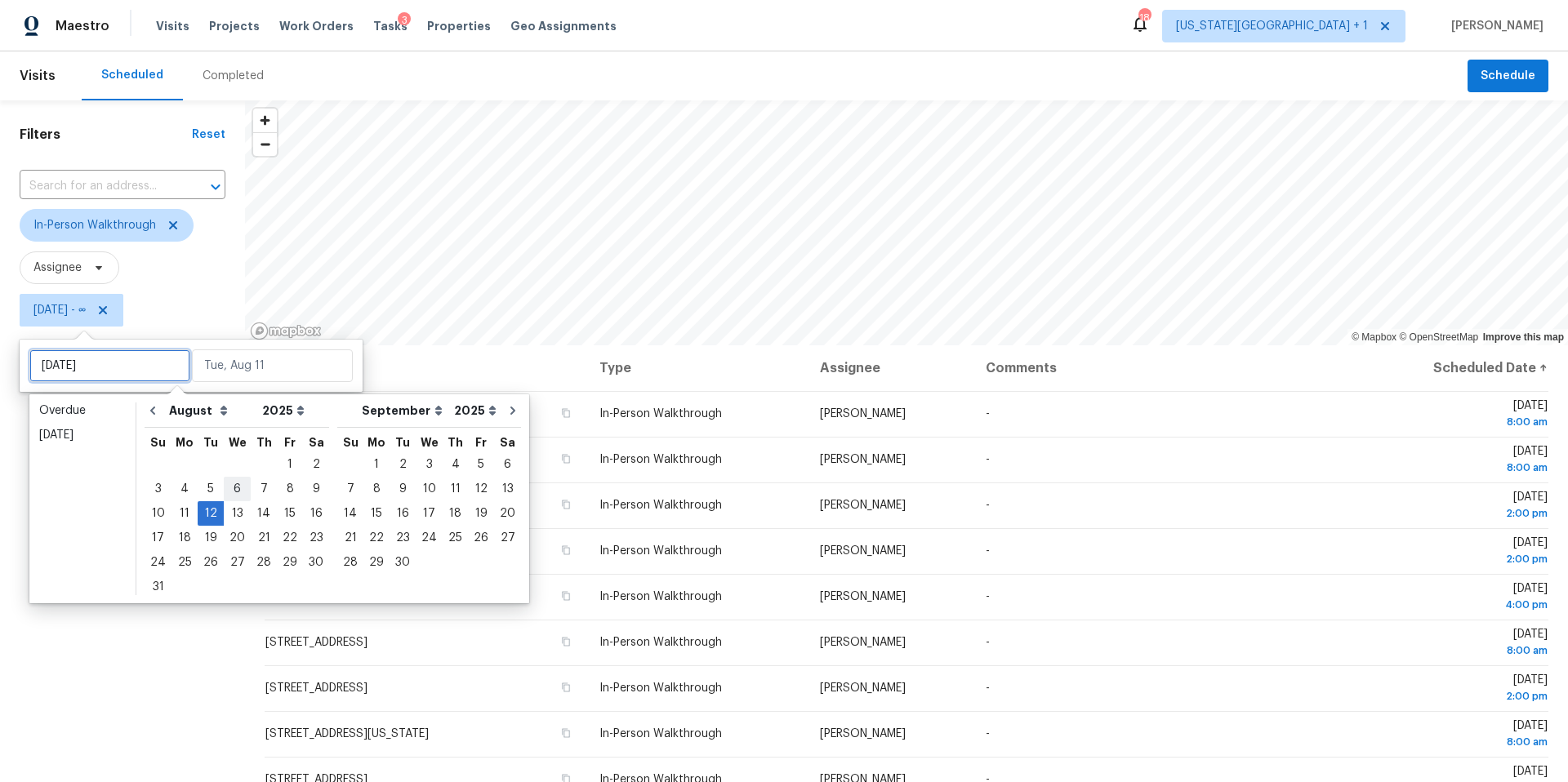
type input "[DATE]"
click at [212, 515] on div "12" at bounding box center [210, 514] width 26 height 23
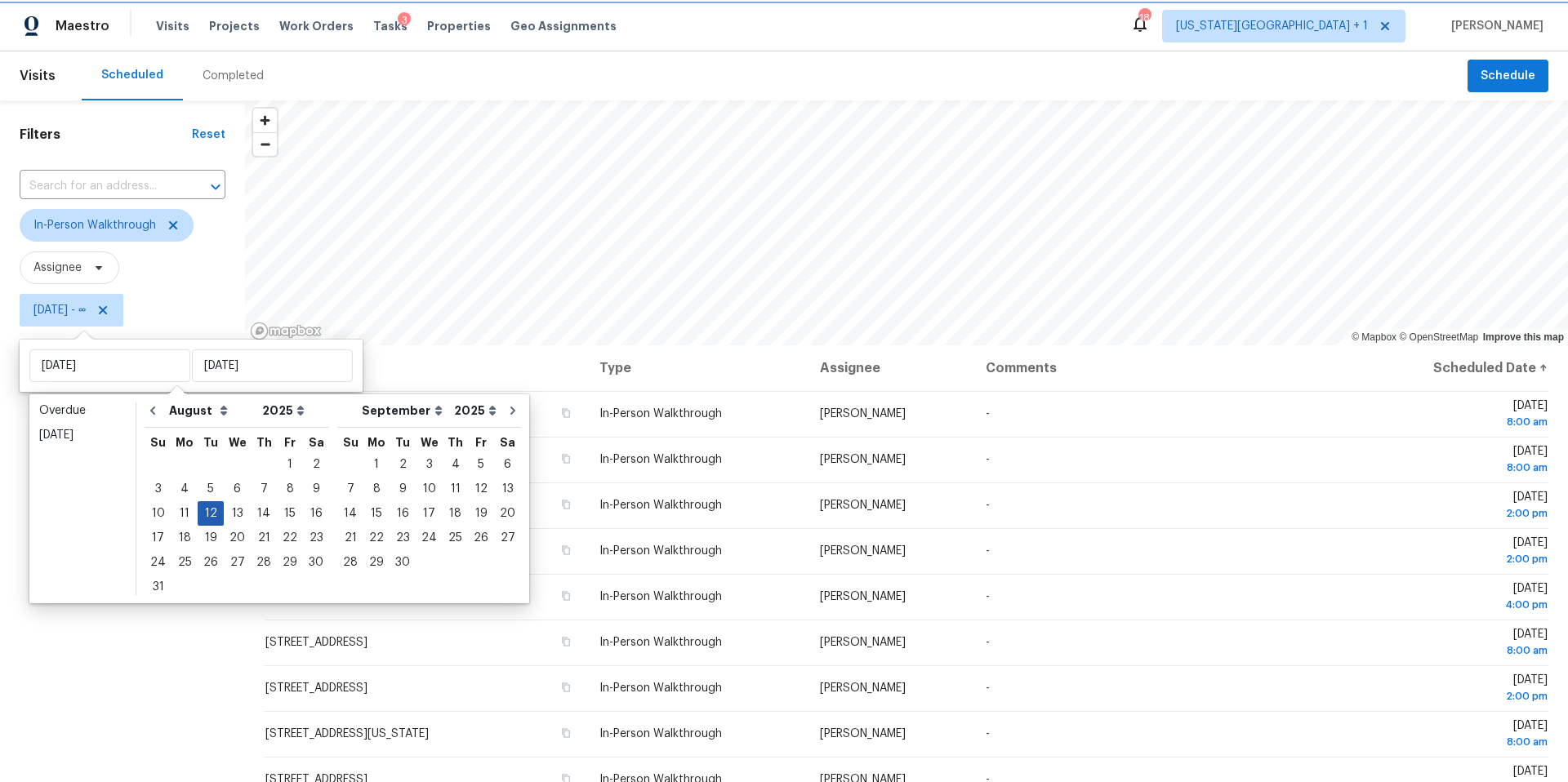
type input "[DATE]"
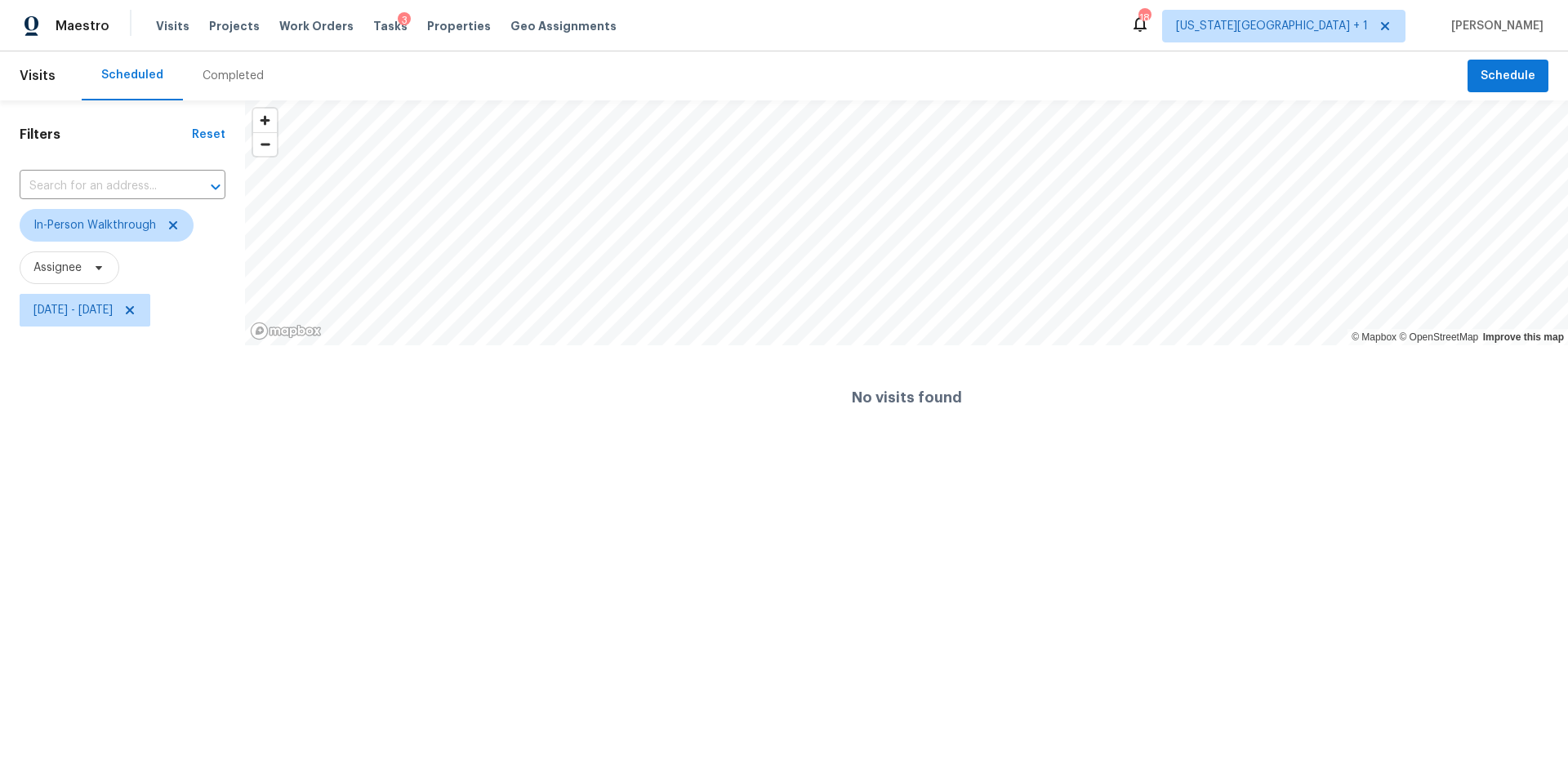
click at [107, 450] on html "Maestro Visits Projects Work Orders Tasks 3 Properties Geo Assignments 18 [US_S…" at bounding box center [784, 225] width 1568 height 450
click at [172, 226] on icon at bounding box center [172, 225] width 8 height 8
click at [136, 310] on icon at bounding box center [129, 310] width 13 height 13
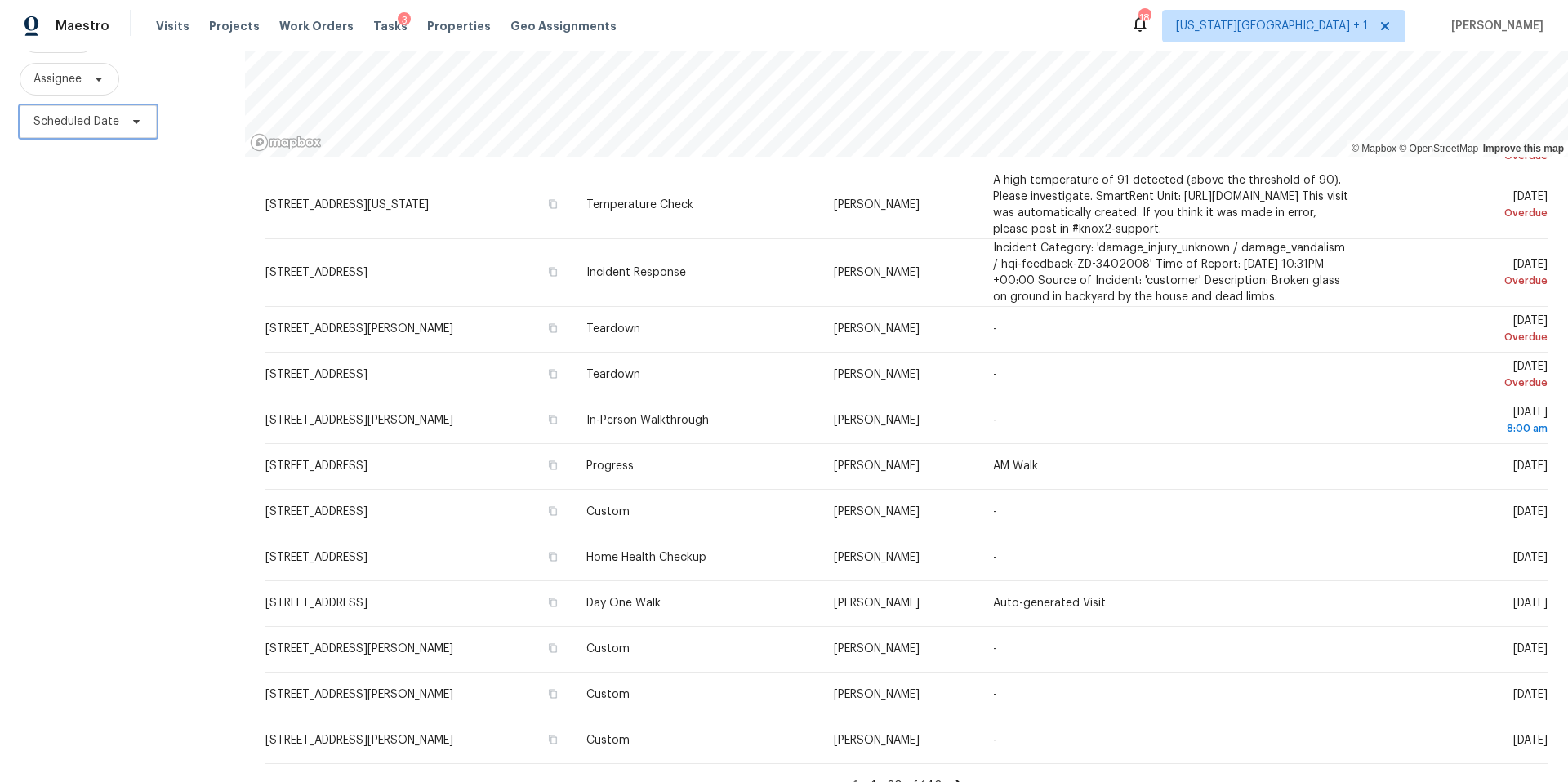
scroll to position [565, 0]
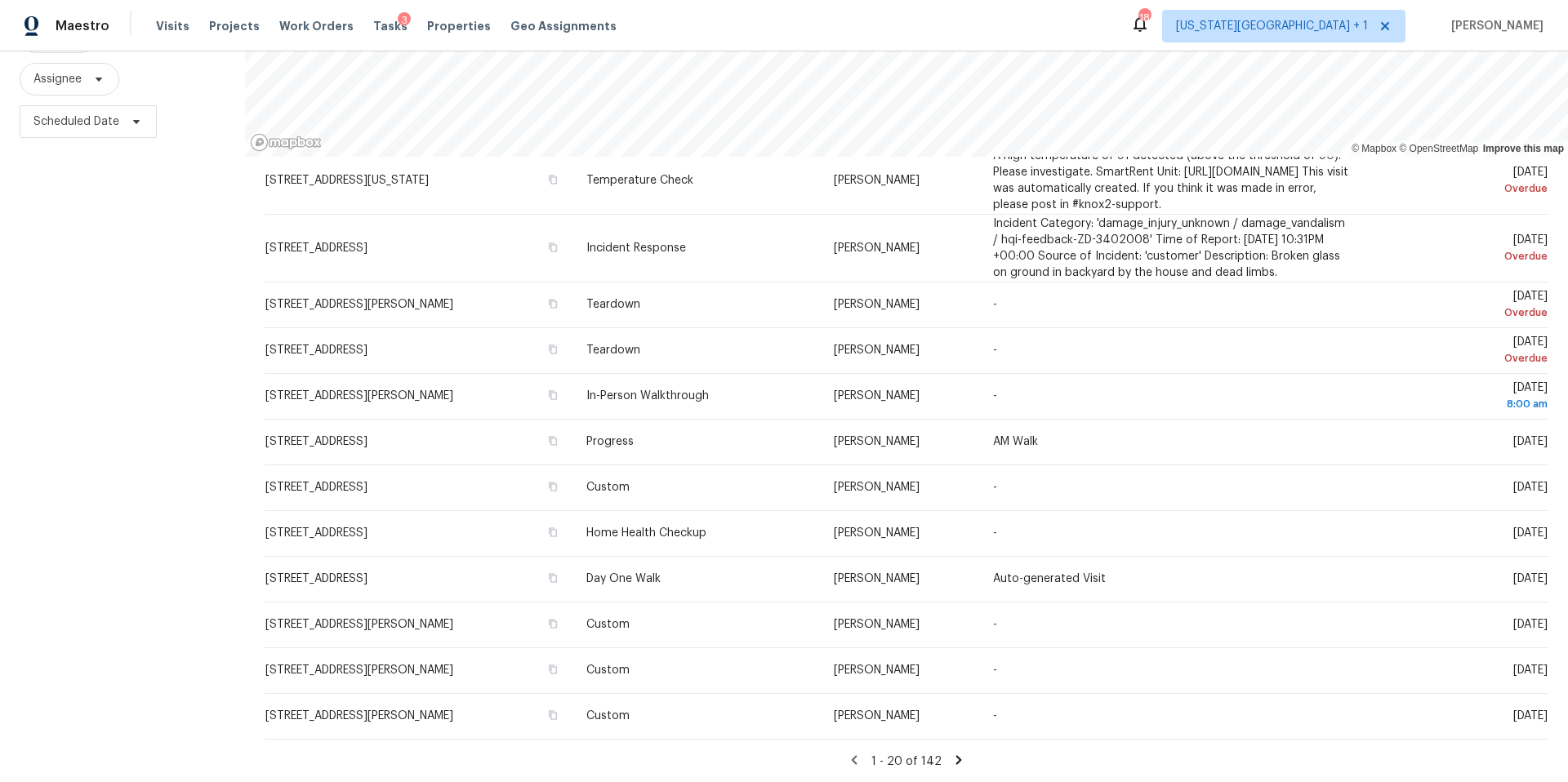
click at [952, 760] on icon at bounding box center [959, 760] width 15 height 15
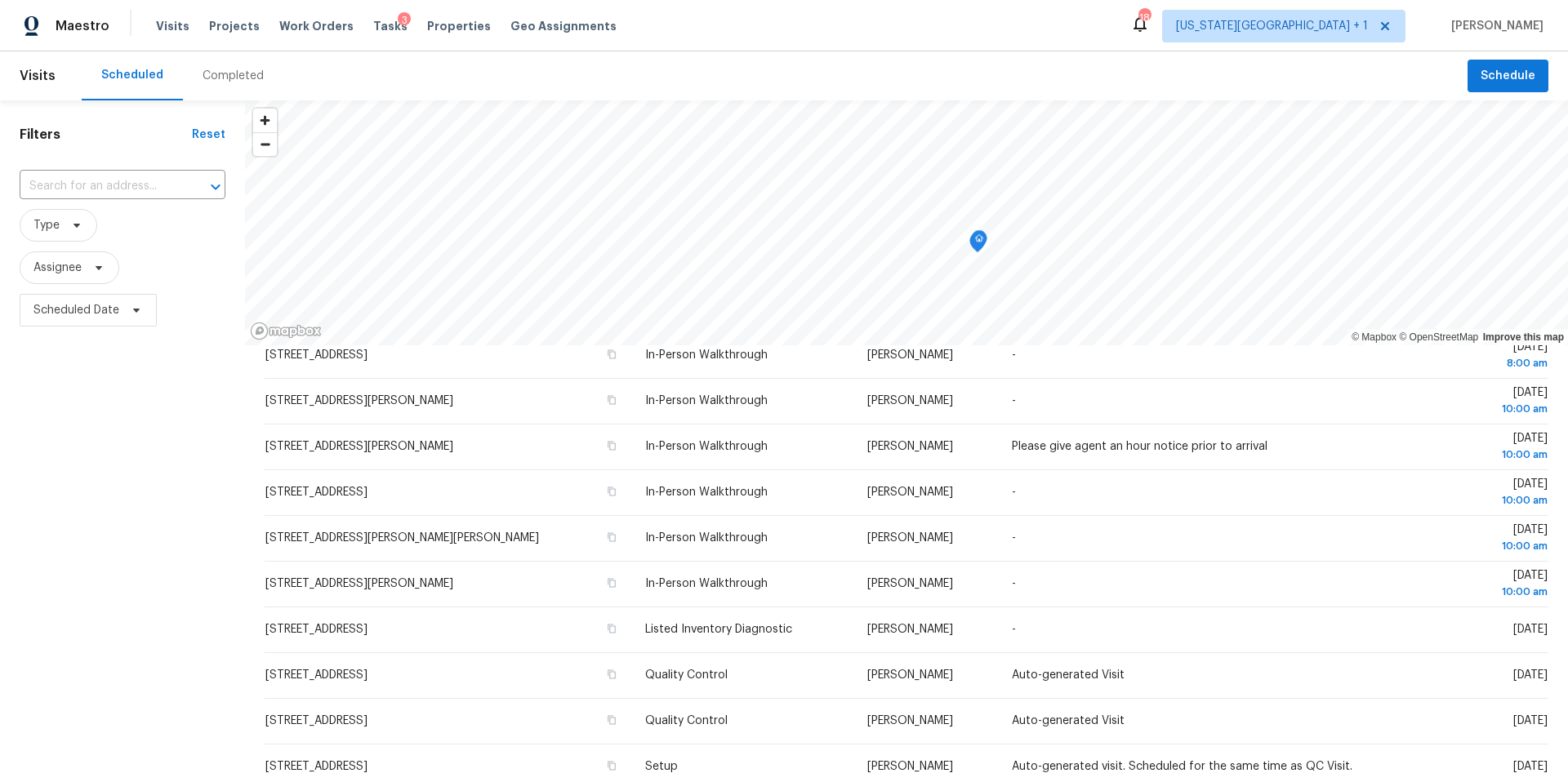
scroll to position [378, 0]
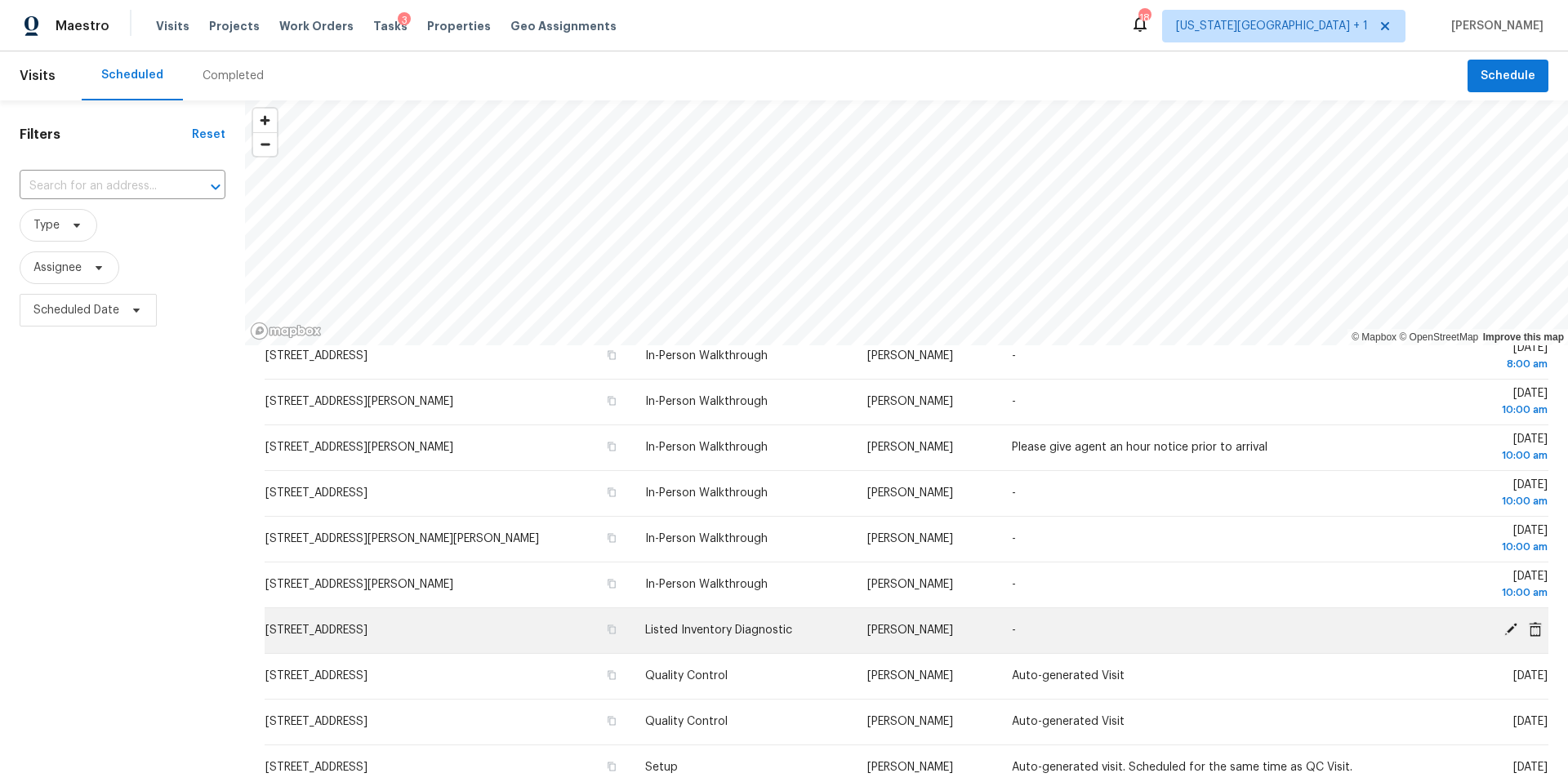
click at [853, 625] on div "© Mapbox © OpenStreetMap Improve this map Address Type Assignee Comments Schedu…" at bounding box center [906, 536] width 1323 height 871
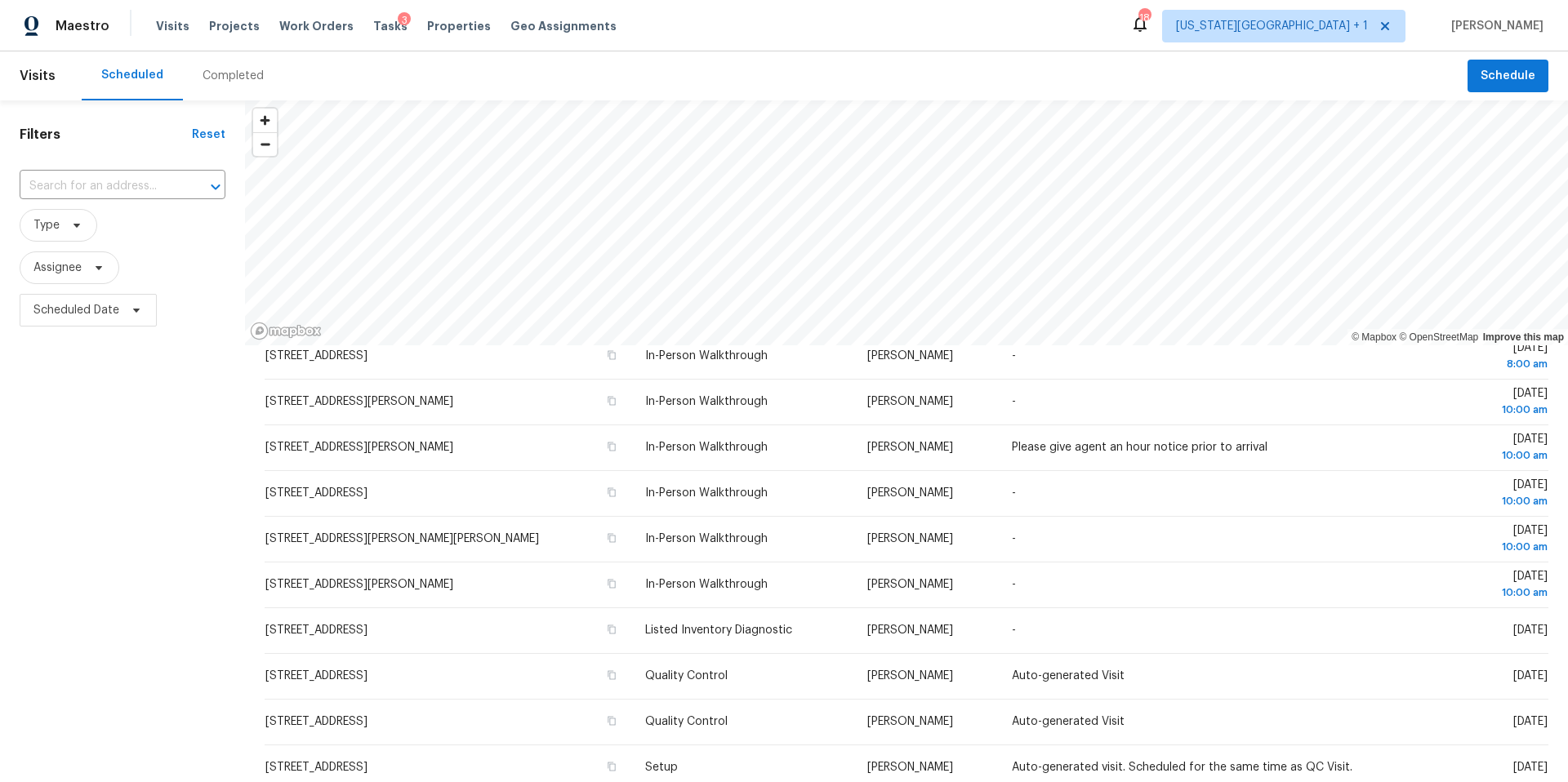
click at [747, 33] on div "Maestro Visits Projects Work Orders Tasks 3 Properties Geo Assignments 18 [US_S…" at bounding box center [784, 391] width 1568 height 782
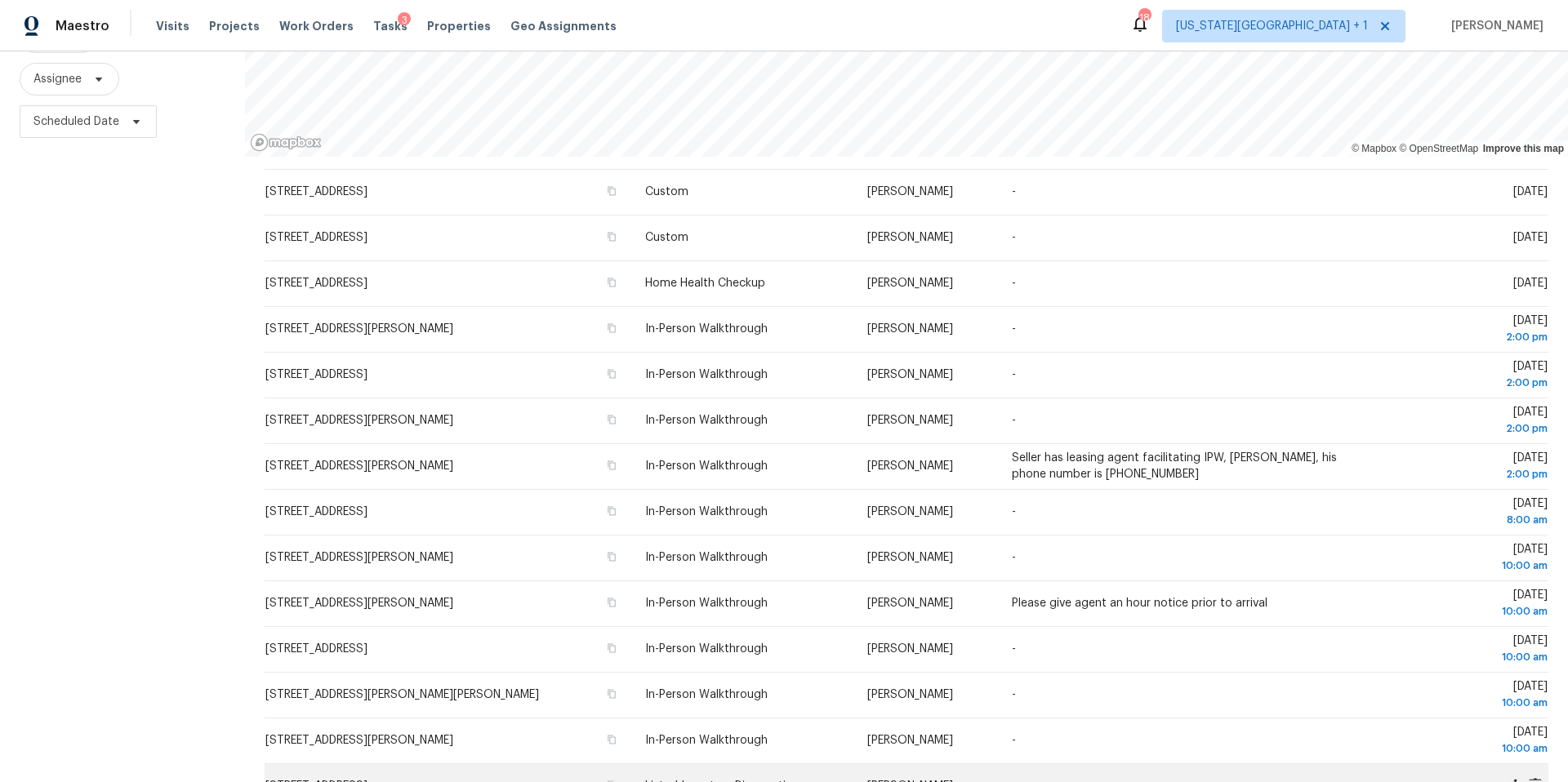
scroll to position [0, 0]
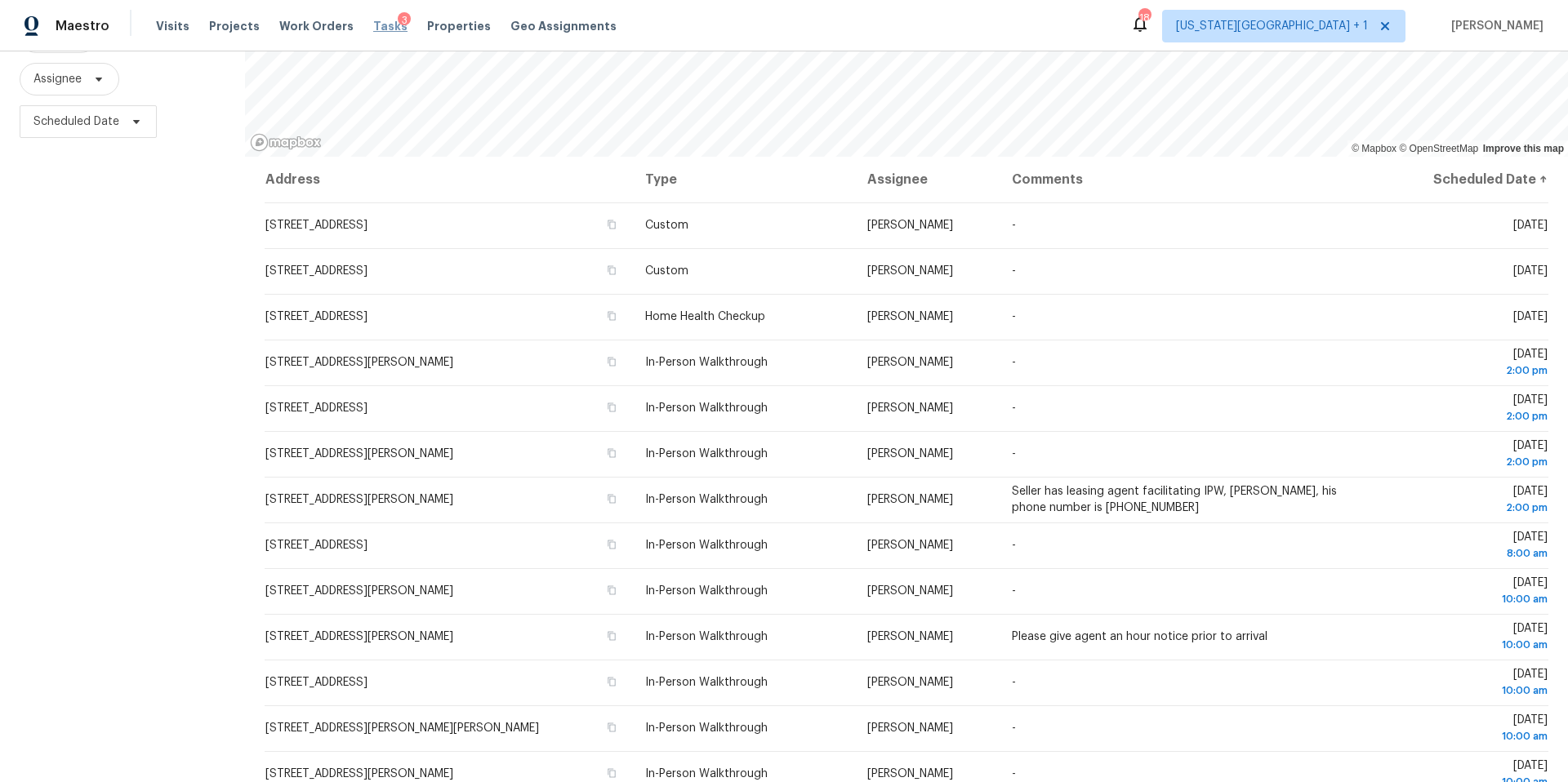
click at [374, 28] on span "Tasks" at bounding box center [390, 26] width 34 height 11
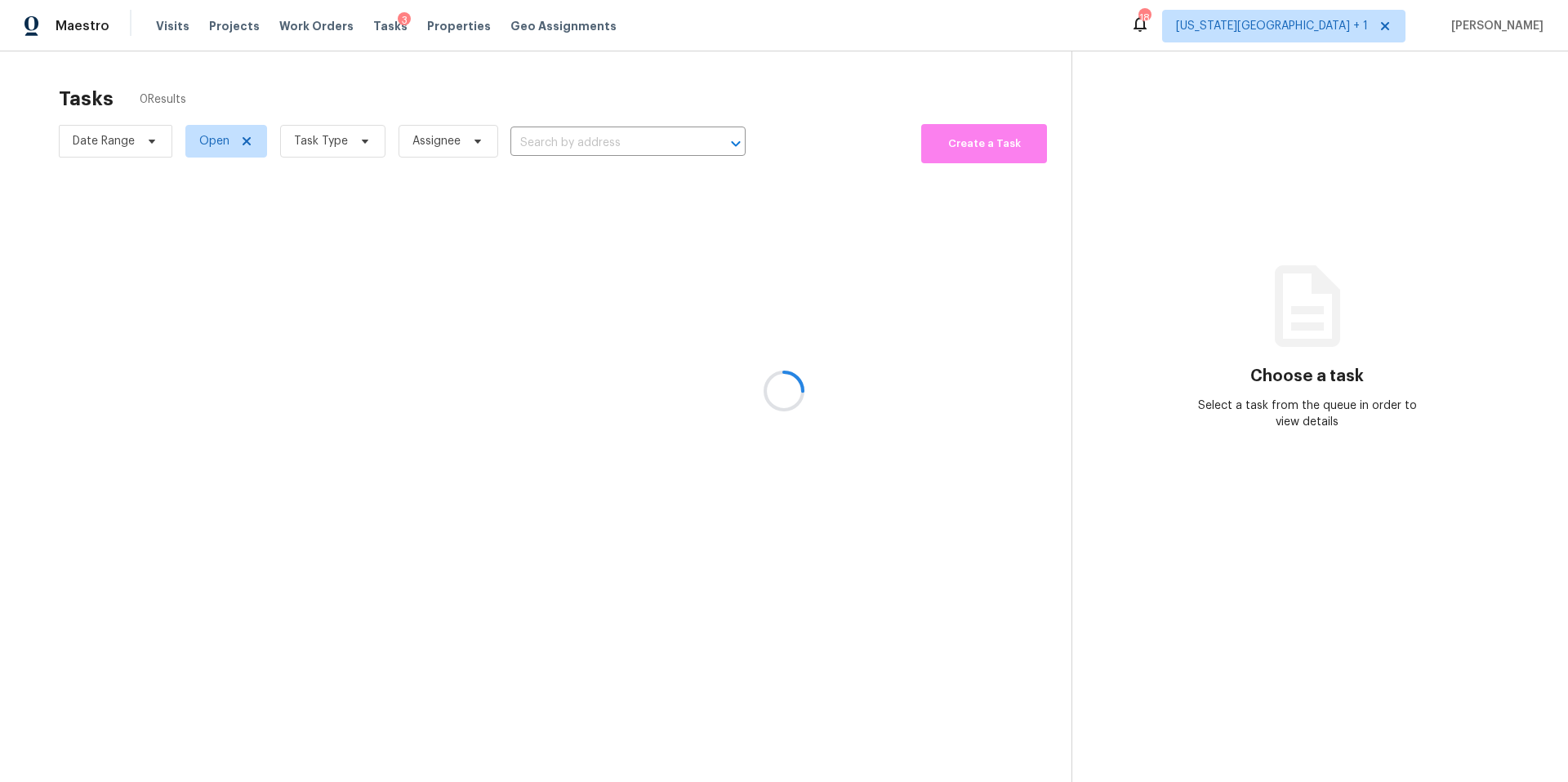
click at [335, 153] on div at bounding box center [784, 391] width 1568 height 782
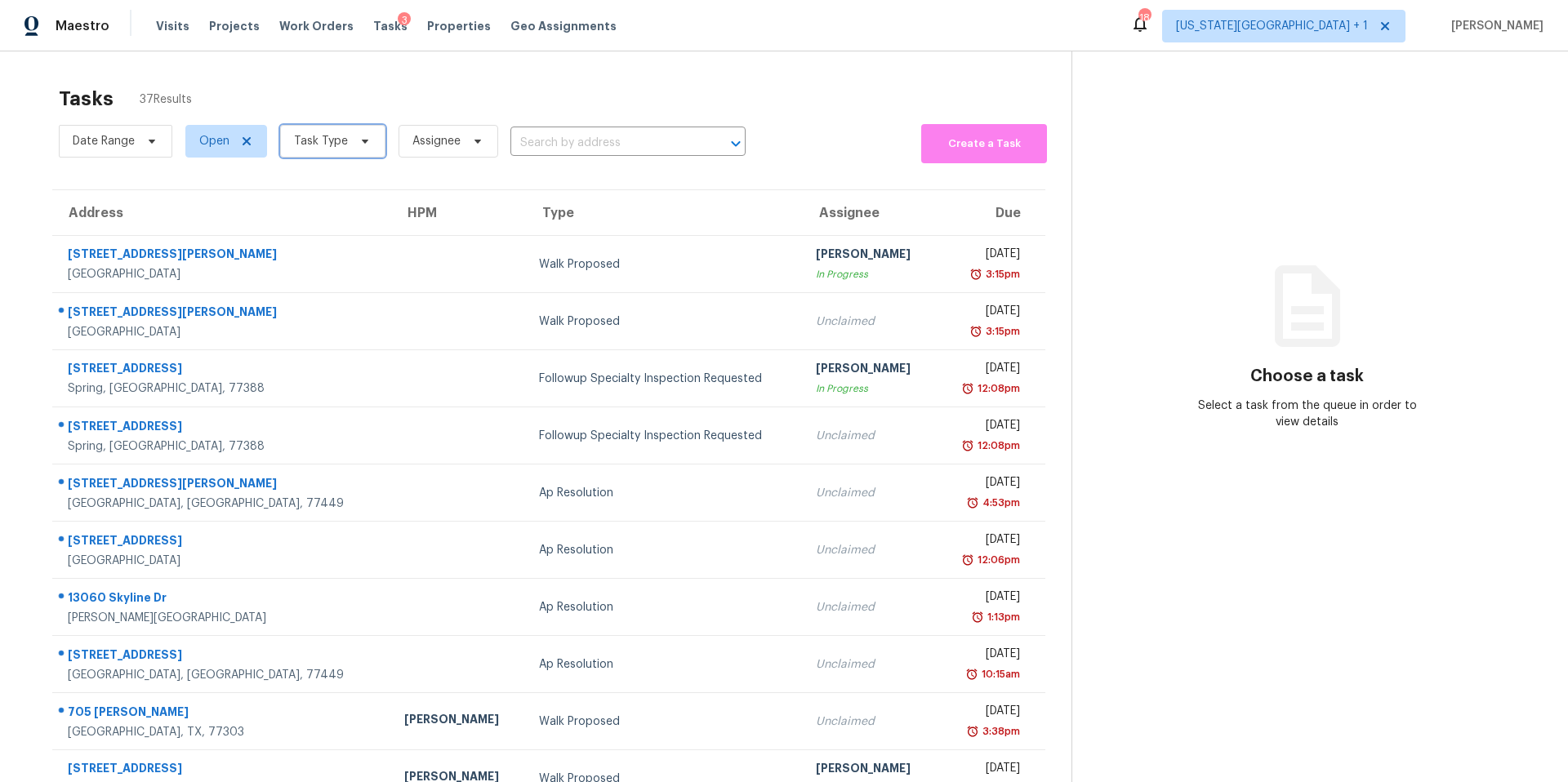
click at [340, 147] on span "Task Type" at bounding box center [321, 141] width 54 height 16
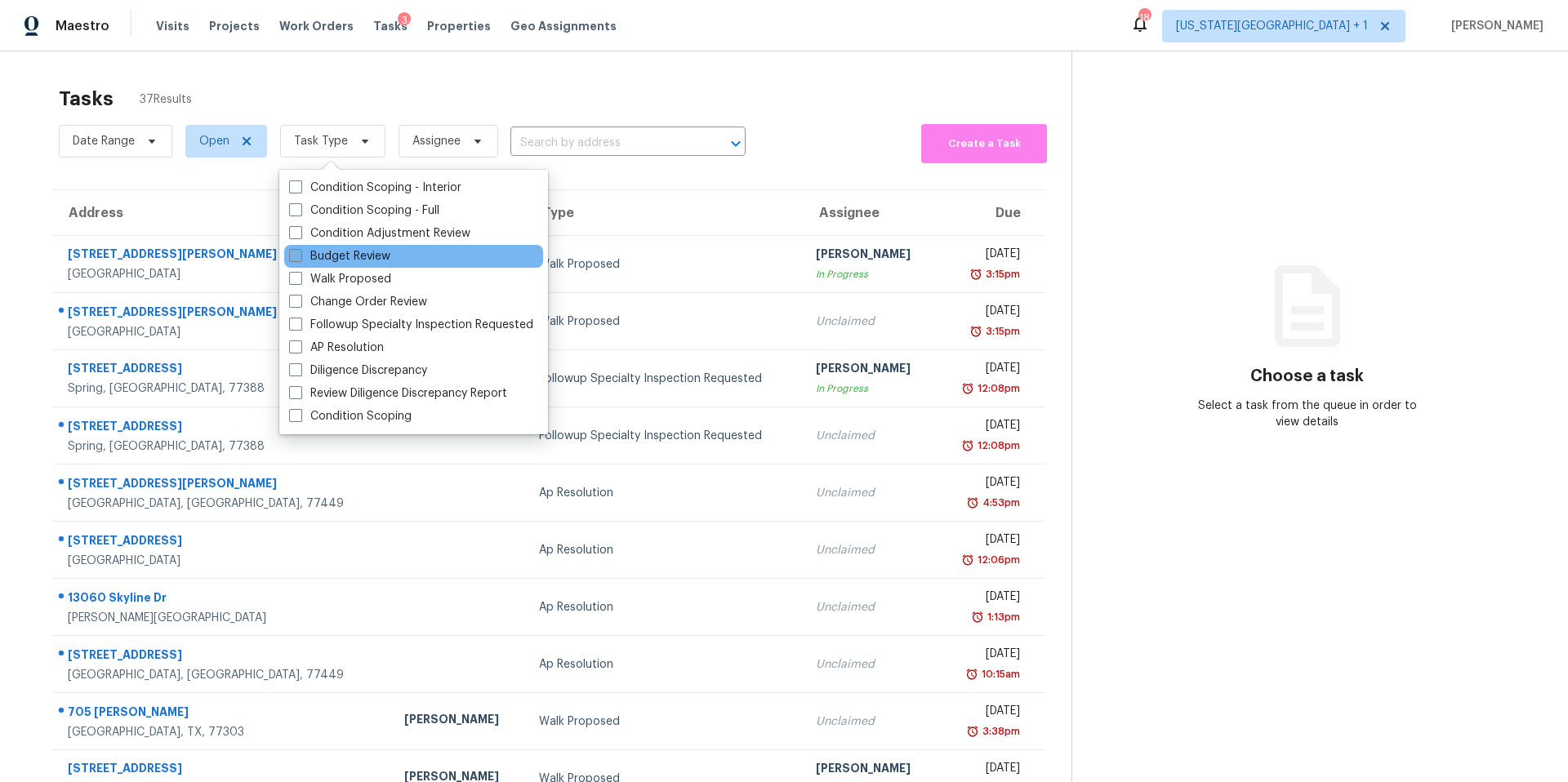
click at [331, 255] on label "Budget Review" at bounding box center [339, 256] width 101 height 16
click at [300, 255] on input "Budget Review" at bounding box center [294, 253] width 10 height 10
checkbox input "true"
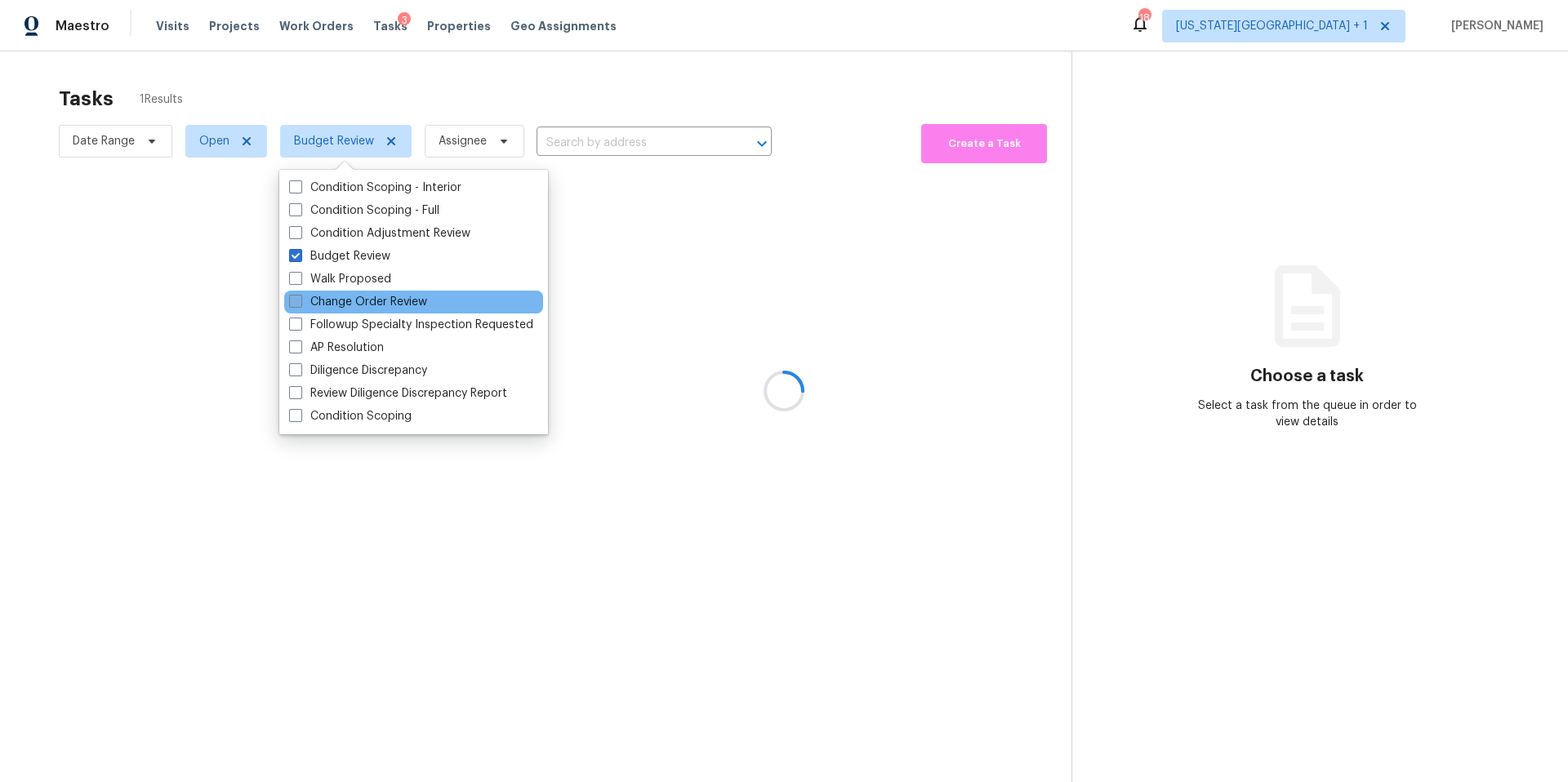
click at [330, 304] on label "Change Order Review" at bounding box center [358, 302] width 138 height 16
click at [300, 304] on input "Change Order Review" at bounding box center [294, 299] width 10 height 10
checkbox input "true"
click at [388, 103] on div at bounding box center [784, 391] width 1568 height 782
